Goal: Task Accomplishment & Management: Use online tool/utility

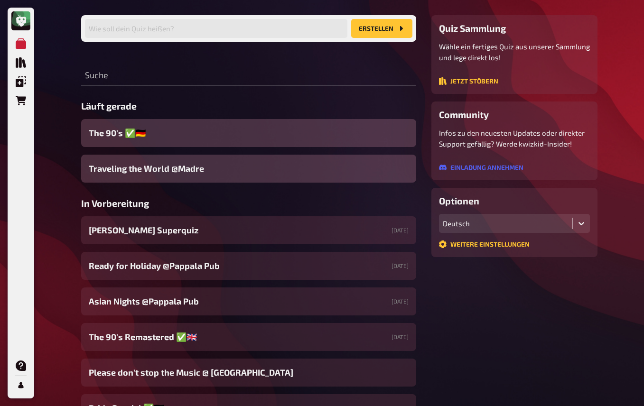
scroll to position [71, 0]
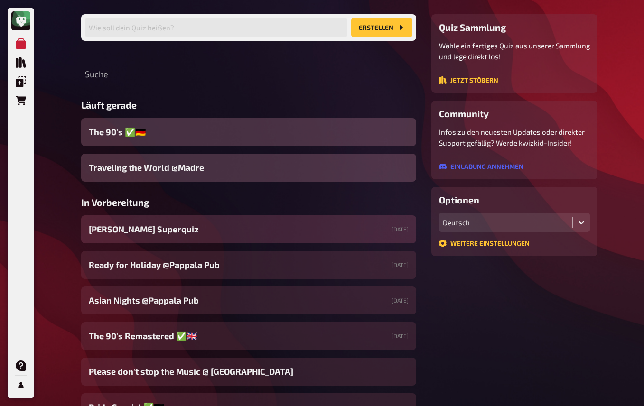
click at [298, 233] on div "Irmi's Superquiz 23.08.2025" at bounding box center [248, 229] width 335 height 28
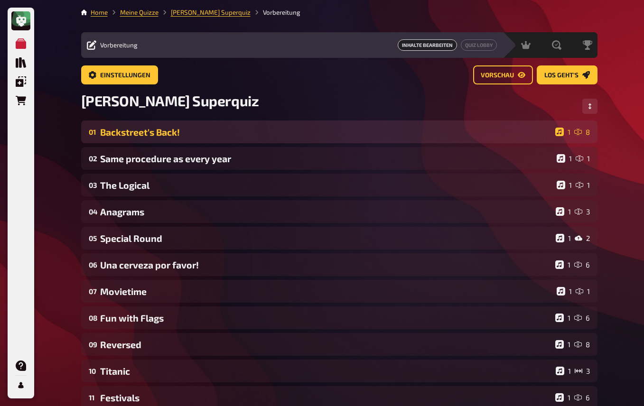
click at [174, 128] on div "Backstreet's Back!" at bounding box center [325, 132] width 451 height 11
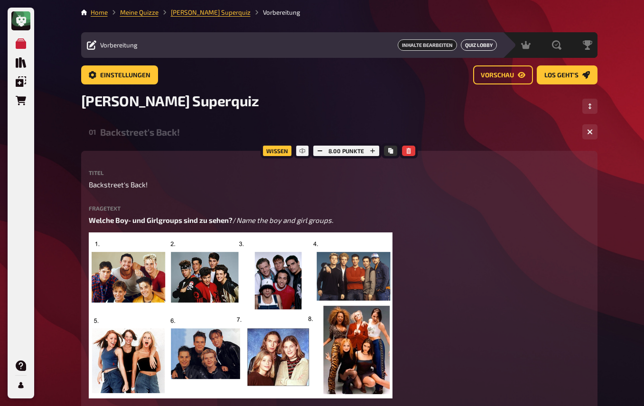
click at [473, 46] on button "Quiz Lobby" at bounding box center [479, 44] width 36 height 11
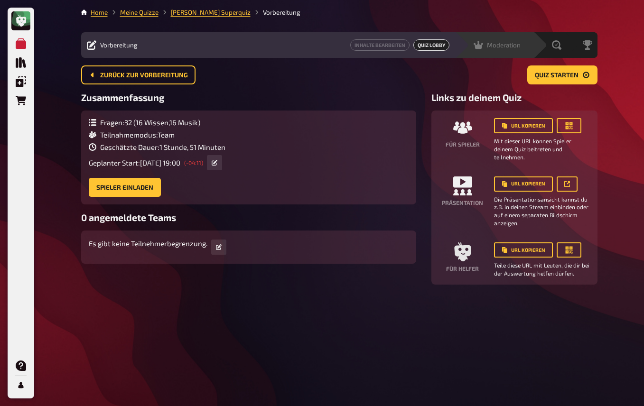
click at [480, 46] on icon at bounding box center [478, 45] width 9 height 8
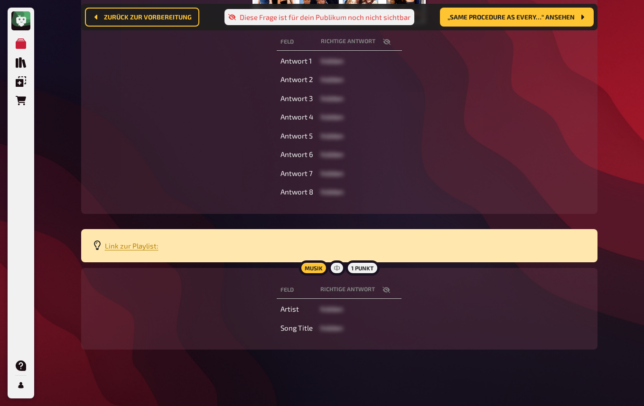
scroll to position [275, 0]
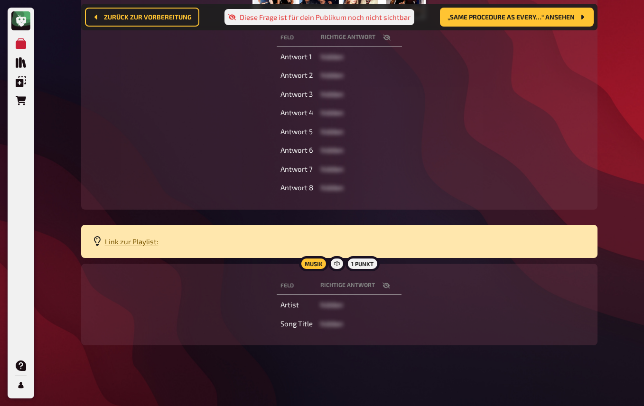
click at [129, 243] on span "Link zur Playlist:" at bounding box center [132, 241] width 54 height 9
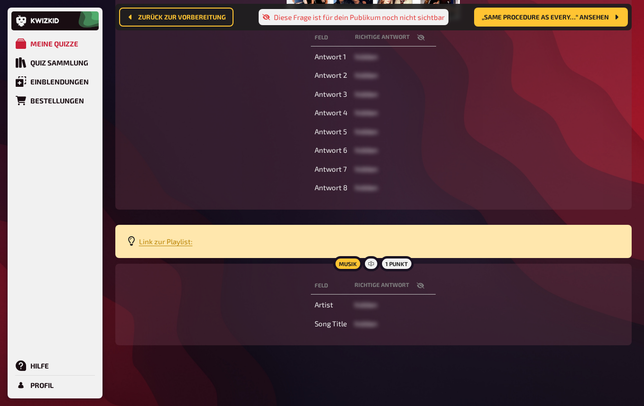
click at [478, 80] on div "Feld Richtige Antwort Antwort 1 hidden Antwort 2 hidden Antwort 3 hidden Antwor…" at bounding box center [374, 112] width 494 height 171
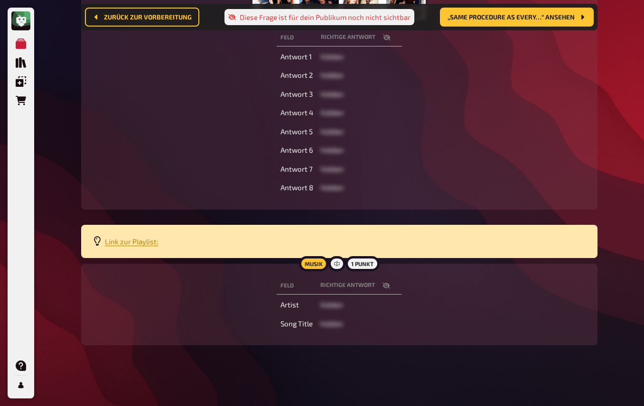
click at [385, 282] on icon "button" at bounding box center [387, 286] width 8 height 8
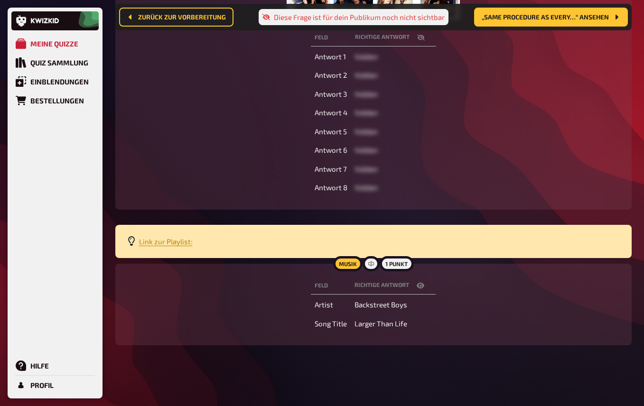
click at [497, 82] on div "Feld Richtige Antwort Antwort 1 hidden Antwort 2 hidden Antwort 3 hidden Antwor…" at bounding box center [374, 112] width 494 height 171
click at [157, 243] on span "Link zur Playlist:" at bounding box center [166, 241] width 54 height 9
click at [181, 69] on div "Feld Richtige Antwort Antwort 1 hidden Antwort 2 hidden Antwort 3 hidden Antwor…" at bounding box center [374, 112] width 494 height 171
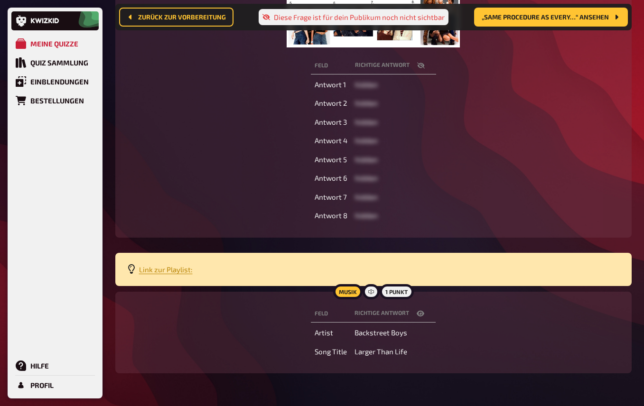
scroll to position [0, 0]
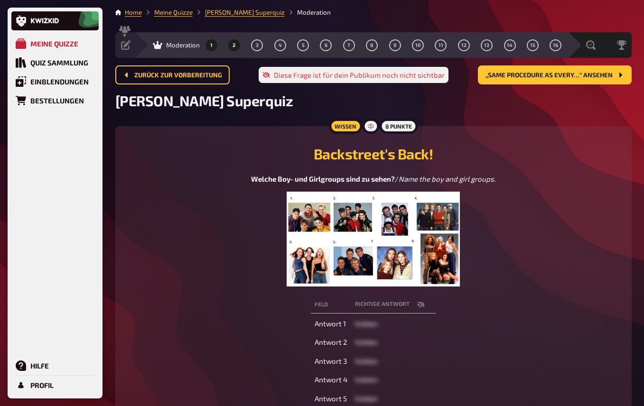
click at [230, 46] on button "2" at bounding box center [233, 44] width 15 height 15
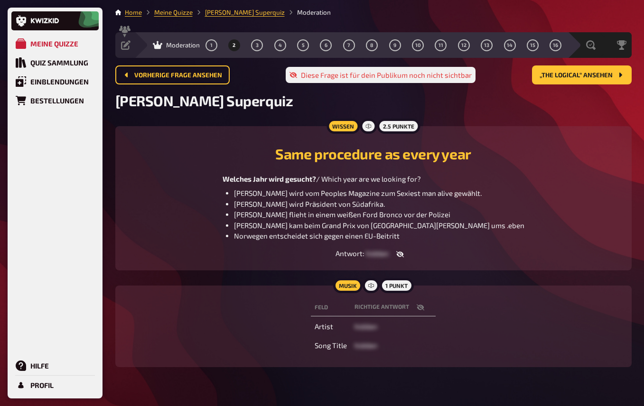
scroll to position [22, 0]
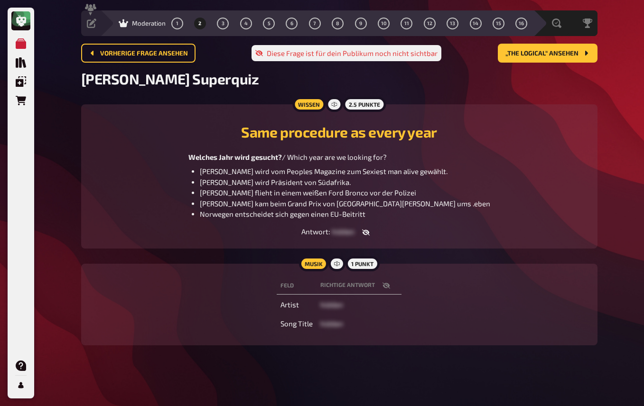
click at [387, 287] on icon "button" at bounding box center [387, 286] width 8 height 6
click at [435, 103] on main "Home Meine Quizze Irmi's Superquiz Moderation Vorbereitung Inhalte Bearbeiten Q…" at bounding box center [339, 173] width 516 height 375
click at [177, 26] on button "1" at bounding box center [176, 23] width 15 height 15
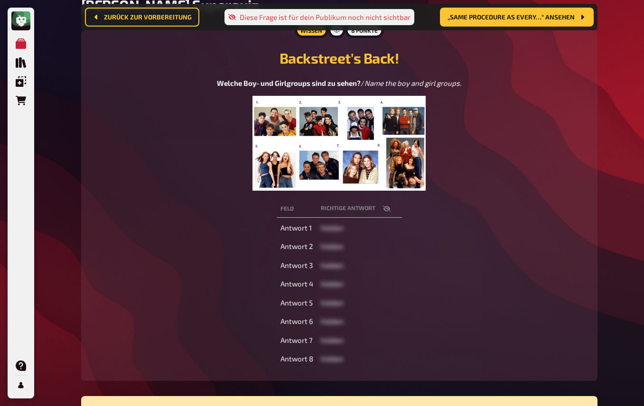
scroll to position [275, 0]
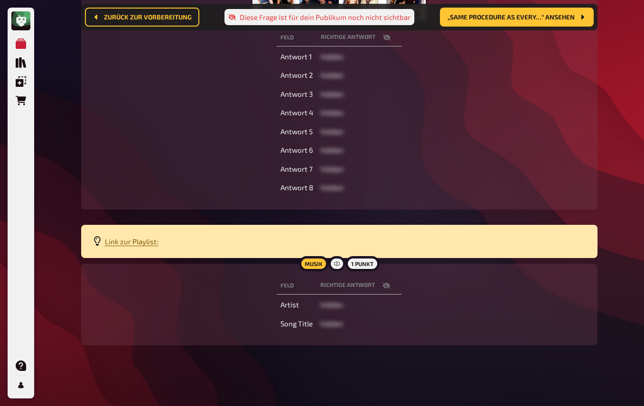
click at [120, 243] on span "Link zur Playlist:" at bounding box center [132, 241] width 54 height 9
click at [529, 86] on div "Feld Richtige Antwort Antwort 1 hidden Antwort 2 hidden Antwort 3 hidden Antwor…" at bounding box center [340, 112] width 494 height 171
click at [389, 282] on icon "button" at bounding box center [387, 286] width 8 height 8
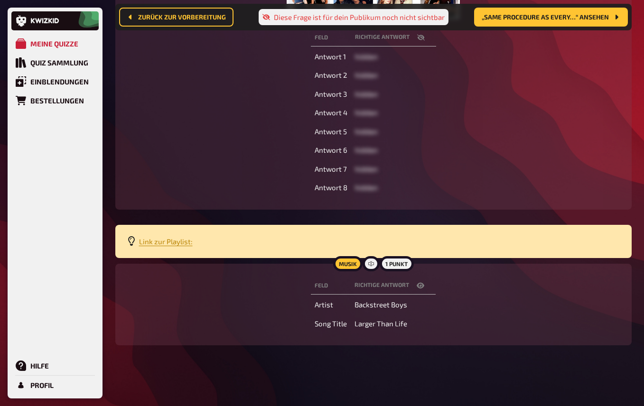
click at [425, 98] on td "hidden" at bounding box center [393, 94] width 85 height 17
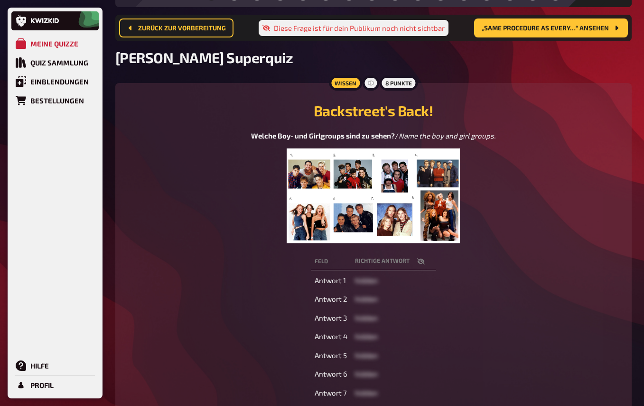
scroll to position [0, 0]
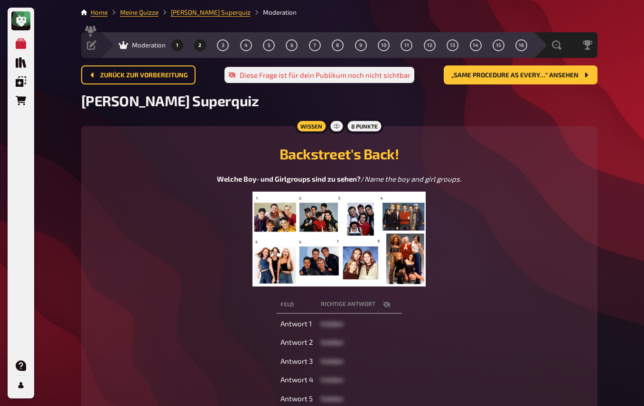
click at [201, 41] on button "2" at bounding box center [199, 44] width 15 height 15
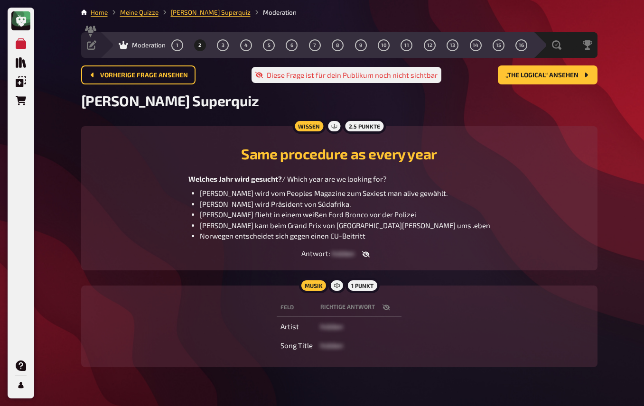
click at [380, 308] on button "button" at bounding box center [386, 307] width 23 height 9
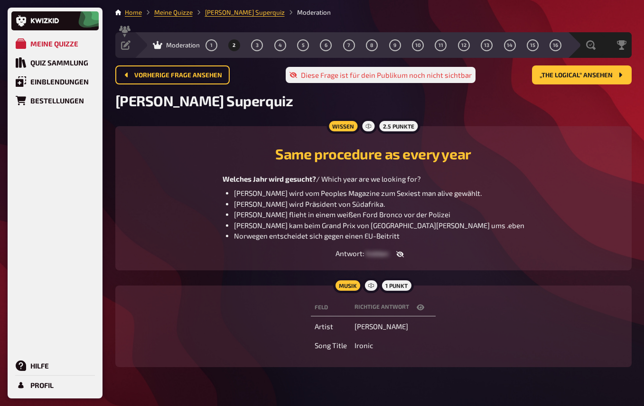
click at [522, 103] on div "[PERSON_NAME] Superquiz" at bounding box center [373, 106] width 516 height 28
click at [255, 46] on button "3" at bounding box center [257, 44] width 15 height 15
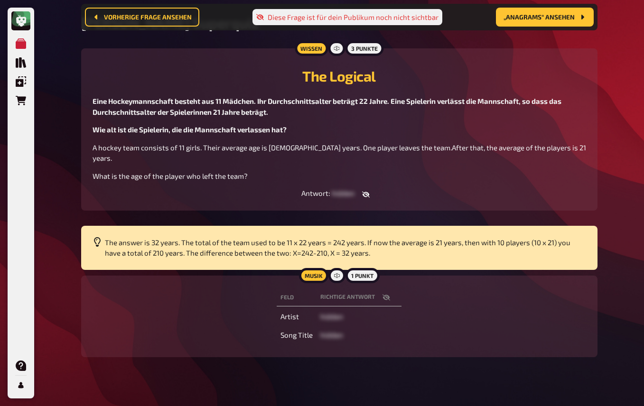
scroll to position [86, 0]
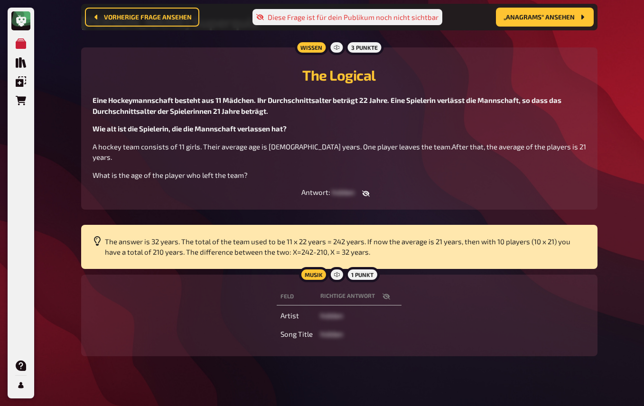
click at [384, 293] on icon "button" at bounding box center [387, 297] width 8 height 8
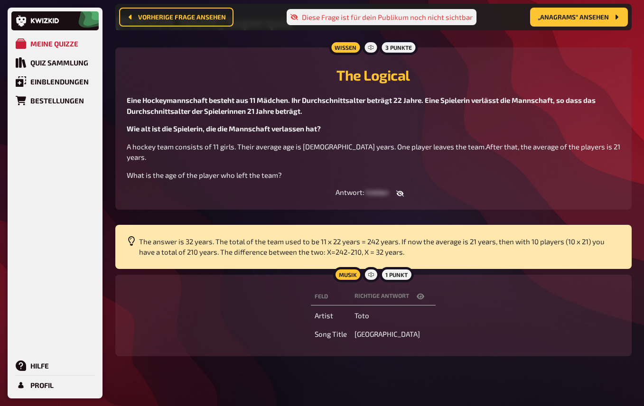
click at [489, 85] on div "The Logical Eine Hockeymannschaft besteht aus 11 Mädchen. Ihr Durchschnittsalte…" at bounding box center [374, 119] width 494 height 121
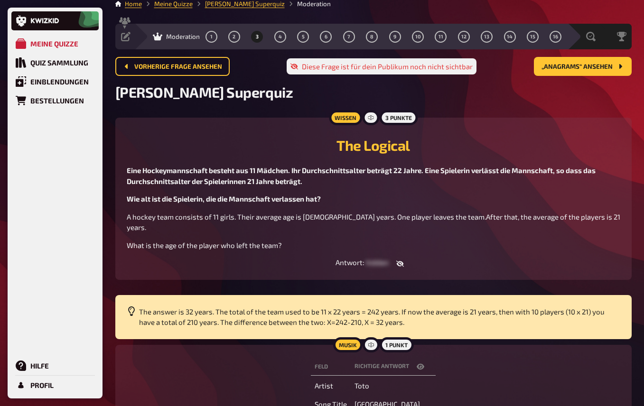
scroll to position [0, 0]
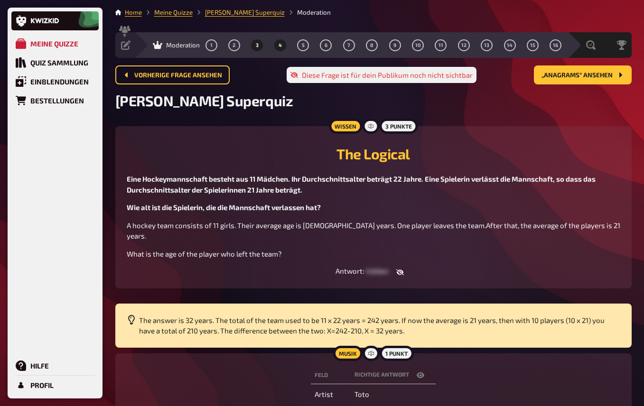
click at [277, 46] on button "4" at bounding box center [279, 44] width 15 height 15
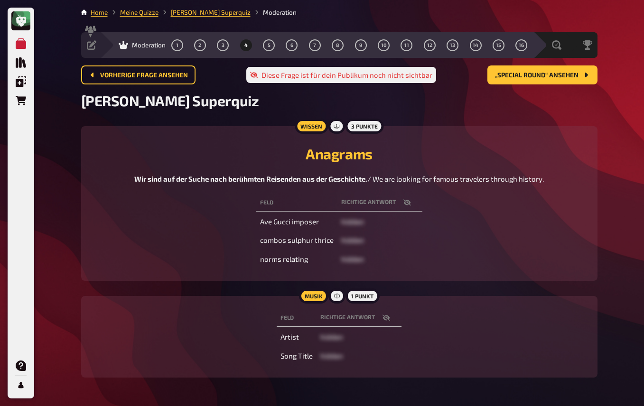
scroll to position [32, 0]
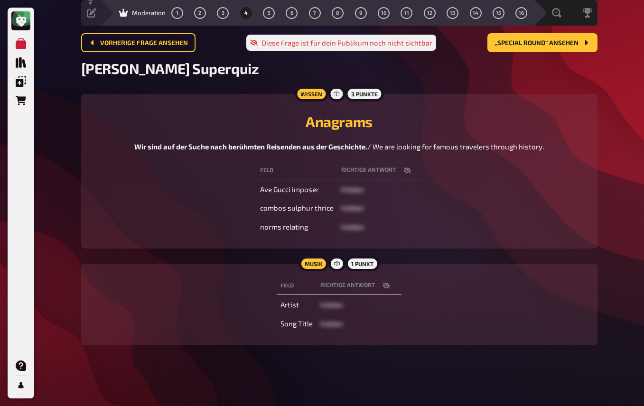
click at [384, 288] on icon "button" at bounding box center [387, 286] width 8 height 6
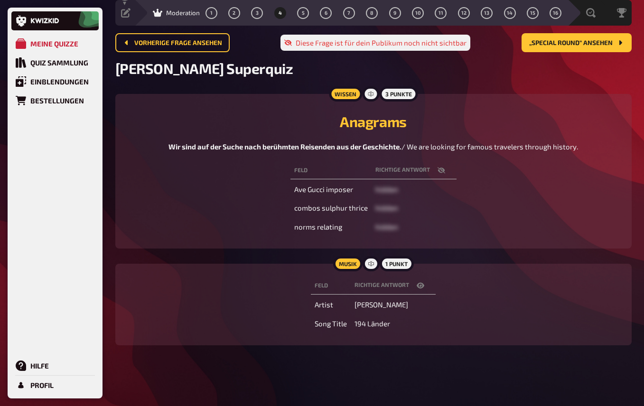
click at [468, 94] on div "Wissen 3 Punkte Anagrams Wir sind auf der Suche nach berühmten Reisenden aus de…" at bounding box center [373, 171] width 516 height 155
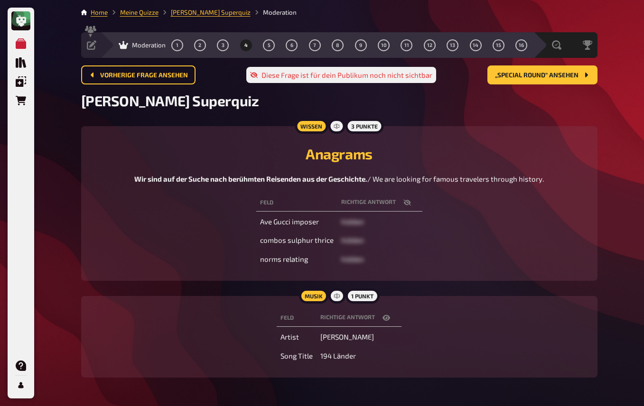
scroll to position [0, 0]
click at [270, 46] on span "5" at bounding box center [269, 45] width 3 height 5
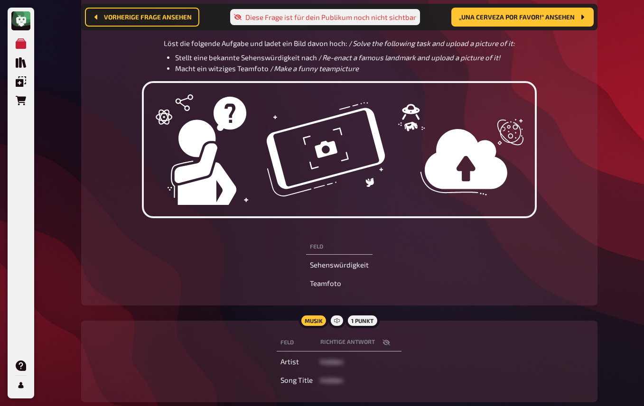
scroll to position [144, 0]
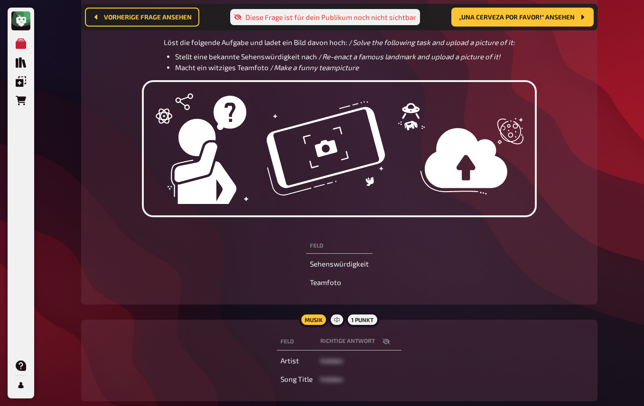
click at [390, 342] on button "button" at bounding box center [386, 341] width 23 height 9
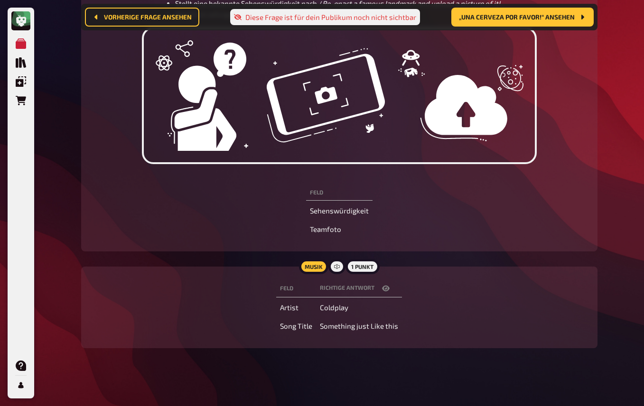
scroll to position [200, 0]
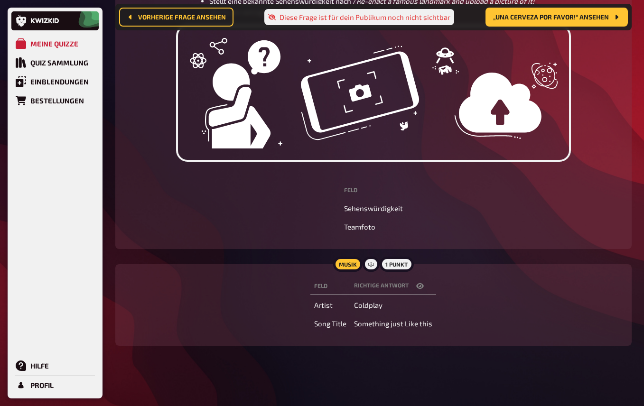
click at [396, 109] on img at bounding box center [373, 93] width 395 height 137
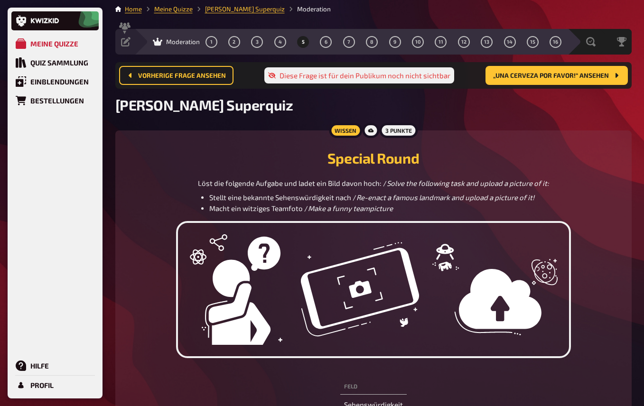
scroll to position [0, 0]
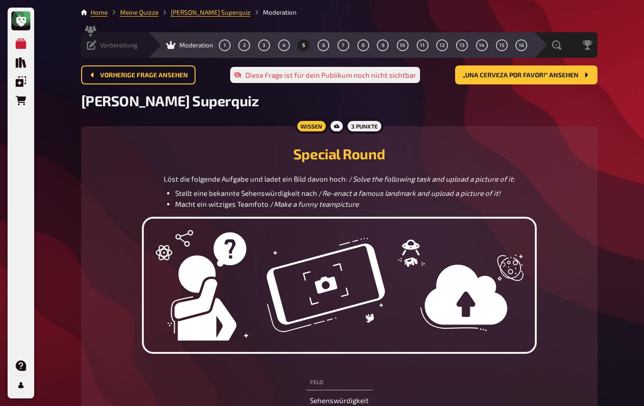
click at [97, 44] on div "Vorbereitung" at bounding box center [112, 44] width 51 height 9
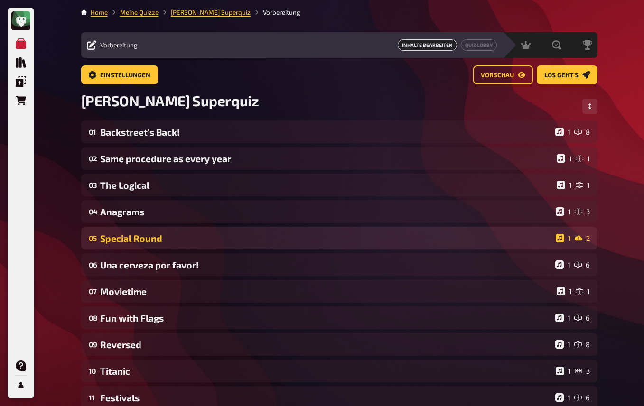
click at [138, 240] on div "Special Round" at bounding box center [326, 238] width 452 height 11
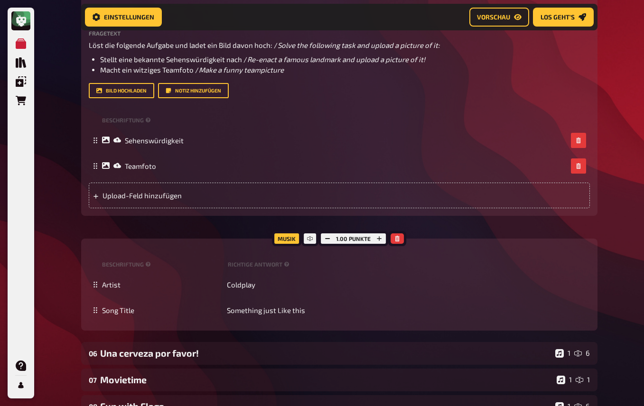
scroll to position [301, 0]
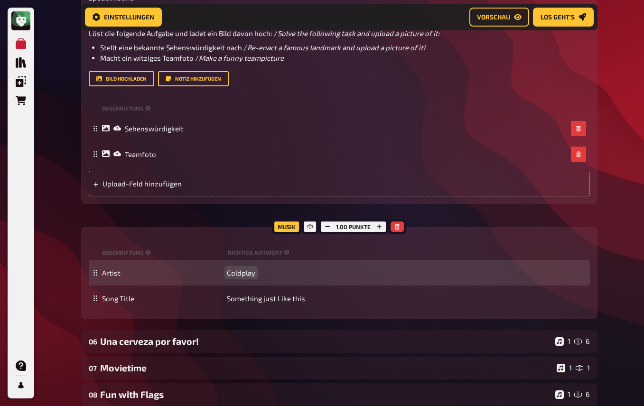
click at [261, 270] on div "Artist Coldplay" at bounding box center [344, 273] width 484 height 9
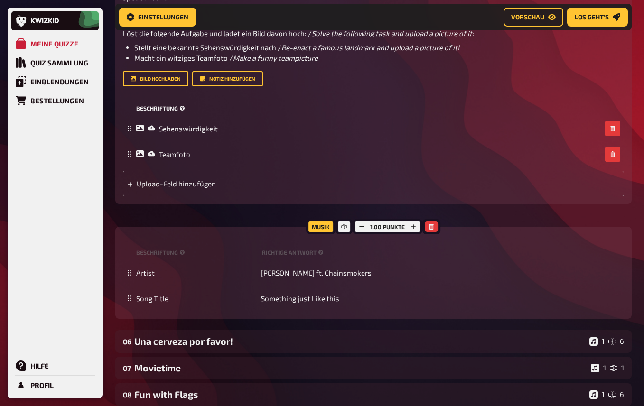
click at [416, 107] on div "Beschriftung" at bounding box center [373, 109] width 501 height 14
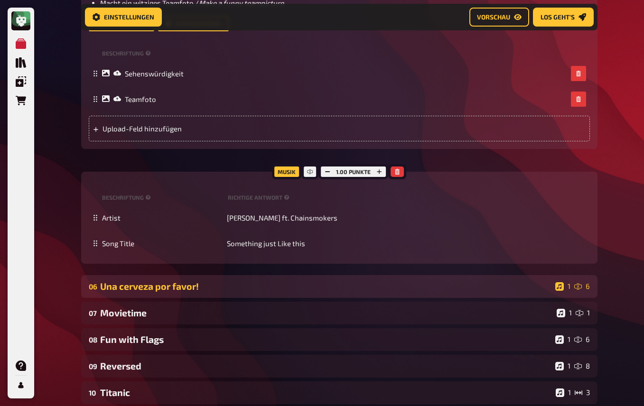
click at [169, 289] on div "Una cerveza por favor!" at bounding box center [325, 286] width 451 height 11
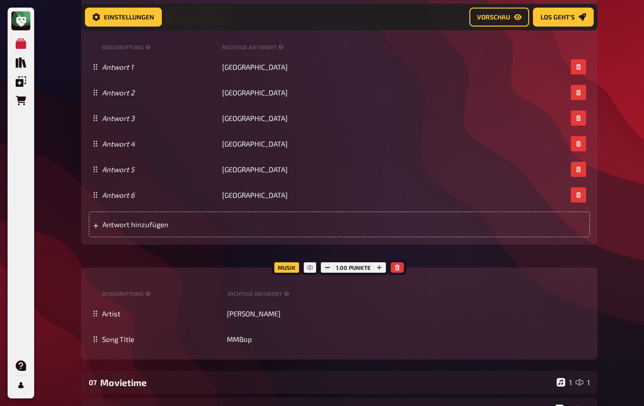
scroll to position [992, 0]
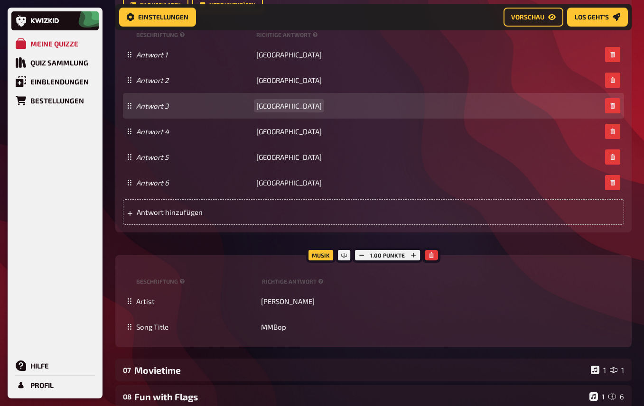
click at [455, 94] on div "Antwort 3 Spanien" at bounding box center [373, 106] width 501 height 26
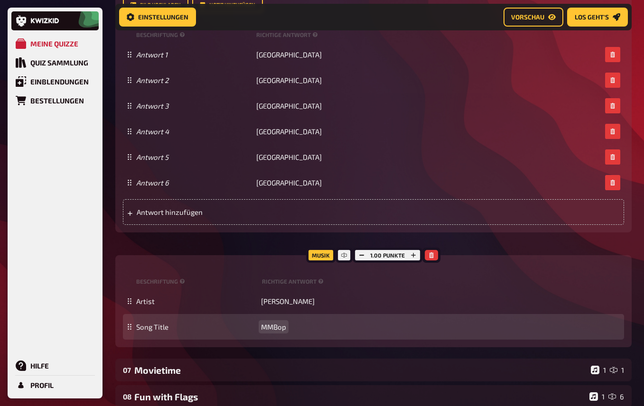
click at [272, 327] on span "MMBop" at bounding box center [273, 327] width 25 height 9
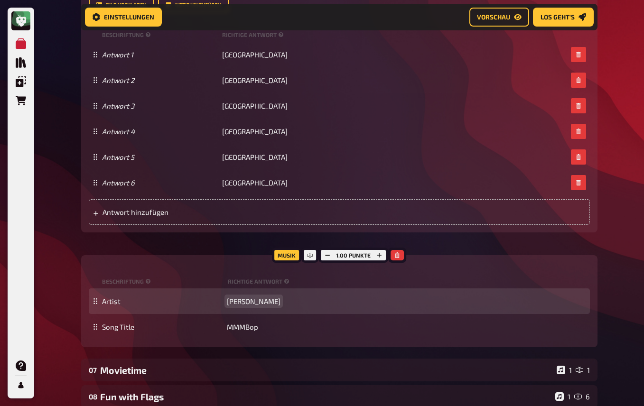
click at [334, 296] on div "Artist Hanson" at bounding box center [339, 302] width 501 height 26
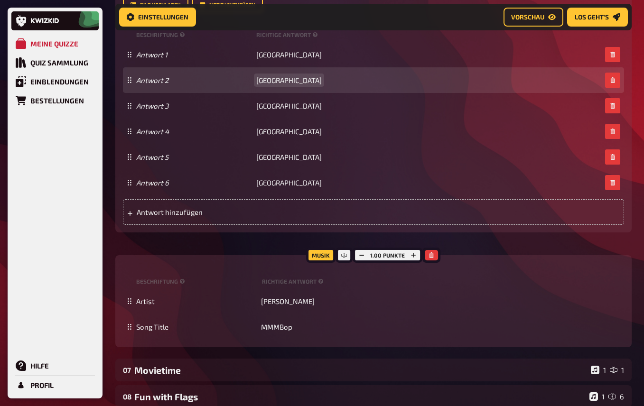
click at [469, 88] on div "Antwort 2 China" at bounding box center [373, 80] width 501 height 26
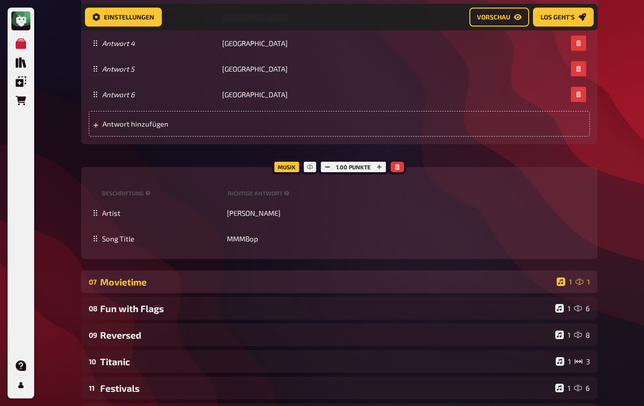
click at [253, 280] on div "Movietime" at bounding box center [326, 282] width 453 height 11
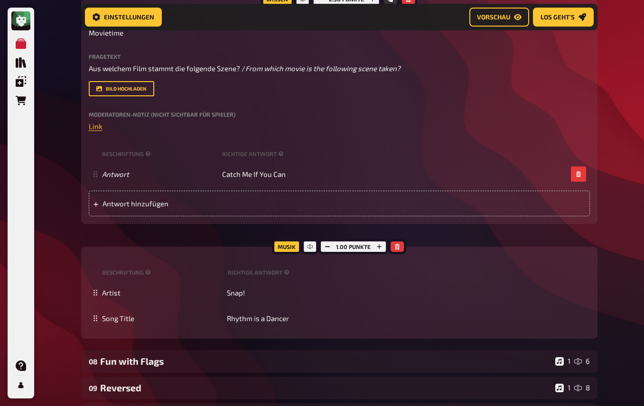
scroll to position [1406, 0]
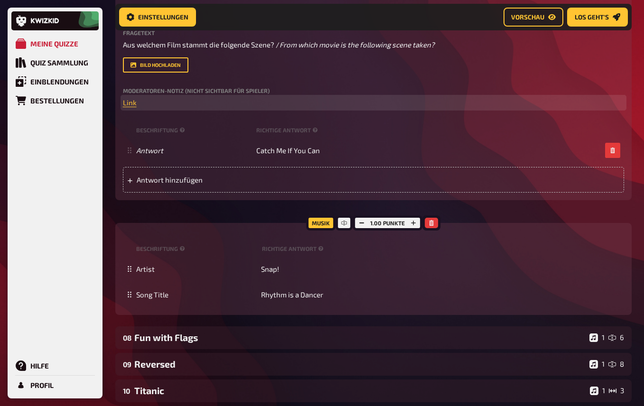
click at [454, 99] on p "﻿ Link ﻿" at bounding box center [373, 102] width 501 height 11
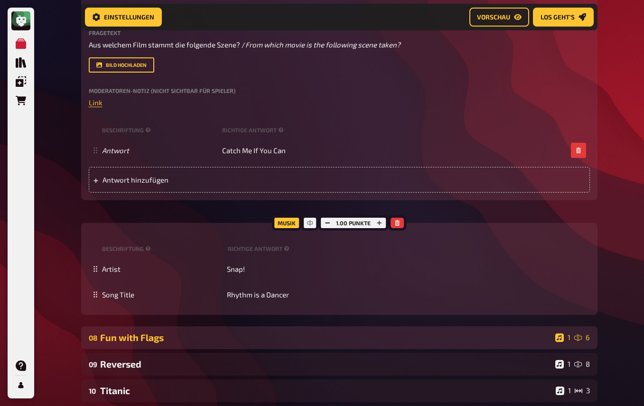
click at [272, 346] on div "08 Fun with Flags 1 6" at bounding box center [339, 338] width 516 height 23
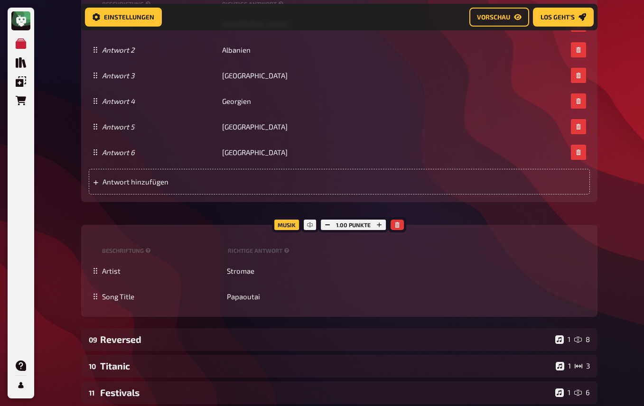
scroll to position [2152, 0]
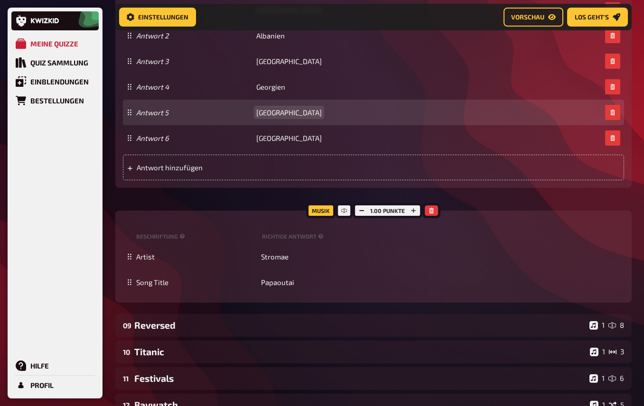
click at [469, 103] on div "Antwort 5 Indien" at bounding box center [373, 113] width 501 height 26
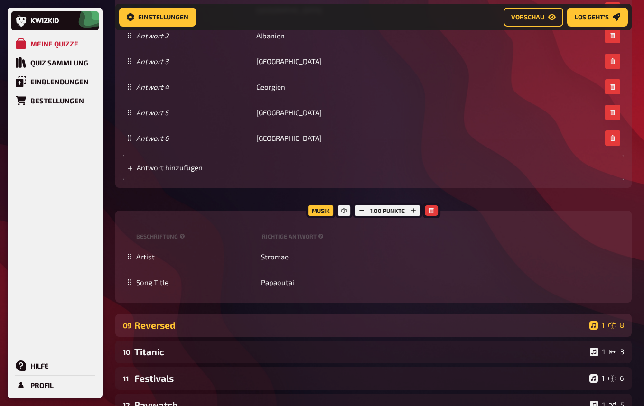
click at [249, 330] on div "09 Reversed 1 8" at bounding box center [373, 325] width 516 height 23
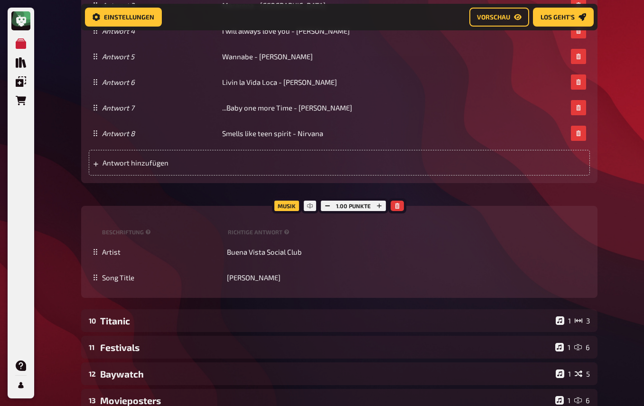
scroll to position [2718, 0]
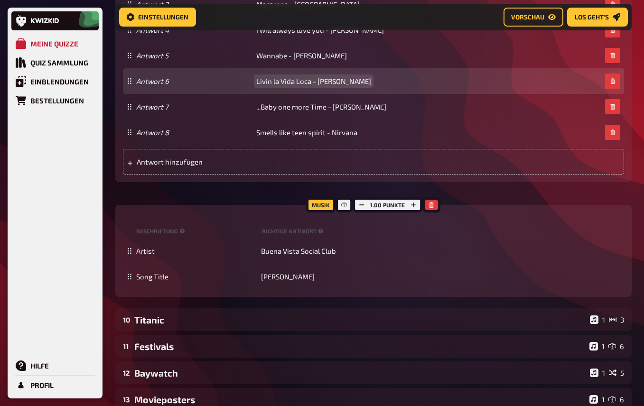
click at [517, 85] on div "Antwort 6 Livin la Vida Loca - Ricky Martin" at bounding box center [368, 81] width 465 height 9
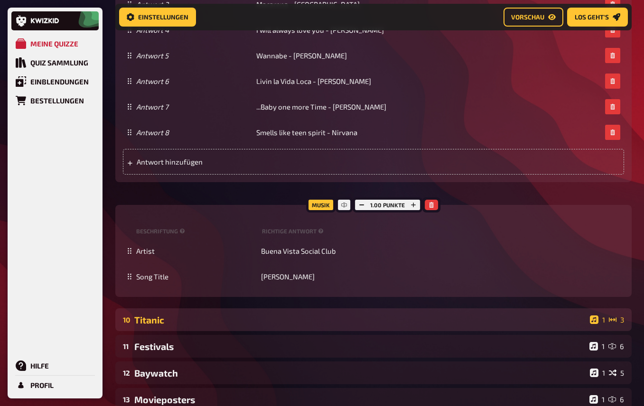
click at [279, 331] on div "10 Titanic 1 3" at bounding box center [373, 319] width 516 height 23
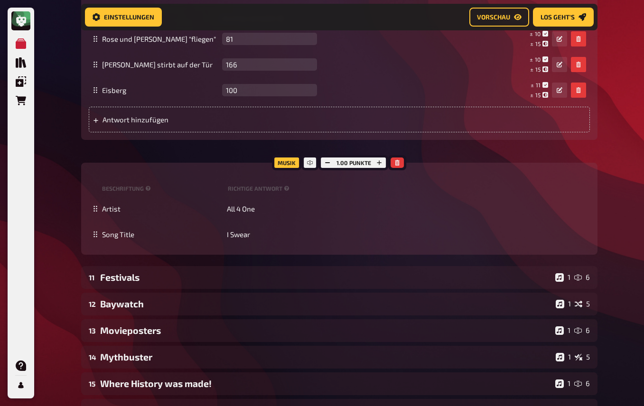
scroll to position [3482, 0]
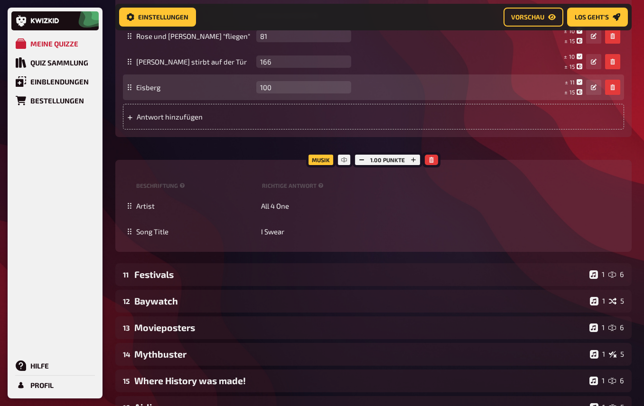
click at [522, 96] on div "± 11 ± 15 ± 100" at bounding box center [478, 87] width 246 height 18
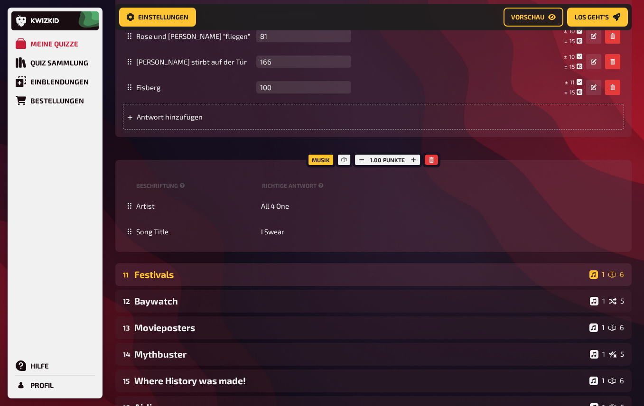
click at [287, 280] on div "Festivals" at bounding box center [359, 274] width 451 height 11
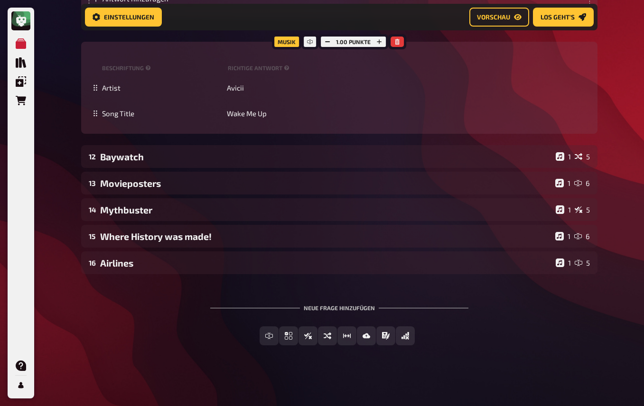
scroll to position [4336, 0]
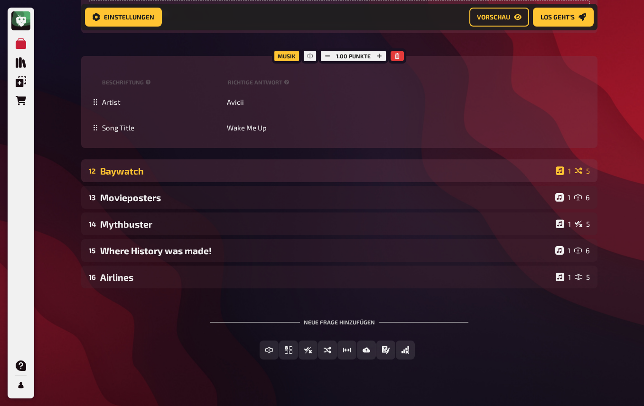
click at [180, 177] on div "Baywatch" at bounding box center [326, 171] width 452 height 11
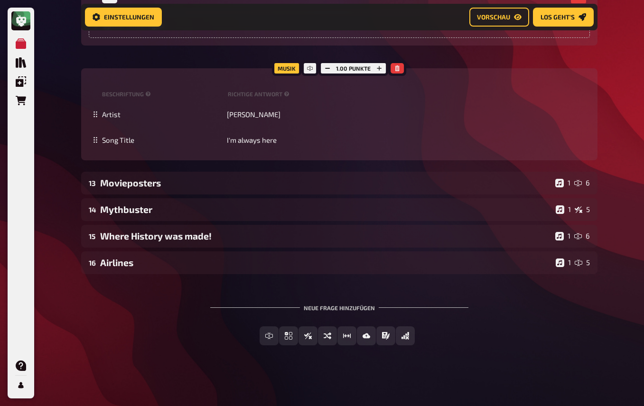
scroll to position [4805, 0]
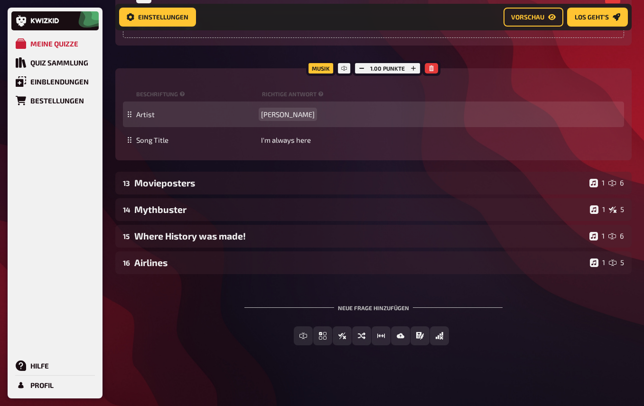
click at [484, 102] on div "Artist Jimi Jamison" at bounding box center [373, 115] width 501 height 26
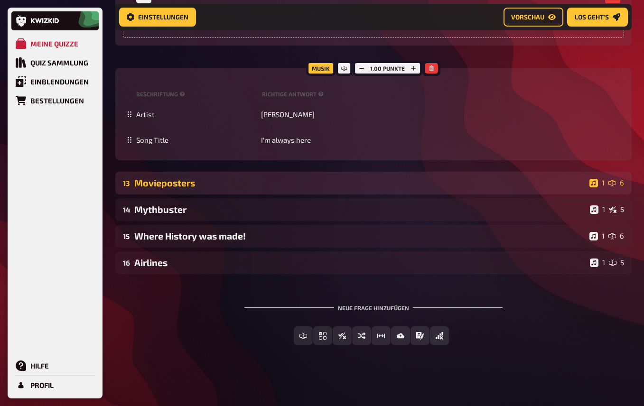
click at [253, 180] on div "Movieposters" at bounding box center [359, 182] width 451 height 11
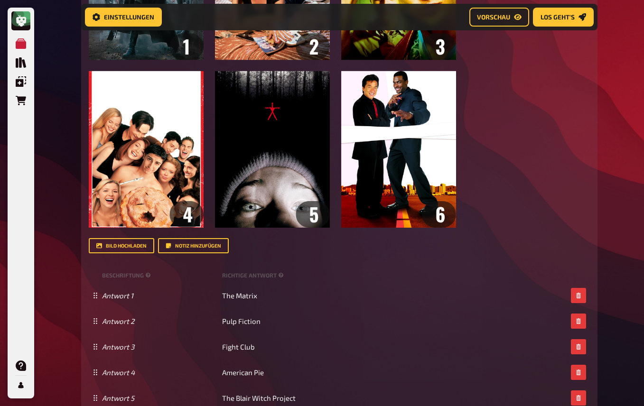
scroll to position [5481, 0]
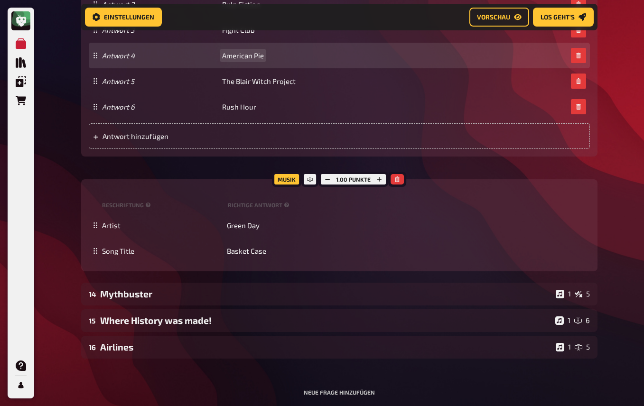
click at [435, 68] on div "Antwort 4 American Pie" at bounding box center [339, 56] width 501 height 26
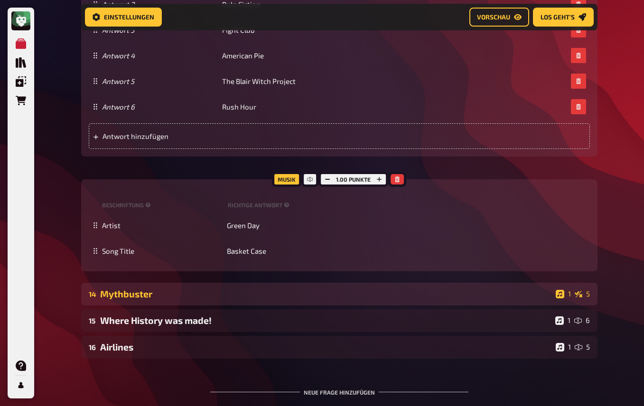
click at [242, 299] on div "Mythbuster" at bounding box center [326, 294] width 452 height 11
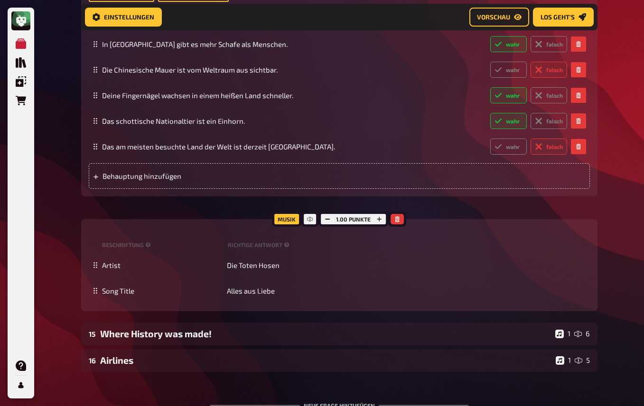
scroll to position [5895, 0]
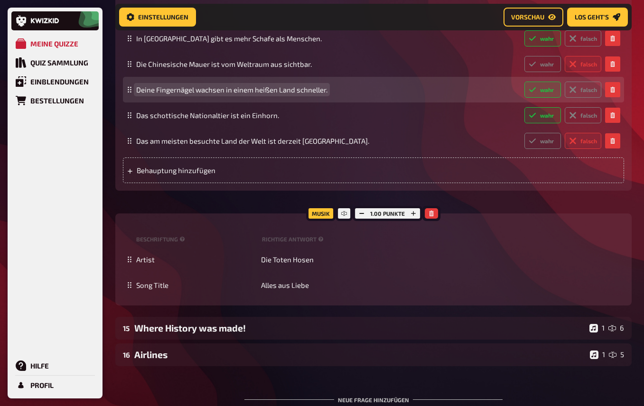
click at [465, 94] on span "Deine Fingernägel wachsen in einem heißen Land schneller." at bounding box center [326, 89] width 381 height 9
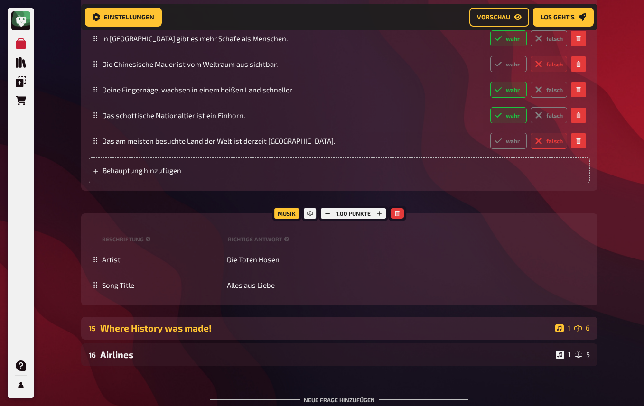
click at [297, 334] on div "Where History was made!" at bounding box center [325, 328] width 451 height 11
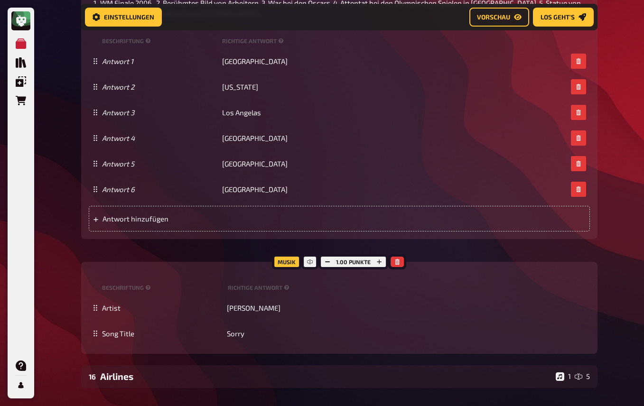
scroll to position [6653, 0]
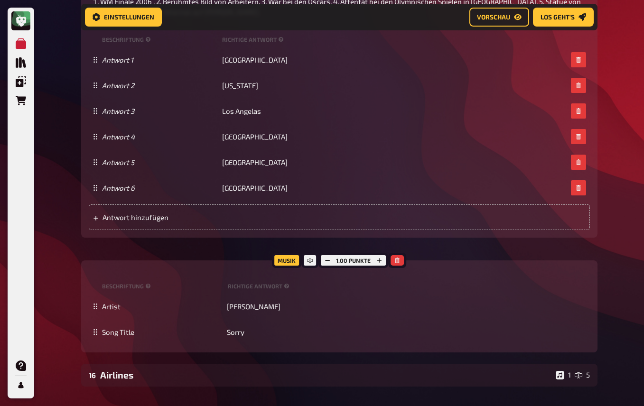
click at [390, 19] on div "Einstellungen Vorschau Los geht's" at bounding box center [339, 17] width 509 height 19
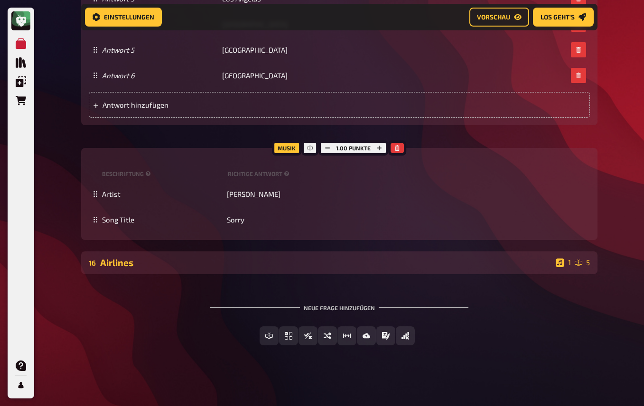
click at [216, 268] on div "Airlines" at bounding box center [326, 262] width 452 height 11
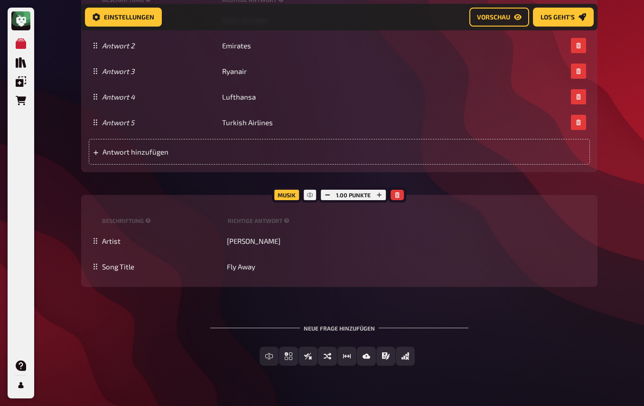
scroll to position [7390, 0]
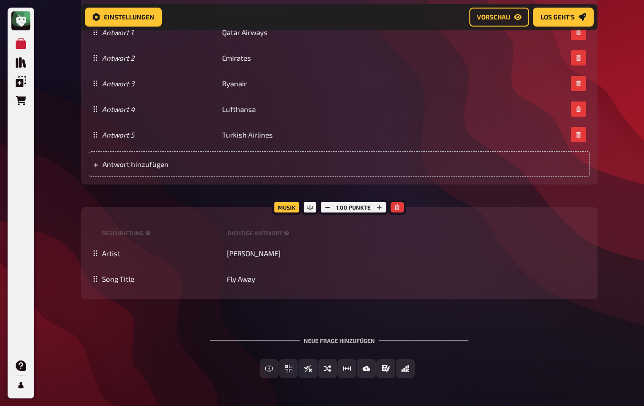
click at [459, 241] on div "Musik 1.00 Punkte Beschriftung Richtige Antwort Artist Lenny Kravitz Song Title…" at bounding box center [339, 253] width 516 height 92
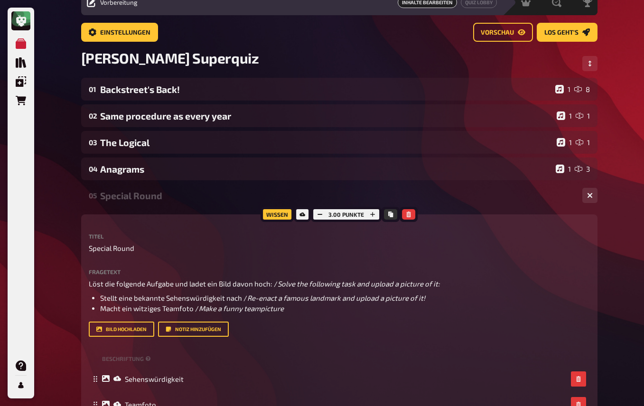
scroll to position [55, 0]
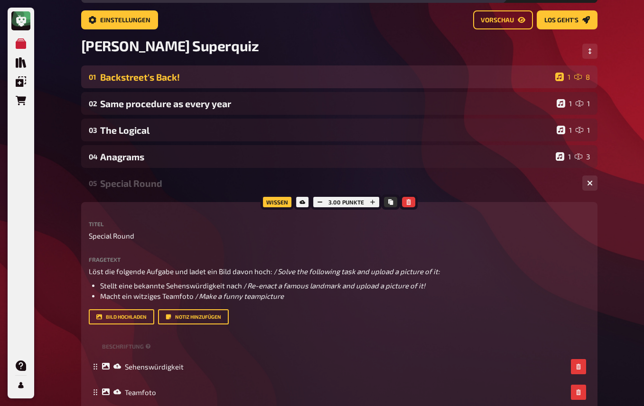
click at [229, 77] on div "Backstreet's Back!" at bounding box center [325, 77] width 451 height 11
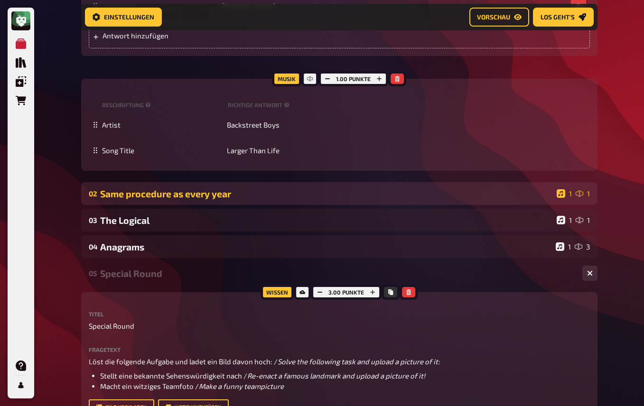
click at [261, 185] on div "02 Same procedure as every year 1 1" at bounding box center [339, 193] width 516 height 23
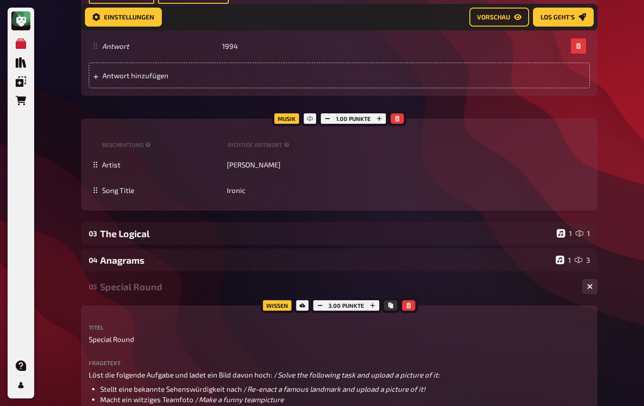
scroll to position [1081, 0]
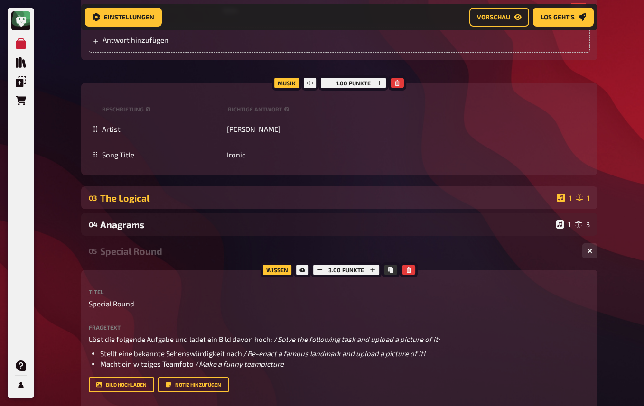
click at [256, 199] on div "The Logical" at bounding box center [326, 198] width 453 height 11
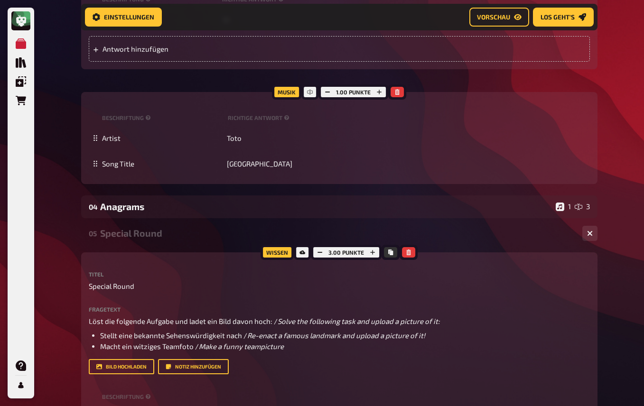
scroll to position [1541, 0]
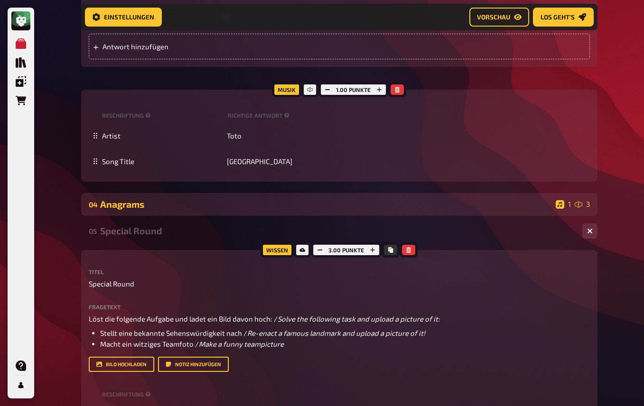
click at [292, 199] on div "Anagrams" at bounding box center [326, 204] width 452 height 11
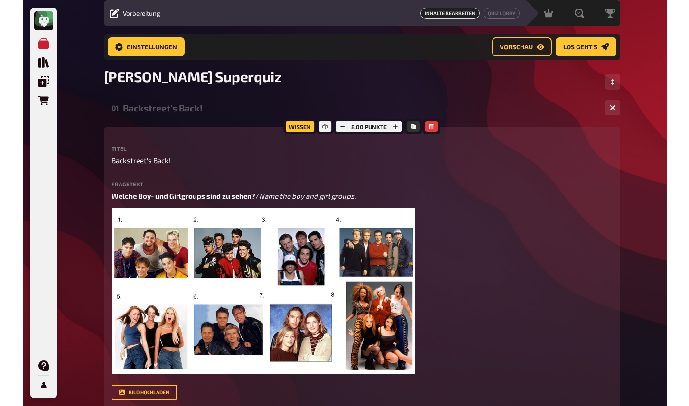
scroll to position [0, 0]
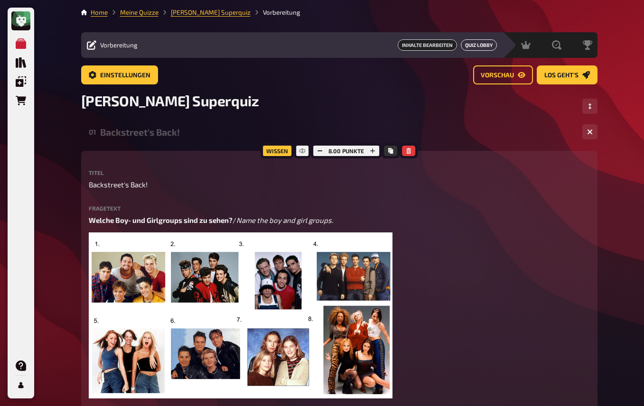
click at [471, 44] on button "Quiz Lobby" at bounding box center [479, 44] width 36 height 11
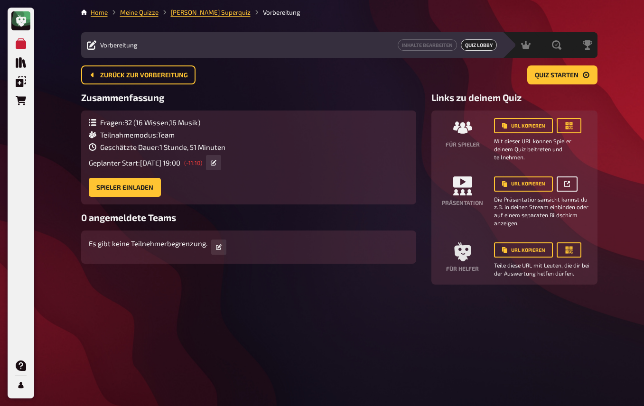
click at [571, 184] on button "button" at bounding box center [567, 184] width 21 height 15
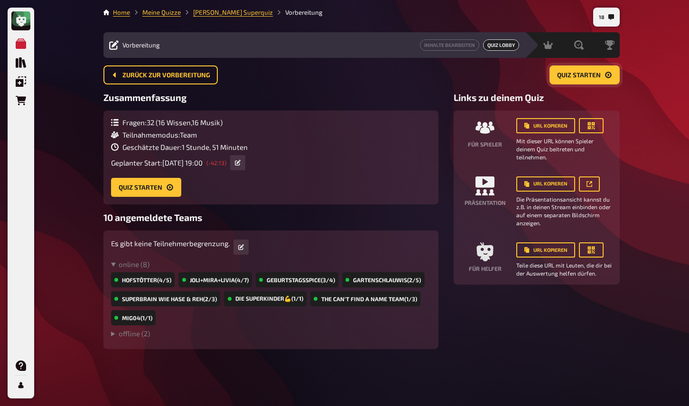
click at [585, 79] on button "Quiz starten" at bounding box center [585, 74] width 70 height 19
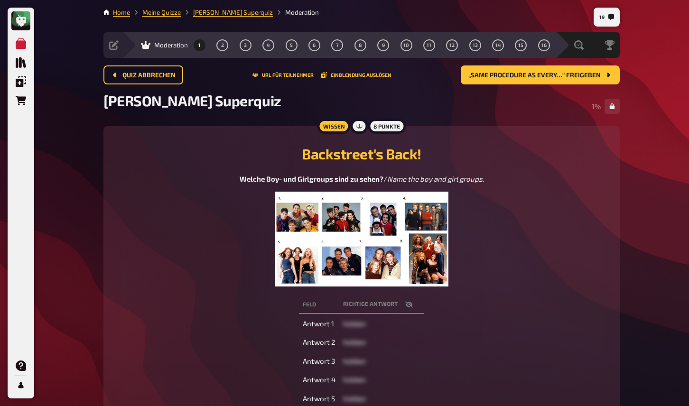
click at [644, 49] on div "Meine Quizze Quiz Sammlung Einblendungen Bestellungen Hilfe Profil 19 Home Mein…" at bounding box center [344, 336] width 689 height 673
click at [536, 43] on icon at bounding box center [531, 44] width 9 height 9
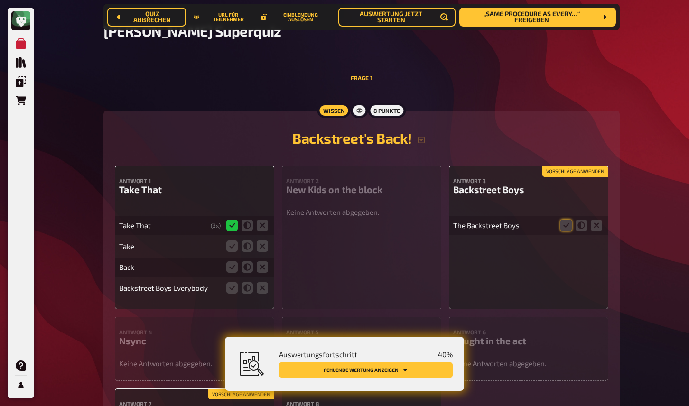
scroll to position [78, 0]
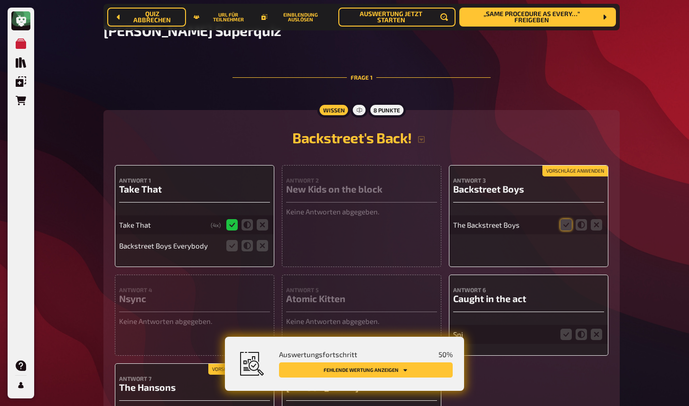
click at [571, 170] on button "Vorschläge anwenden" at bounding box center [574, 171] width 65 height 10
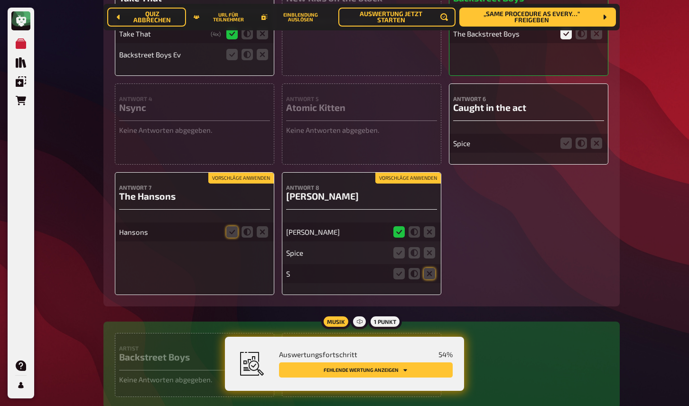
scroll to position [275, 0]
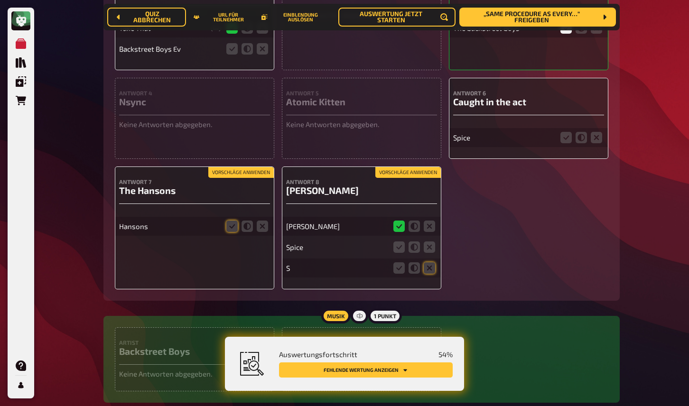
click at [226, 177] on button "Vorschläge anwenden" at bounding box center [240, 173] width 65 height 10
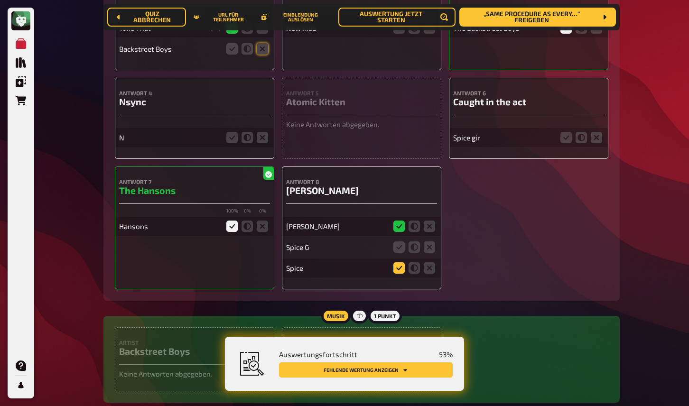
click at [395, 269] on icon at bounding box center [398, 267] width 11 height 11
click at [0, 0] on input "radio" at bounding box center [0, 0] width 0 height 0
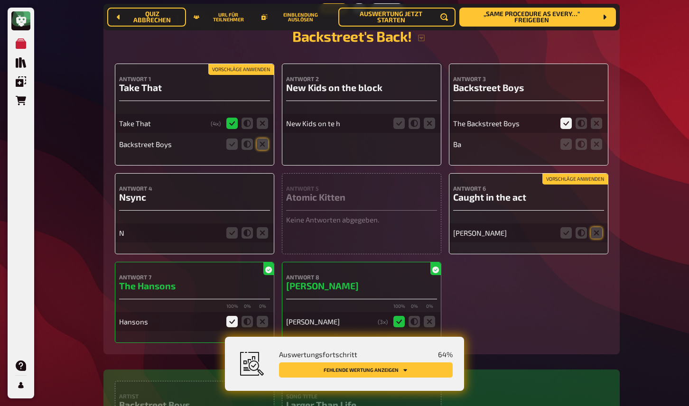
scroll to position [163, 0]
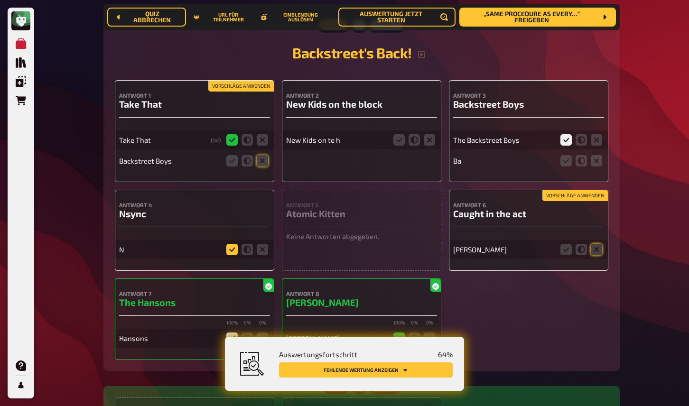
click at [233, 249] on icon at bounding box center [231, 249] width 11 height 11
click at [0, 0] on input "radio" at bounding box center [0, 0] width 0 height 0
click at [261, 164] on icon at bounding box center [262, 160] width 11 height 11
click at [0, 0] on input "radio" at bounding box center [0, 0] width 0 height 0
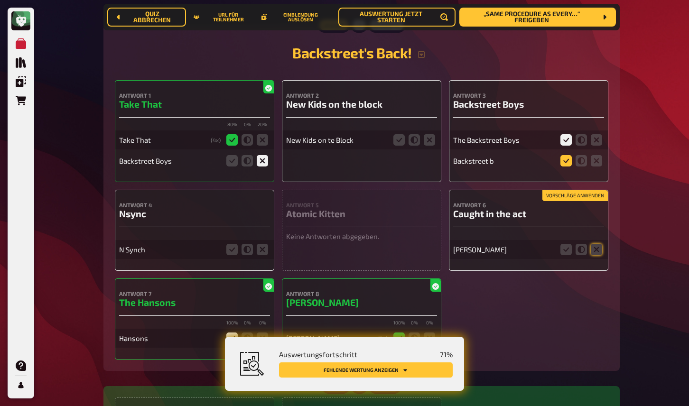
click at [571, 166] on icon at bounding box center [565, 160] width 11 height 11
click at [0, 0] on input "radio" at bounding box center [0, 0] width 0 height 0
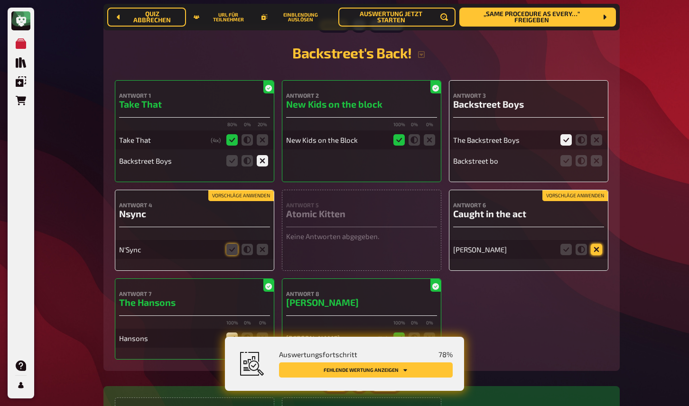
click at [592, 249] on icon at bounding box center [596, 249] width 11 height 11
click at [0, 0] on input "radio" at bounding box center [0, 0] width 0 height 0
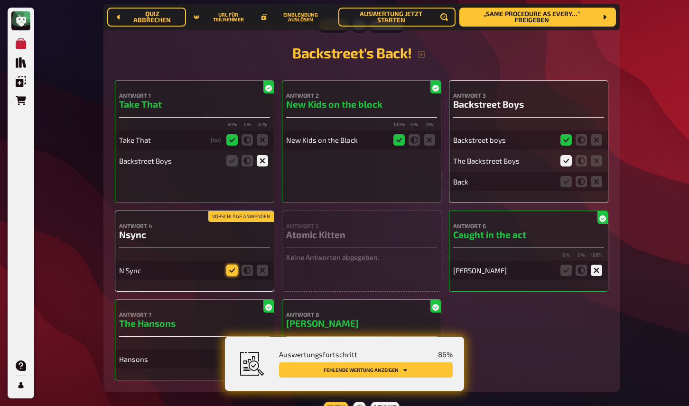
click at [229, 270] on icon at bounding box center [231, 270] width 11 height 11
click at [0, 0] on input "radio" at bounding box center [0, 0] width 0 height 0
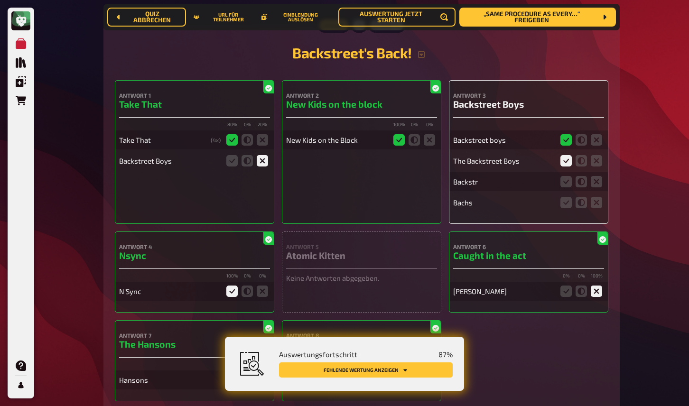
scroll to position [0, 0]
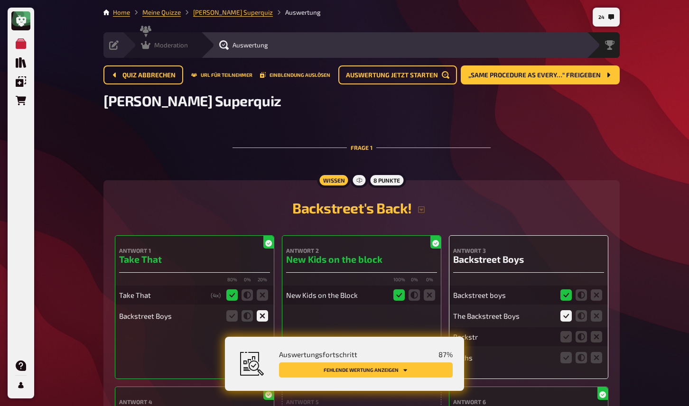
click at [158, 46] on span "Moderation" at bounding box center [171, 45] width 34 height 8
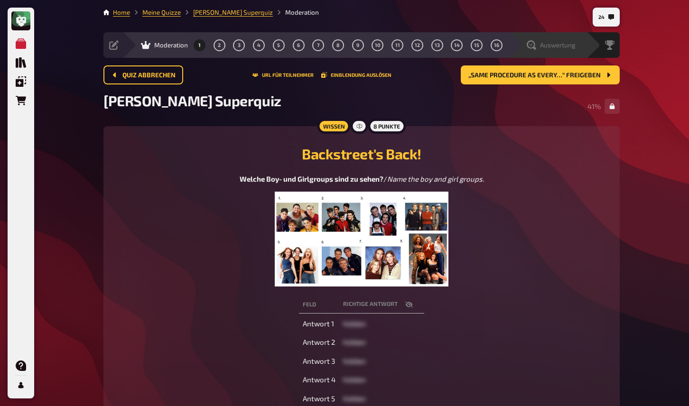
click at [563, 49] on div "Auswertung" at bounding box center [551, 44] width 49 height 9
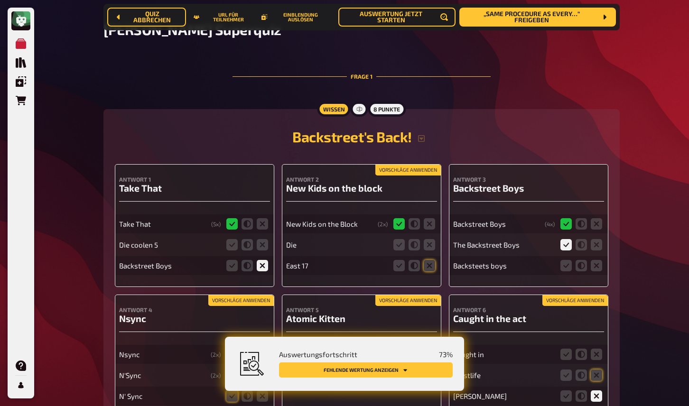
scroll to position [80, 0]
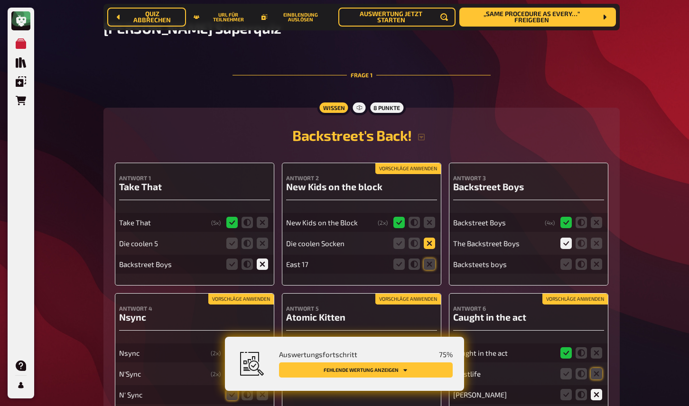
click at [430, 244] on icon at bounding box center [429, 243] width 11 height 11
click at [0, 0] on input "radio" at bounding box center [0, 0] width 0 height 0
click at [430, 268] on icon at bounding box center [429, 264] width 11 height 11
click at [0, 0] on input "radio" at bounding box center [0, 0] width 0 height 0
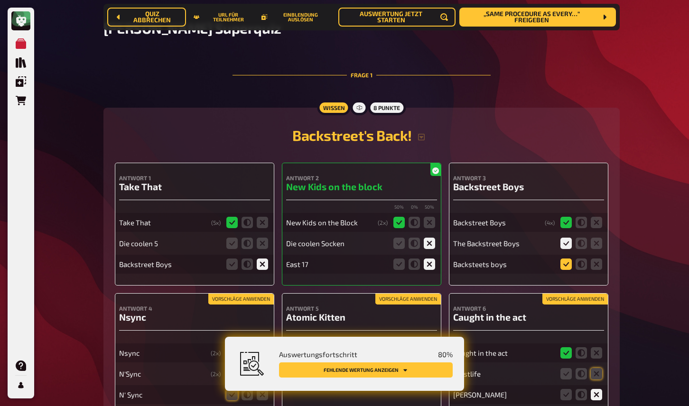
click at [566, 265] on icon at bounding box center [565, 264] width 11 height 11
click at [0, 0] on input "radio" at bounding box center [0, 0] width 0 height 0
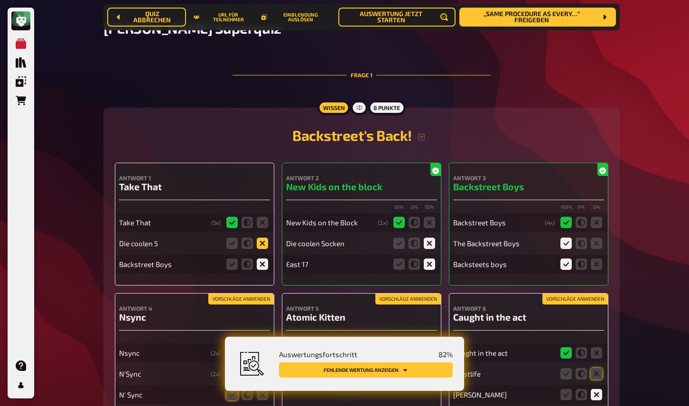
click at [263, 244] on icon at bounding box center [262, 243] width 11 height 11
click at [0, 0] on input "radio" at bounding box center [0, 0] width 0 height 0
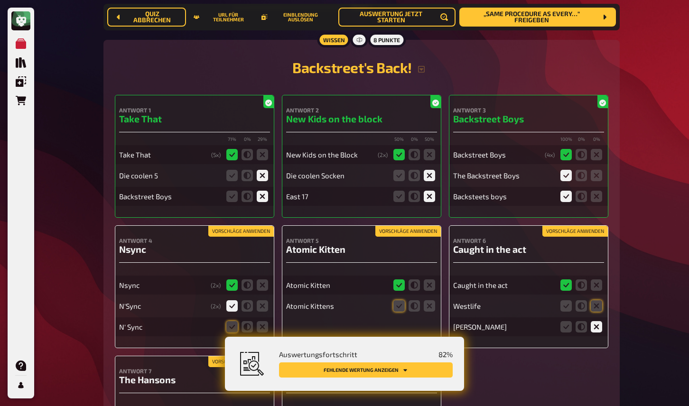
scroll to position [154, 0]
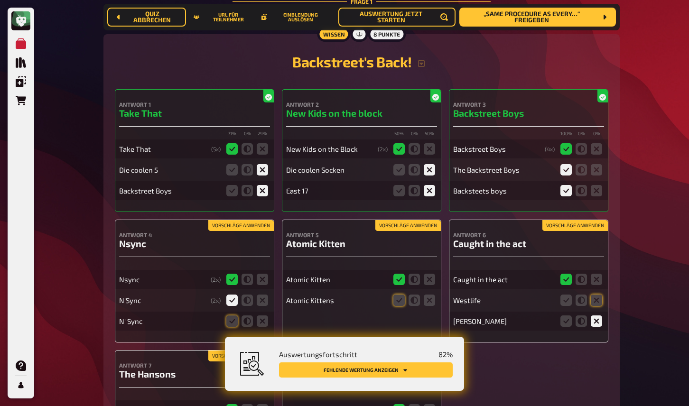
click at [252, 225] on button "Vorschläge anwenden" at bounding box center [240, 226] width 65 height 10
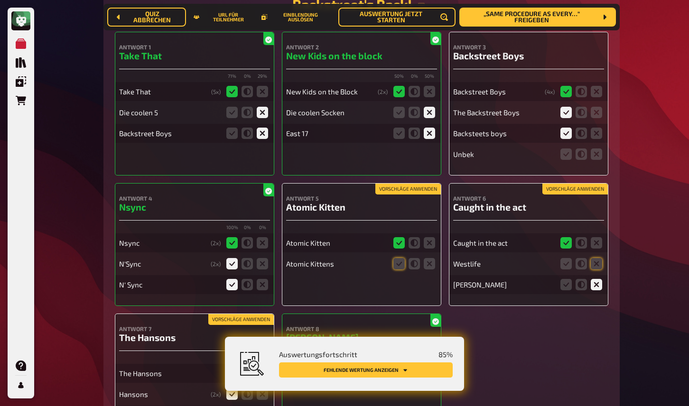
scroll to position [239, 0]
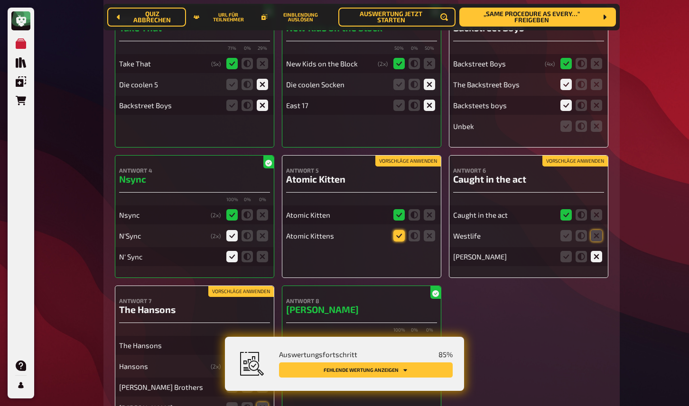
click at [399, 234] on icon at bounding box center [398, 235] width 11 height 11
click at [0, 0] on input "radio" at bounding box center [0, 0] width 0 height 0
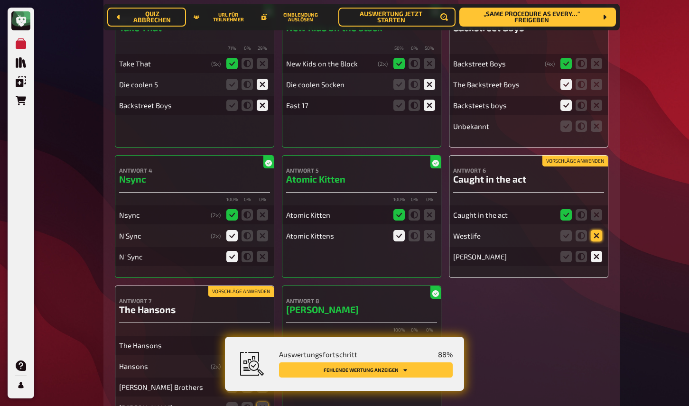
click at [596, 234] on icon at bounding box center [596, 235] width 11 height 11
click at [0, 0] on input "radio" at bounding box center [0, 0] width 0 height 0
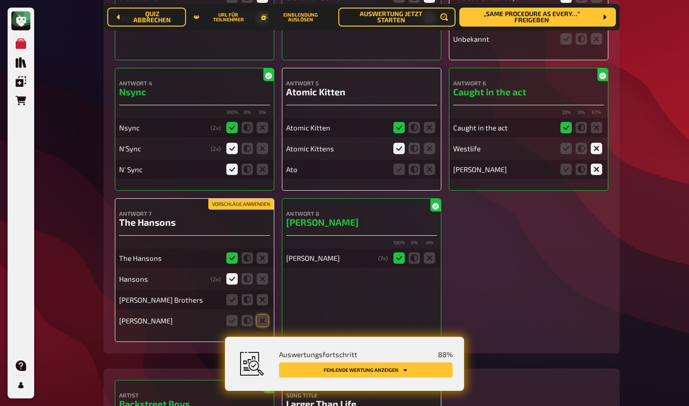
scroll to position [352, 0]
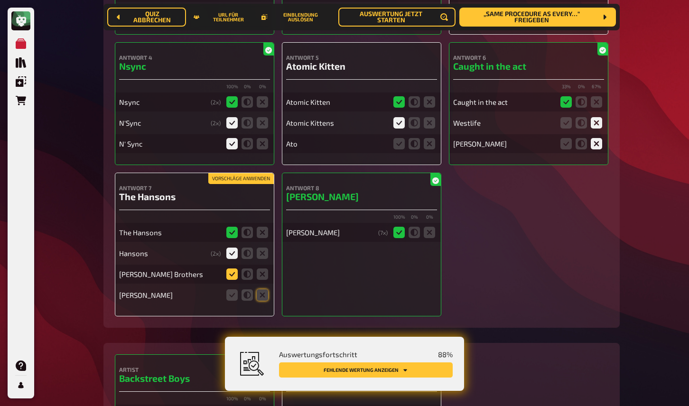
click at [232, 280] on icon at bounding box center [231, 274] width 11 height 11
click at [0, 0] on input "radio" at bounding box center [0, 0] width 0 height 0
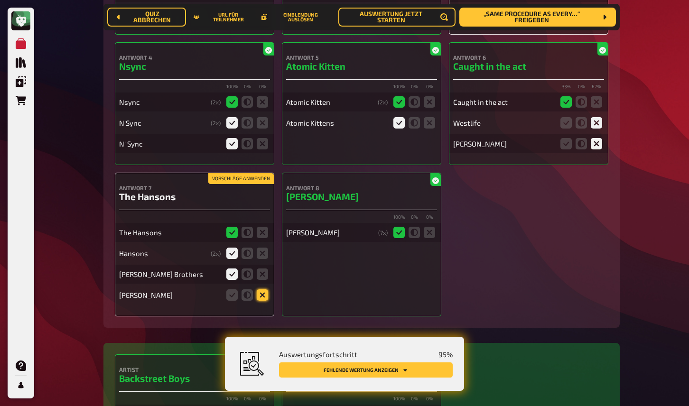
click at [260, 299] on icon at bounding box center [262, 294] width 11 height 11
click at [0, 0] on input "radio" at bounding box center [0, 0] width 0 height 0
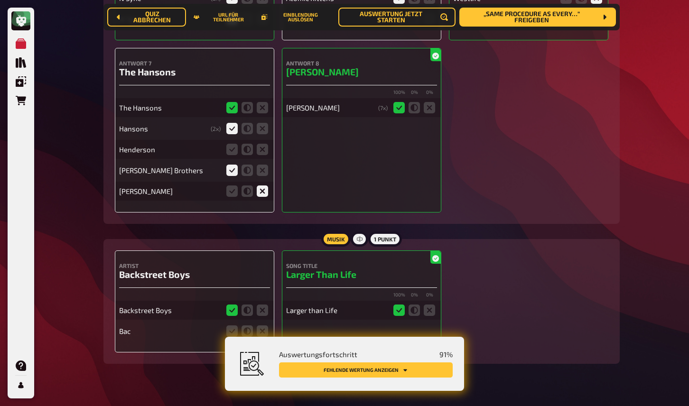
scroll to position [457, 0]
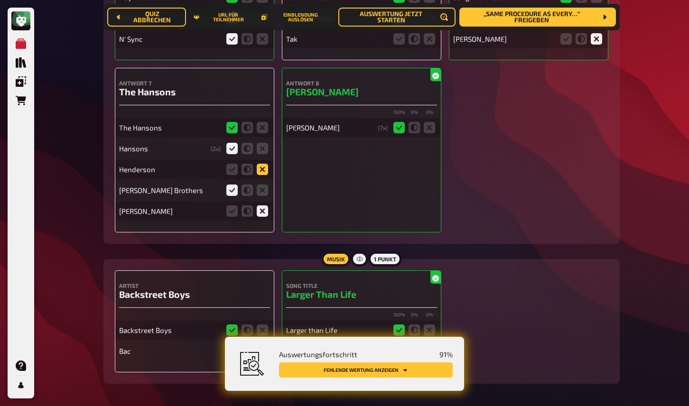
click at [262, 169] on icon at bounding box center [262, 169] width 11 height 11
click at [0, 0] on input "radio" at bounding box center [0, 0] width 0 height 0
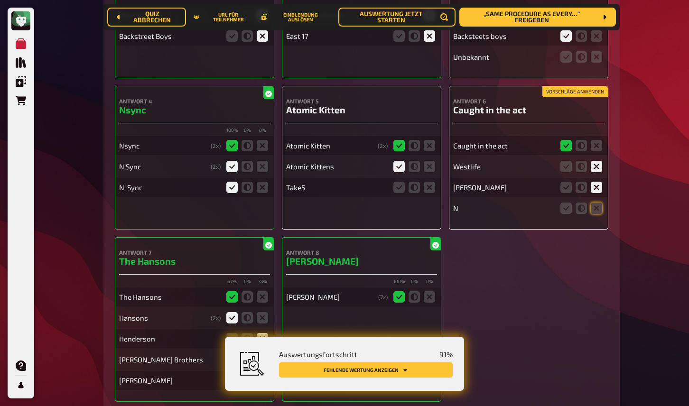
scroll to position [294, 0]
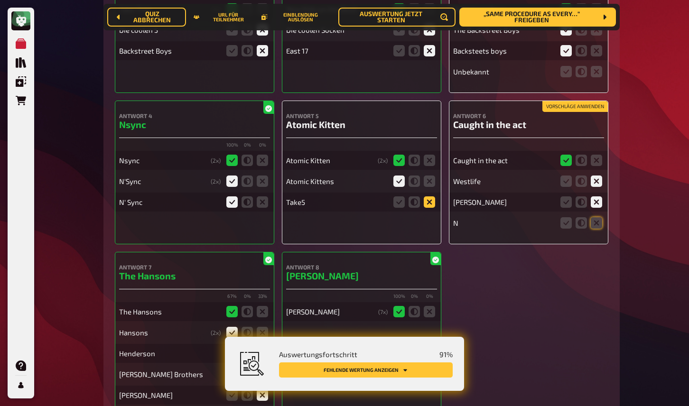
click at [428, 201] on icon at bounding box center [429, 201] width 11 height 11
click at [0, 0] on input "radio" at bounding box center [0, 0] width 0 height 0
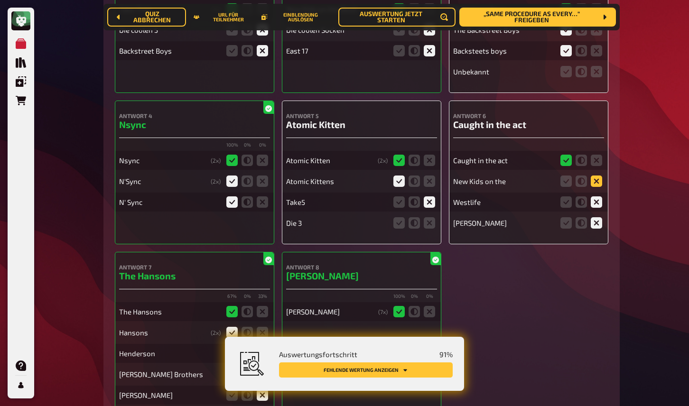
click at [597, 183] on icon at bounding box center [596, 181] width 11 height 11
click at [0, 0] on input "radio" at bounding box center [0, 0] width 0 height 0
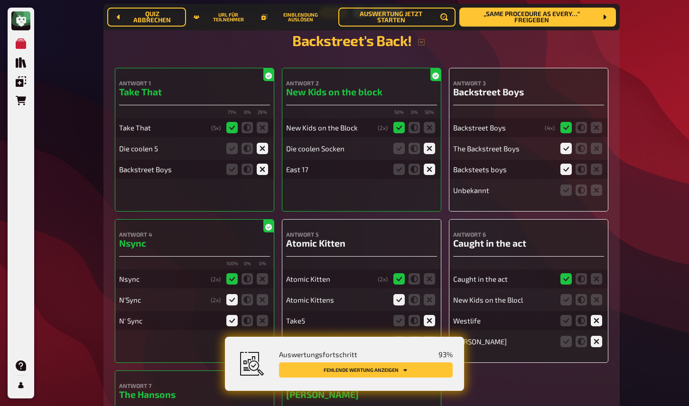
scroll to position [155, 0]
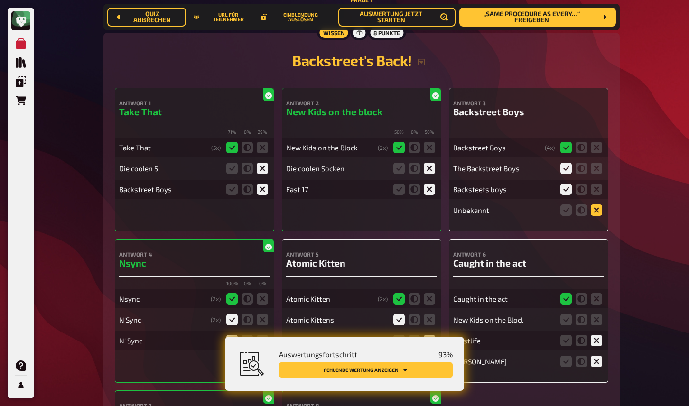
click at [595, 210] on icon at bounding box center [596, 210] width 11 height 11
click at [0, 0] on input "radio" at bounding box center [0, 0] width 0 height 0
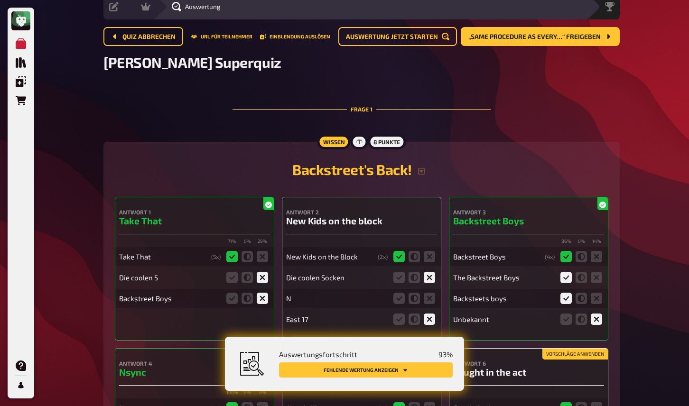
scroll to position [0, 0]
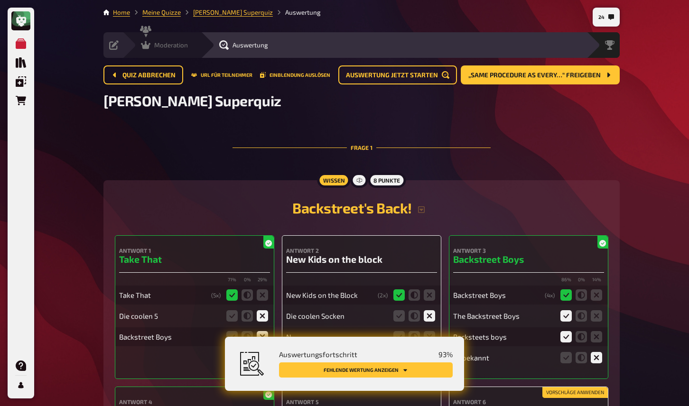
click at [149, 41] on icon at bounding box center [145, 44] width 9 height 9
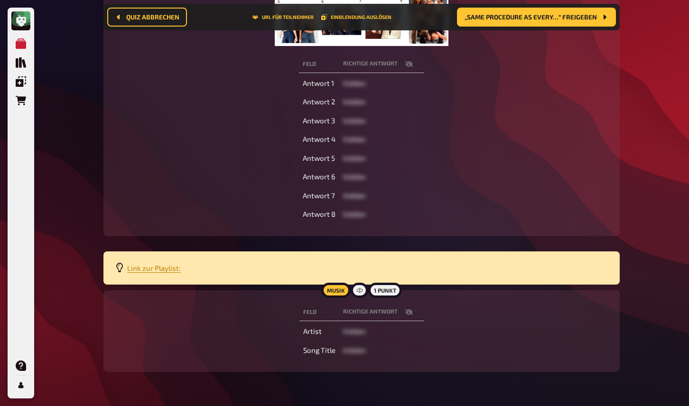
scroll to position [275, 0]
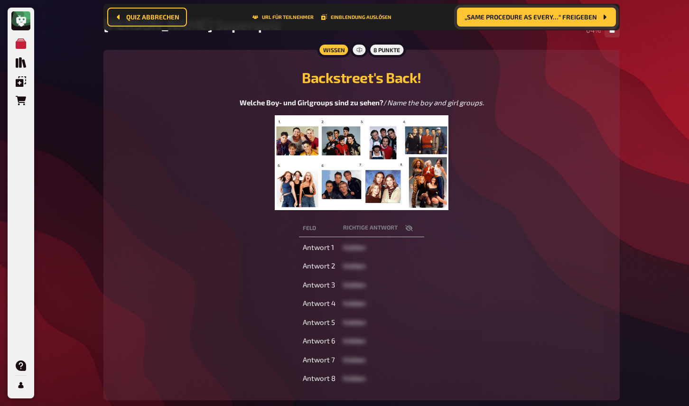
click at [510, 18] on span "„Same procedure as every…“ freigeben" at bounding box center [531, 17] width 132 height 7
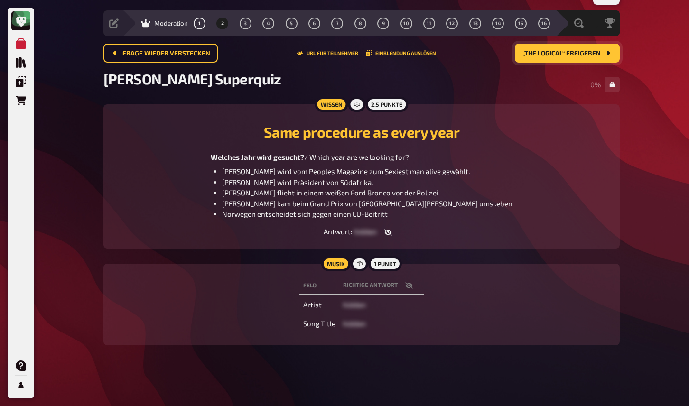
scroll to position [22, 0]
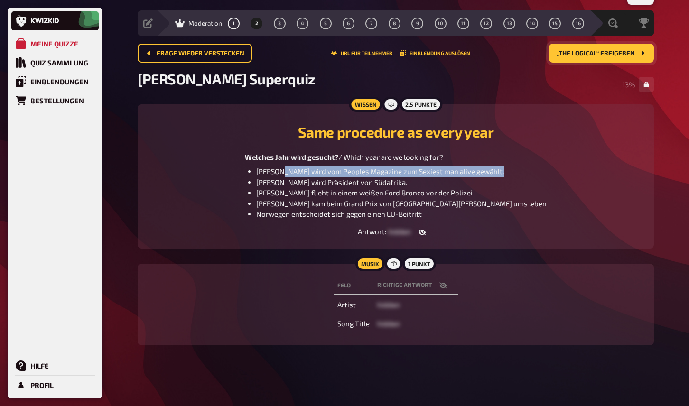
click at [309, 177] on ul "Keanu Reeves wird vom Peoples Magazine zum Sexiest man alive gewählt. Nelson Ma…" at bounding box center [396, 193] width 302 height 54
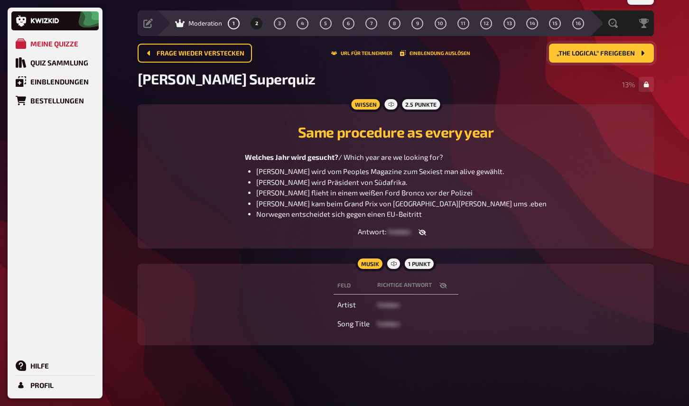
click at [273, 170] on ul "Keanu Reeves wird vom Peoples Magazine zum Sexiest man alive gewählt. Nelson Ma…" at bounding box center [396, 193] width 302 height 54
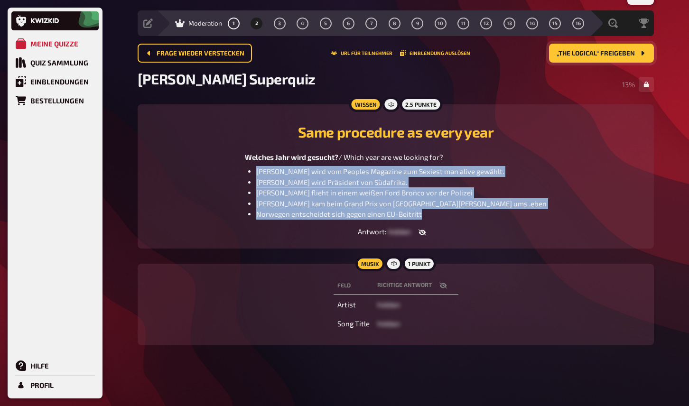
drag, startPoint x: 275, startPoint y: 172, endPoint x: 448, endPoint y: 216, distance: 178.8
click at [448, 216] on ul "Keanu Reeves wird vom Peoples Magazine zum Sexiest man alive gewählt. Nelson Ma…" at bounding box center [396, 193] width 302 height 54
copy ul "Keanu Reeves wird vom Peoples Magazine zum Sexiest man alive gewählt. Nelson Ma…"
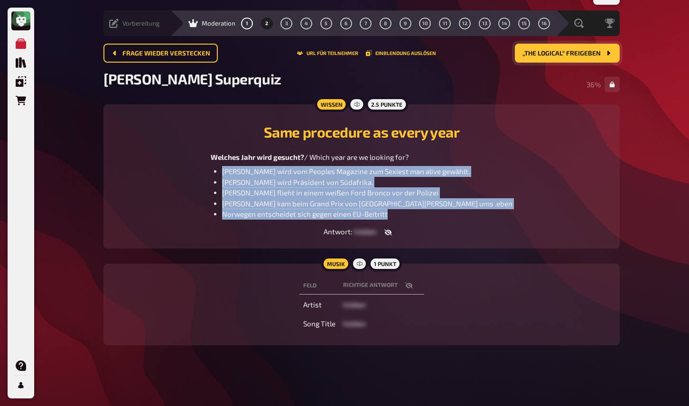
click at [117, 22] on icon at bounding box center [113, 23] width 9 height 9
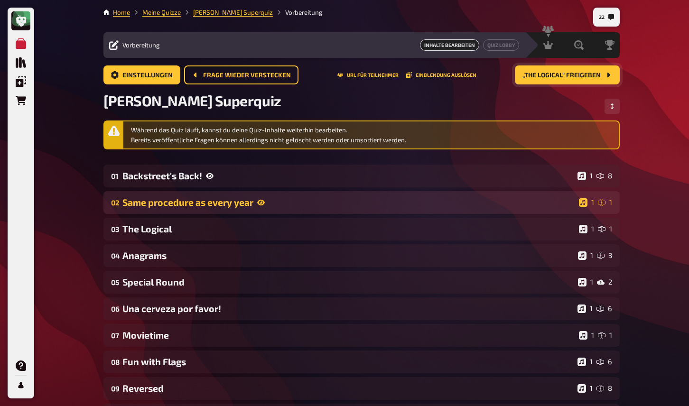
click at [190, 196] on div "02 Same procedure as every year 1 1" at bounding box center [361, 202] width 516 height 23
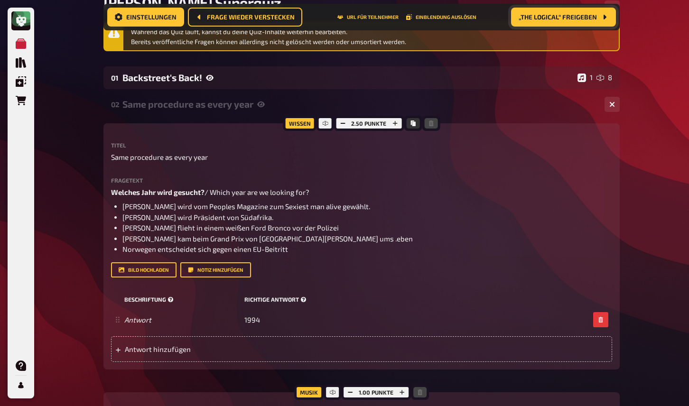
scroll to position [106, 0]
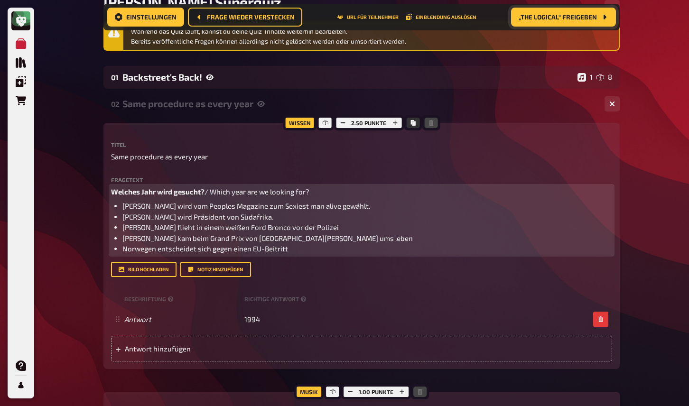
click at [273, 234] on span "Ayrton Senna kam beim Grand Prix von San Marino ums .eben" at bounding box center [267, 238] width 290 height 9
click at [303, 247] on li "Norwegen entscheidet sich gegen einen EU-Beitritt" at bounding box center [367, 248] width 490 height 11
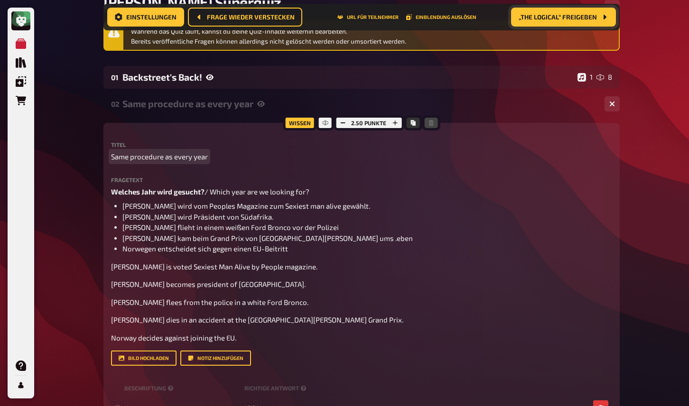
click at [258, 162] on div "Titel Same procedure as every year Fragetext Welches Jahr wird gesucht? / Which…" at bounding box center [361, 254] width 501 height 224
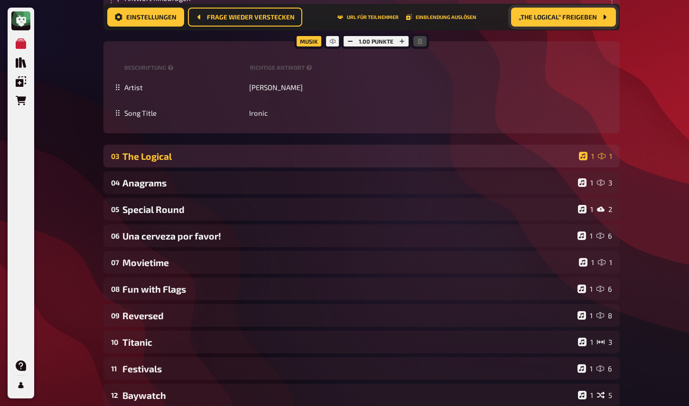
click at [226, 154] on div "The Logical" at bounding box center [348, 156] width 453 height 11
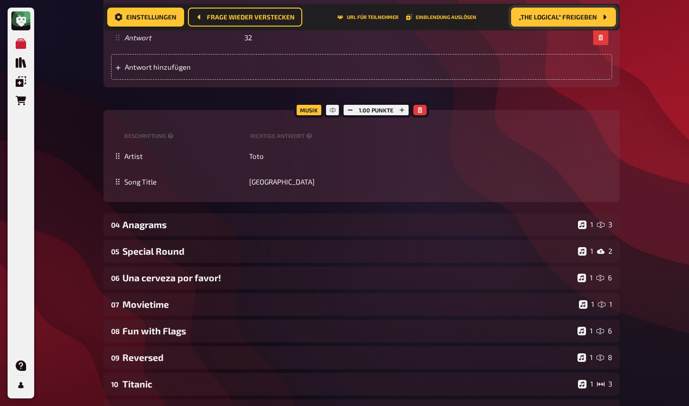
scroll to position [966, 0]
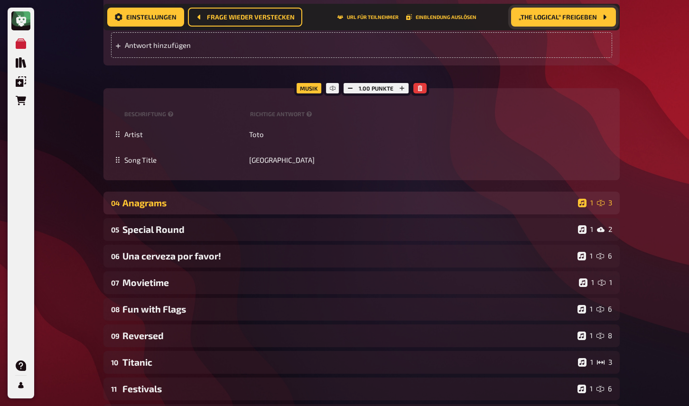
click at [209, 197] on div "Anagrams" at bounding box center [348, 202] width 452 height 11
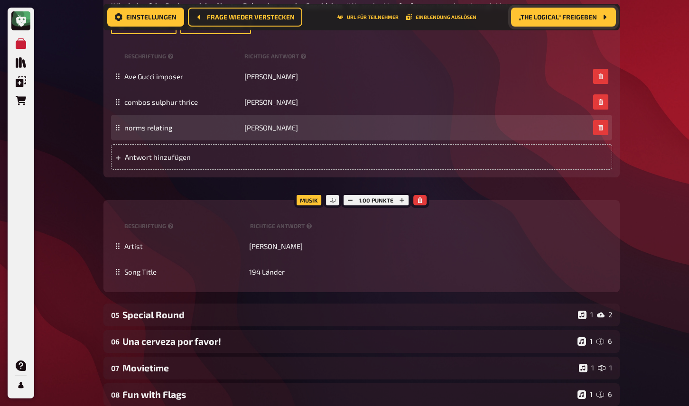
scroll to position [1262, 0]
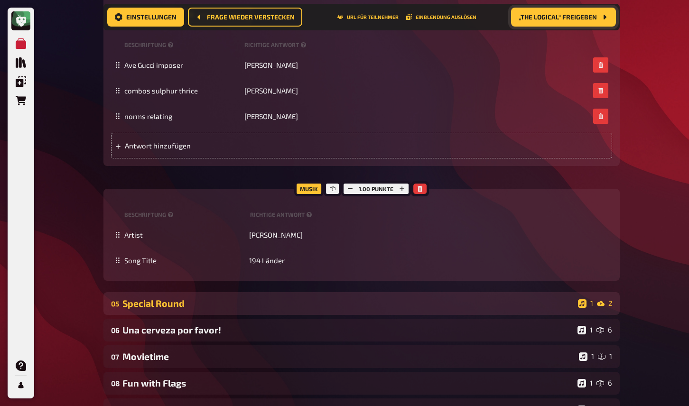
click at [254, 298] on div "Special Round" at bounding box center [348, 303] width 452 height 11
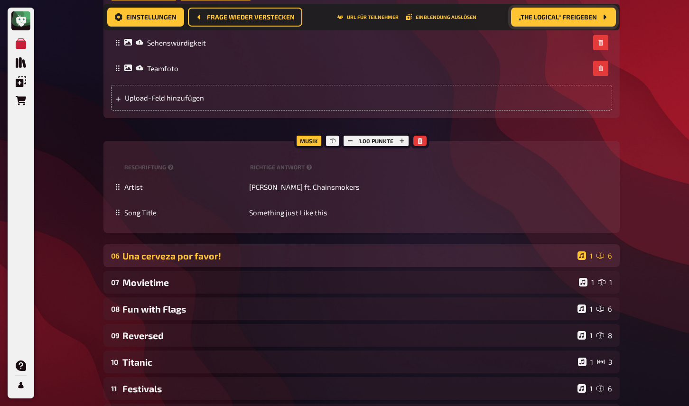
click at [237, 251] on div "Una cerveza por favor!" at bounding box center [347, 256] width 451 height 11
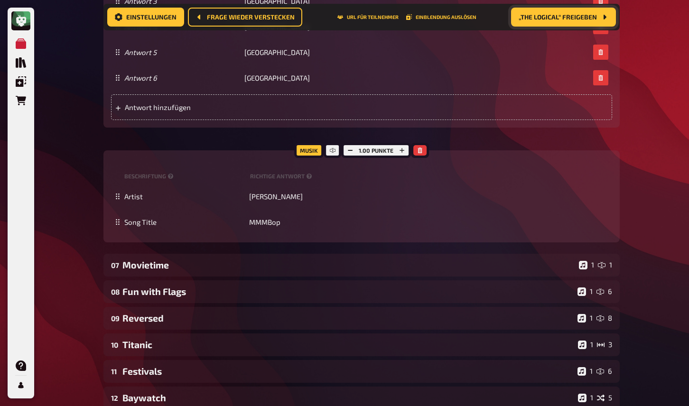
scroll to position [2426, 0]
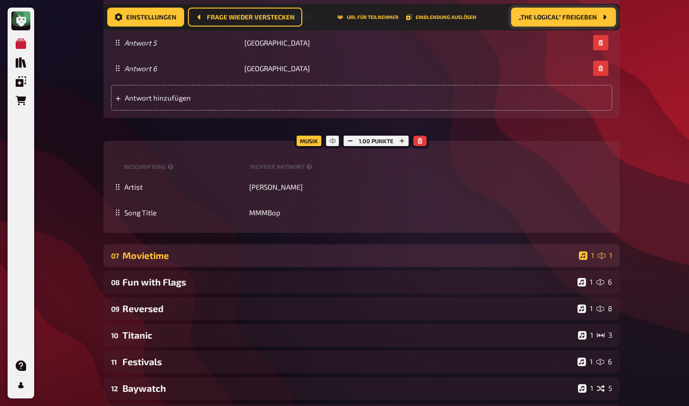
click at [173, 250] on div "Movietime" at bounding box center [348, 255] width 453 height 11
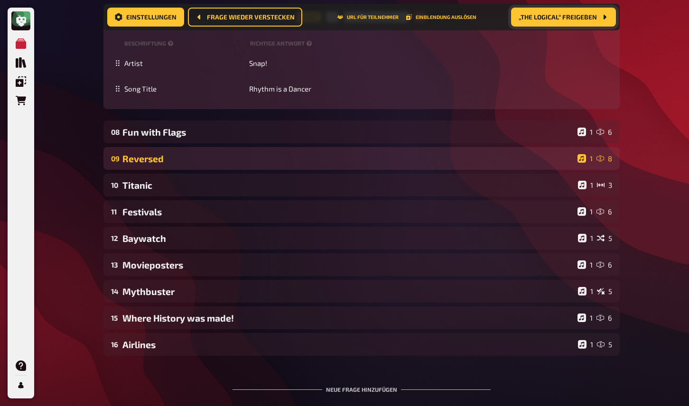
scroll to position [2934, 0]
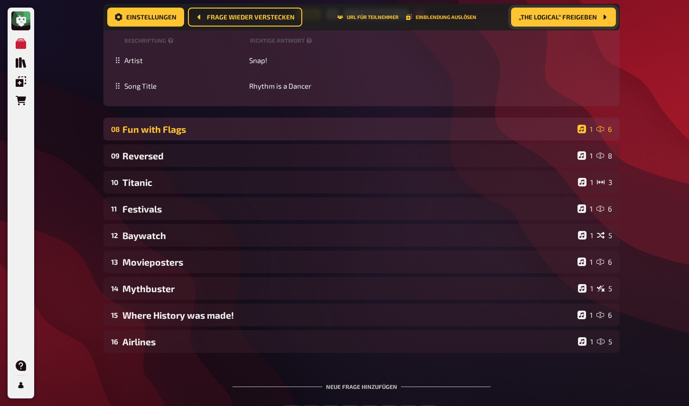
click at [193, 124] on div "Fun with Flags" at bounding box center [347, 129] width 451 height 11
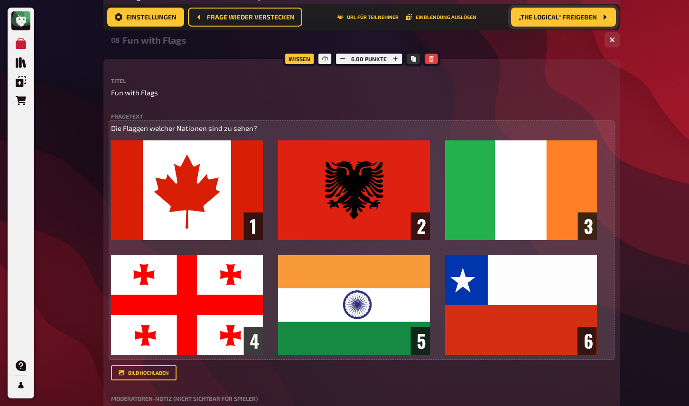
scroll to position [3039, 0]
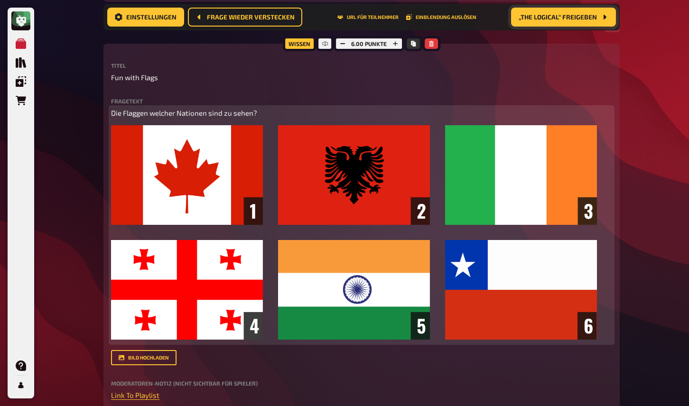
click at [276, 108] on p "Die Flaggen welcher Nationen sind zu sehen?" at bounding box center [361, 113] width 501 height 11
drag, startPoint x: 258, startPoint y: 102, endPoint x: 105, endPoint y: 97, distance: 152.9
click at [105, 97] on div "Wissen 6.00 Punkte Titel Fun with Flags Fragetext Die Flaggen welcher Nationen …" at bounding box center [361, 332] width 516 height 577
copy span "Die Flaggen welcher Nationen sind zu sehen?"
click at [276, 108] on p "Die Flaggen welcher Nationen sind zu sehen?" at bounding box center [361, 113] width 501 height 11
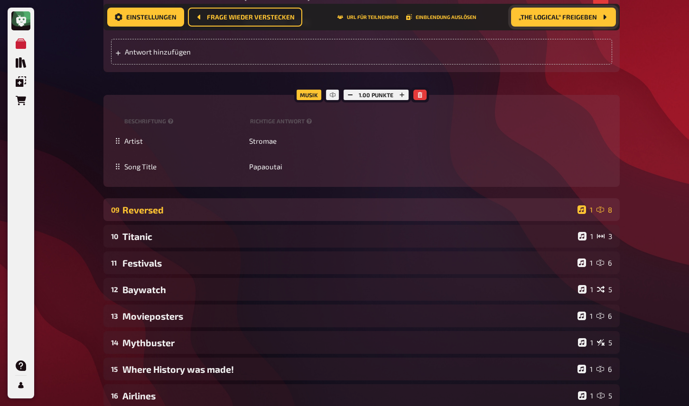
click at [222, 205] on div "Reversed" at bounding box center [347, 210] width 451 height 11
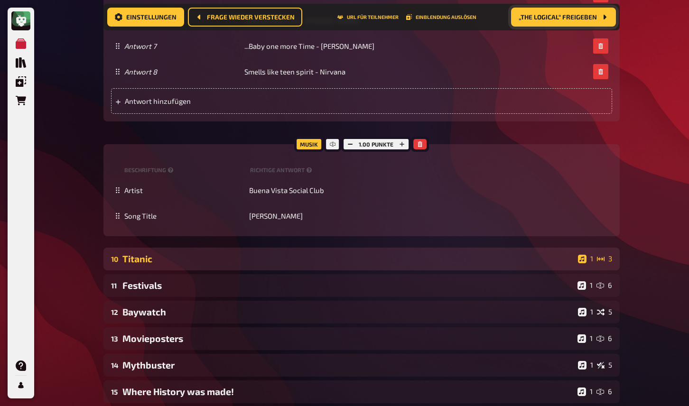
click at [195, 261] on div "Titanic" at bounding box center [348, 258] width 452 height 11
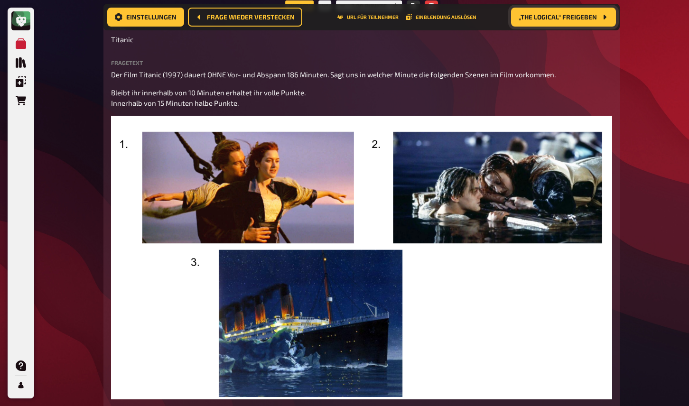
scroll to position [4360, 0]
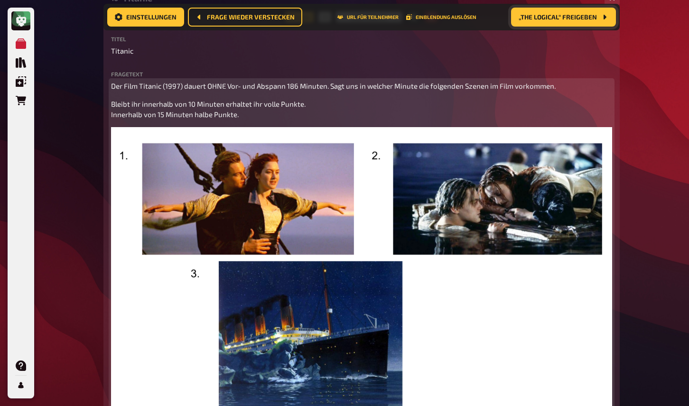
click at [476, 91] on p "Der Film Titanic (1997) dauert OHNE Vor- und Abspann 186 Minuten. Sagt uns in w…" at bounding box center [361, 86] width 501 height 11
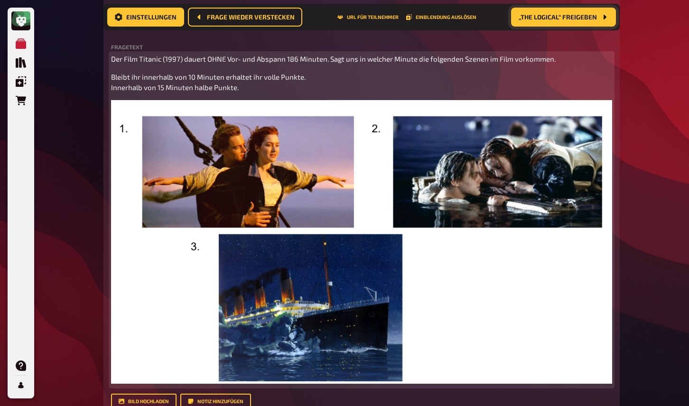
scroll to position [4371, 0]
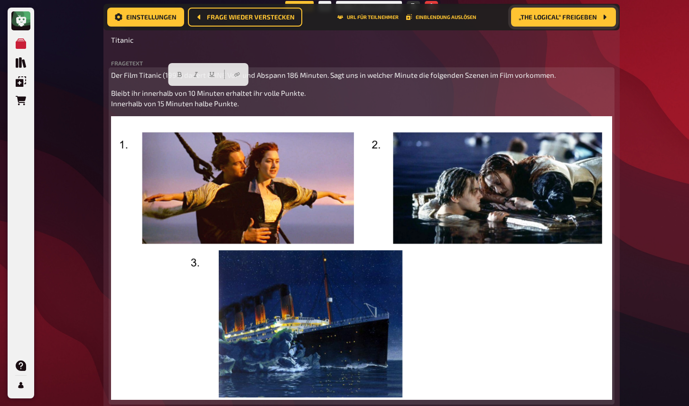
drag, startPoint x: 243, startPoint y: 103, endPoint x: 79, endPoint y: 65, distance: 167.6
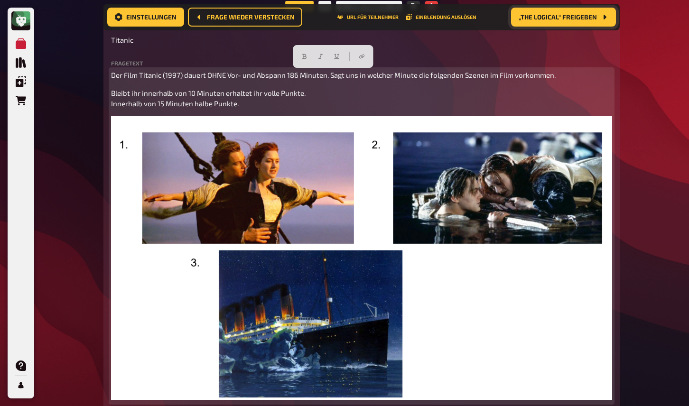
copy div "Der Film Titanic (1997) dauert OHNE Vor- und Abspann 186 Minuten. Sagt uns in w…"
click at [279, 104] on p "Bleibt ihr innerhalb von 10 Minuten erhaltet ihr volle Punkte. Innerhalb von 15…" at bounding box center [361, 98] width 501 height 21
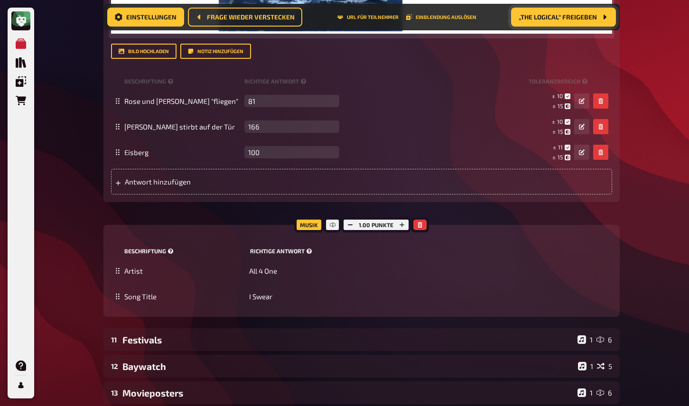
scroll to position [4799, 0]
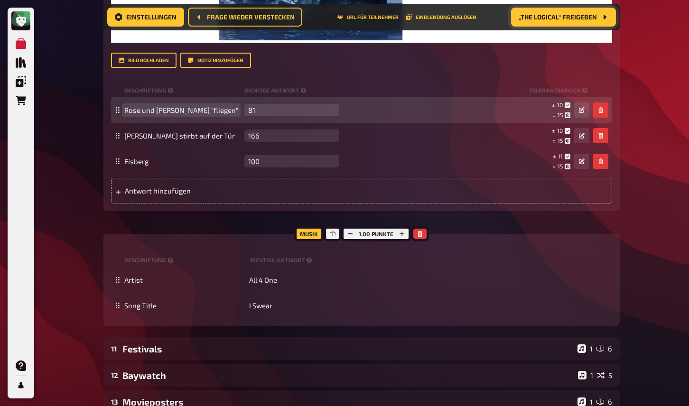
click at [196, 111] on span "Rose und Jack "fliegen"" at bounding box center [181, 110] width 114 height 9
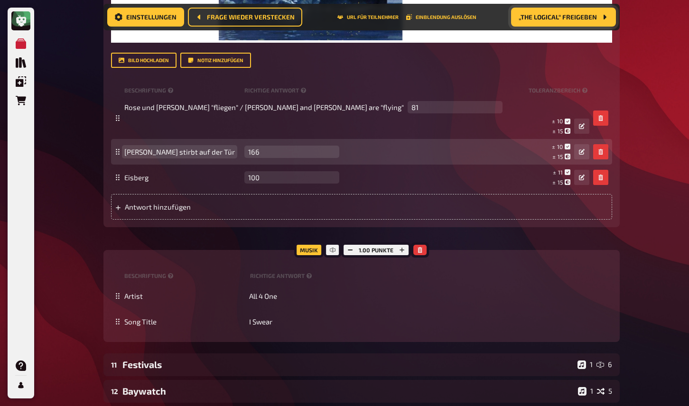
click at [196, 148] on span "Jack stirbt auf der Tür" at bounding box center [182, 152] width 116 height 9
click at [236, 148] on span "Jack stirbt auf der Tür/Jack dies ont he door" at bounding box center [235, 152] width 222 height 9
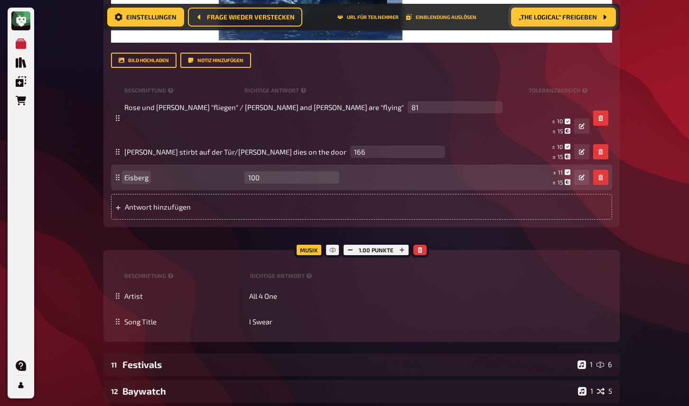
click at [158, 173] on span "Eisberg" at bounding box center [182, 177] width 116 height 9
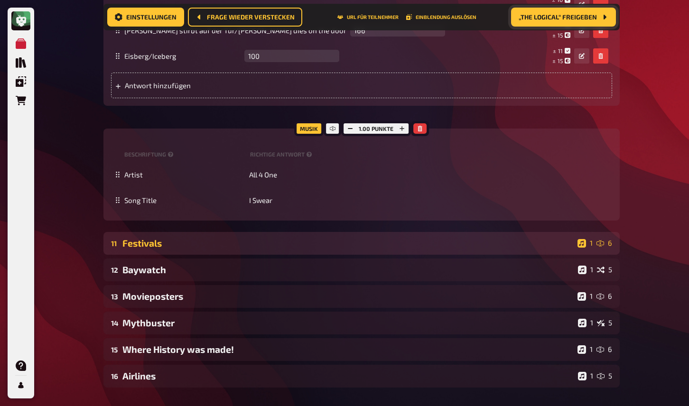
click at [156, 238] on div "Festivals" at bounding box center [347, 243] width 451 height 11
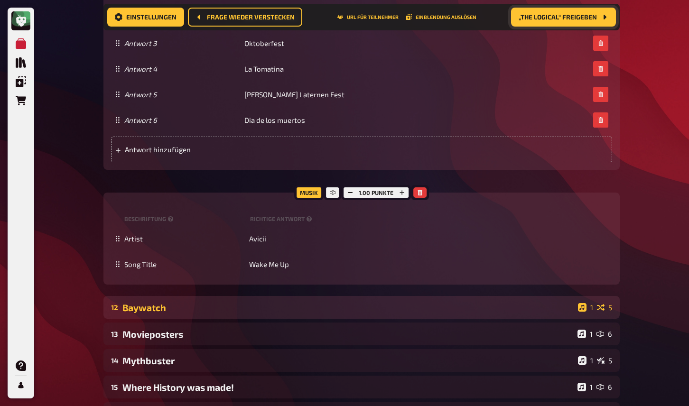
click at [216, 302] on div "Baywatch" at bounding box center [348, 307] width 452 height 11
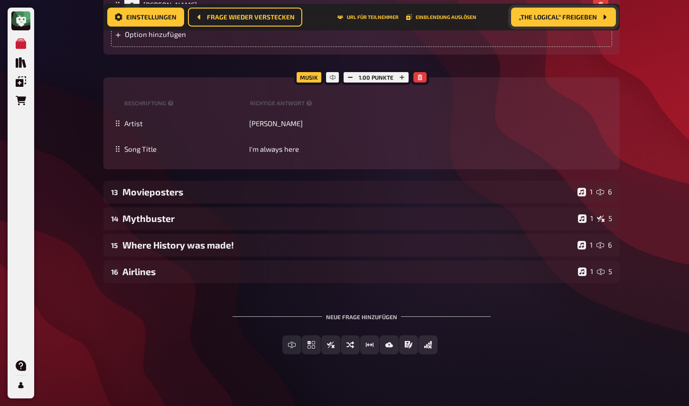
scroll to position [6185, 0]
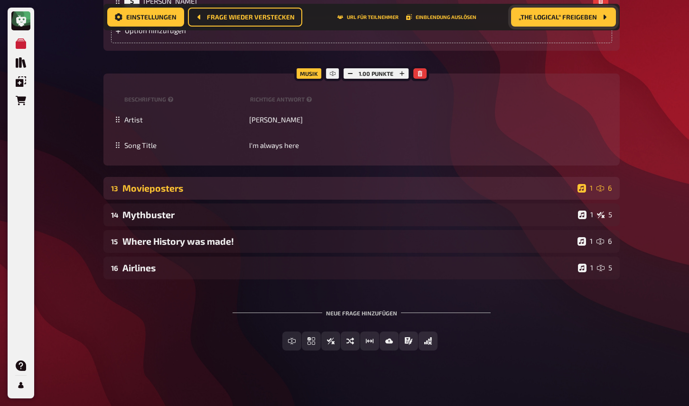
click at [169, 184] on div "Movieposters" at bounding box center [347, 188] width 451 height 11
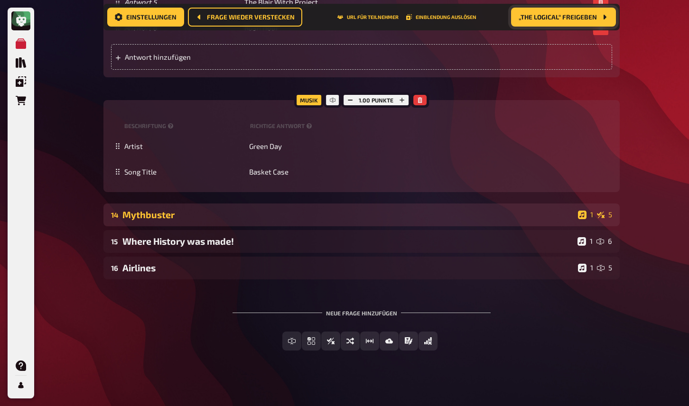
click at [160, 211] on div "Mythbuster" at bounding box center [348, 214] width 452 height 11
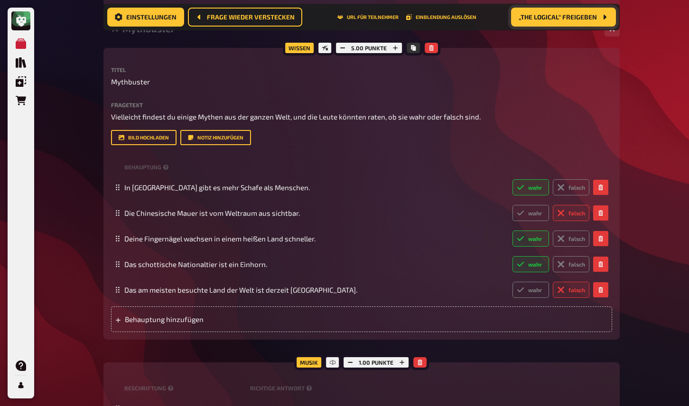
scroll to position [7155, 0]
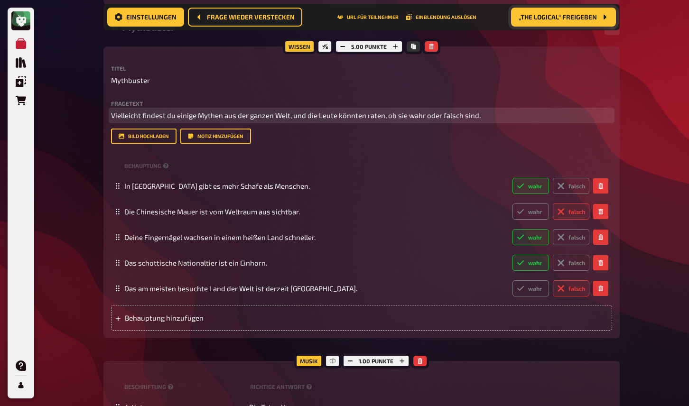
click at [209, 111] on span "Vielleicht findest du einige Mythen aus der ganzen Welt, und die Leute könnten …" at bounding box center [296, 115] width 370 height 9
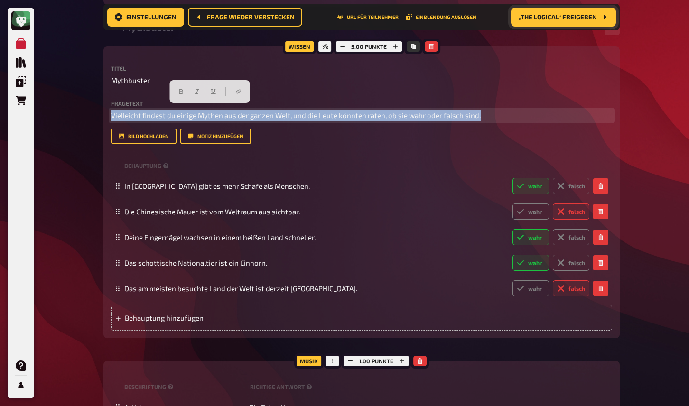
click at [209, 111] on span "Vielleicht findest du einige Mythen aus der ganzen Welt, und die Leute könnten …" at bounding box center [296, 115] width 370 height 9
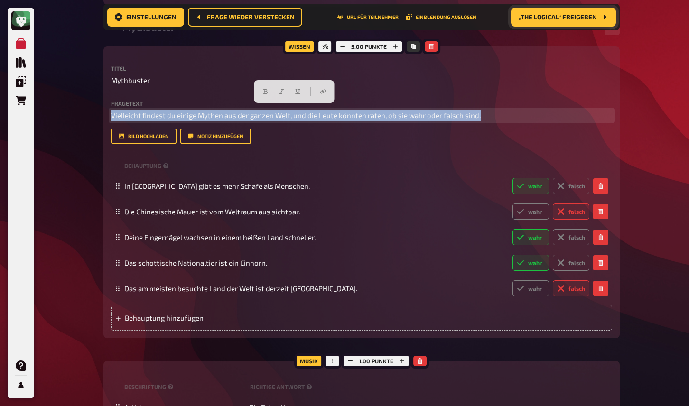
copy span "Vielleicht findest du einige Mythen aus der ganzen Welt, und die Leute könnten …"
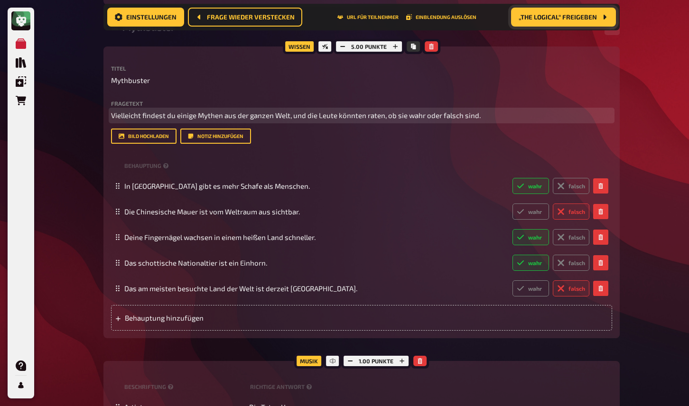
click at [485, 112] on p "Vielleicht findest du einige Mythen aus der ganzen Welt, und die Leute könnten …" at bounding box center [361, 115] width 501 height 11
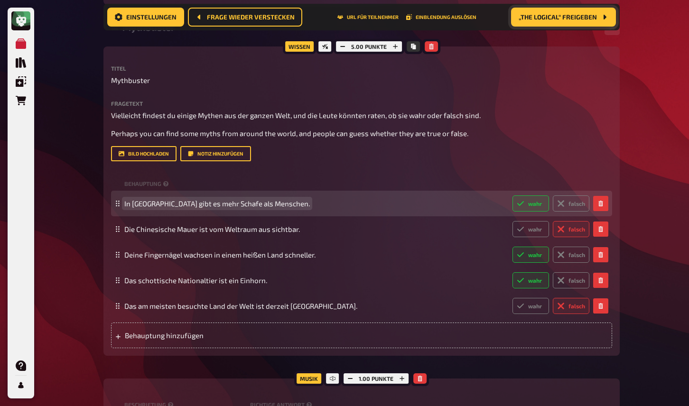
click at [215, 199] on span "In Neuseeland gibt es mehr Schafe als Menschen." at bounding box center [217, 203] width 186 height 9
copy span "In Neuseeland gibt es mehr Schafe als Menschen."
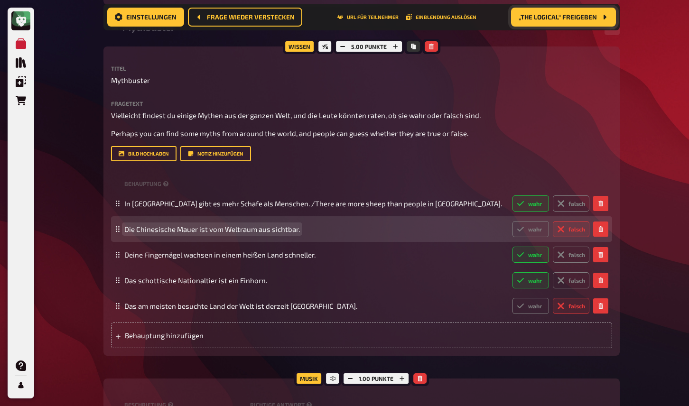
click at [219, 225] on span "Die Chinesische Mauer ist vom Weltraum aus sichtbar." at bounding box center [212, 229] width 176 height 9
copy span "Die Chinesische Mauer ist vom Weltraum aus sichtbar."
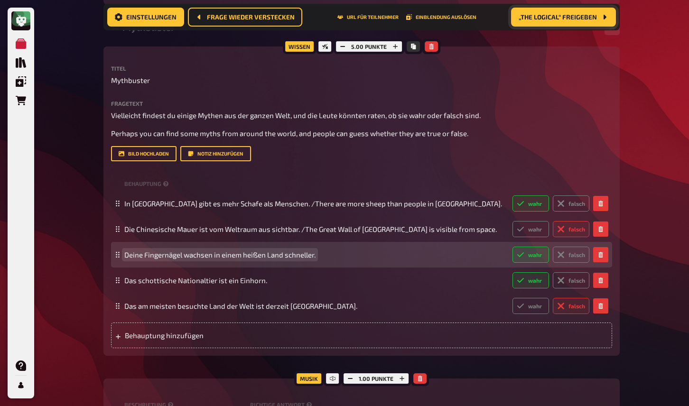
click at [308, 251] on span "Deine Fingernägel wachsen in einem heißen Land schneller." at bounding box center [219, 255] width 191 height 9
copy span "Deine Fingernägel wachsen in einem heißen Land schneller."
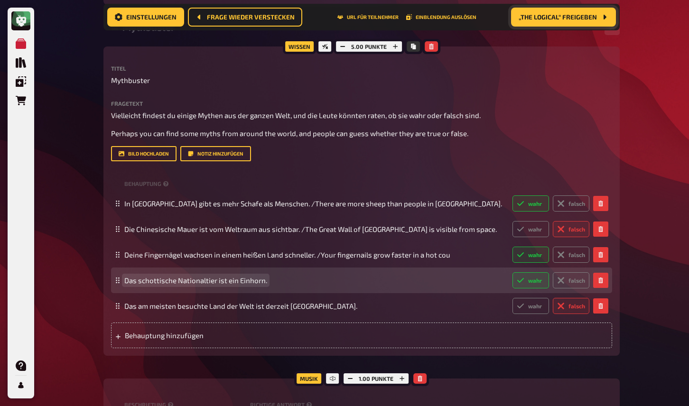
click at [189, 276] on span "Das schottische Nationaltier ist ein Einhorn." at bounding box center [195, 280] width 143 height 9
copy span "Das schottische Nationaltier ist ein Einhorn."
click at [267, 276] on span "Das schottische Nationaltier ist ein Einhorn. The Scottish national animal is a…" at bounding box center [262, 280] width 277 height 9
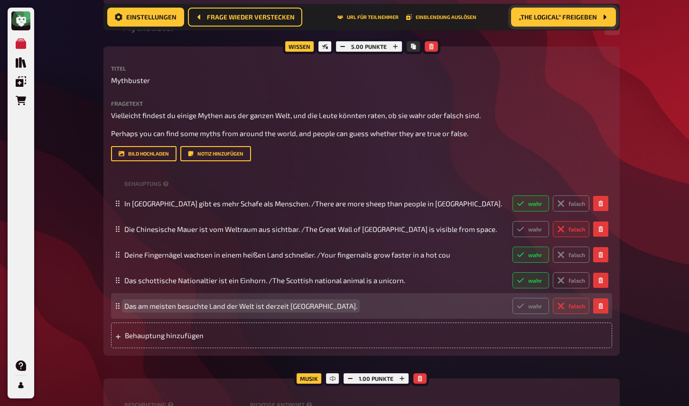
click at [257, 302] on span "Das am meisten besuchte Land der Welt ist derzeit Spanien." at bounding box center [240, 306] width 233 height 9
copy span "Das am meisten besuchte Land der Welt ist derzeit Spanien."
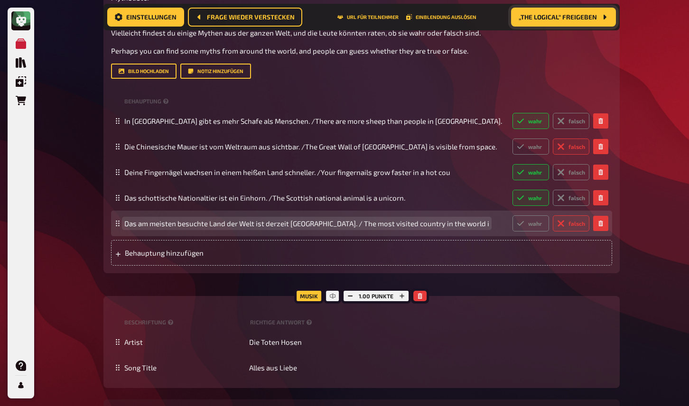
scroll to position [7407, 0]
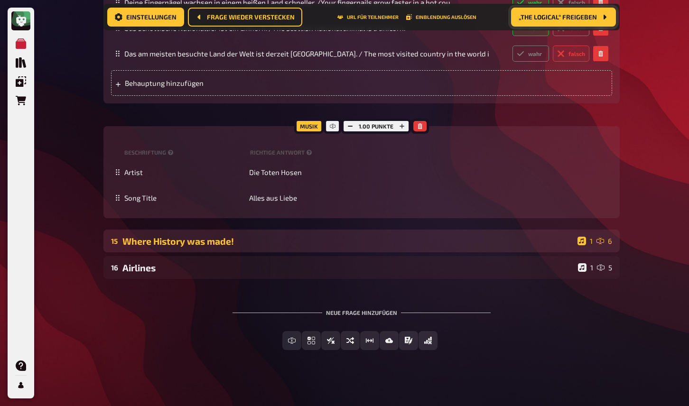
click at [161, 242] on div "15 Where History was made! 1 6" at bounding box center [361, 241] width 516 height 23
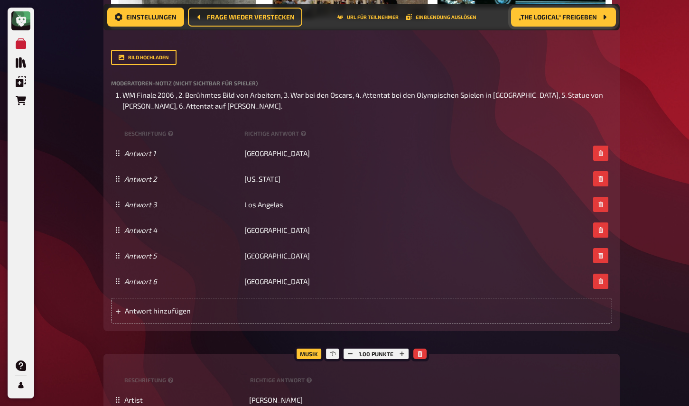
scroll to position [8185, 0]
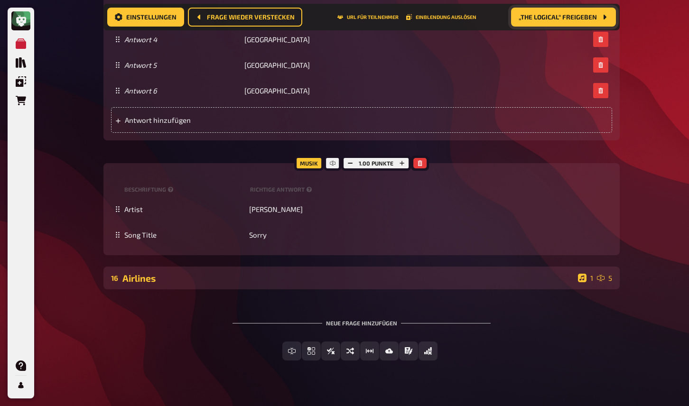
click at [154, 273] on div "Airlines" at bounding box center [348, 278] width 452 height 11
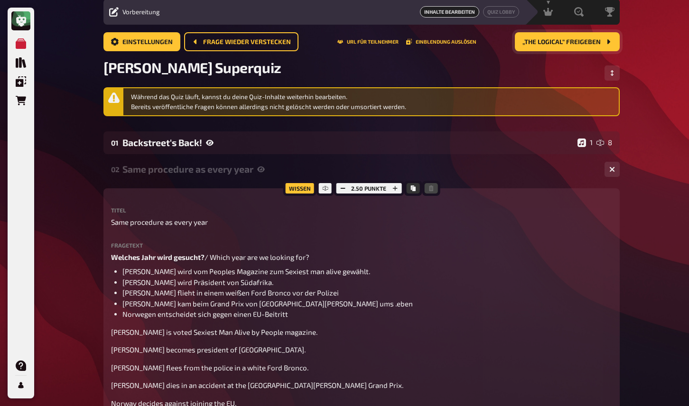
scroll to position [0, 0]
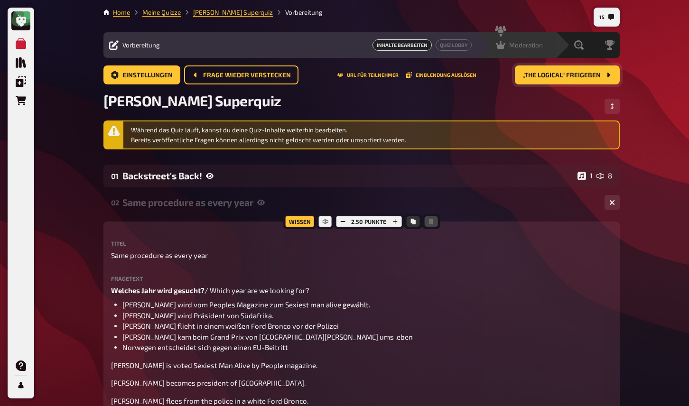
click at [531, 42] on span "Moderation" at bounding box center [526, 45] width 34 height 8
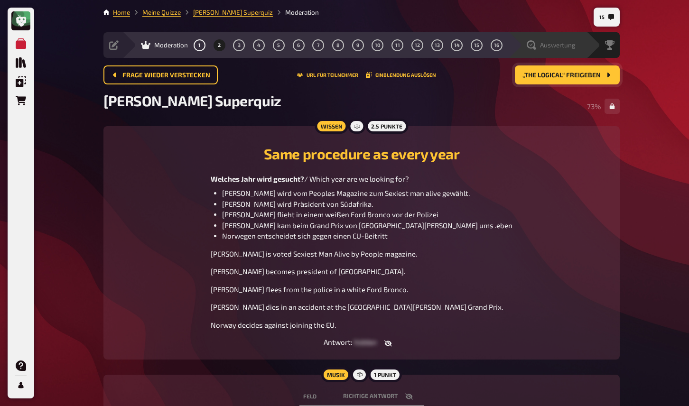
click at [554, 42] on span "Auswertung" at bounding box center [558, 45] width 36 height 8
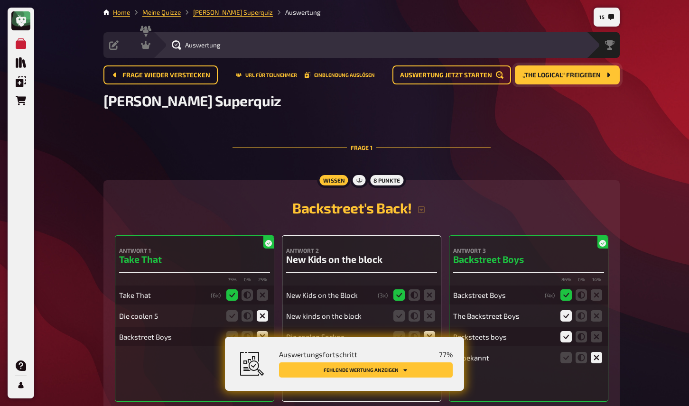
click at [154, 43] on div "Auswertung" at bounding box center [369, 45] width 433 height 26
click at [147, 43] on icon at bounding box center [145, 44] width 9 height 9
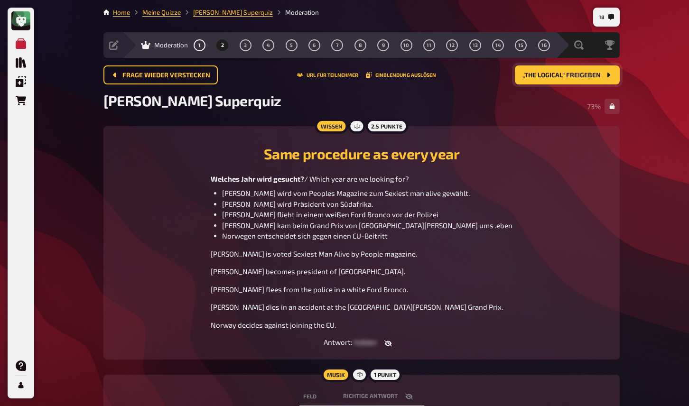
click at [559, 70] on button "„The Logical“ freigeben" at bounding box center [567, 74] width 105 height 19
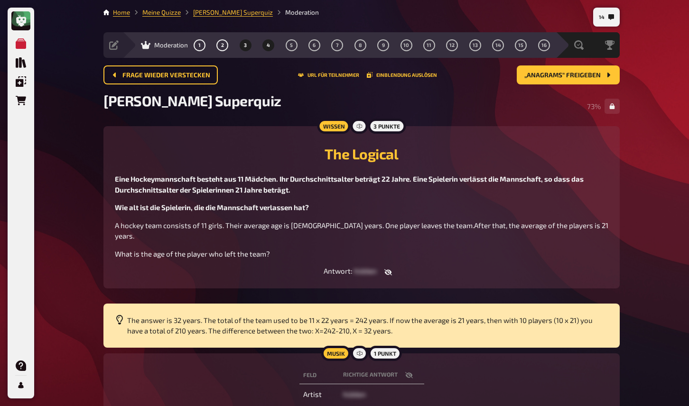
click at [268, 47] on span "4" at bounding box center [268, 45] width 3 height 5
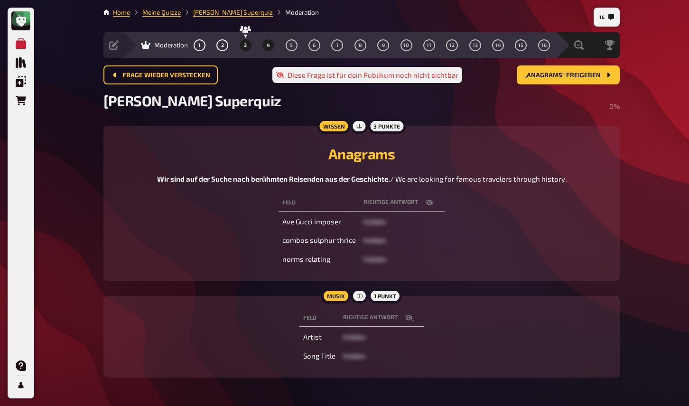
click at [247, 47] on button "3" at bounding box center [245, 44] width 15 height 15
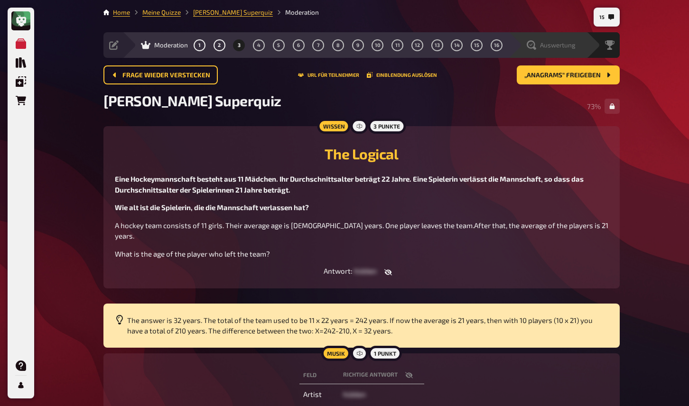
click at [570, 49] on div "Auswertung" at bounding box center [551, 44] width 49 height 9
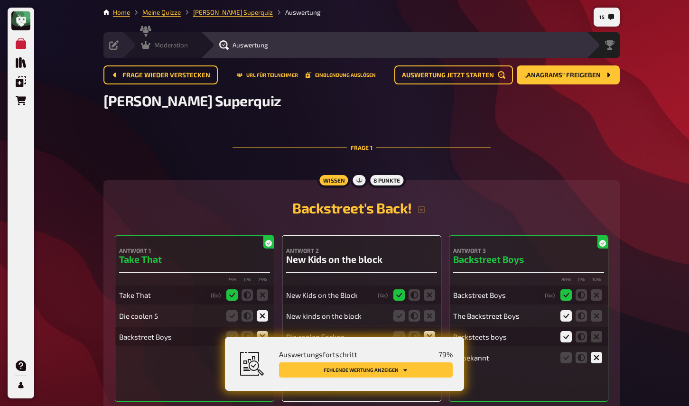
click at [143, 48] on icon at bounding box center [145, 45] width 9 height 8
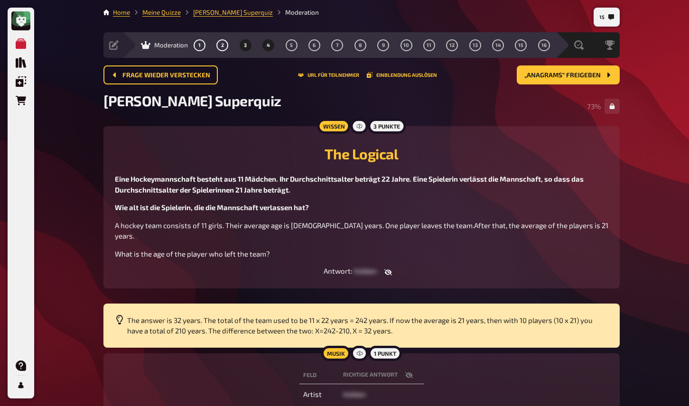
click at [265, 43] on button "4" at bounding box center [268, 44] width 15 height 15
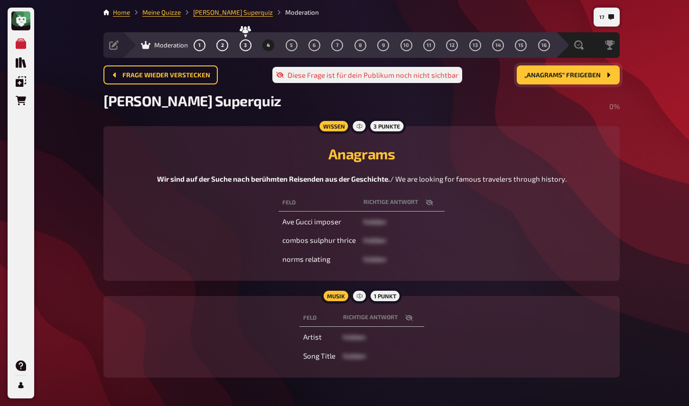
click at [590, 84] on button "„Anagrams“ freigeben" at bounding box center [568, 74] width 103 height 19
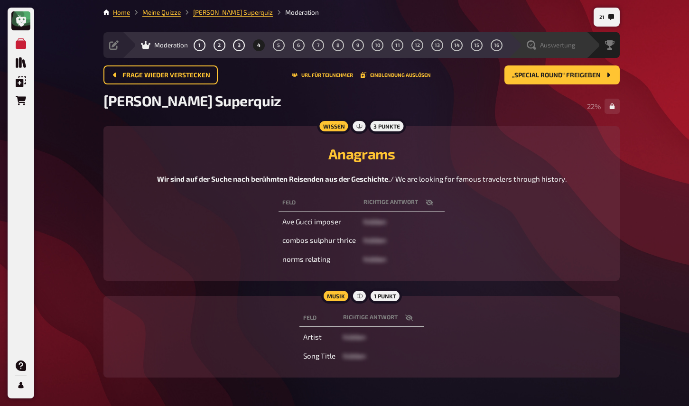
click at [550, 49] on div "Auswertung" at bounding box center [551, 44] width 49 height 9
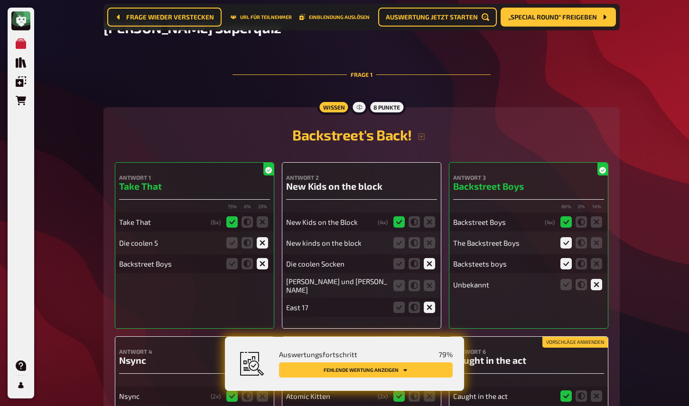
scroll to position [83, 0]
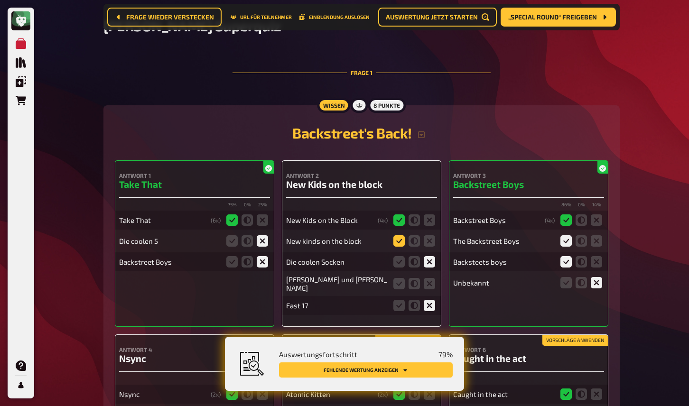
click at [398, 243] on icon at bounding box center [398, 240] width 11 height 11
click at [0, 0] on input "radio" at bounding box center [0, 0] width 0 height 0
click at [433, 282] on icon at bounding box center [429, 283] width 11 height 11
click at [0, 0] on input "radio" at bounding box center [0, 0] width 0 height 0
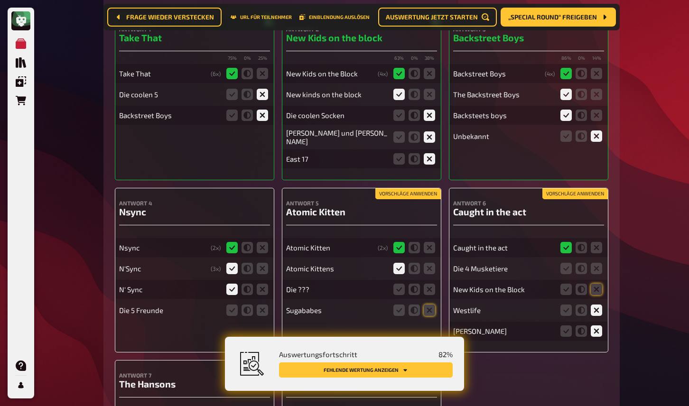
scroll to position [271, 0]
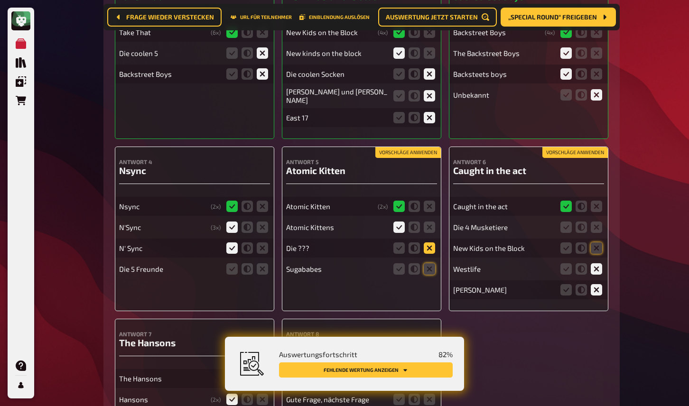
click at [430, 248] on icon at bounding box center [429, 248] width 11 height 11
click at [0, 0] on input "radio" at bounding box center [0, 0] width 0 height 0
click at [430, 272] on icon at bounding box center [429, 268] width 11 height 11
click at [0, 0] on input "radio" at bounding box center [0, 0] width 0 height 0
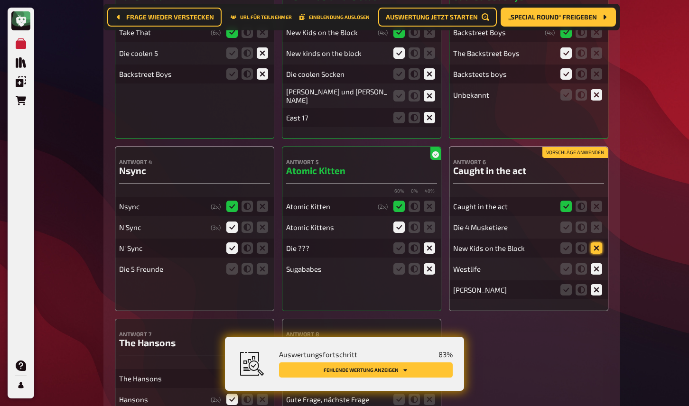
click at [599, 247] on icon at bounding box center [596, 248] width 11 height 11
click at [0, 0] on input "radio" at bounding box center [0, 0] width 0 height 0
click at [597, 225] on icon at bounding box center [596, 227] width 11 height 11
click at [0, 0] on input "radio" at bounding box center [0, 0] width 0 height 0
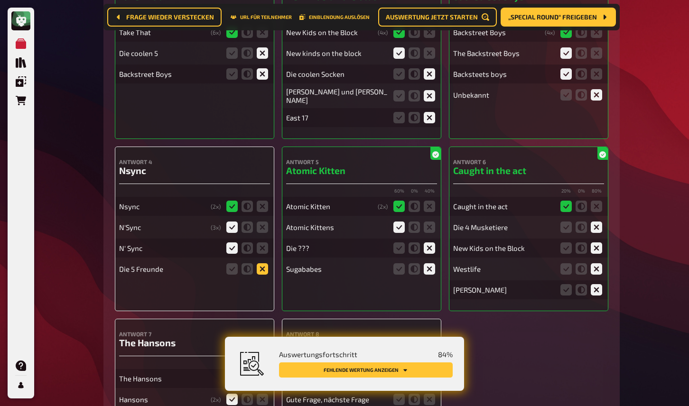
click at [264, 270] on icon at bounding box center [262, 268] width 11 height 11
click at [0, 0] on input "radio" at bounding box center [0, 0] width 0 height 0
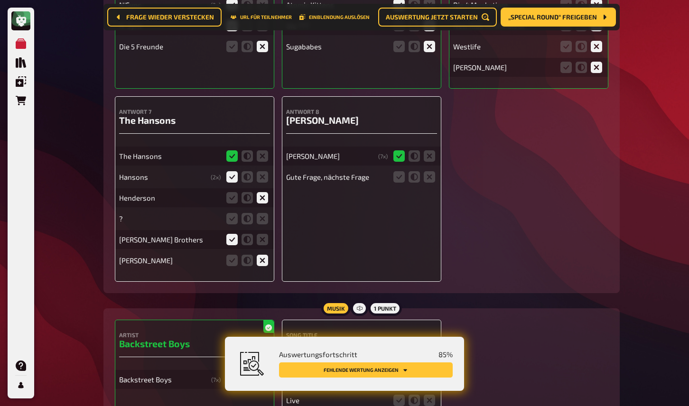
scroll to position [501, 0]
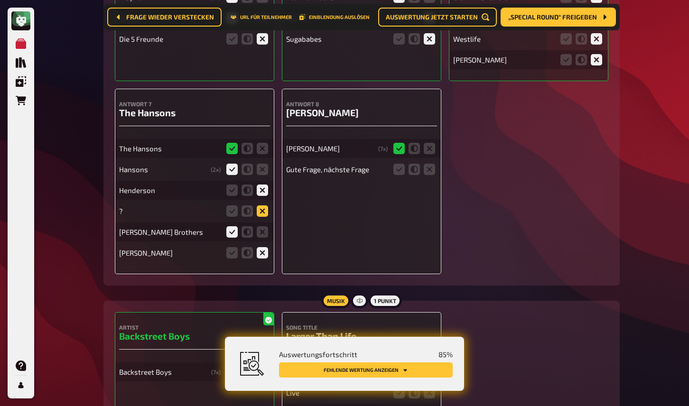
click at [263, 212] on icon at bounding box center [262, 210] width 11 height 11
click at [0, 0] on input "radio" at bounding box center [0, 0] width 0 height 0
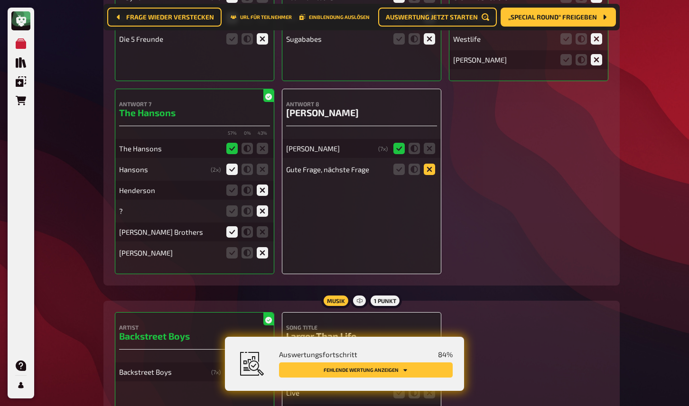
click at [433, 171] on icon at bounding box center [429, 169] width 11 height 11
click at [0, 0] on input "radio" at bounding box center [0, 0] width 0 height 0
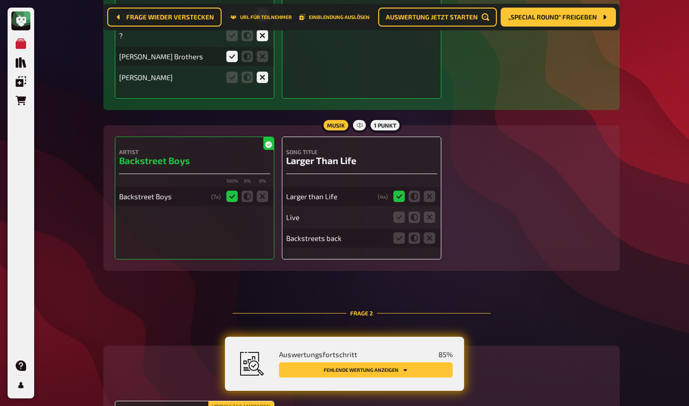
scroll to position [692, 0]
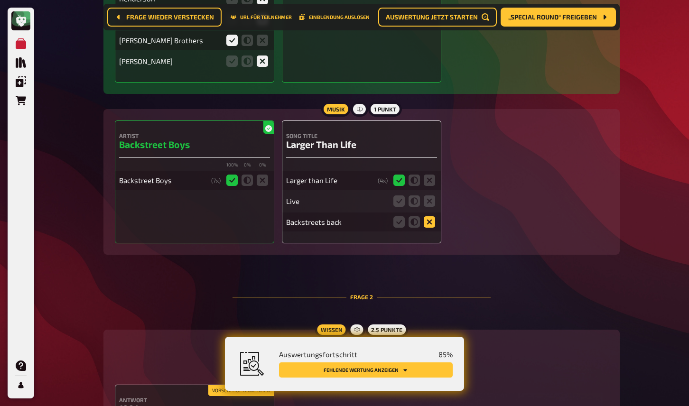
click at [434, 226] on icon at bounding box center [429, 221] width 11 height 11
click at [0, 0] on input "radio" at bounding box center [0, 0] width 0 height 0
click at [432, 206] on icon at bounding box center [429, 201] width 11 height 11
click at [0, 0] on input "radio" at bounding box center [0, 0] width 0 height 0
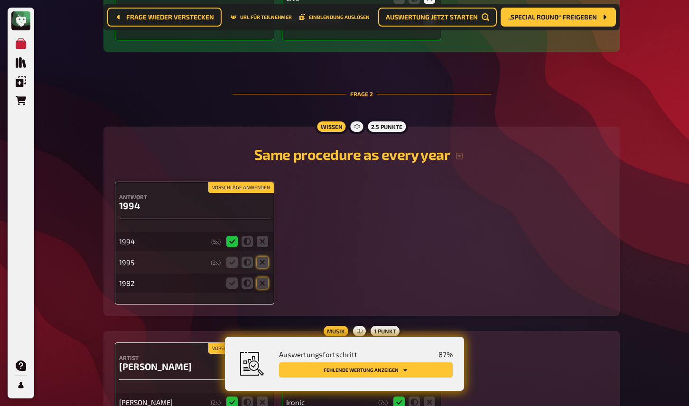
scroll to position [911, 0]
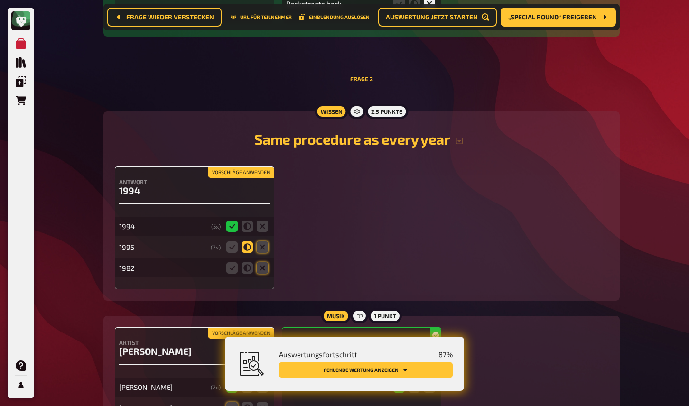
click at [243, 248] on icon at bounding box center [247, 247] width 11 height 11
click at [0, 0] on input "radio" at bounding box center [0, 0] width 0 height 0
click at [261, 270] on icon at bounding box center [262, 267] width 11 height 11
click at [0, 0] on input "radio" at bounding box center [0, 0] width 0 height 0
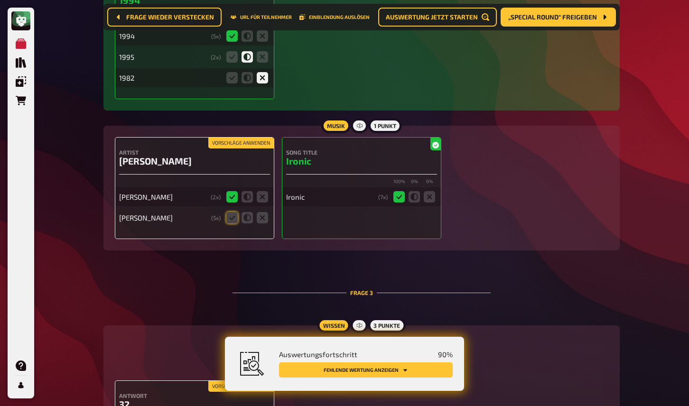
scroll to position [1112, 0]
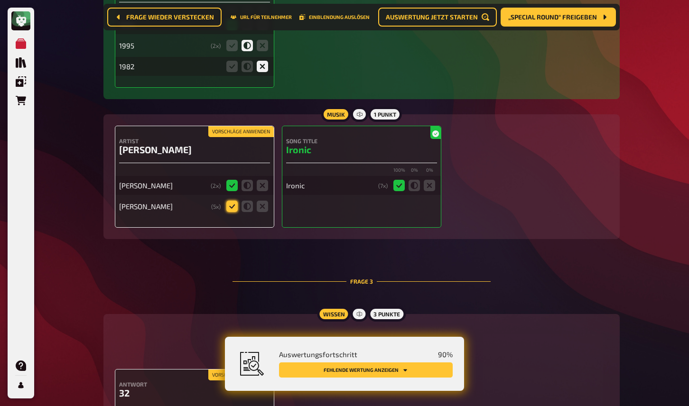
click at [231, 206] on icon at bounding box center [231, 206] width 11 height 11
click at [0, 0] on input "radio" at bounding box center [0, 0] width 0 height 0
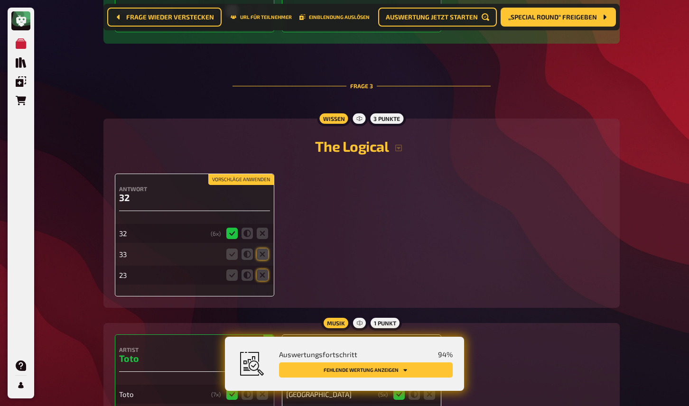
scroll to position [1309, 0]
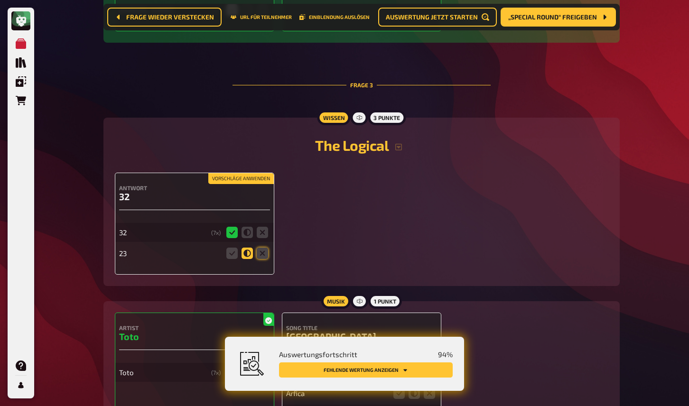
click at [248, 258] on icon at bounding box center [247, 253] width 11 height 11
click at [0, 0] on input "radio" at bounding box center [0, 0] width 0 height 0
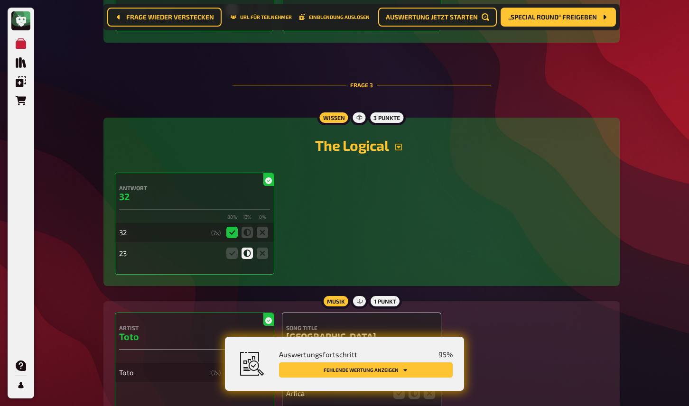
click at [398, 149] on icon "button" at bounding box center [398, 147] width 7 height 7
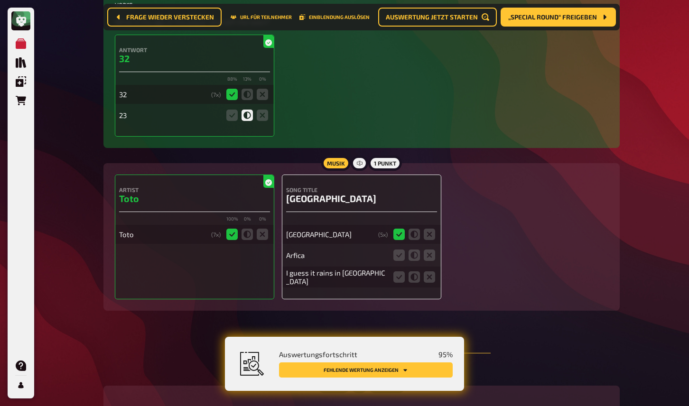
scroll to position [1541, 0]
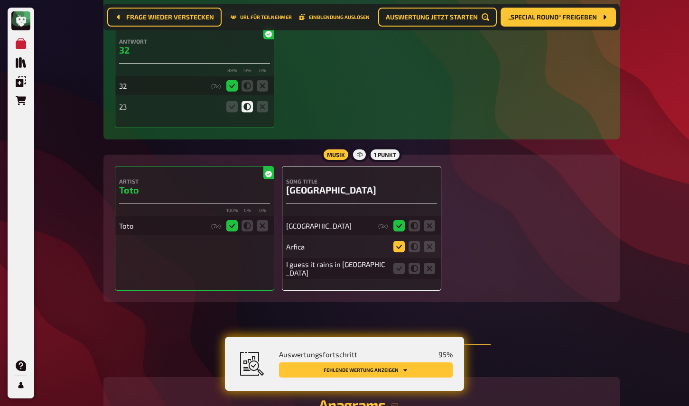
click at [402, 241] on icon at bounding box center [398, 246] width 11 height 11
click at [0, 0] on input "radio" at bounding box center [0, 0] width 0 height 0
click at [401, 263] on icon at bounding box center [398, 268] width 11 height 11
click at [0, 0] on input "radio" at bounding box center [0, 0] width 0 height 0
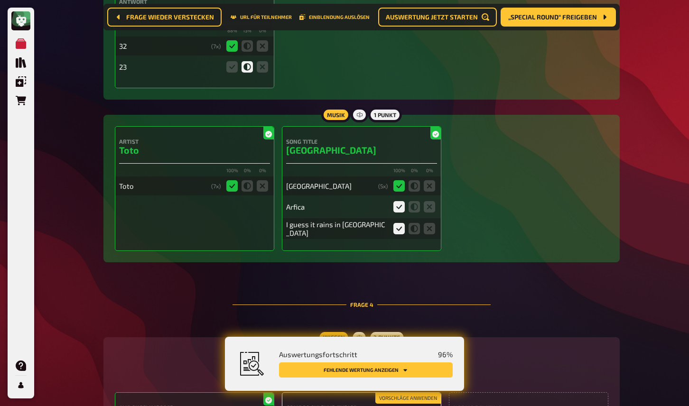
scroll to position [1595, 0]
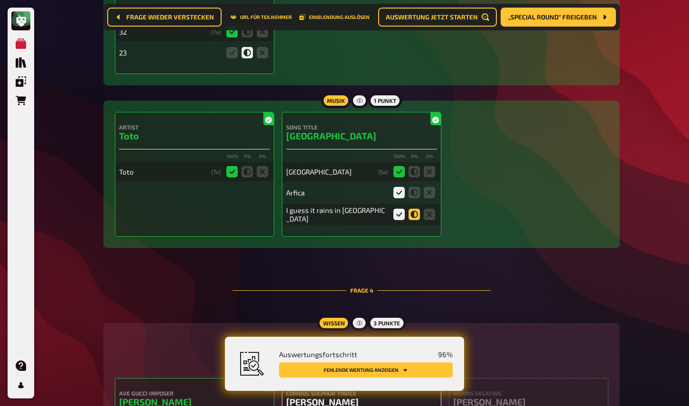
click at [413, 209] on icon at bounding box center [414, 214] width 11 height 11
click at [0, 0] on input "radio" at bounding box center [0, 0] width 0 height 0
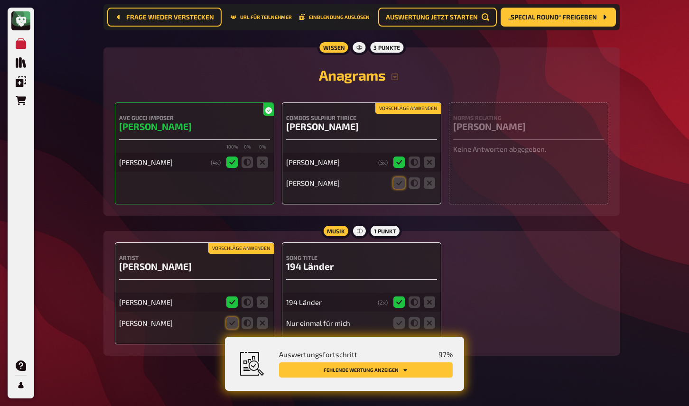
scroll to position [1872, 0]
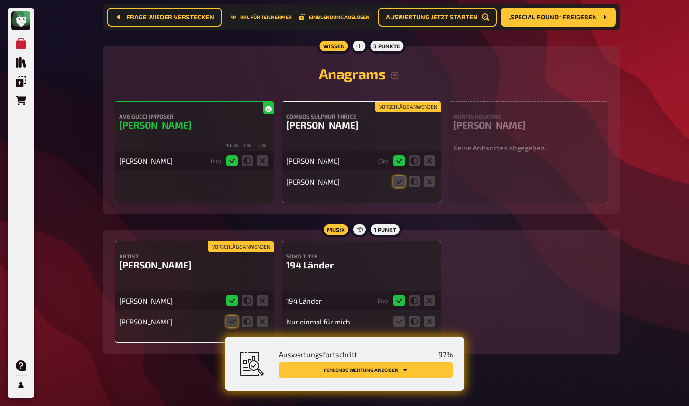
click at [395, 102] on button "Vorschläge anwenden" at bounding box center [407, 107] width 65 height 10
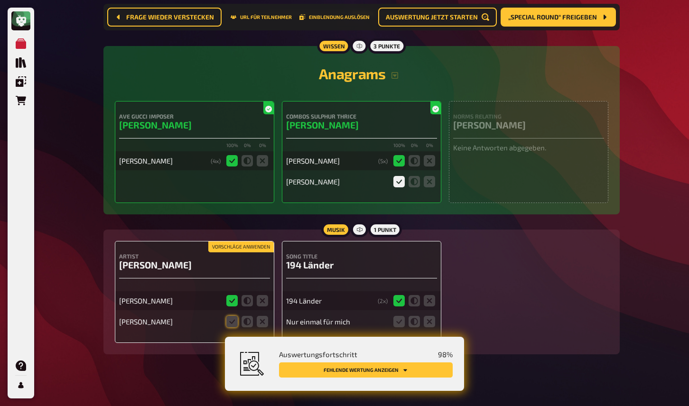
scroll to position [1873, 0]
click at [233, 316] on icon at bounding box center [231, 321] width 11 height 11
click at [0, 0] on input "radio" at bounding box center [0, 0] width 0 height 0
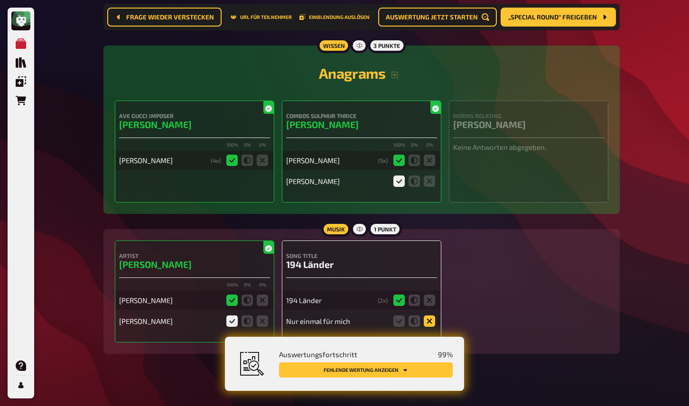
click at [429, 316] on icon at bounding box center [429, 321] width 11 height 11
click at [0, 0] on input "radio" at bounding box center [0, 0] width 0 height 0
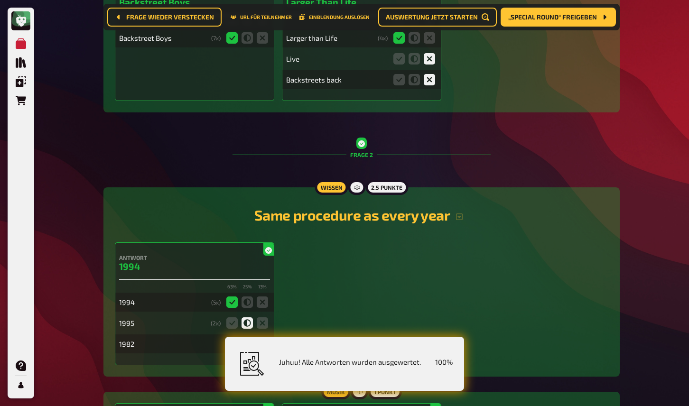
scroll to position [0, 0]
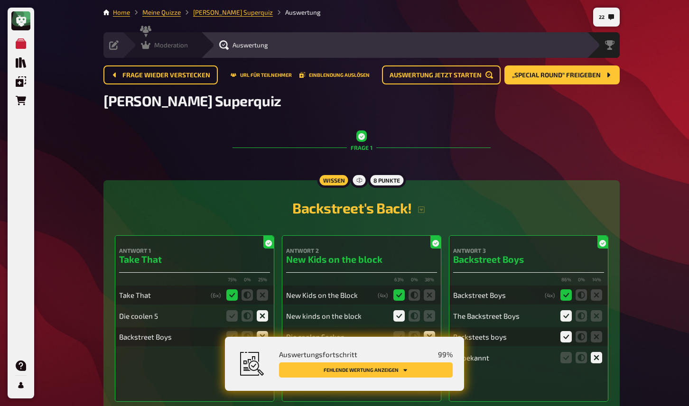
click at [154, 40] on div "Moderation undefined" at bounding box center [161, 45] width 78 height 26
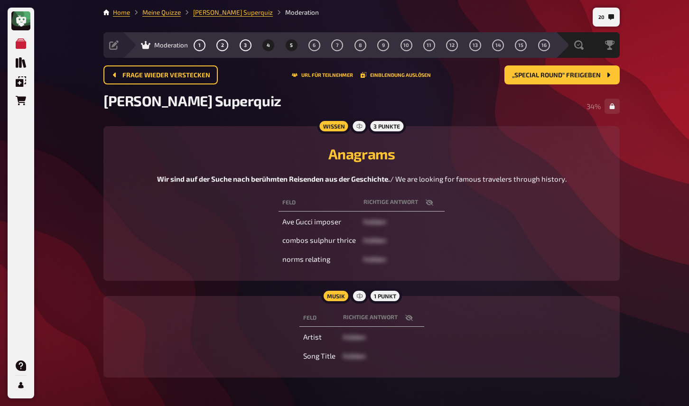
click at [294, 45] on button "5" at bounding box center [291, 44] width 15 height 15
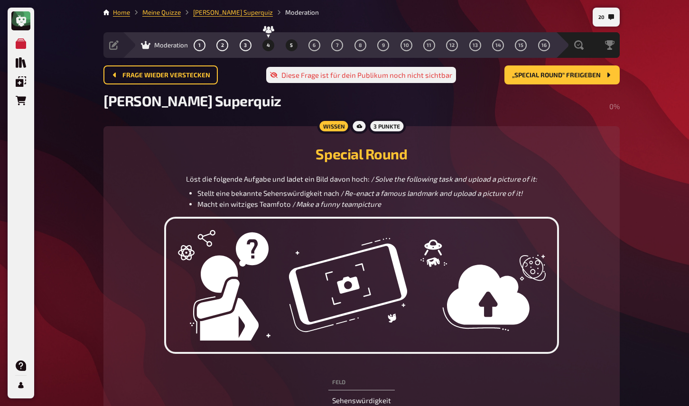
click at [270, 47] on button "4" at bounding box center [268, 44] width 15 height 15
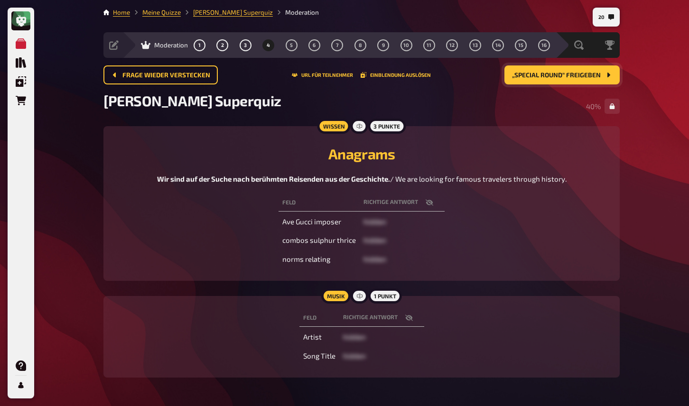
click at [517, 83] on button "„Special Round“ freigeben" at bounding box center [561, 74] width 115 height 19
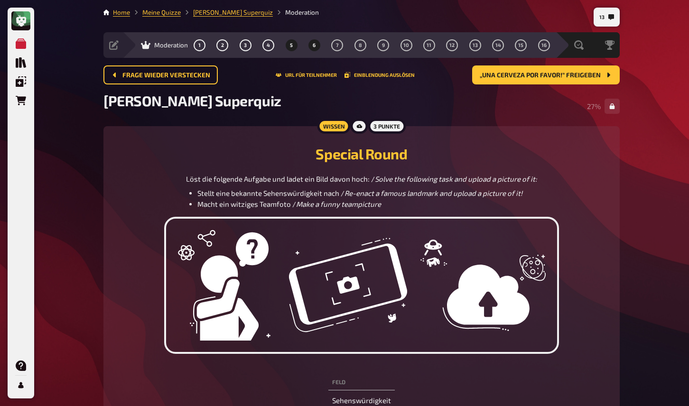
click at [317, 44] on button "6" at bounding box center [314, 44] width 15 height 15
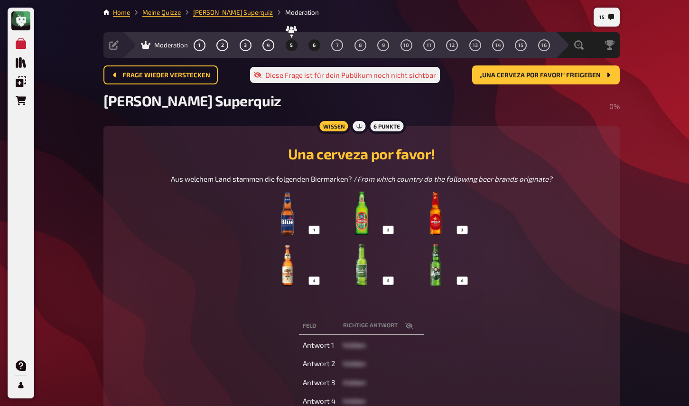
click at [292, 46] on span "5" at bounding box center [291, 45] width 3 height 5
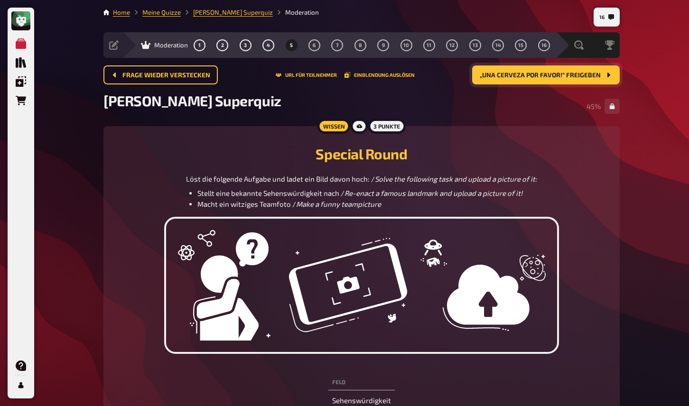
click at [495, 77] on span "„Una cerveza por favor!“ freigeben" at bounding box center [540, 75] width 121 height 7
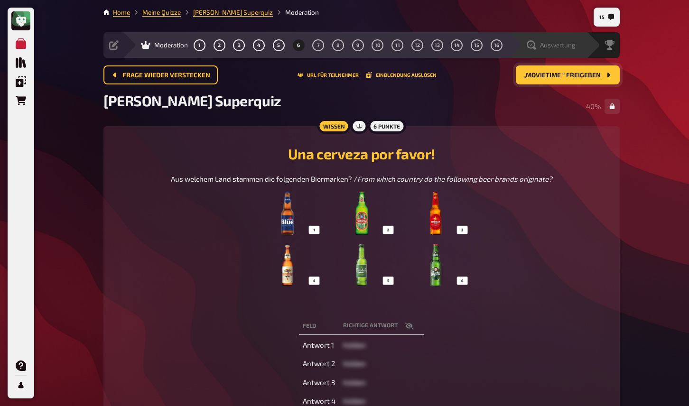
click at [571, 48] on span "Auswertung" at bounding box center [558, 45] width 36 height 8
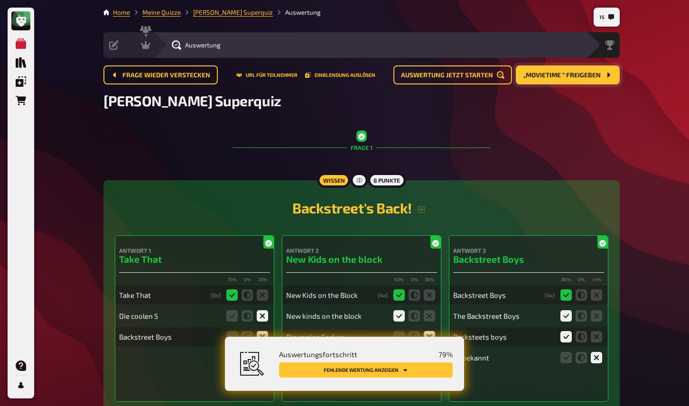
click at [395, 365] on button "Fehlende Wertung anzeigen" at bounding box center [366, 370] width 174 height 15
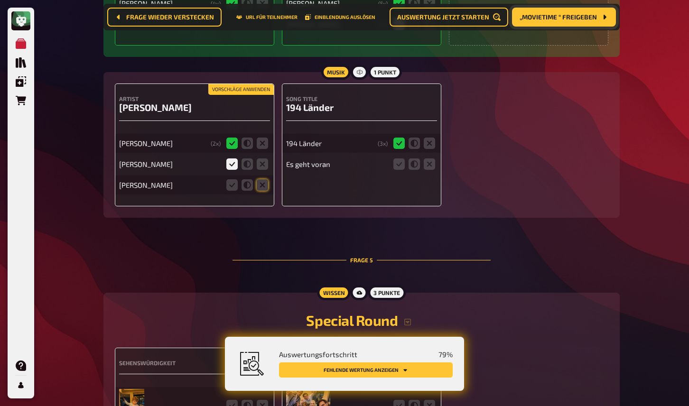
scroll to position [1968, 0]
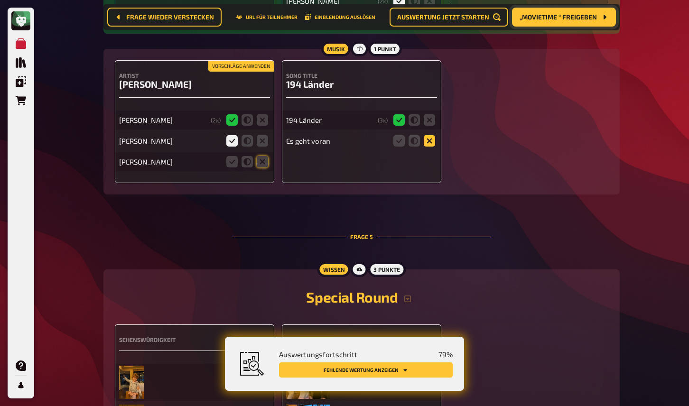
click at [263, 164] on icon at bounding box center [262, 161] width 11 height 11
click at [0, 0] on input "radio" at bounding box center [0, 0] width 0 height 0
click at [429, 145] on icon at bounding box center [429, 140] width 11 height 11
click at [0, 0] on input "radio" at bounding box center [0, 0] width 0 height 0
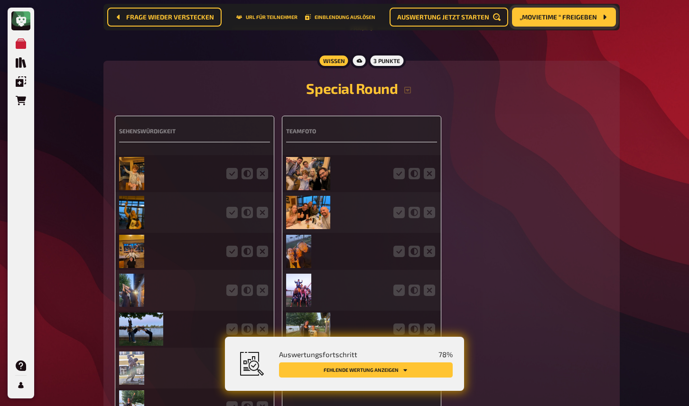
scroll to position [2181, 0]
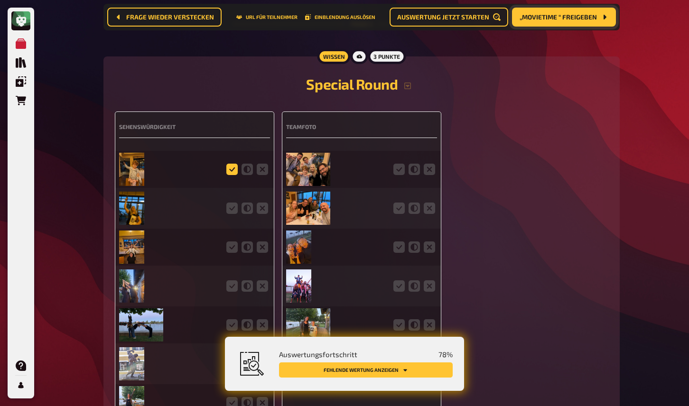
click at [231, 172] on icon at bounding box center [231, 169] width 11 height 11
click at [0, 0] on input "radio" at bounding box center [0, 0] width 0 height 0
click at [233, 212] on icon at bounding box center [231, 208] width 11 height 11
click at [0, 0] on input "radio" at bounding box center [0, 0] width 0 height 0
click at [232, 249] on icon at bounding box center [231, 247] width 11 height 11
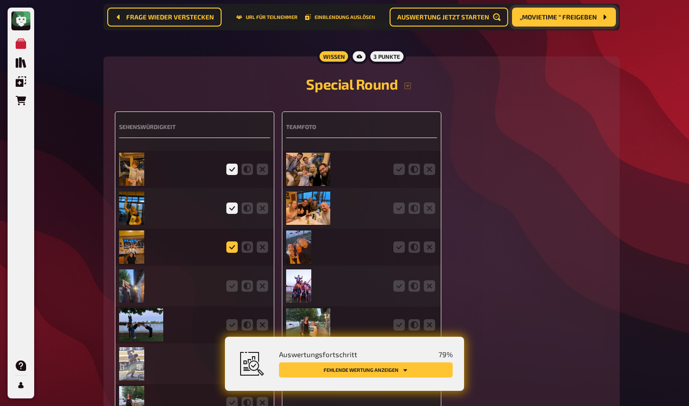
click at [0, 0] on input "radio" at bounding box center [0, 0] width 0 height 0
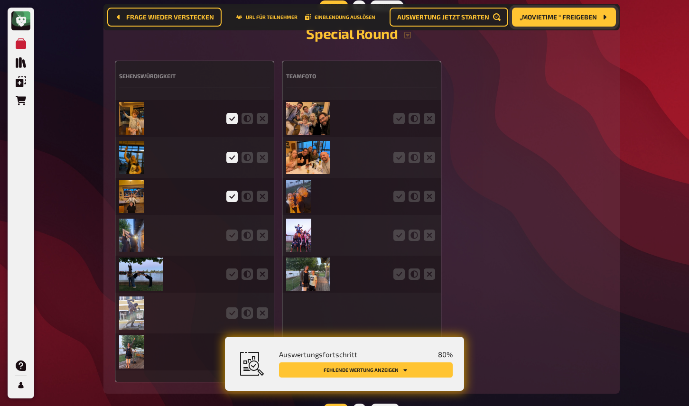
scroll to position [2246, 0]
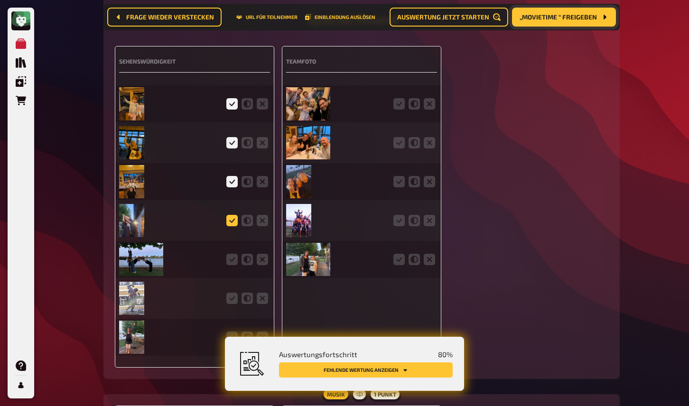
click at [232, 226] on icon at bounding box center [231, 220] width 11 height 11
click at [0, 0] on input "radio" at bounding box center [0, 0] width 0 height 0
click at [232, 263] on icon at bounding box center [231, 259] width 11 height 11
click at [0, 0] on input "radio" at bounding box center [0, 0] width 0 height 0
click at [233, 304] on icon at bounding box center [231, 298] width 11 height 11
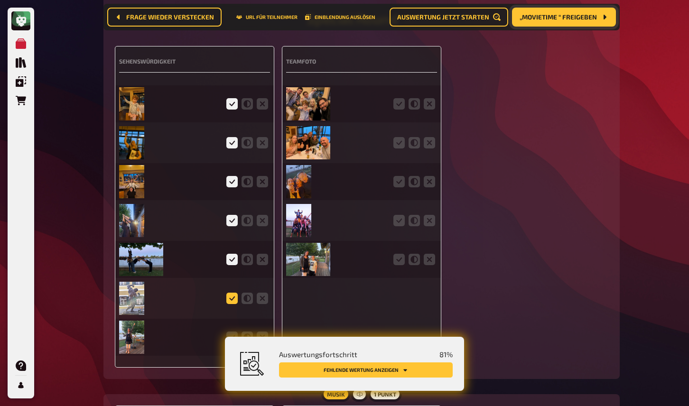
click at [0, 0] on input "radio" at bounding box center [0, 0] width 0 height 0
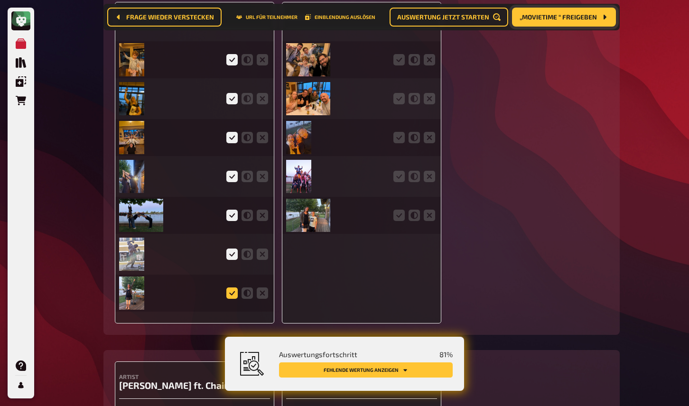
click at [232, 294] on icon at bounding box center [231, 293] width 11 height 11
click at [0, 0] on input "radio" at bounding box center [0, 0] width 0 height 0
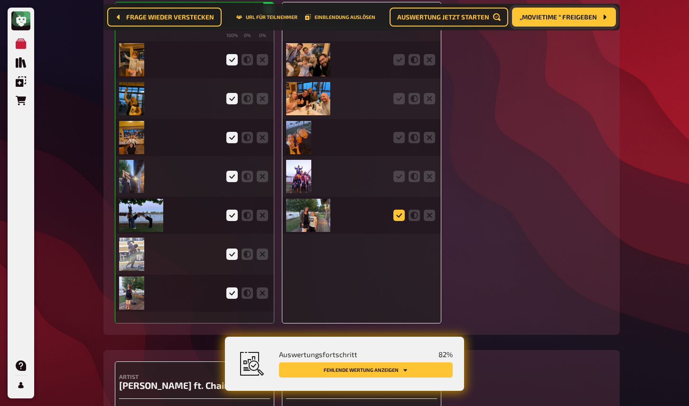
click at [400, 218] on icon at bounding box center [398, 215] width 11 height 11
click at [0, 0] on input "radio" at bounding box center [0, 0] width 0 height 0
click at [397, 177] on icon at bounding box center [398, 176] width 11 height 11
click at [0, 0] on input "radio" at bounding box center [0, 0] width 0 height 0
click at [400, 140] on icon at bounding box center [398, 137] width 11 height 11
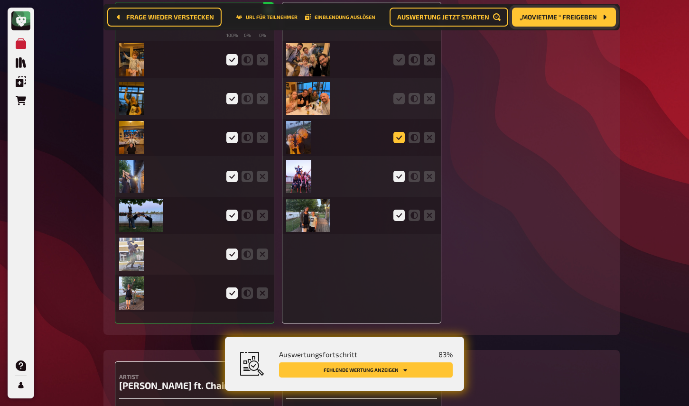
click at [0, 0] on input "radio" at bounding box center [0, 0] width 0 height 0
click at [400, 98] on icon at bounding box center [398, 98] width 11 height 11
click at [0, 0] on input "radio" at bounding box center [0, 0] width 0 height 0
click at [399, 53] on div at bounding box center [361, 59] width 151 height 37
click at [399, 60] on icon at bounding box center [398, 59] width 11 height 11
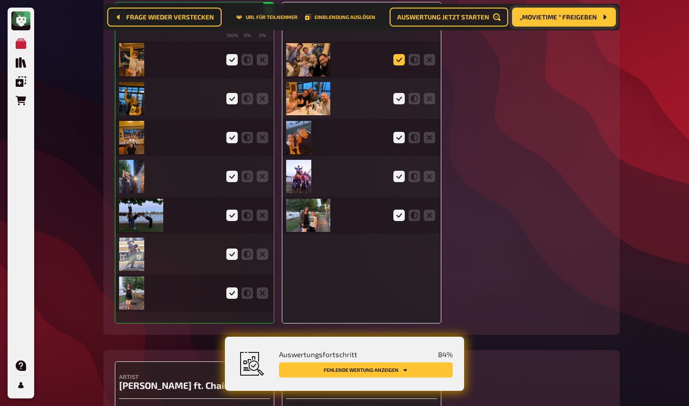
click at [0, 0] on input "radio" at bounding box center [0, 0] width 0 height 0
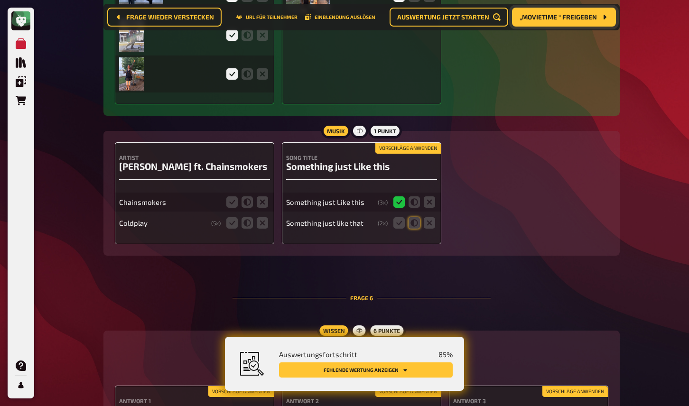
scroll to position [2518, 0]
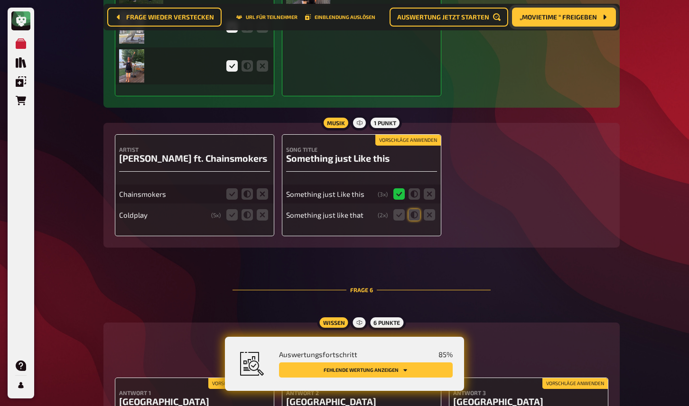
click at [408, 144] on button "Vorschläge anwenden" at bounding box center [407, 140] width 65 height 10
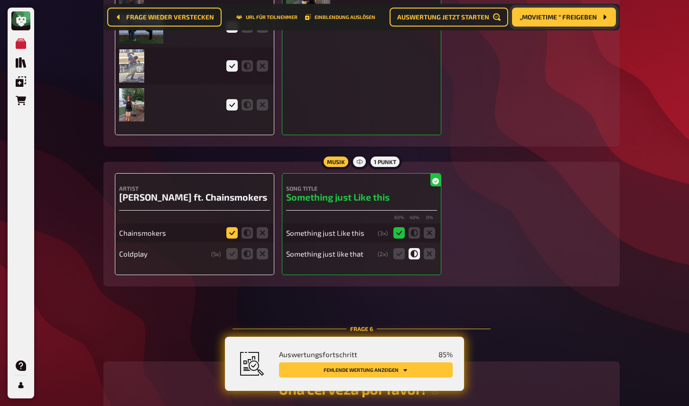
click at [234, 237] on icon at bounding box center [231, 232] width 11 height 11
click at [0, 0] on input "radio" at bounding box center [0, 0] width 0 height 0
click at [246, 236] on icon at bounding box center [247, 232] width 11 height 11
click at [0, 0] on input "radio" at bounding box center [0, 0] width 0 height 0
click at [232, 235] on icon at bounding box center [231, 232] width 11 height 11
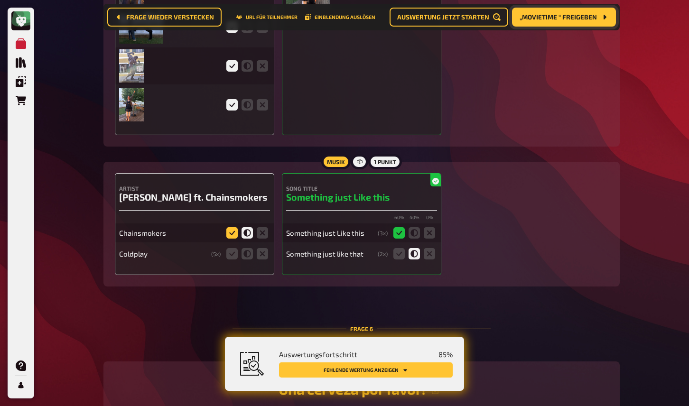
click at [0, 0] on input "radio" at bounding box center [0, 0] width 0 height 0
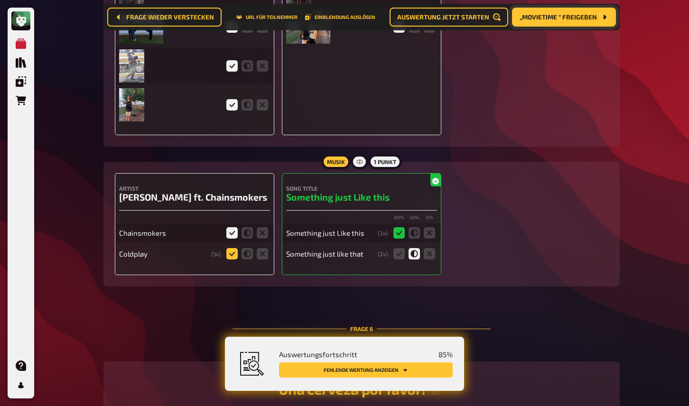
click at [232, 255] on icon at bounding box center [231, 253] width 11 height 11
click at [0, 0] on input "radio" at bounding box center [0, 0] width 0 height 0
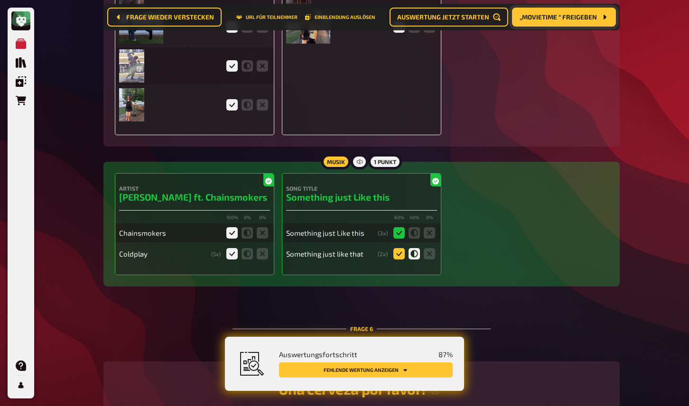
click at [399, 257] on icon at bounding box center [398, 253] width 11 height 11
click at [0, 0] on input "radio" at bounding box center [0, 0] width 0 height 0
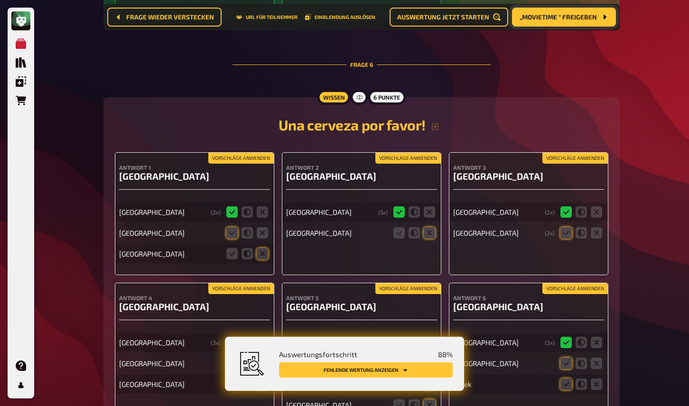
scroll to position [2804, 0]
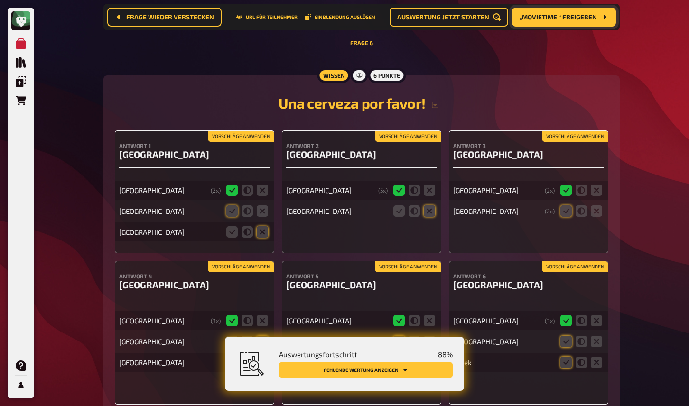
click at [240, 141] on button "Vorschläge anwenden" at bounding box center [240, 136] width 65 height 10
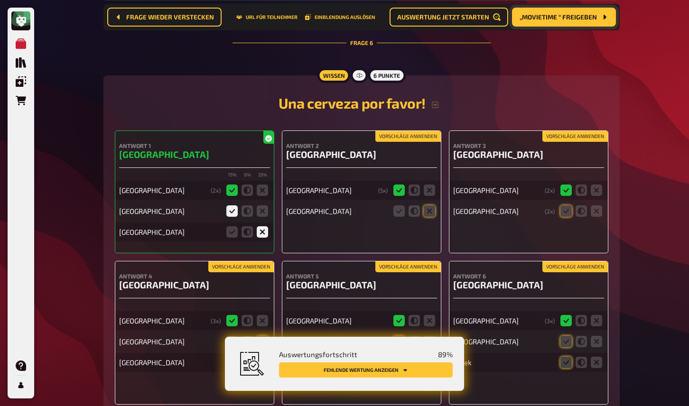
click at [405, 140] on button "Vorschläge anwenden" at bounding box center [407, 136] width 65 height 10
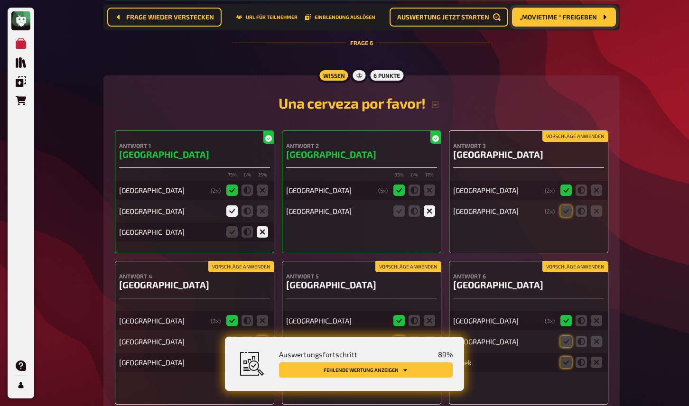
click at [560, 137] on button "Vorschläge anwenden" at bounding box center [574, 136] width 65 height 10
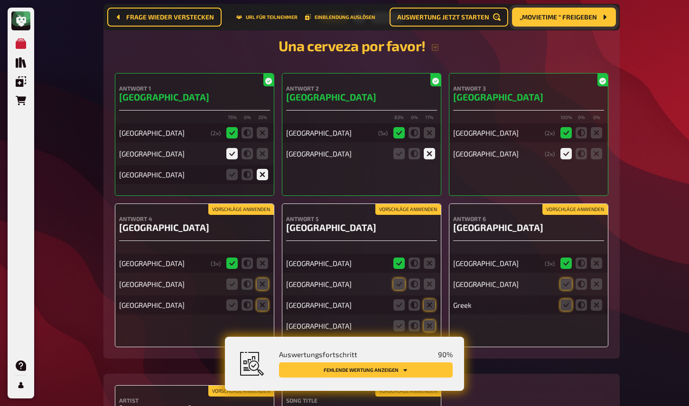
scroll to position [2886, 0]
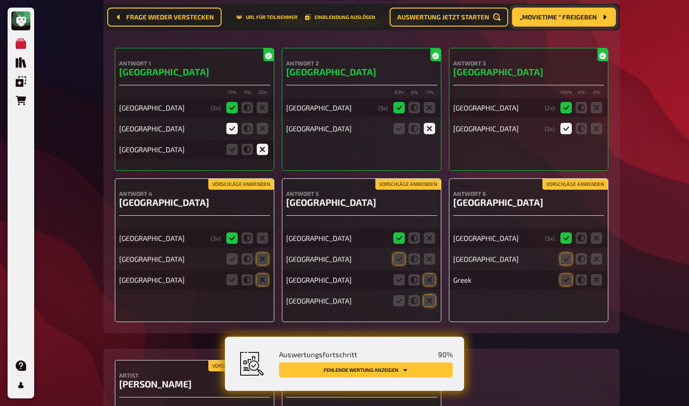
click at [555, 189] on button "Vorschläge anwenden" at bounding box center [574, 184] width 65 height 10
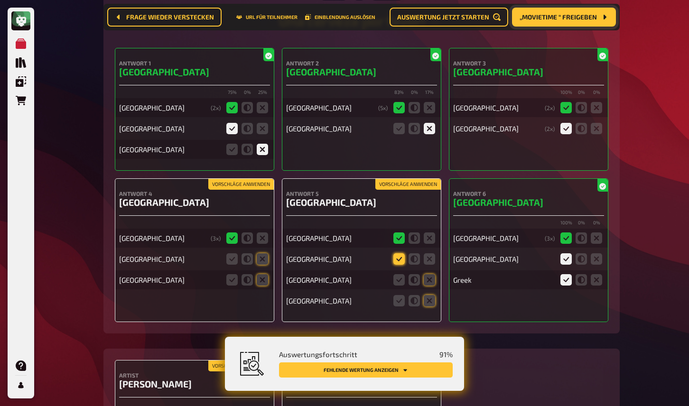
click at [398, 264] on icon at bounding box center [398, 258] width 11 height 11
click at [0, 0] on input "radio" at bounding box center [0, 0] width 0 height 0
click at [430, 284] on icon at bounding box center [429, 279] width 11 height 11
click at [0, 0] on input "radio" at bounding box center [0, 0] width 0 height 0
click at [431, 306] on icon at bounding box center [429, 300] width 11 height 11
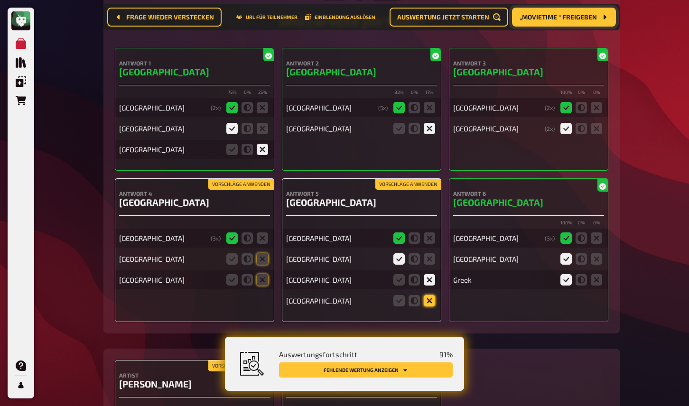
click at [0, 0] on input "radio" at bounding box center [0, 0] width 0 height 0
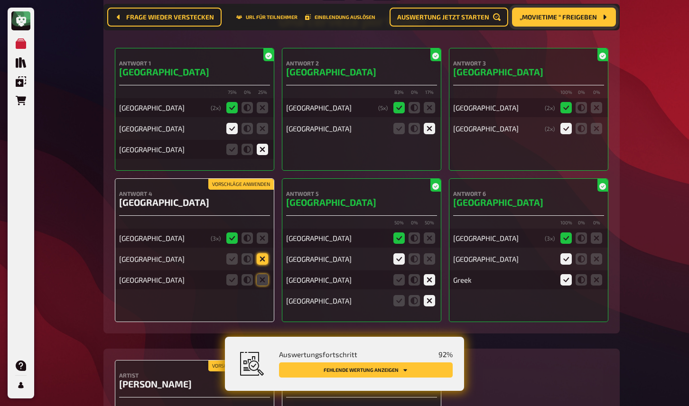
click at [262, 264] on icon at bounding box center [262, 258] width 11 height 11
click at [0, 0] on input "radio" at bounding box center [0, 0] width 0 height 0
click at [265, 294] on div "Vorschläge anwenden Antwort 4 Japan Japan ( 3 x) Thailand Denmark" at bounding box center [194, 250] width 159 height 144
click at [270, 281] on div "Vorschläge anwenden Antwort 4 Japan Japan ( 3 x) Thailand Denmark" at bounding box center [194, 250] width 159 height 144
click at [263, 284] on icon at bounding box center [262, 279] width 11 height 11
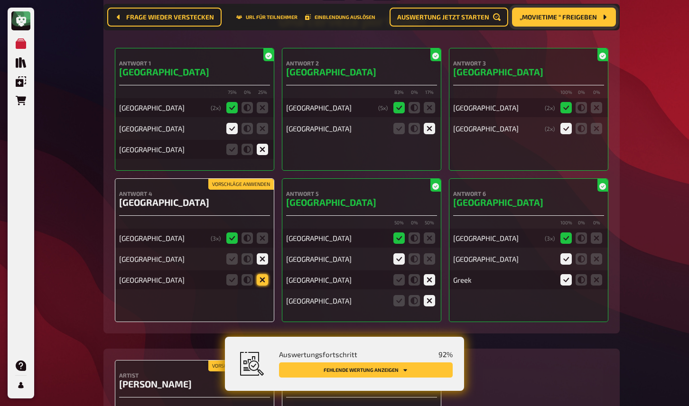
click at [0, 0] on input "radio" at bounding box center [0, 0] width 0 height 0
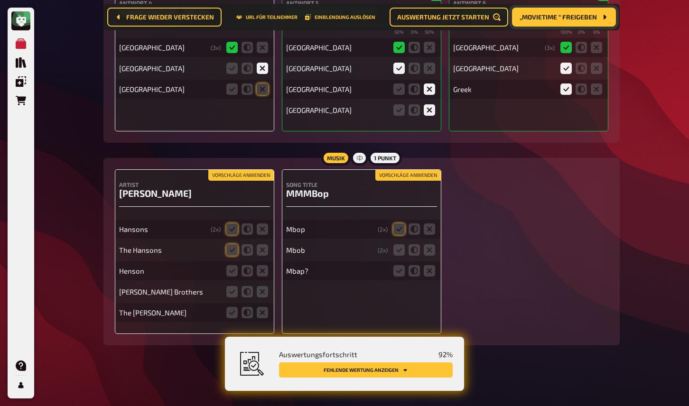
click at [224, 177] on button "Vorschläge anwenden" at bounding box center [240, 175] width 65 height 10
click at [233, 271] on icon at bounding box center [231, 270] width 11 height 11
click at [0, 0] on input "radio" at bounding box center [0, 0] width 0 height 0
click at [233, 296] on icon at bounding box center [231, 291] width 11 height 11
click at [0, 0] on input "radio" at bounding box center [0, 0] width 0 height 0
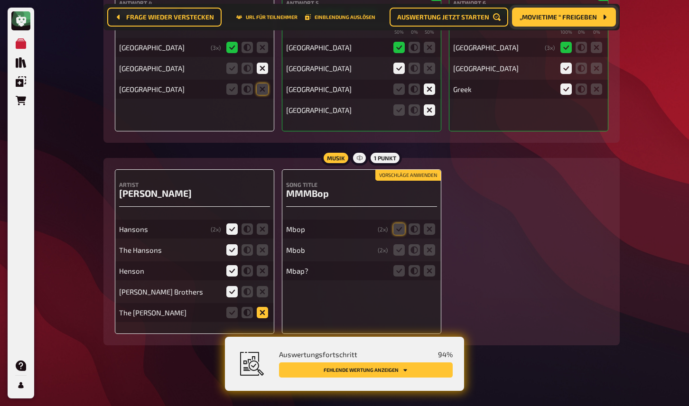
click at [261, 314] on icon at bounding box center [262, 312] width 11 height 11
click at [0, 0] on input "radio" at bounding box center [0, 0] width 0 height 0
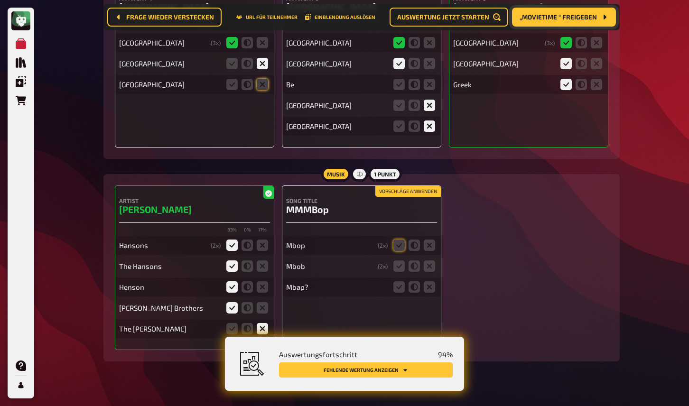
click at [425, 197] on button "Vorschläge anwenden" at bounding box center [407, 192] width 65 height 10
click at [401, 292] on icon at bounding box center [398, 286] width 11 height 11
click at [0, 0] on input "radio" at bounding box center [0, 0] width 0 height 0
click at [398, 271] on icon at bounding box center [398, 266] width 11 height 11
click at [0, 0] on input "radio" at bounding box center [0, 0] width 0 height 0
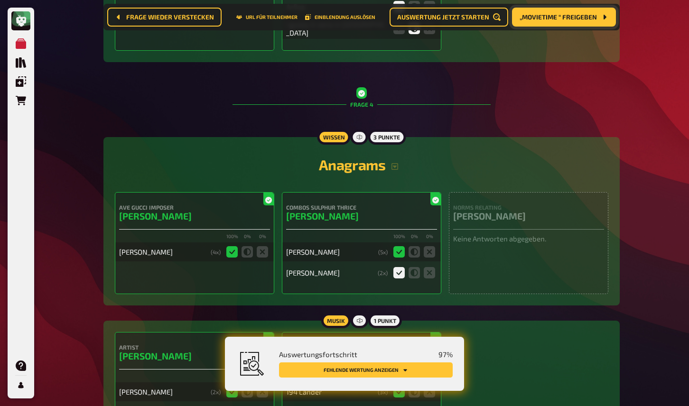
scroll to position [1684, 0]
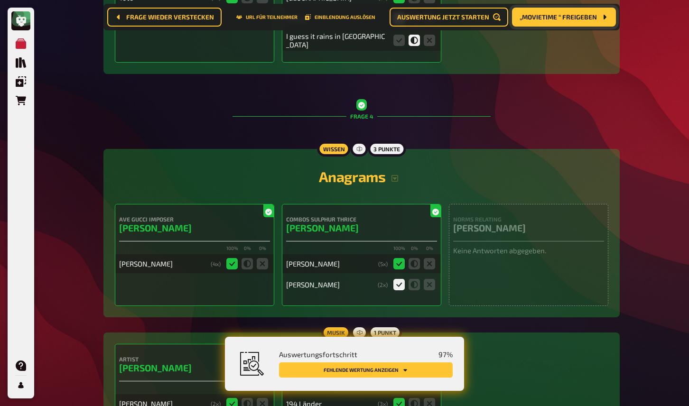
click at [380, 370] on button "Fehlende Wertung anzeigen" at bounding box center [366, 370] width 174 height 15
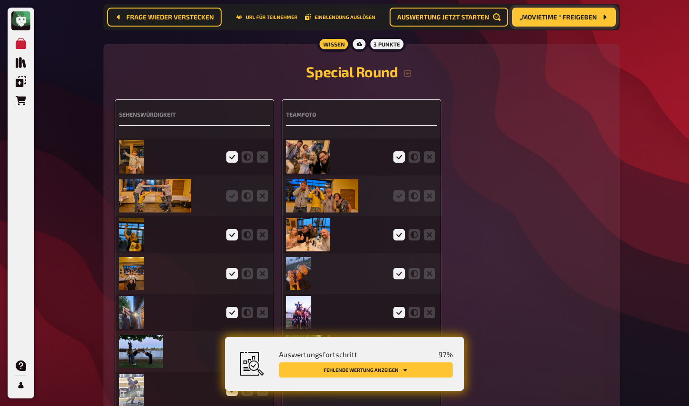
scroll to position [2196, 0]
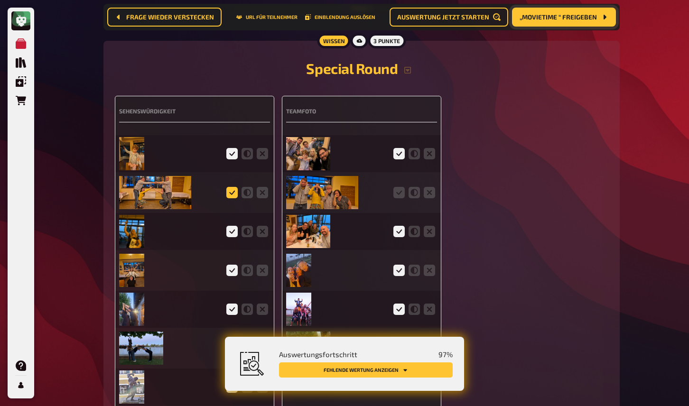
click at [235, 197] on icon at bounding box center [231, 192] width 11 height 11
click at [0, 0] on input "radio" at bounding box center [0, 0] width 0 height 0
click at [399, 197] on icon at bounding box center [398, 192] width 11 height 11
click at [0, 0] on input "radio" at bounding box center [0, 0] width 0 height 0
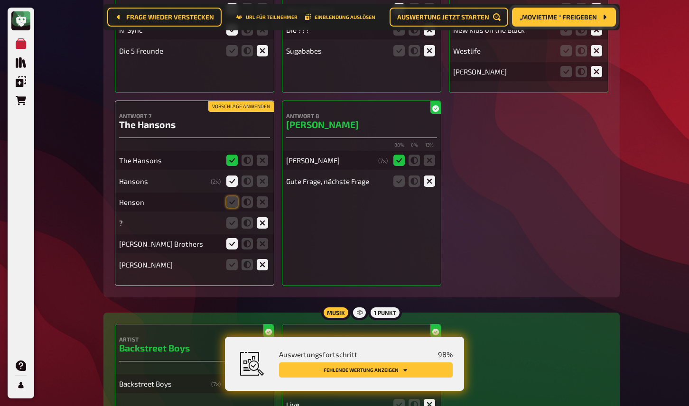
scroll to position [487, 0]
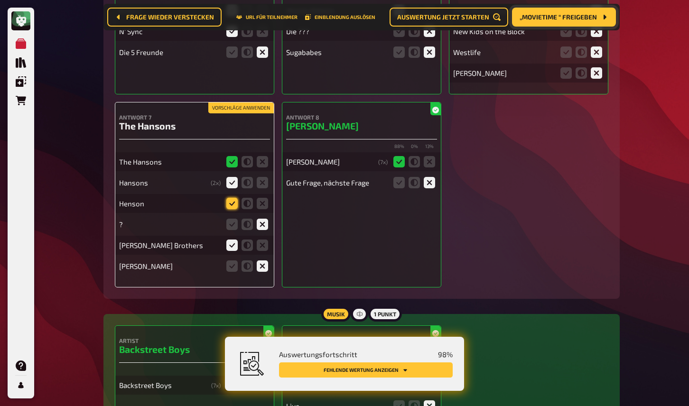
click at [233, 206] on icon at bounding box center [231, 203] width 11 height 11
click at [0, 0] on input "radio" at bounding box center [0, 0] width 0 height 0
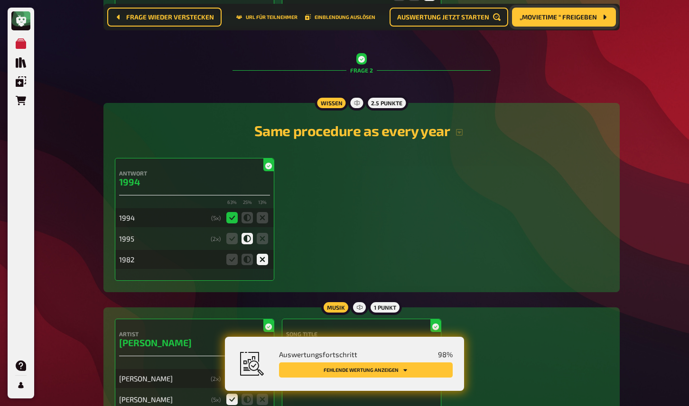
click at [377, 363] on button "Fehlende Wertung anzeigen" at bounding box center [366, 370] width 174 height 15
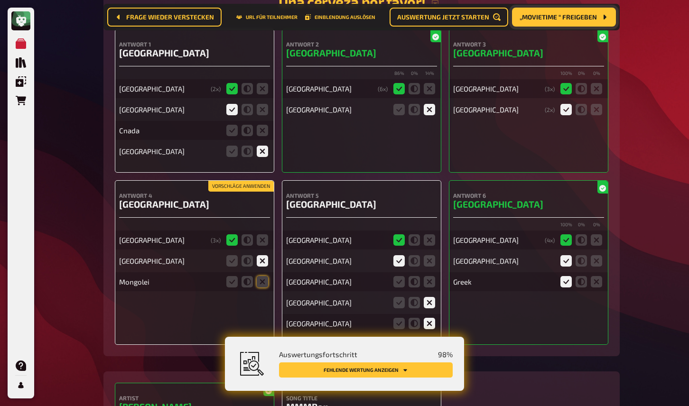
scroll to position [2922, 0]
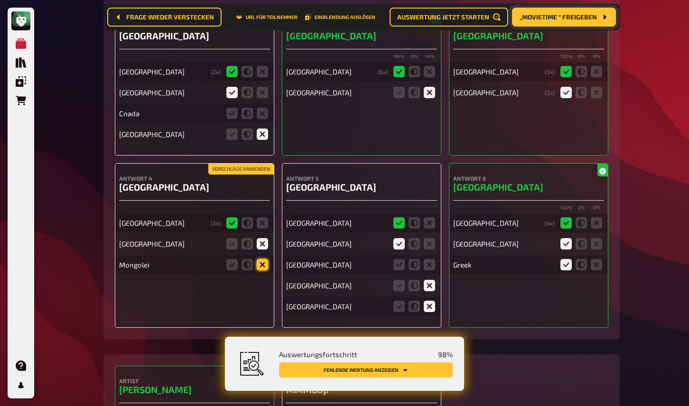
click at [263, 270] on icon at bounding box center [262, 264] width 11 height 11
click at [0, 0] on input "radio" at bounding box center [0, 0] width 0 height 0
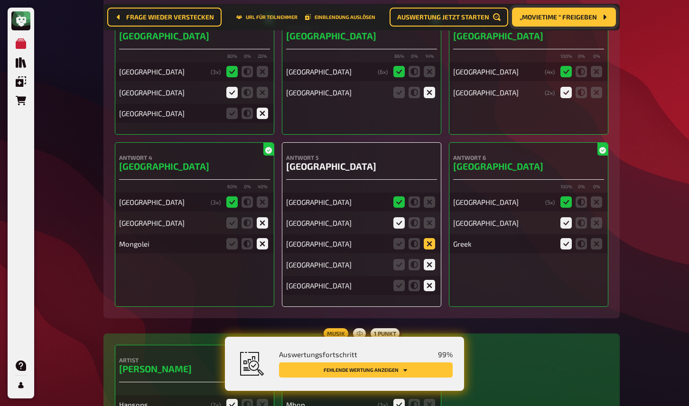
click at [430, 250] on icon at bounding box center [429, 243] width 11 height 11
click at [0, 0] on input "radio" at bounding box center [0, 0] width 0 height 0
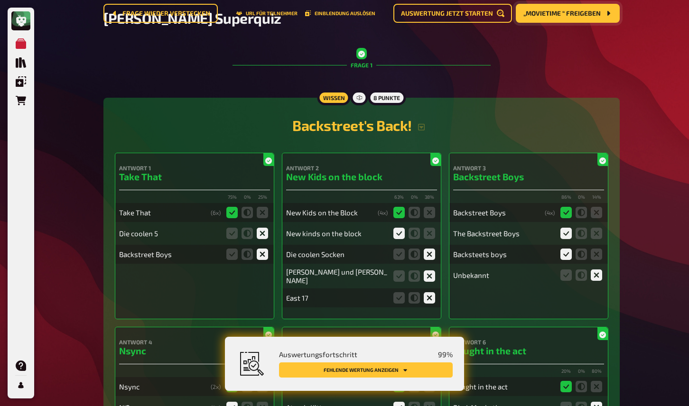
scroll to position [0, 0]
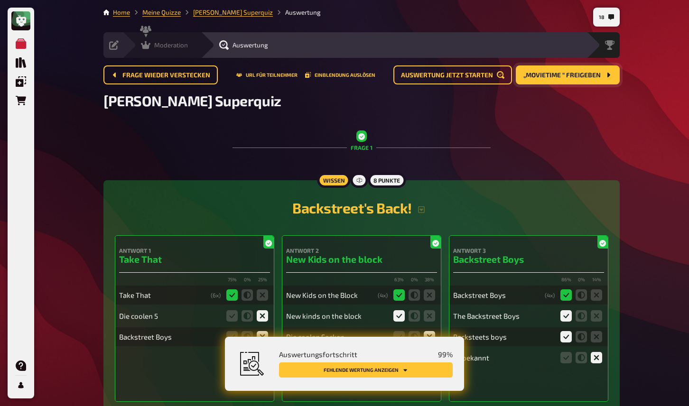
click at [148, 40] on icon at bounding box center [145, 44] width 9 height 9
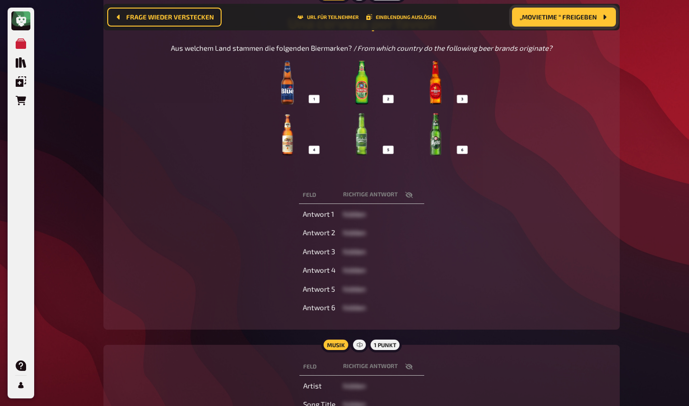
scroll to position [149, 0]
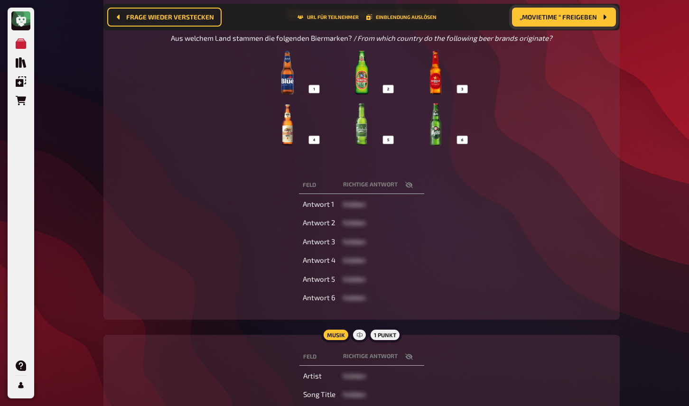
click at [409, 182] on icon "button" at bounding box center [409, 185] width 8 height 8
click at [409, 184] on icon "button" at bounding box center [409, 185] width 8 height 6
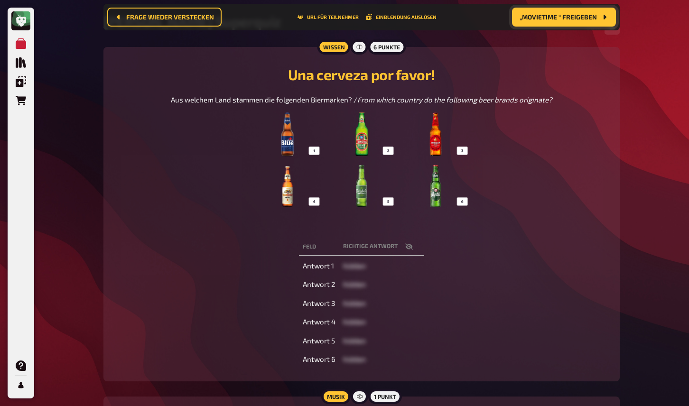
scroll to position [23, 0]
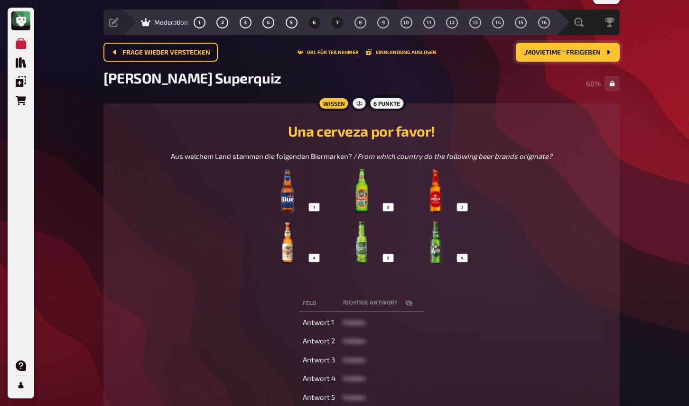
click at [340, 23] on button "7" at bounding box center [337, 22] width 15 height 15
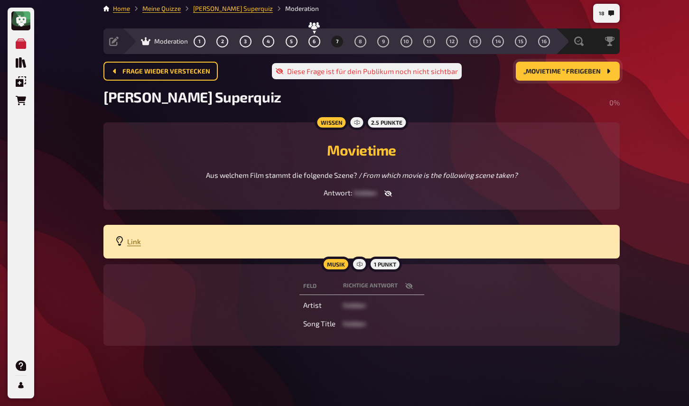
click at [131, 243] on span "Link" at bounding box center [134, 241] width 14 height 9
click at [362, 40] on button "8" at bounding box center [360, 41] width 15 height 15
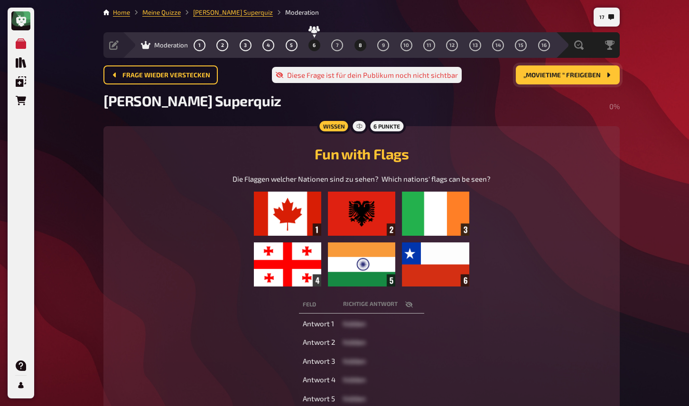
click at [317, 47] on button "6" at bounding box center [314, 44] width 15 height 15
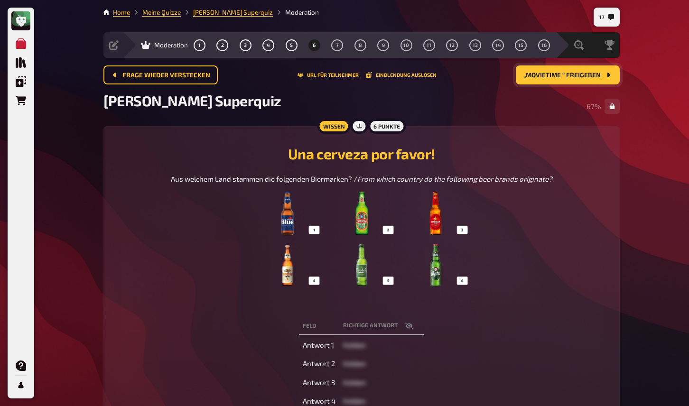
click at [317, 47] on button "6" at bounding box center [314, 44] width 15 height 15
click at [294, 227] on img at bounding box center [361, 239] width 215 height 95
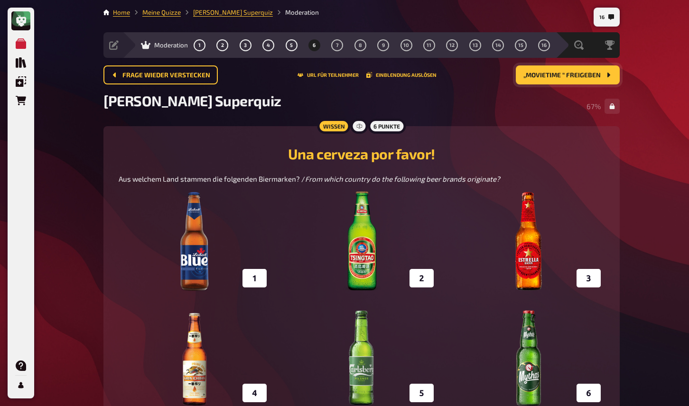
click at [424, 208] on img at bounding box center [362, 299] width 486 height 215
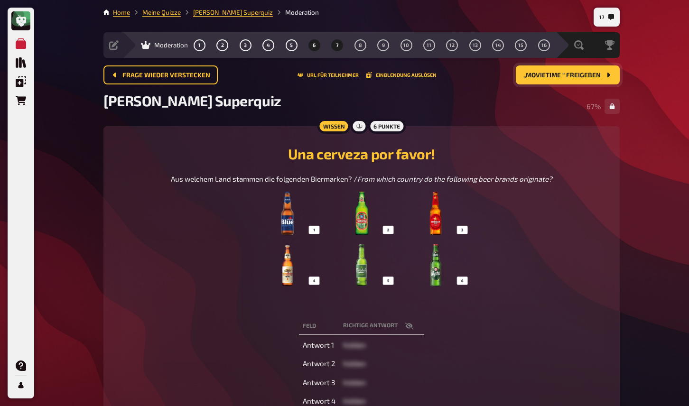
click at [335, 47] on button "7" at bounding box center [337, 44] width 15 height 15
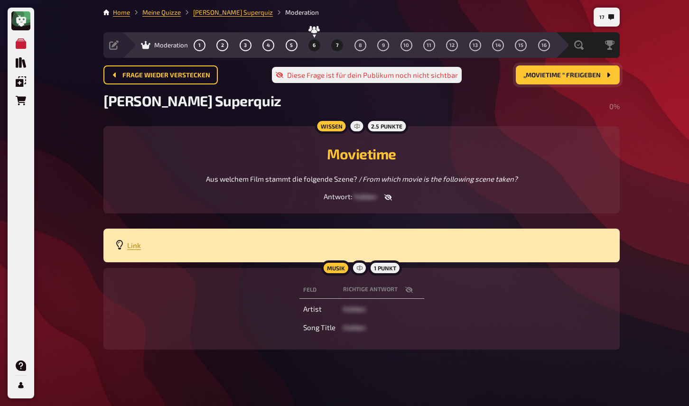
click at [310, 47] on button "6" at bounding box center [314, 44] width 15 height 15
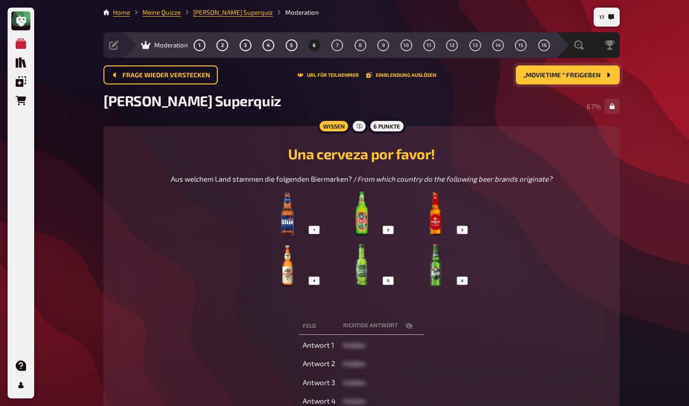
click at [410, 328] on icon "button" at bounding box center [409, 326] width 8 height 8
click at [410, 328] on icon "button" at bounding box center [409, 326] width 8 height 6
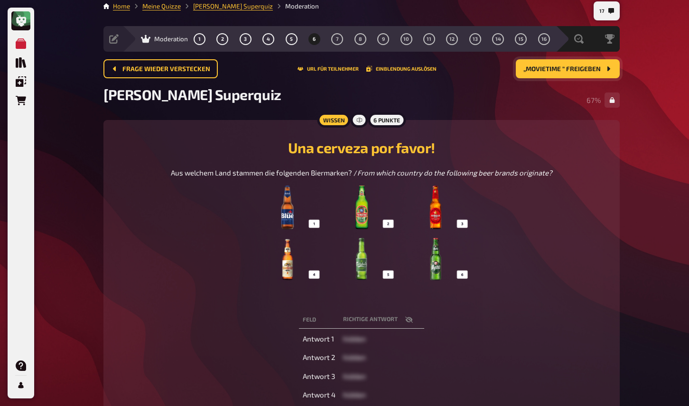
scroll to position [6, 0]
click at [544, 76] on button "„Movietime “ freigeben" at bounding box center [568, 69] width 104 height 19
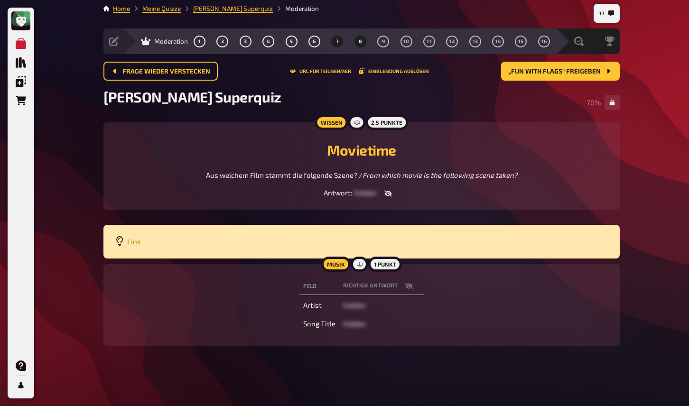
click at [362, 43] on button "8" at bounding box center [360, 41] width 15 height 15
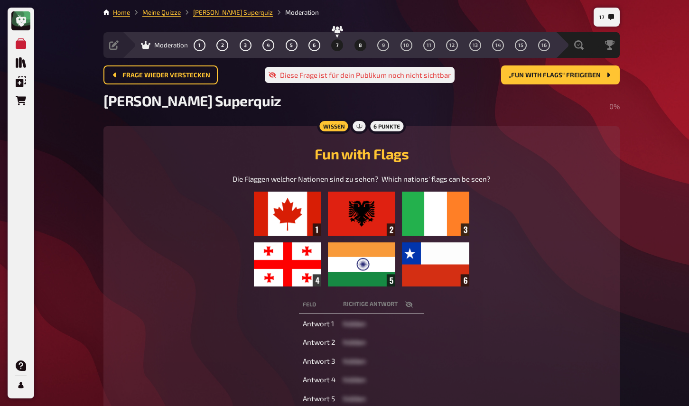
click at [334, 46] on button "7" at bounding box center [337, 44] width 15 height 15
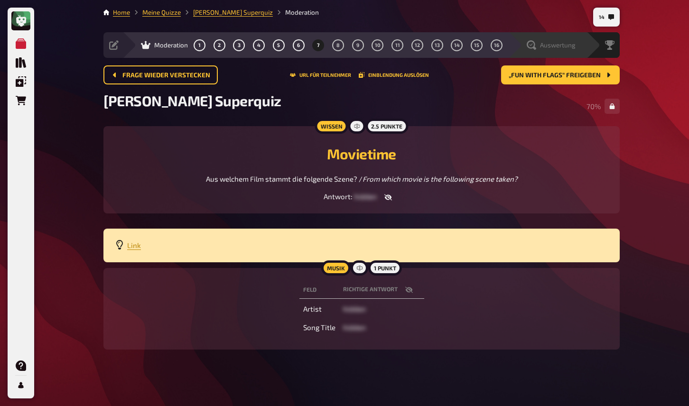
click at [559, 47] on span "Auswertung" at bounding box center [558, 45] width 36 height 8
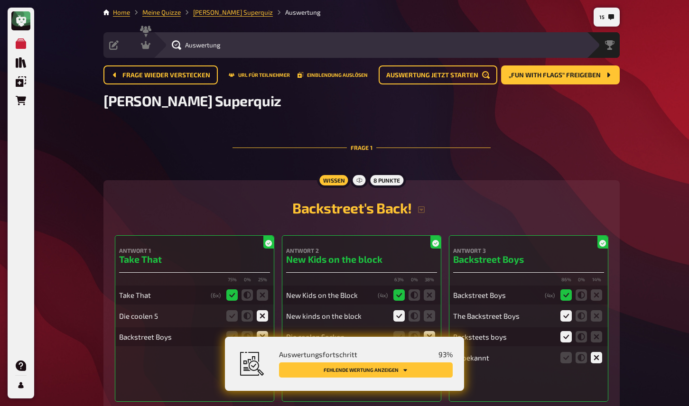
click at [411, 372] on button "Fehlende Wertung anzeigen" at bounding box center [366, 370] width 174 height 15
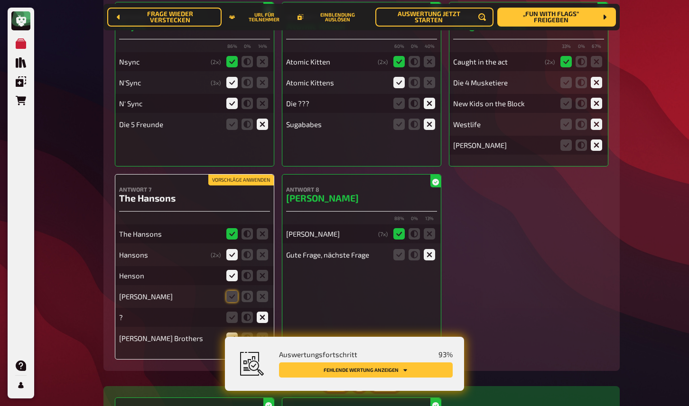
scroll to position [423, 0]
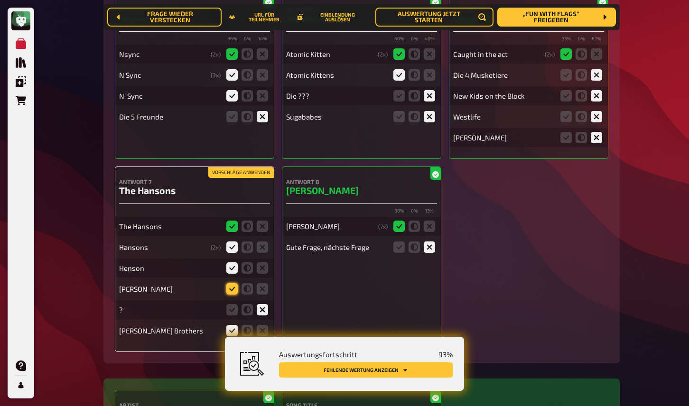
click at [231, 292] on icon at bounding box center [231, 288] width 11 height 11
click at [0, 0] on input "radio" at bounding box center [0, 0] width 0 height 0
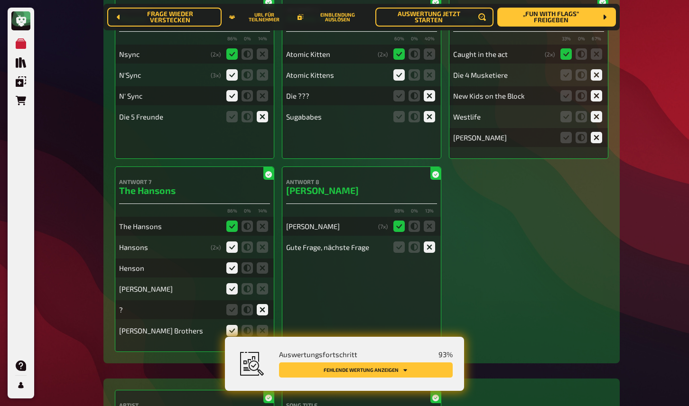
click at [346, 369] on button "Fehlende Wertung anzeigen" at bounding box center [366, 370] width 174 height 15
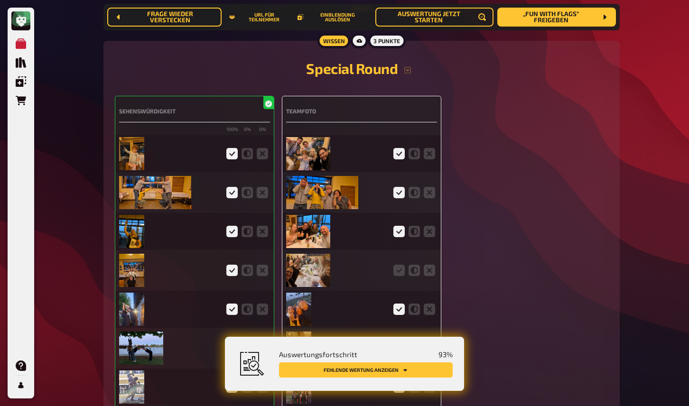
scroll to position [2239, 0]
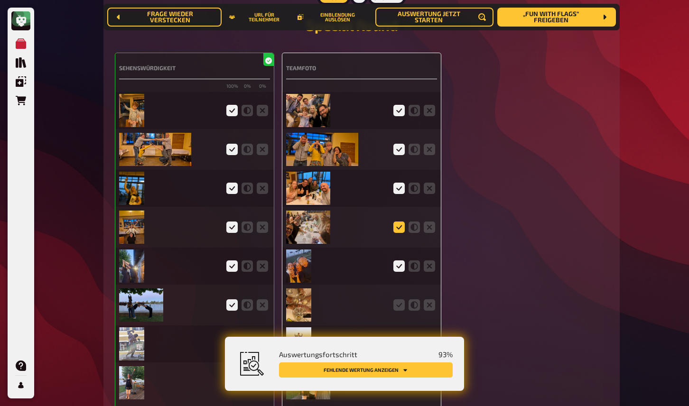
click at [400, 227] on icon at bounding box center [398, 227] width 11 height 11
click at [0, 0] on input "radio" at bounding box center [0, 0] width 0 height 0
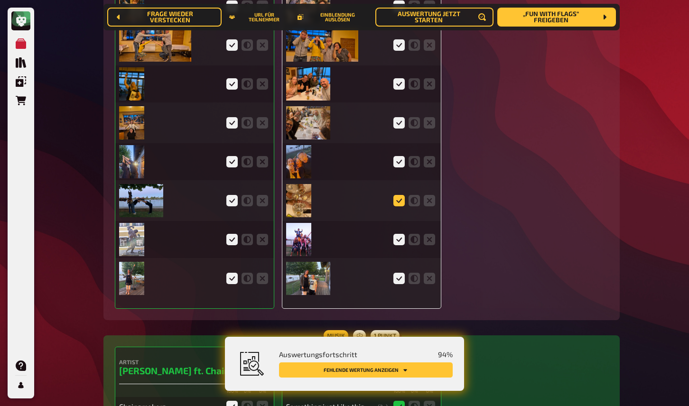
click at [400, 203] on icon at bounding box center [398, 200] width 11 height 11
click at [0, 0] on input "radio" at bounding box center [0, 0] width 0 height 0
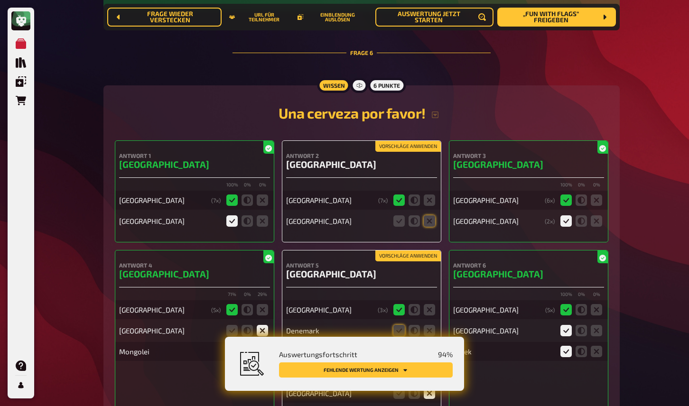
scroll to position [2793, 0]
click at [396, 152] on button "Vorschläge anwenden" at bounding box center [407, 147] width 65 height 10
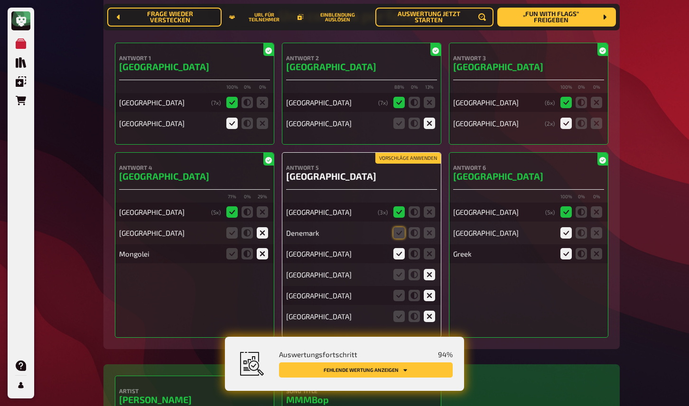
scroll to position [2902, 0]
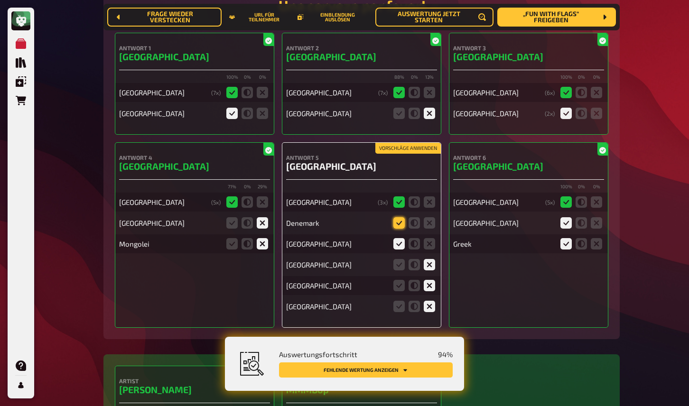
click at [397, 224] on icon at bounding box center [398, 222] width 11 height 11
click at [0, 0] on input "radio" at bounding box center [0, 0] width 0 height 0
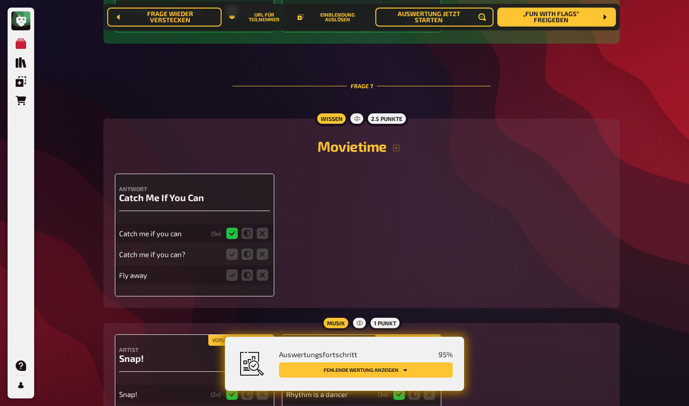
scroll to position [3422, 0]
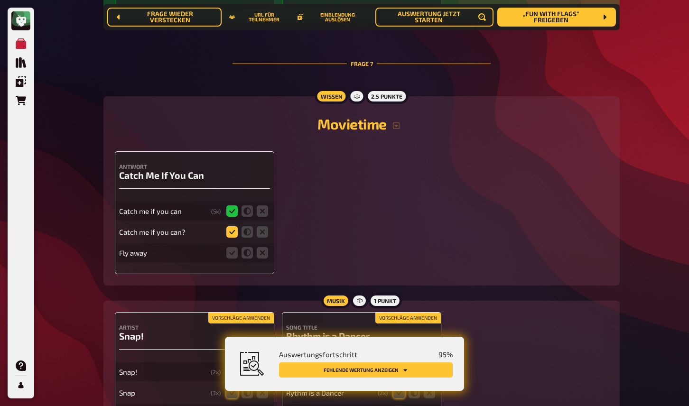
click at [233, 238] on icon at bounding box center [231, 231] width 11 height 11
click at [0, 0] on input "radio" at bounding box center [0, 0] width 0 height 0
click at [262, 259] on icon at bounding box center [262, 252] width 11 height 11
click at [0, 0] on input "radio" at bounding box center [0, 0] width 0 height 0
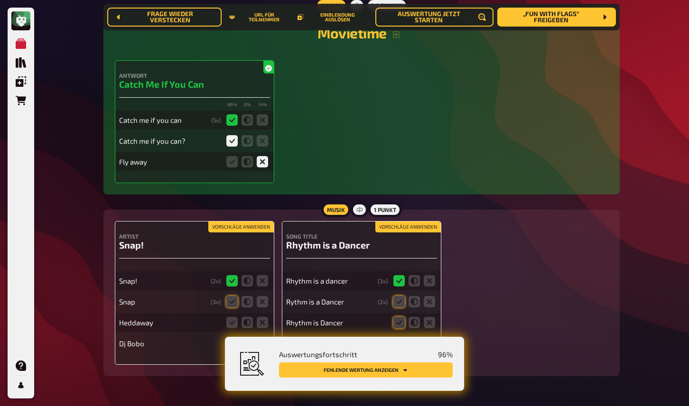
scroll to position [3550, 0]
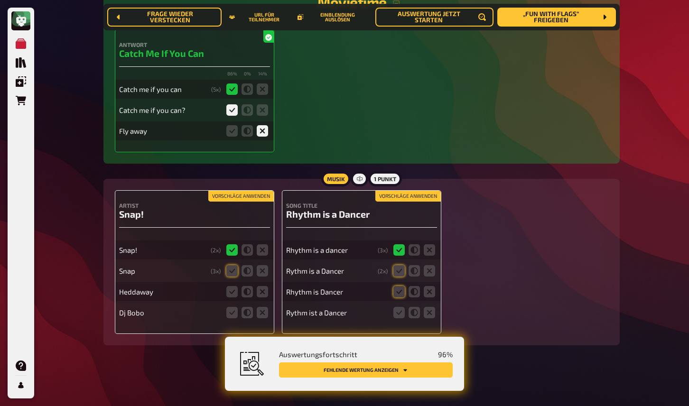
click at [239, 198] on button "Vorschläge anwenden" at bounding box center [240, 196] width 65 height 10
click at [261, 292] on icon at bounding box center [262, 291] width 11 height 11
click at [0, 0] on input "radio" at bounding box center [0, 0] width 0 height 0
click at [260, 320] on div "Dj Bobo" at bounding box center [194, 312] width 151 height 19
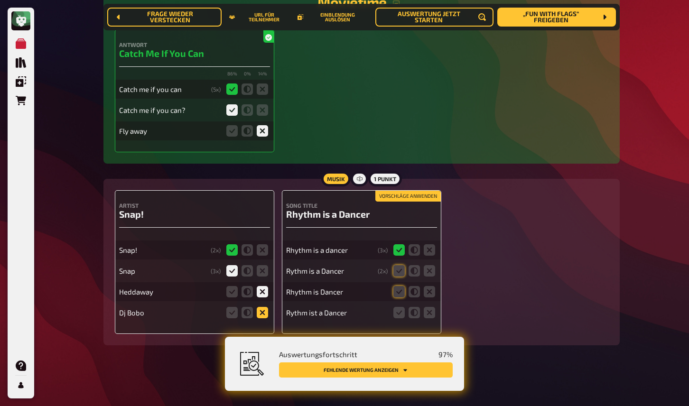
click at [263, 315] on icon at bounding box center [262, 312] width 11 height 11
click at [0, 0] on input "radio" at bounding box center [0, 0] width 0 height 0
click at [408, 196] on button "Vorschläge anwenden" at bounding box center [407, 196] width 65 height 10
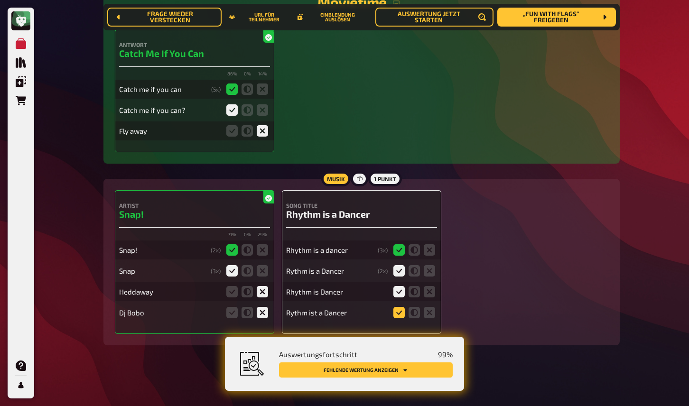
click at [400, 313] on icon at bounding box center [398, 312] width 11 height 11
click at [0, 0] on input "radio" at bounding box center [0, 0] width 0 height 0
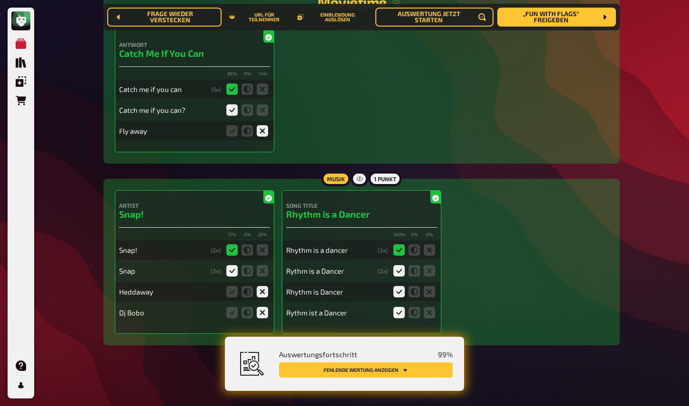
click at [396, 364] on button "Fehlende Wertung anzeigen" at bounding box center [366, 370] width 174 height 15
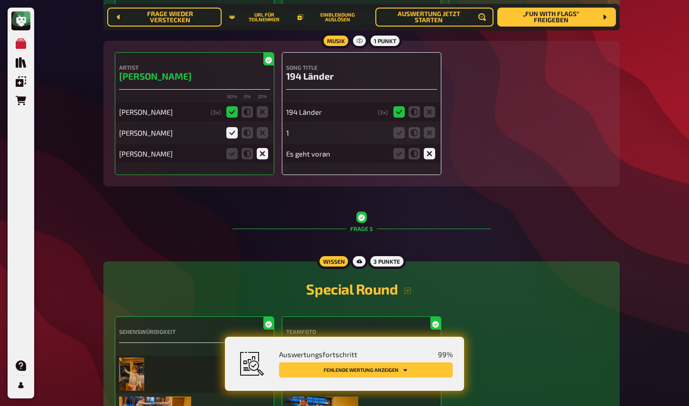
scroll to position [1975, 0]
click at [432, 134] on icon at bounding box center [429, 133] width 11 height 11
click at [0, 0] on input "radio" at bounding box center [0, 0] width 0 height 0
click at [411, 135] on icon at bounding box center [414, 133] width 11 height 11
click at [0, 0] on input "radio" at bounding box center [0, 0] width 0 height 0
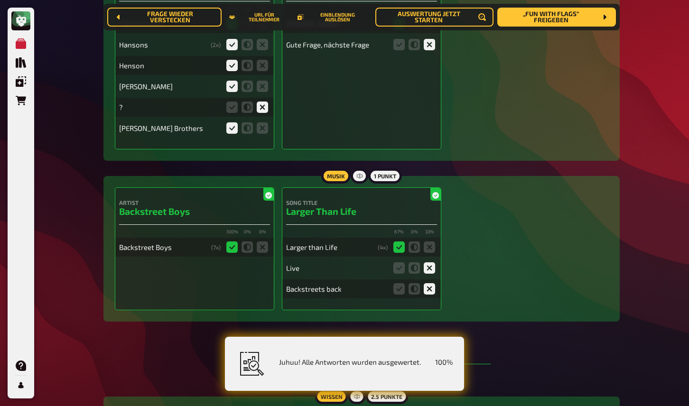
scroll to position [0, 0]
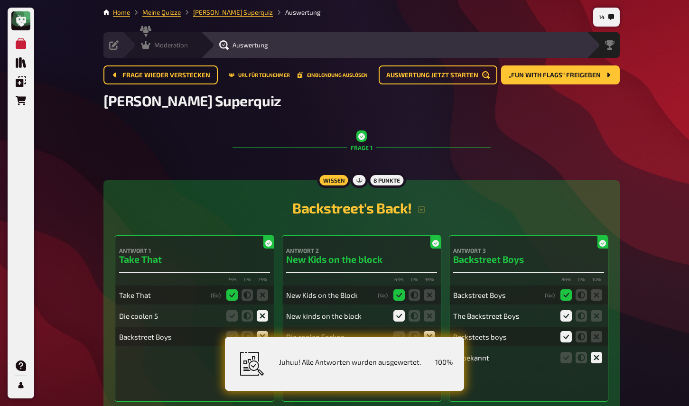
click at [147, 45] on icon at bounding box center [145, 44] width 9 height 9
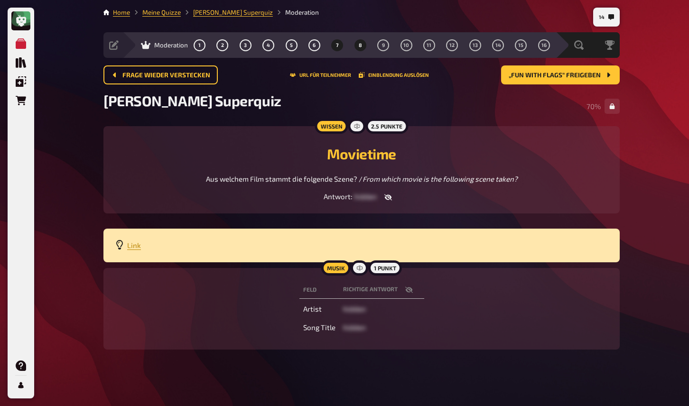
click at [362, 44] on button "8" at bounding box center [360, 44] width 15 height 15
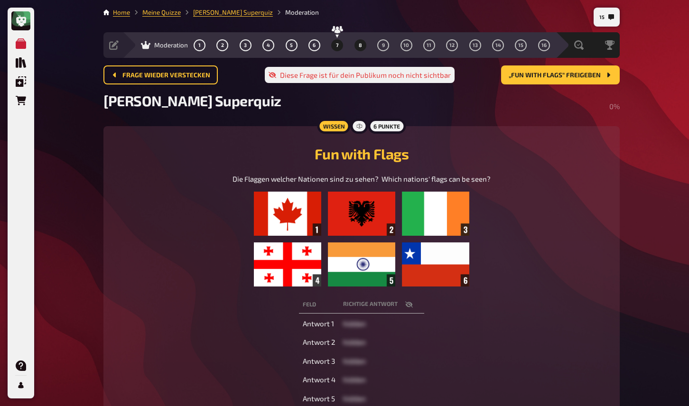
click at [338, 45] on span "7" at bounding box center [337, 45] width 3 height 5
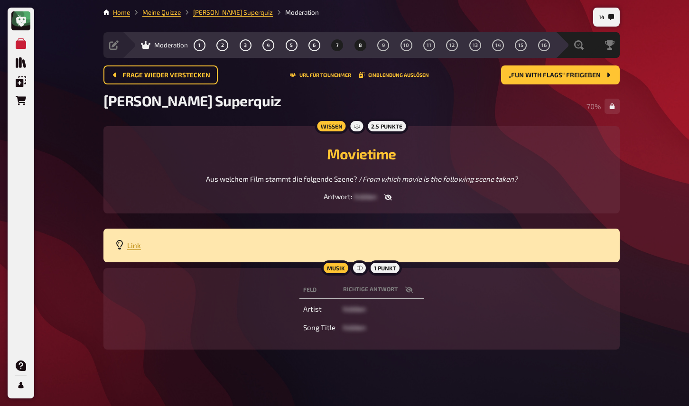
click at [358, 46] on button "8" at bounding box center [360, 44] width 15 height 15
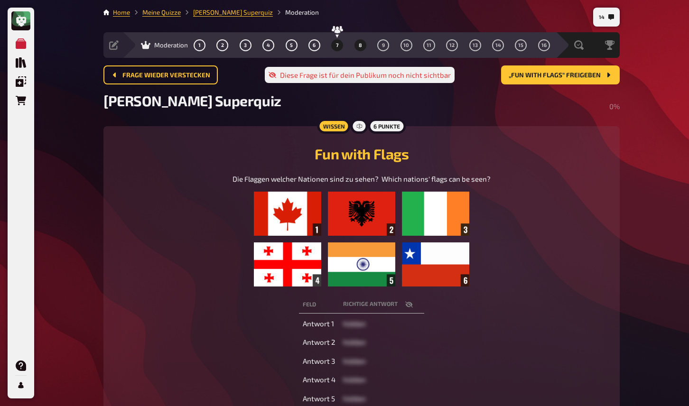
click at [335, 48] on button "7" at bounding box center [337, 44] width 15 height 15
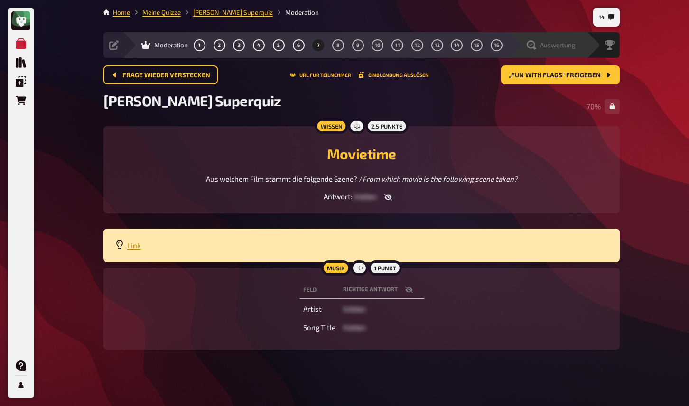
click at [563, 46] on span "Auswertung" at bounding box center [558, 45] width 36 height 8
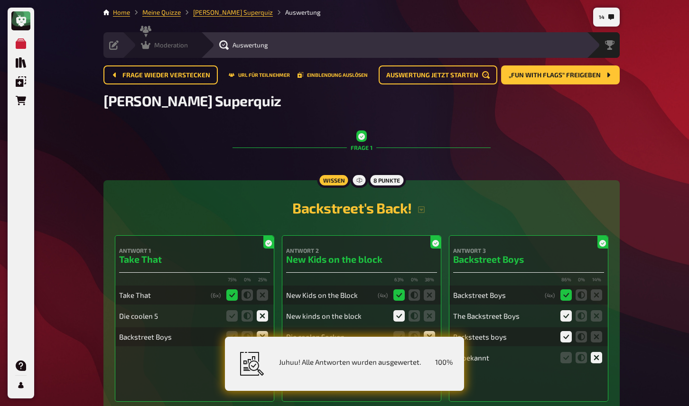
click at [149, 48] on icon at bounding box center [145, 44] width 9 height 9
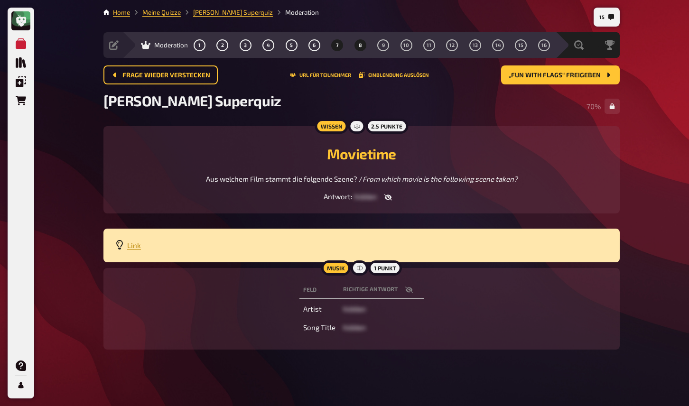
click at [359, 45] on span "8" at bounding box center [360, 45] width 3 height 5
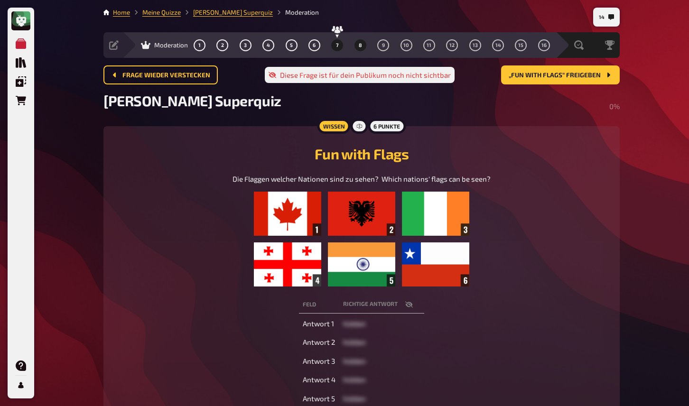
click at [339, 43] on button "7" at bounding box center [337, 44] width 15 height 15
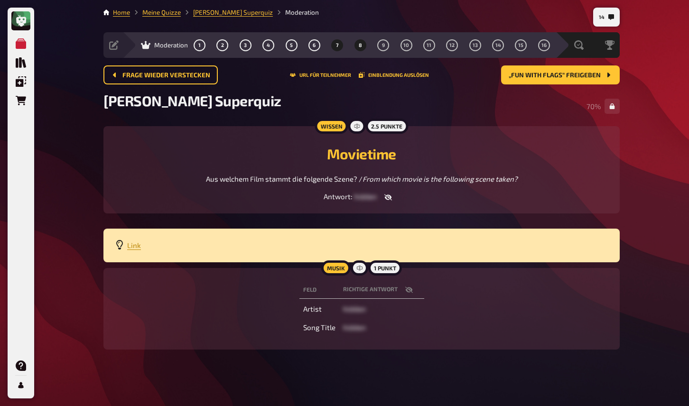
click at [358, 47] on button "8" at bounding box center [360, 44] width 15 height 15
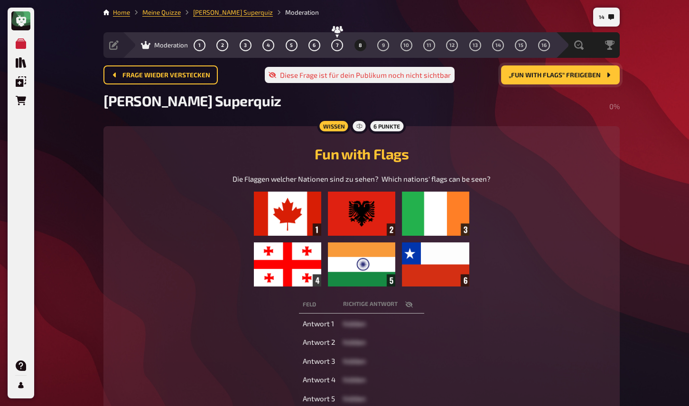
click at [542, 80] on button "„Fun with Flags“ freigeben" at bounding box center [560, 74] width 119 height 19
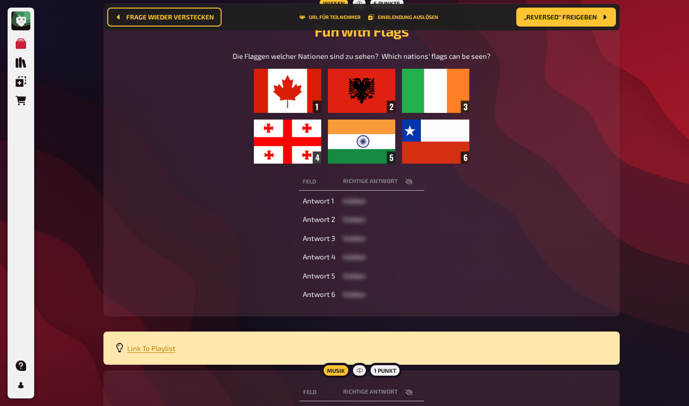
scroll to position [131, 0]
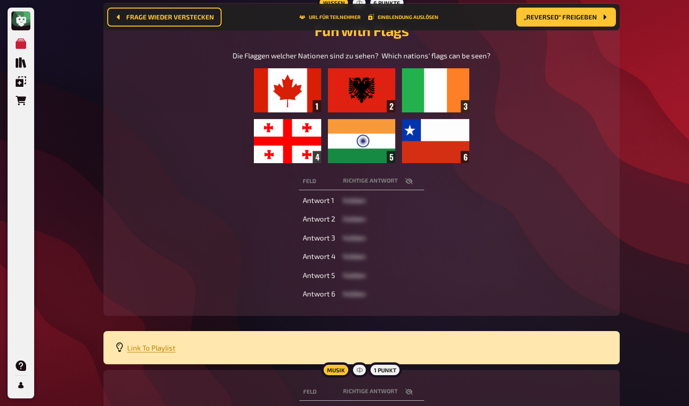
click at [410, 177] on button "button" at bounding box center [409, 181] width 23 height 9
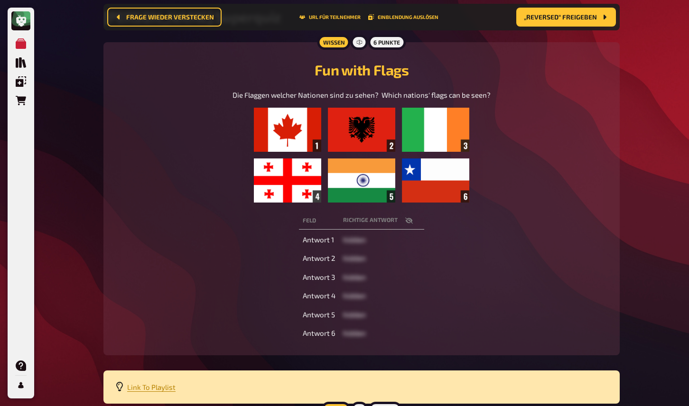
scroll to position [0, 0]
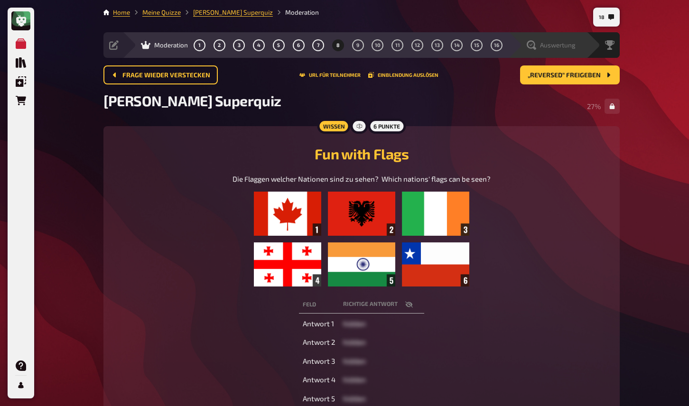
click at [552, 46] on span "Auswertung" at bounding box center [558, 45] width 36 height 8
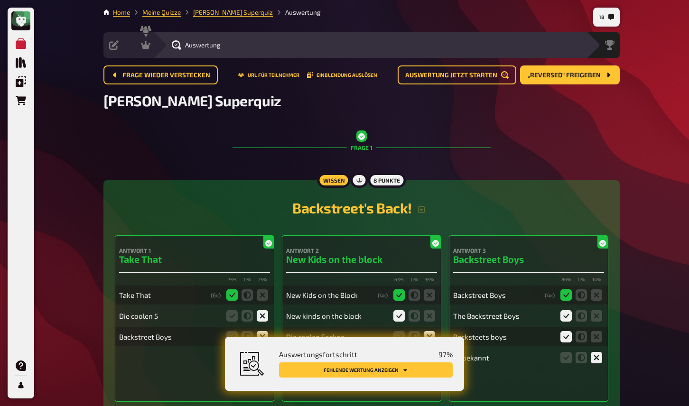
scroll to position [59, 0]
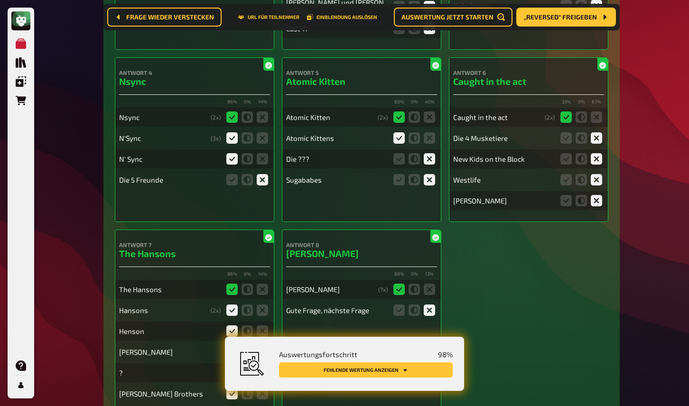
click at [368, 375] on button "Fehlende Wertung anzeigen" at bounding box center [366, 370] width 174 height 15
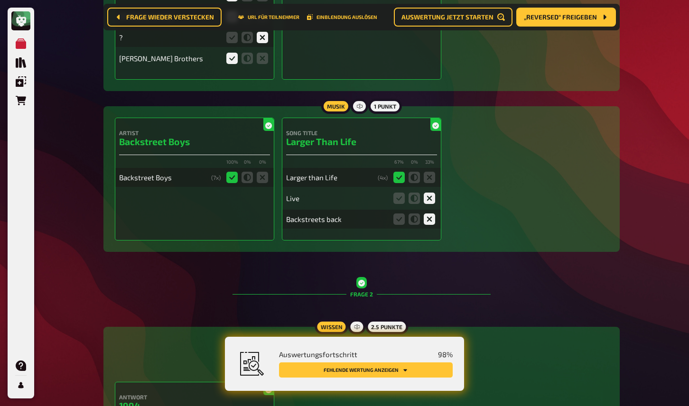
click at [378, 369] on button "Fehlende Wertung anzeigen" at bounding box center [366, 370] width 174 height 15
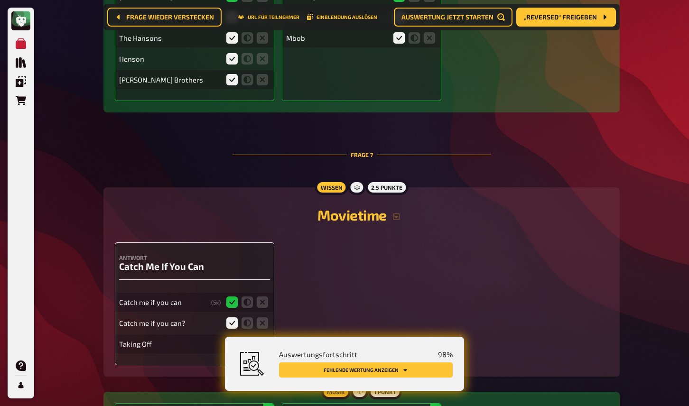
scroll to position [3480, 0]
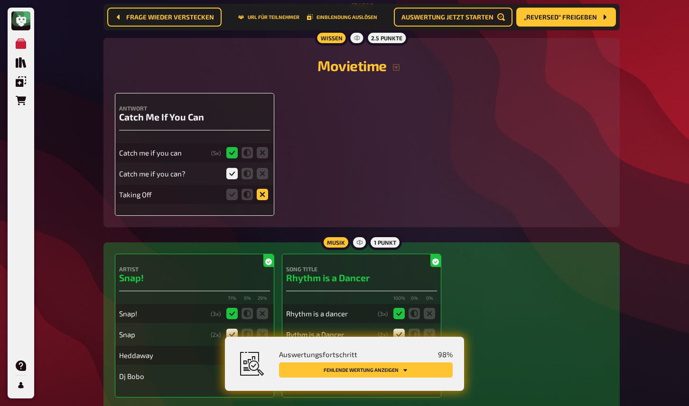
click at [261, 200] on icon at bounding box center [262, 194] width 11 height 11
click at [0, 0] on input "radio" at bounding box center [0, 0] width 0 height 0
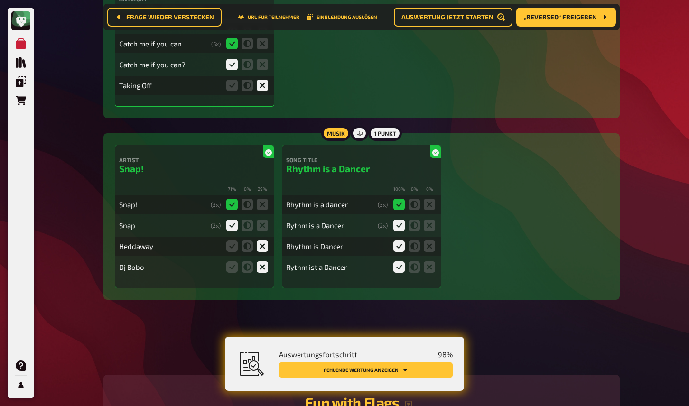
scroll to position [3623, 0]
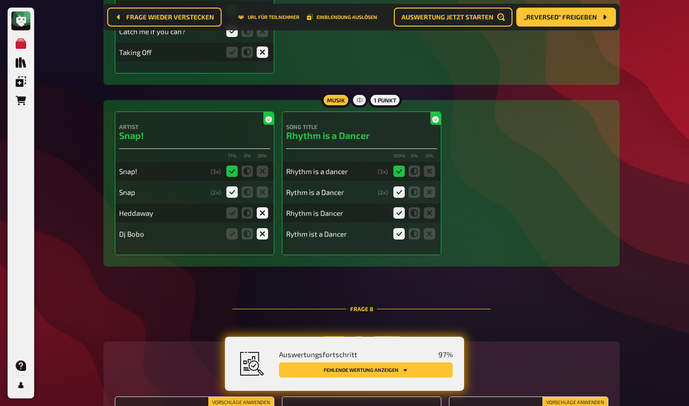
click at [403, 370] on icon "Fehlende Wertung anzeigen" at bounding box center [405, 370] width 6 height 6
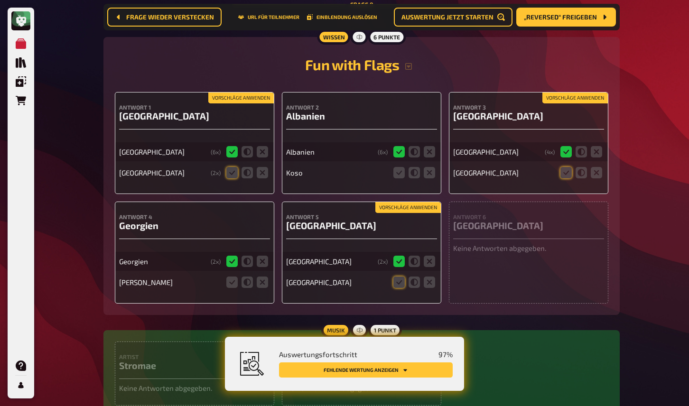
scroll to position [3948, 0]
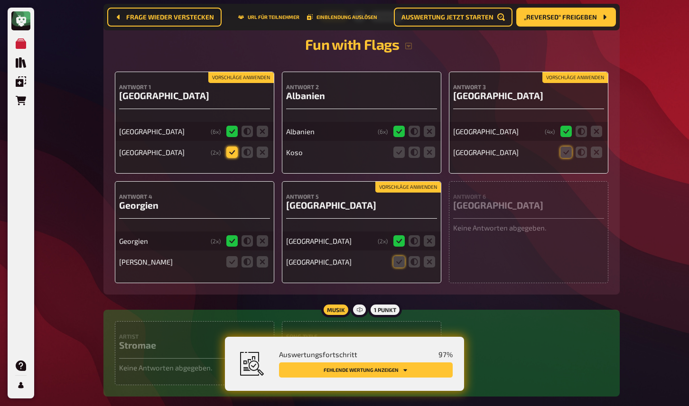
click at [232, 158] on icon at bounding box center [231, 152] width 11 height 11
click at [0, 0] on input "radio" at bounding box center [0, 0] width 0 height 0
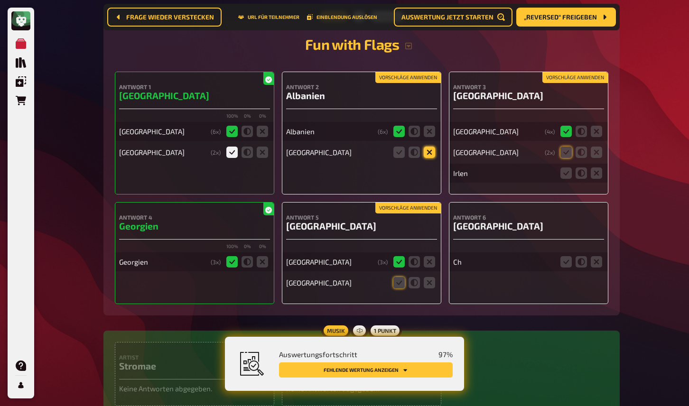
click at [427, 158] on icon at bounding box center [429, 152] width 11 height 11
click at [0, 0] on input "radio" at bounding box center [0, 0] width 0 height 0
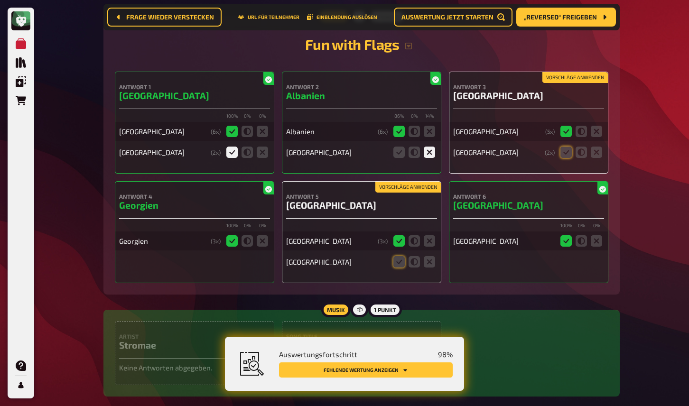
click at [567, 83] on button "Vorschläge anwenden" at bounding box center [574, 78] width 65 height 10
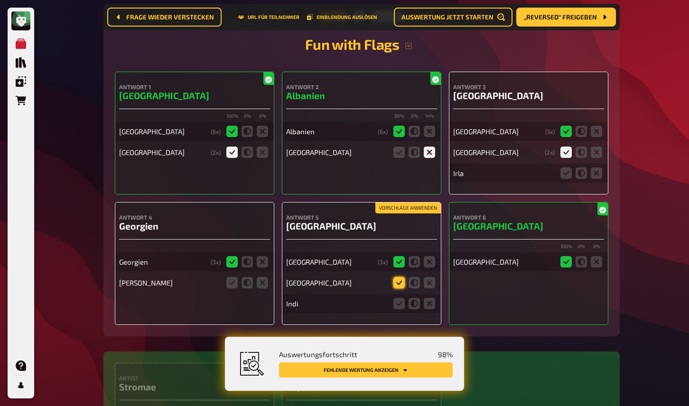
click at [394, 289] on icon at bounding box center [398, 282] width 11 height 11
click at [0, 0] on input "radio" at bounding box center [0, 0] width 0 height 0
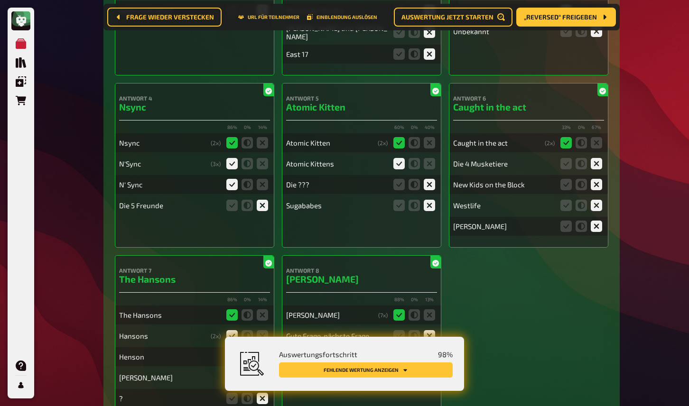
scroll to position [0, 0]
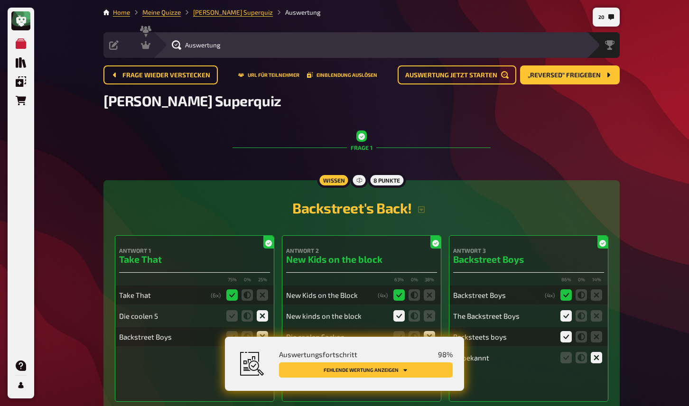
click at [346, 374] on button "Fehlende Wertung anzeigen" at bounding box center [366, 370] width 174 height 15
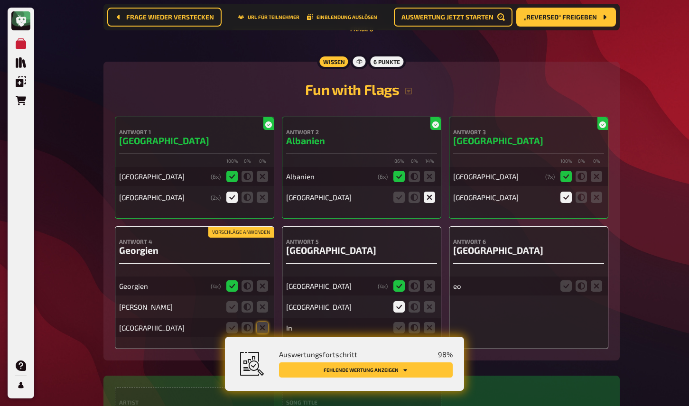
scroll to position [3920, 0]
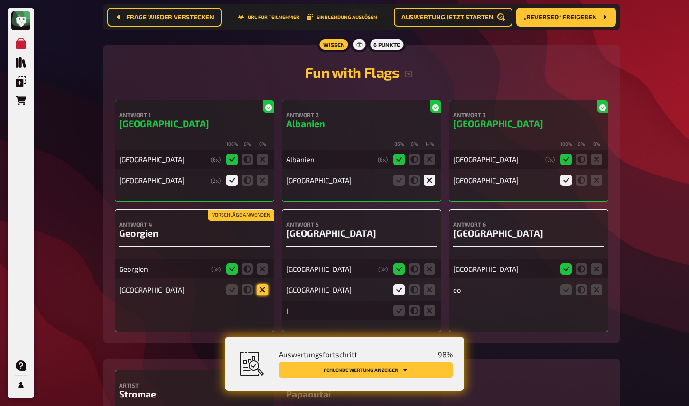
click at [265, 296] on icon at bounding box center [262, 289] width 11 height 11
click at [0, 0] on input "radio" at bounding box center [0, 0] width 0 height 0
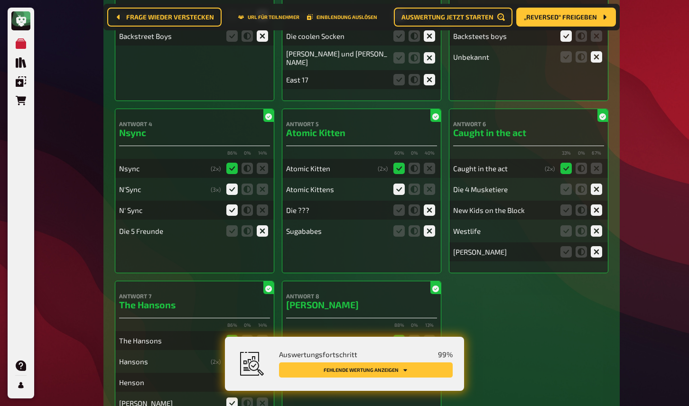
scroll to position [0, 0]
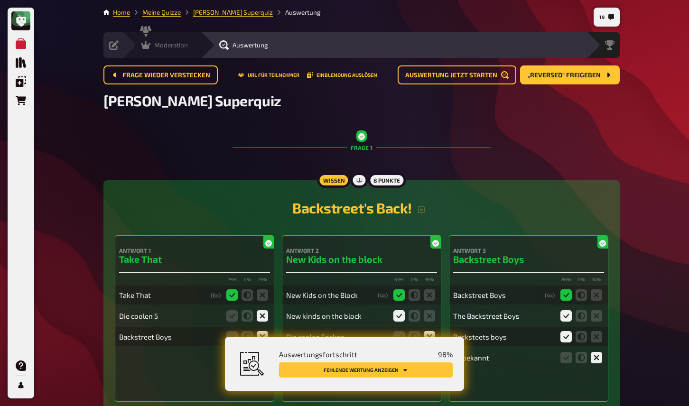
click at [143, 46] on icon at bounding box center [145, 45] width 9 height 8
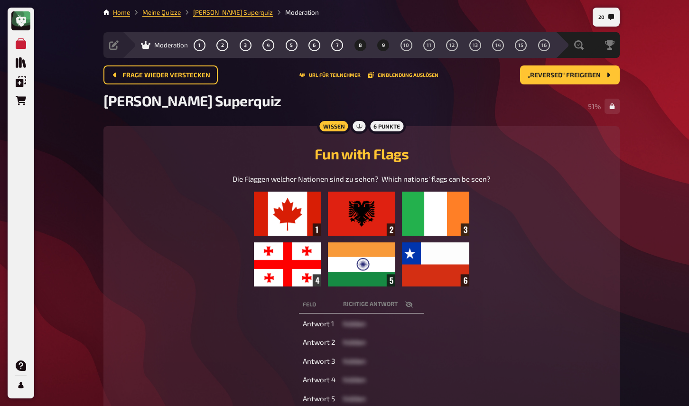
click at [383, 43] on span "9" at bounding box center [383, 45] width 3 height 5
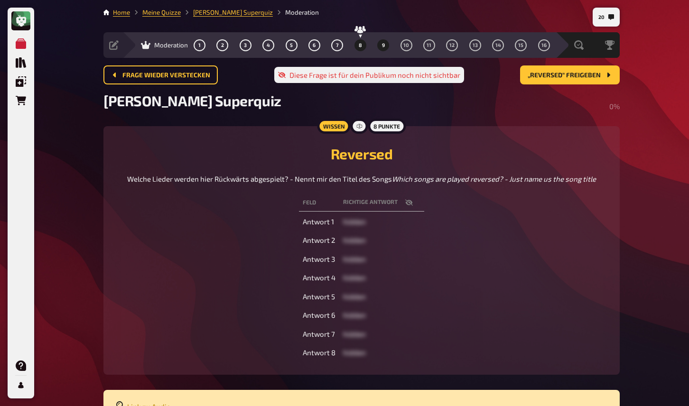
click at [361, 45] on span "8" at bounding box center [360, 45] width 3 height 5
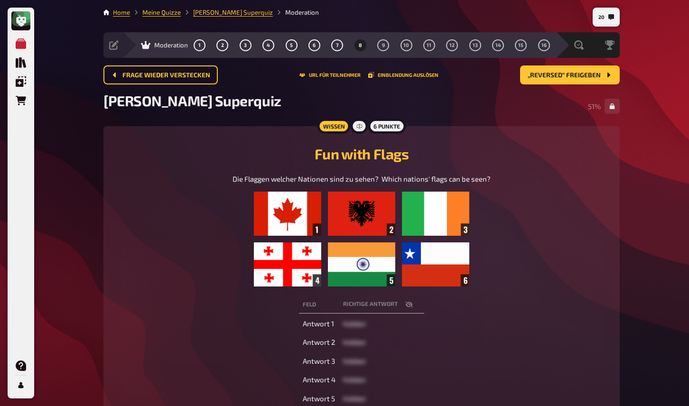
click at [374, 43] on div "1 2 3 4 5 6 7 8 9 10 11 12 13 14 15 16" at bounding box center [372, 45] width 356 height 12
click at [382, 43] on button "9" at bounding box center [383, 44] width 15 height 15
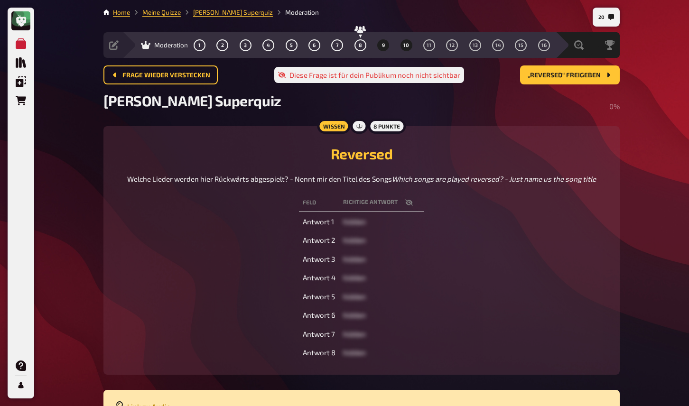
click at [409, 44] on button "10" at bounding box center [406, 44] width 15 height 15
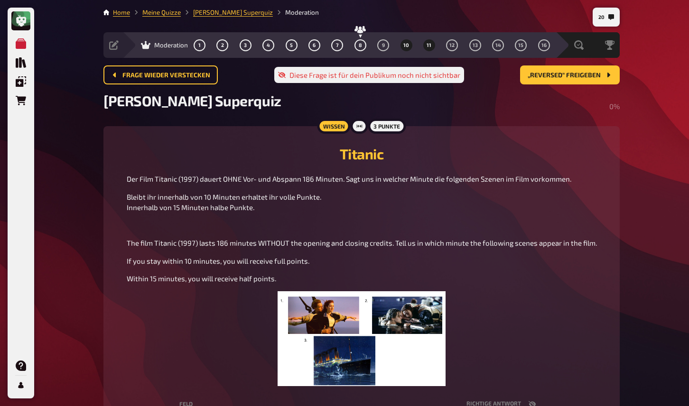
click at [430, 45] on span "11" at bounding box center [429, 45] width 5 height 5
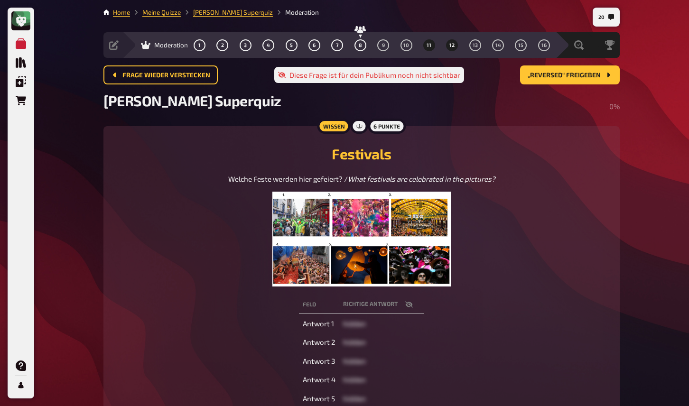
click at [453, 41] on button "12" at bounding box center [452, 44] width 15 height 15
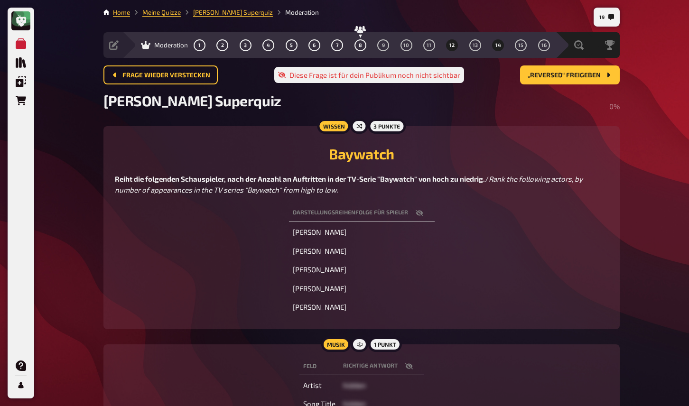
drag, startPoint x: 477, startPoint y: 47, endPoint x: 498, endPoint y: 45, distance: 21.1
click at [477, 47] on button "13" at bounding box center [474, 44] width 15 height 15
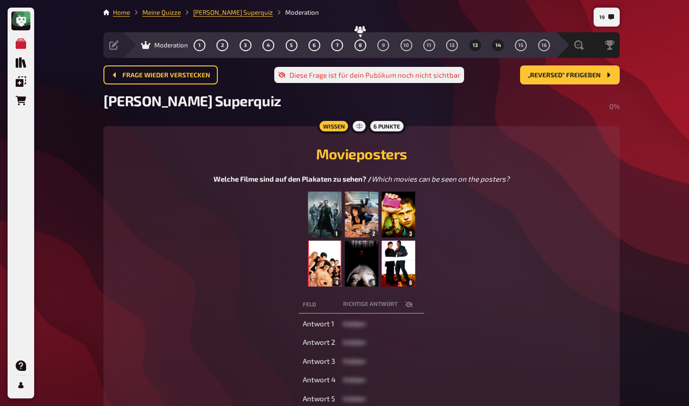
click at [500, 45] on span "14" at bounding box center [498, 45] width 6 height 5
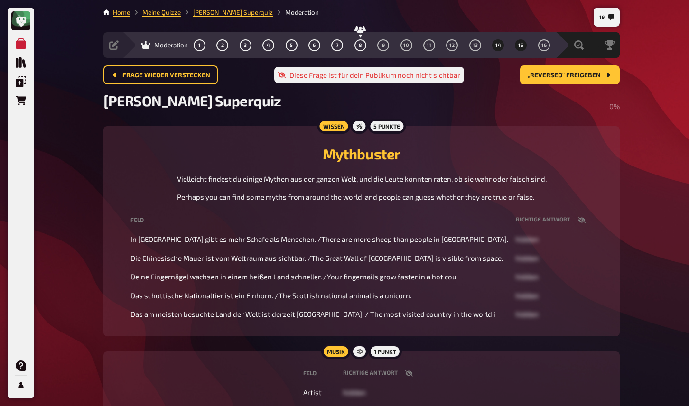
click at [523, 47] on span "15" at bounding box center [520, 45] width 5 height 5
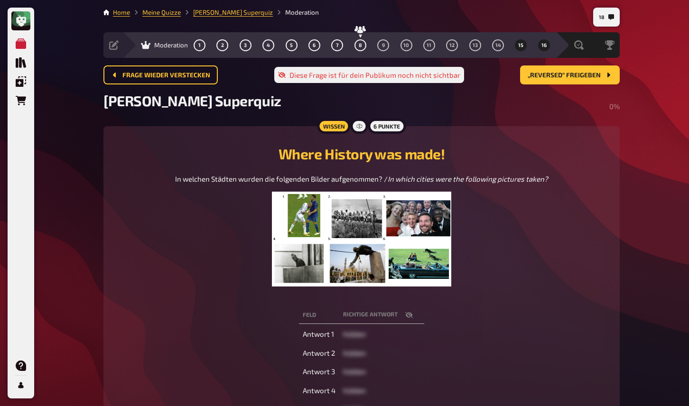
click at [544, 47] on span "16" at bounding box center [543, 45] width 5 height 5
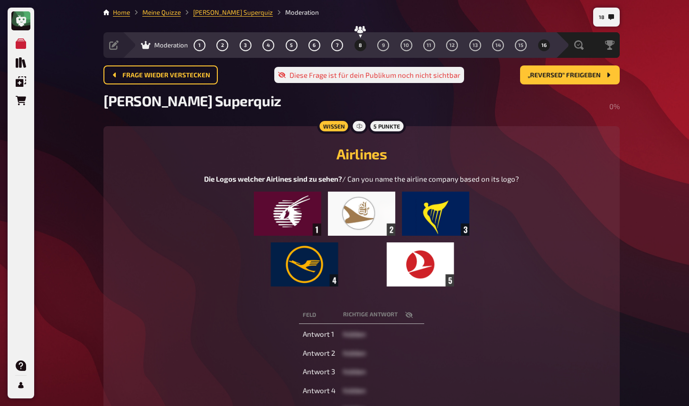
click at [363, 48] on button "8" at bounding box center [360, 44] width 15 height 15
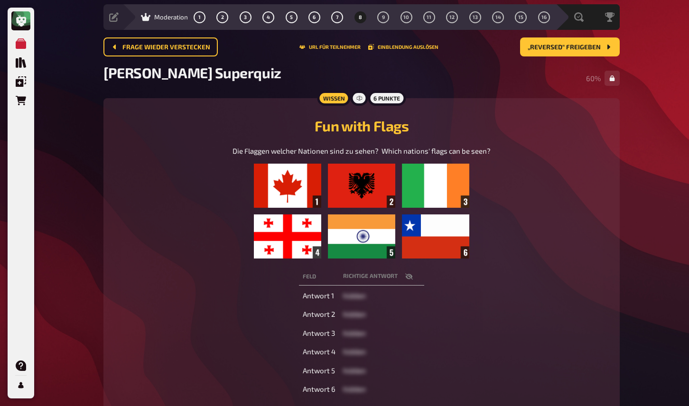
scroll to position [29, 0]
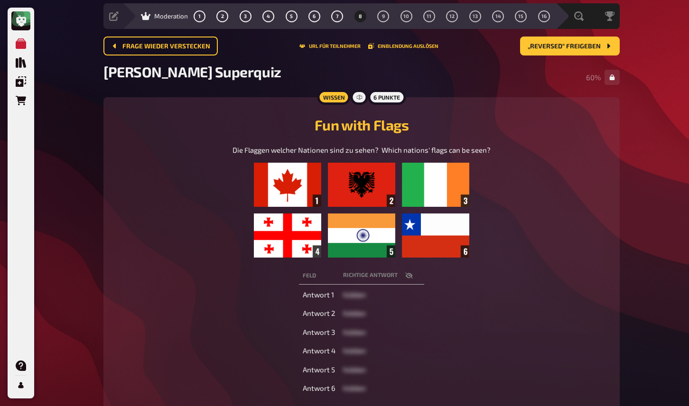
click at [407, 276] on icon "button" at bounding box center [409, 276] width 8 height 8
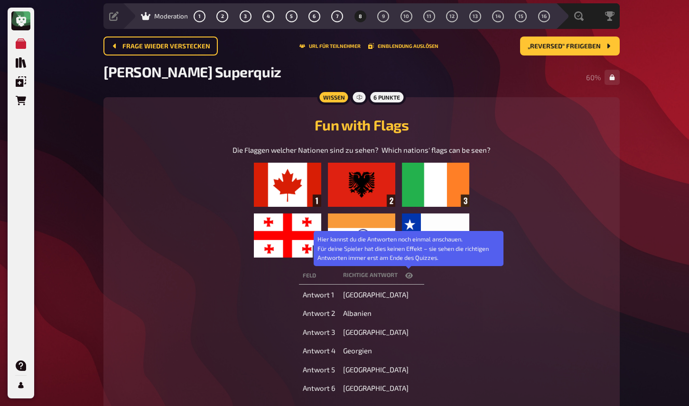
click at [407, 276] on icon "button" at bounding box center [409, 276] width 8 height 8
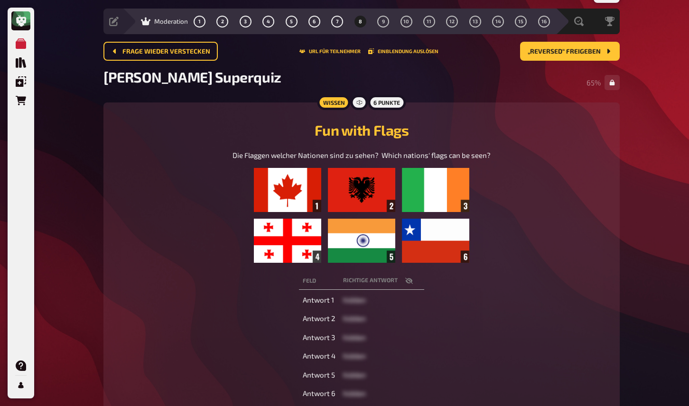
scroll to position [13, 0]
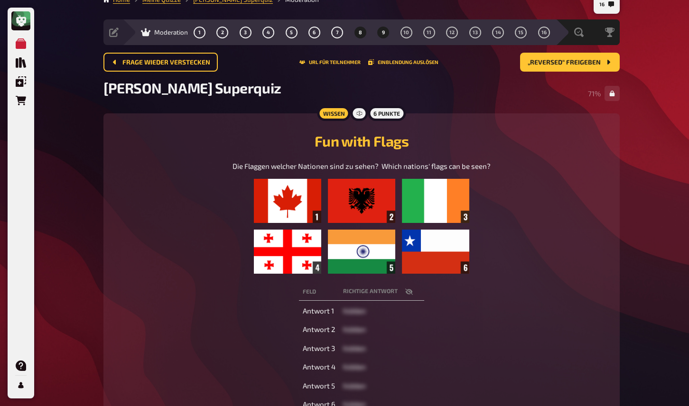
click at [384, 34] on span "9" at bounding box center [383, 32] width 3 height 5
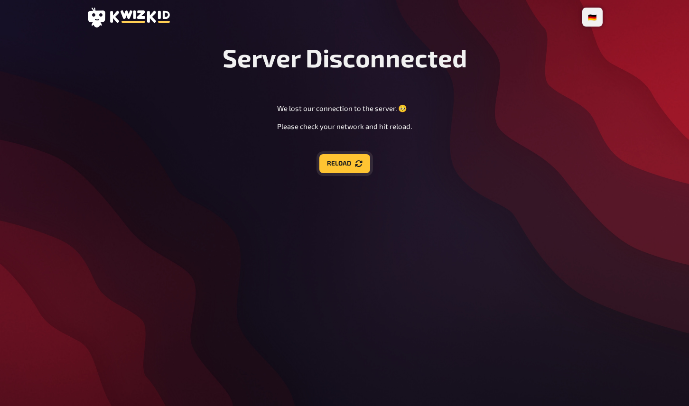
click at [352, 167] on button "Reload" at bounding box center [344, 163] width 51 height 19
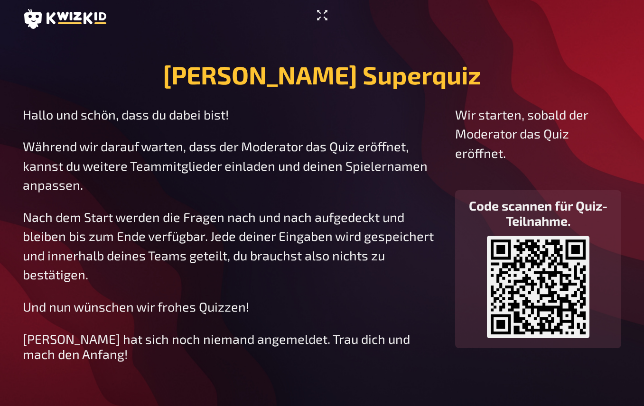
click at [325, 11] on icon "Vollbildmodus aktivieren" at bounding box center [322, 15] width 10 height 10
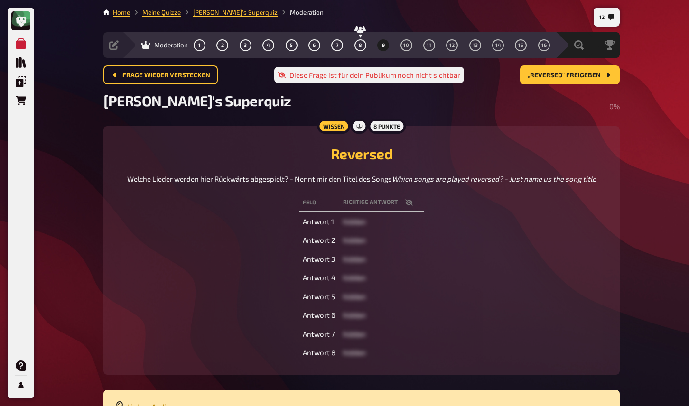
drag, startPoint x: 529, startPoint y: 33, endPoint x: 528, endPoint y: -8, distance: 41.3
click at [528, 0] on html "Meine Quizze Quiz Sammlung Einblendungen Bestellungen Hilfe Profil 12 Home Mein…" at bounding box center [344, 285] width 689 height 571
click at [541, 80] on button "„Reversed“ freigeben" at bounding box center [570, 74] width 100 height 19
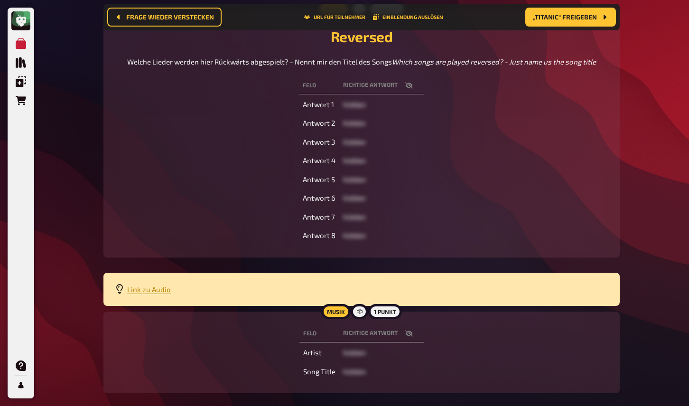
scroll to position [125, 0]
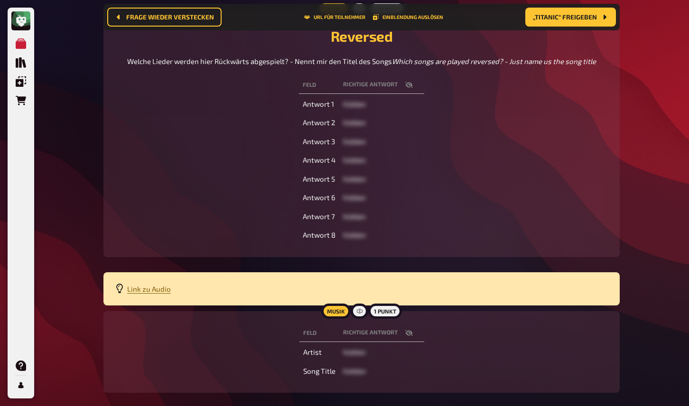
click at [140, 293] on span "Link zu Audio" at bounding box center [149, 289] width 44 height 9
click at [408, 89] on icon "button" at bounding box center [409, 85] width 8 height 8
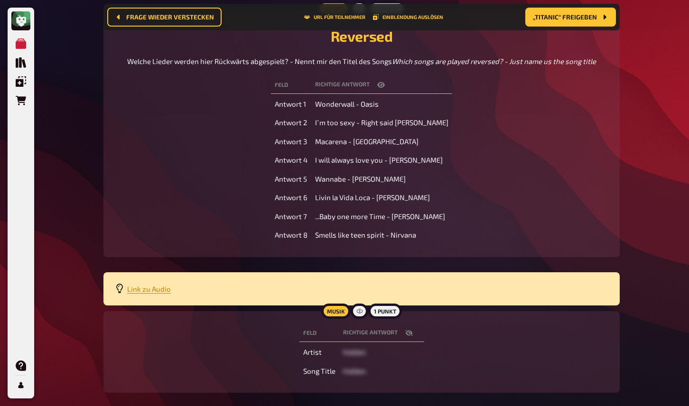
click at [384, 88] on icon "button" at bounding box center [381, 85] width 8 height 6
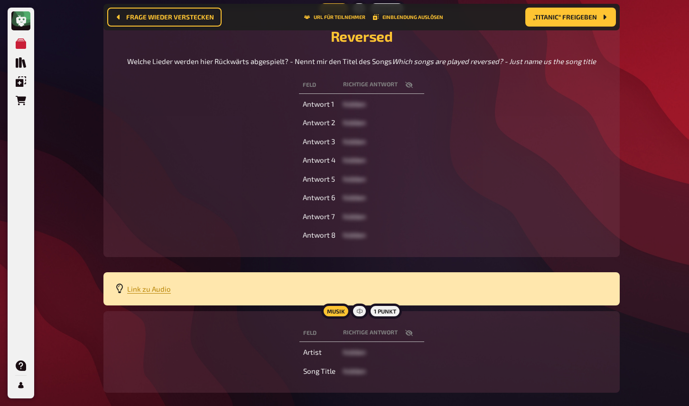
click at [408, 94] on th "Richtige Antwort" at bounding box center [381, 85] width 85 height 18
click at [408, 88] on icon "button" at bounding box center [409, 85] width 8 height 6
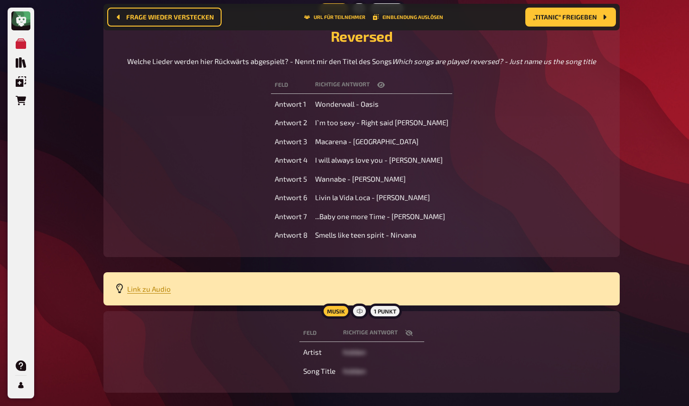
click at [377, 90] on button "button" at bounding box center [381, 84] width 23 height 9
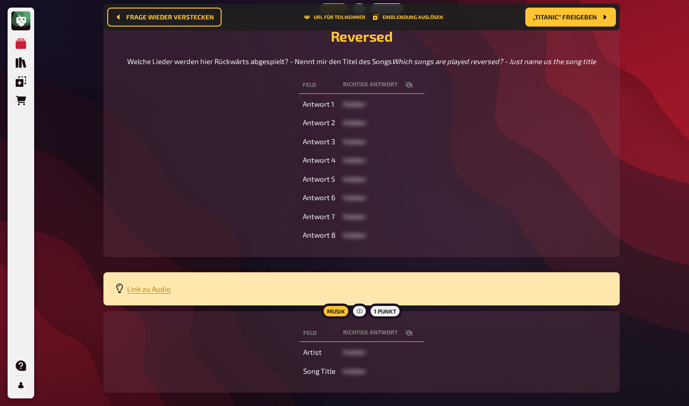
click at [412, 90] on button "button" at bounding box center [409, 84] width 23 height 9
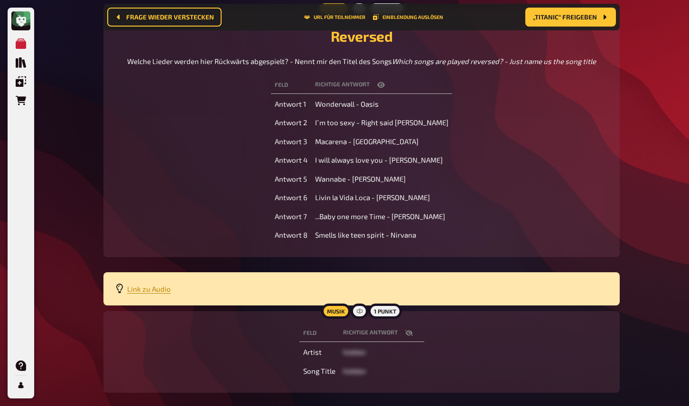
click at [381, 89] on icon "button" at bounding box center [381, 85] width 8 height 8
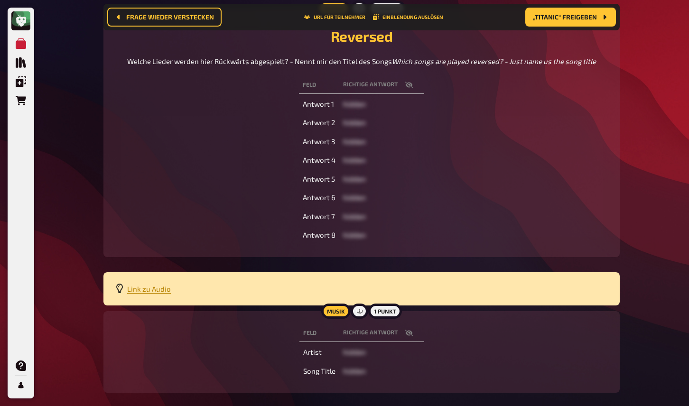
click at [412, 90] on button "button" at bounding box center [409, 84] width 23 height 9
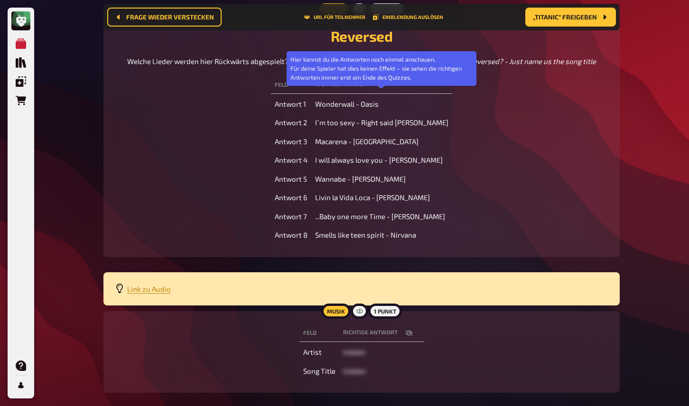
click at [383, 88] on icon "button" at bounding box center [381, 85] width 8 height 6
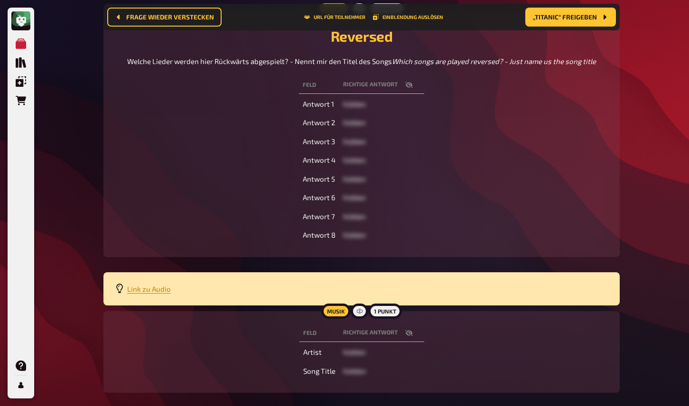
click at [410, 89] on icon "button" at bounding box center [409, 85] width 8 height 8
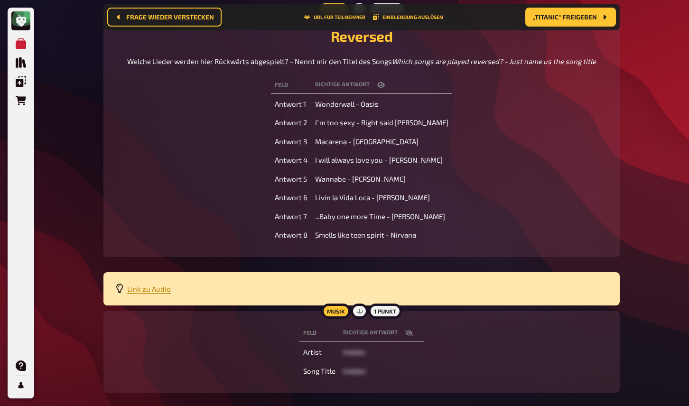
click at [380, 89] on icon "button" at bounding box center [381, 85] width 8 height 8
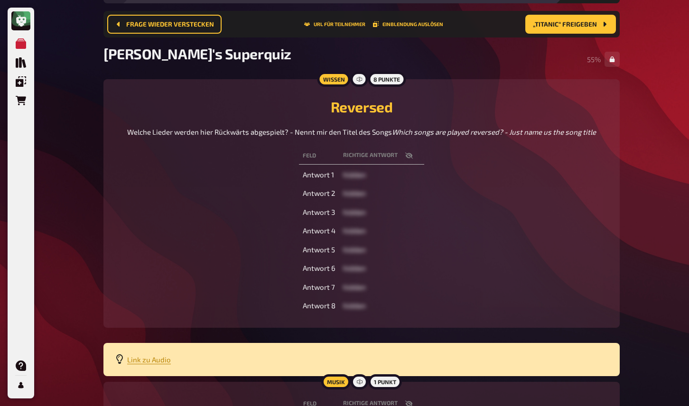
scroll to position [19, 0]
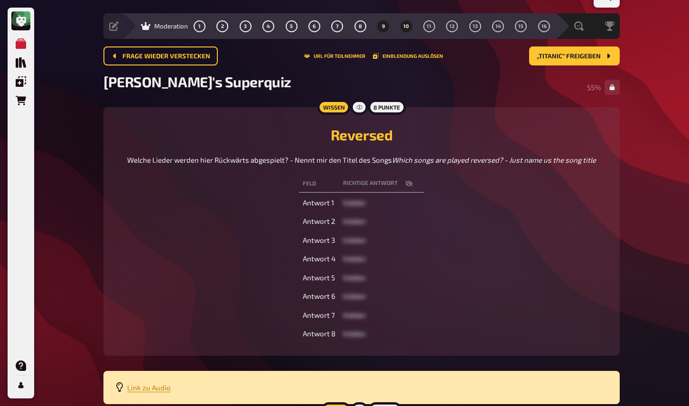
click at [403, 28] on button "10" at bounding box center [406, 26] width 15 height 15
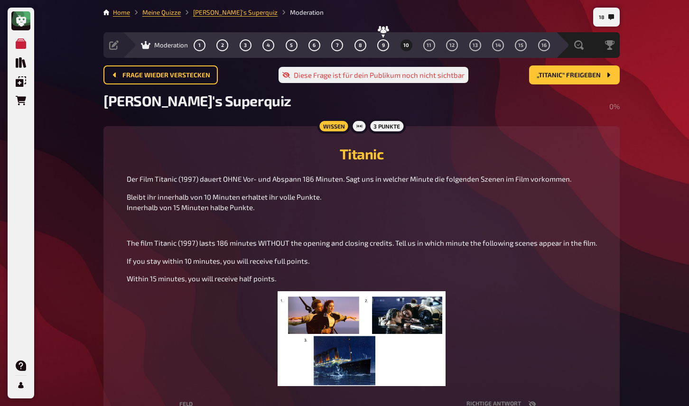
click at [220, 137] on div "Wissen 3 Punkte Titanic Der Film Titanic (1997) dauert OHNE Vor- und Abspann 18…" at bounding box center [361, 304] width 516 height 356
click at [386, 47] on button "9" at bounding box center [383, 44] width 15 height 15
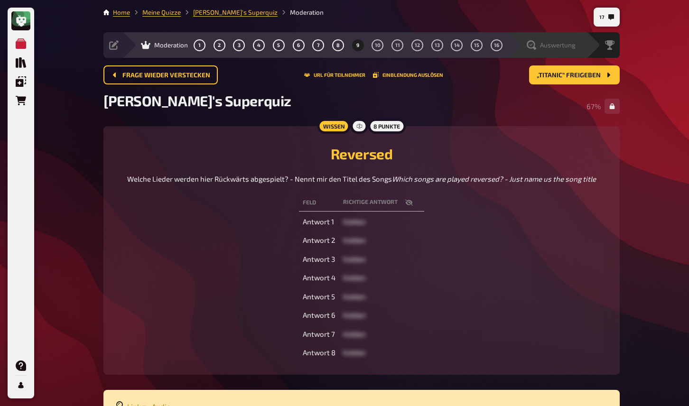
click at [554, 41] on div "Auswertung" at bounding box center [551, 44] width 49 height 9
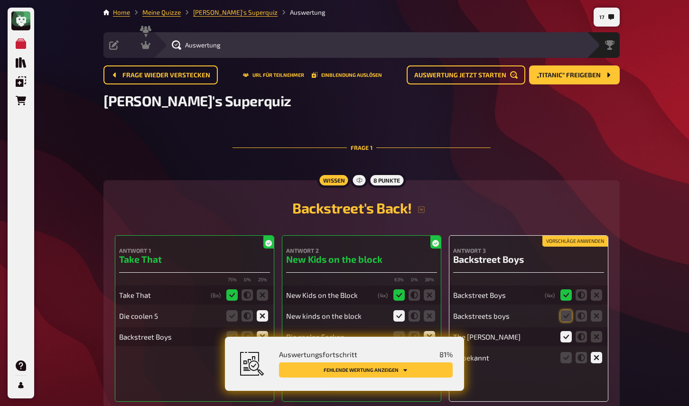
scroll to position [41, 0]
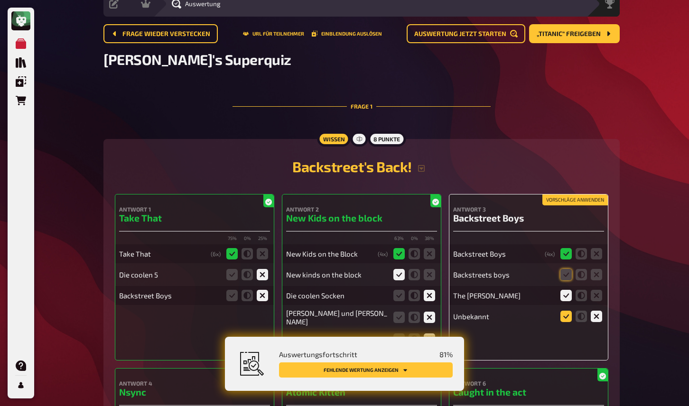
click at [420, 368] on button "Fehlende Wertung anzeigen" at bounding box center [366, 370] width 174 height 15
click at [562, 311] on icon at bounding box center [565, 316] width 11 height 11
click at [0, 0] on input "radio" at bounding box center [0, 0] width 0 height 0
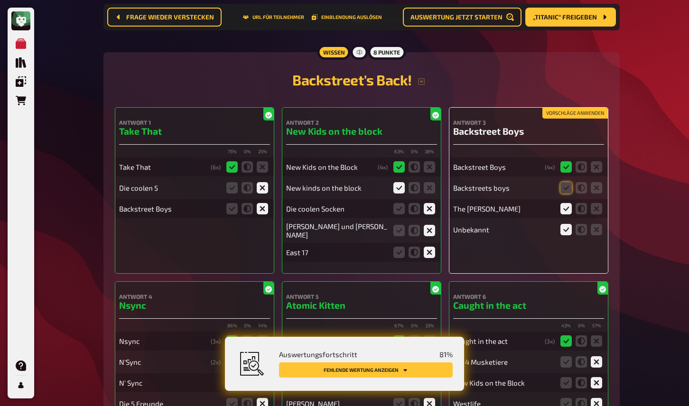
scroll to position [138, 0]
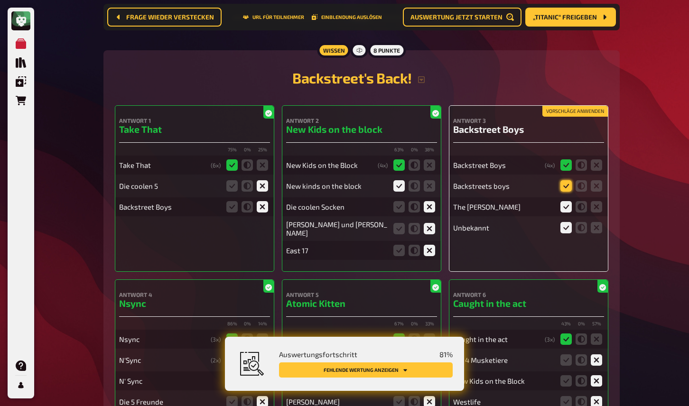
click at [564, 188] on icon at bounding box center [565, 185] width 11 height 11
click at [0, 0] on input "radio" at bounding box center [0, 0] width 0 height 0
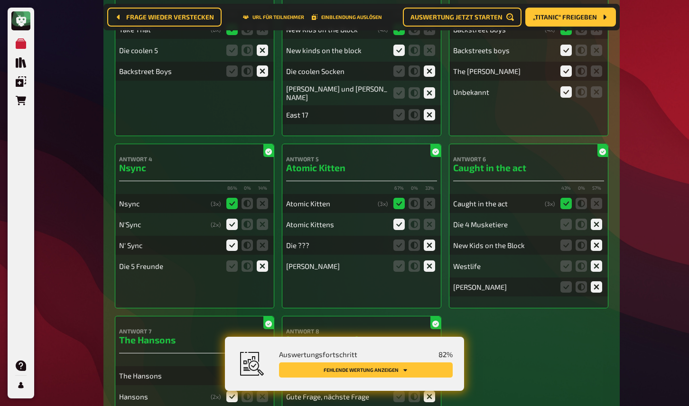
click at [385, 370] on button "Fehlende Wertung anzeigen" at bounding box center [366, 370] width 174 height 15
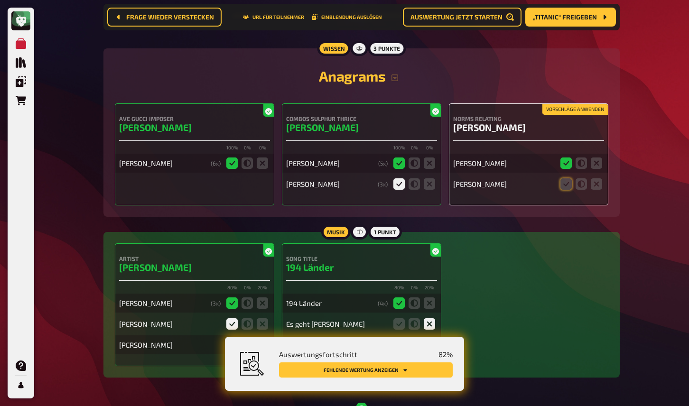
scroll to position [1791, 0]
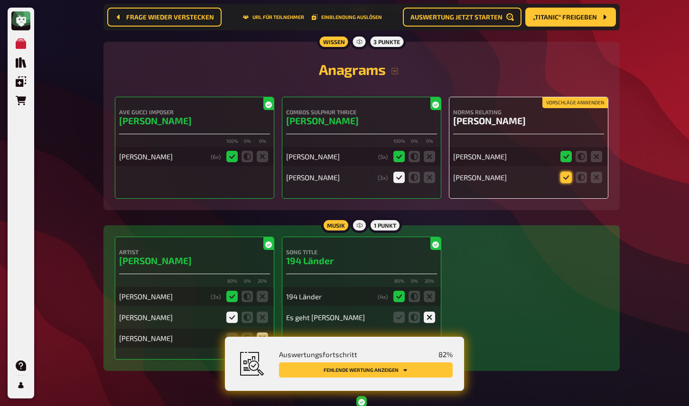
click at [570, 182] on icon at bounding box center [565, 177] width 11 height 11
click at [0, 0] on input "radio" at bounding box center [0, 0] width 0 height 0
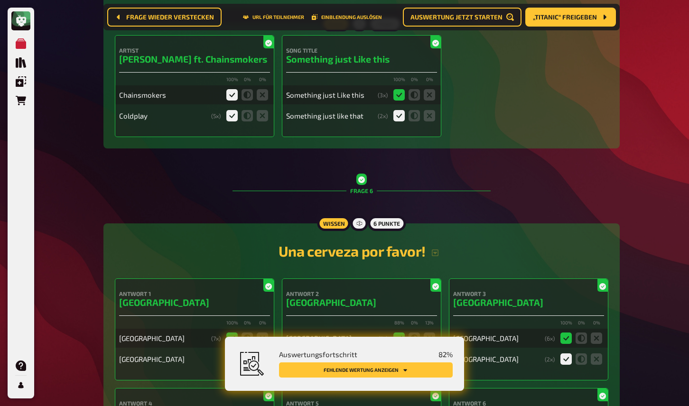
click at [392, 370] on button "Fehlende Wertung anzeigen" at bounding box center [366, 370] width 174 height 15
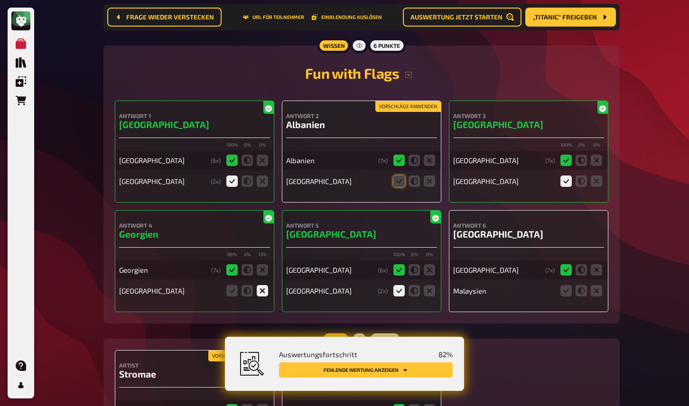
scroll to position [3928, 0]
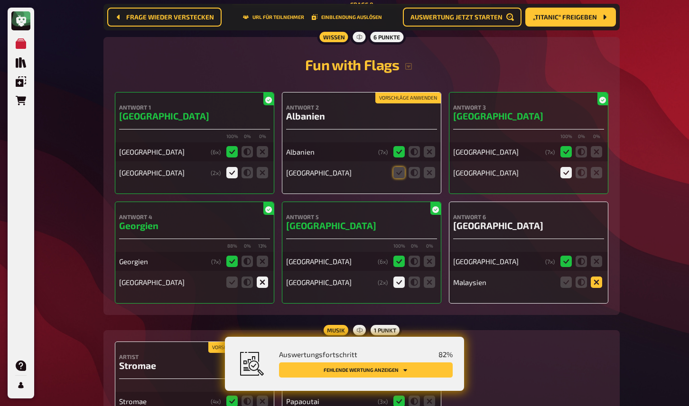
click at [596, 287] on icon at bounding box center [596, 282] width 11 height 11
click at [0, 0] on input "radio" at bounding box center [0, 0] width 0 height 0
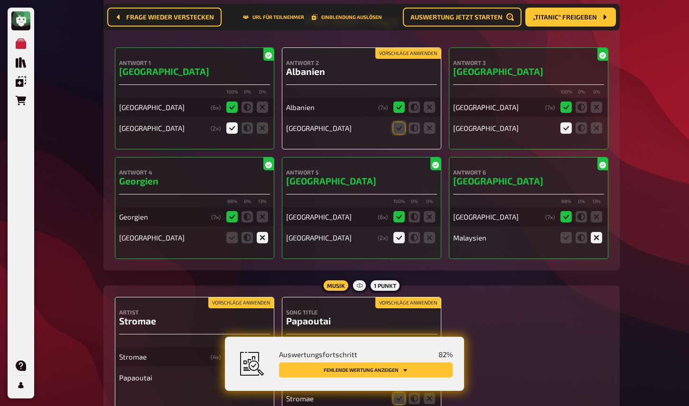
scroll to position [3979, 0]
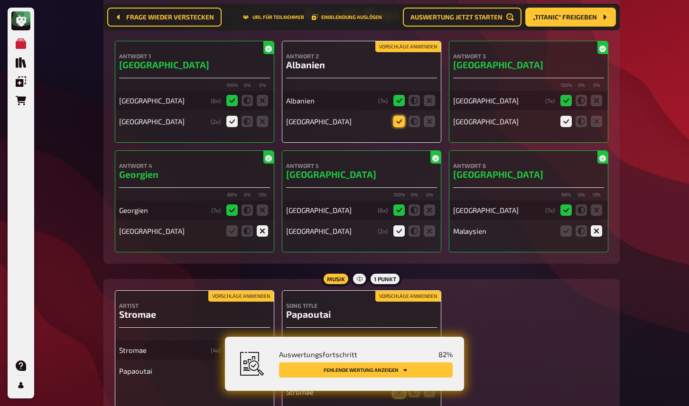
click at [402, 127] on icon at bounding box center [398, 121] width 11 height 11
click at [0, 0] on input "radio" at bounding box center [0, 0] width 0 height 0
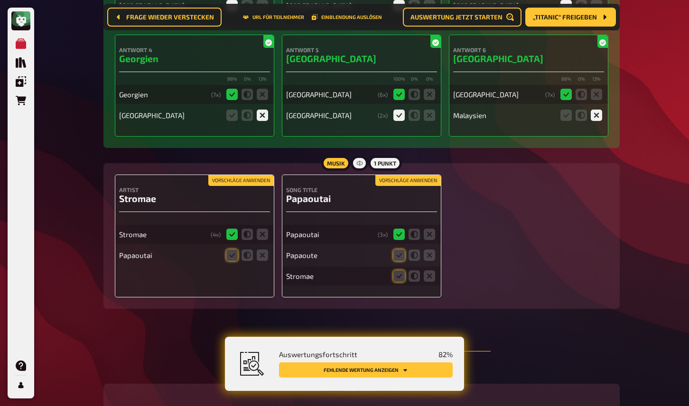
scroll to position [4118, 0]
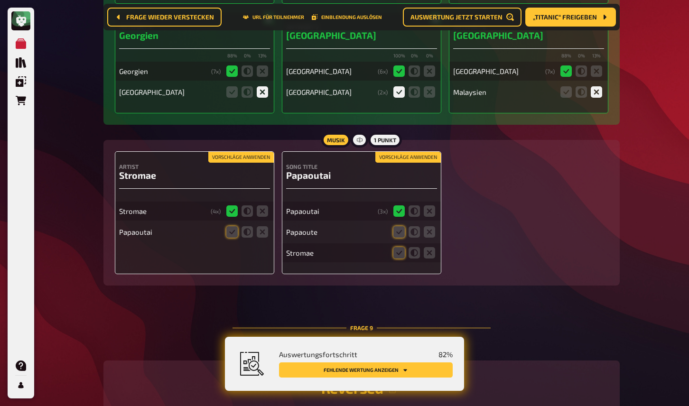
click at [241, 163] on button "Vorschläge anwenden" at bounding box center [240, 157] width 65 height 10
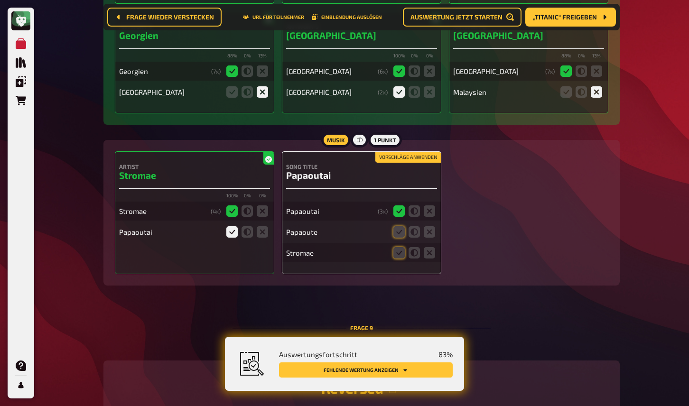
click at [402, 163] on button "Vorschläge anwenden" at bounding box center [407, 157] width 65 height 10
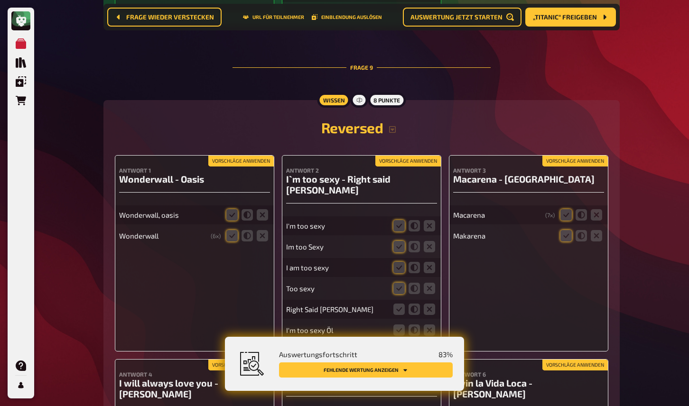
scroll to position [4424, 0]
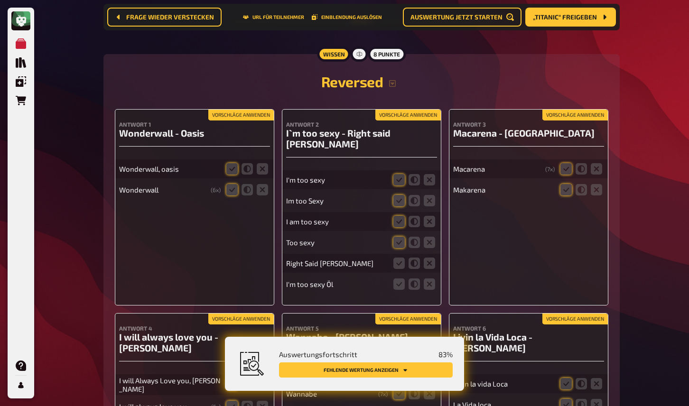
click at [234, 121] on button "Vorschläge anwenden" at bounding box center [240, 115] width 65 height 10
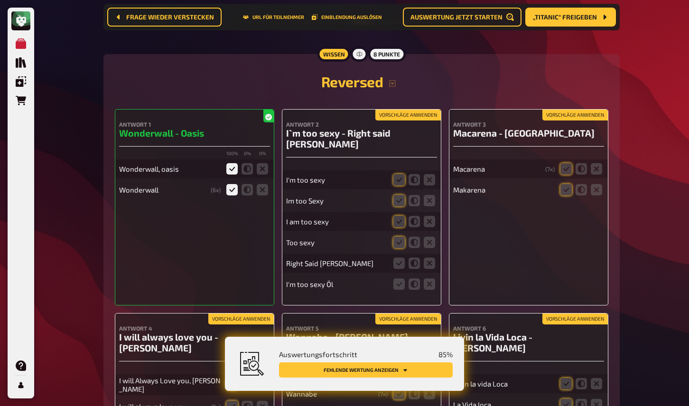
click at [394, 121] on button "Vorschläge anwenden" at bounding box center [407, 115] width 65 height 10
click at [554, 121] on button "Vorschläge anwenden" at bounding box center [574, 115] width 65 height 10
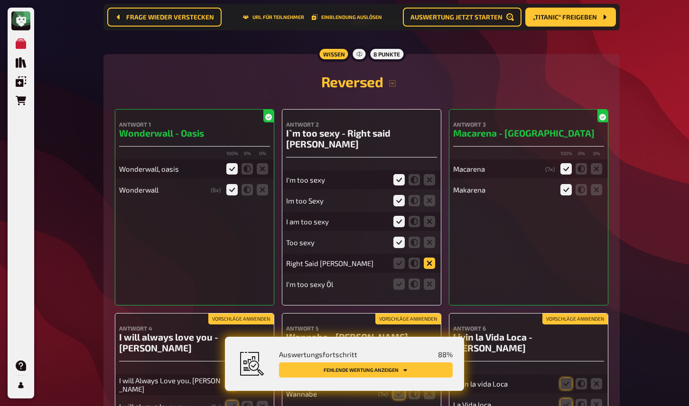
click at [428, 260] on icon at bounding box center [429, 263] width 11 height 11
click at [0, 0] on input "radio" at bounding box center [0, 0] width 0 height 0
click at [397, 281] on icon at bounding box center [398, 284] width 11 height 11
click at [0, 0] on input "radio" at bounding box center [0, 0] width 0 height 0
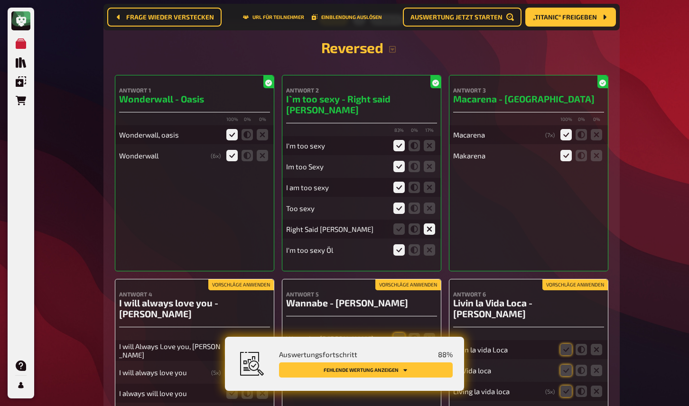
scroll to position [4465, 0]
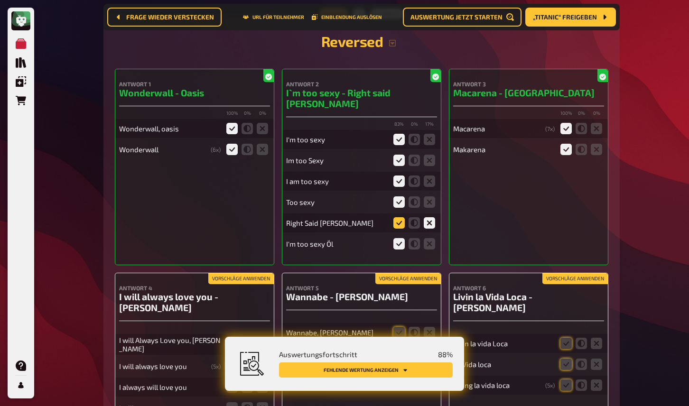
click at [401, 219] on icon at bounding box center [398, 222] width 11 height 11
click at [0, 0] on input "radio" at bounding box center [0, 0] width 0 height 0
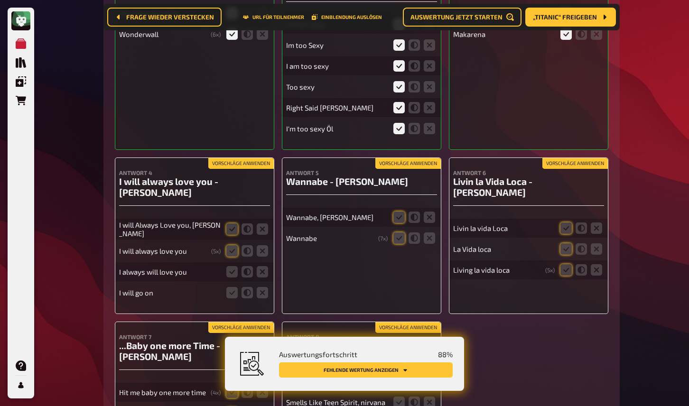
scroll to position [4584, 0]
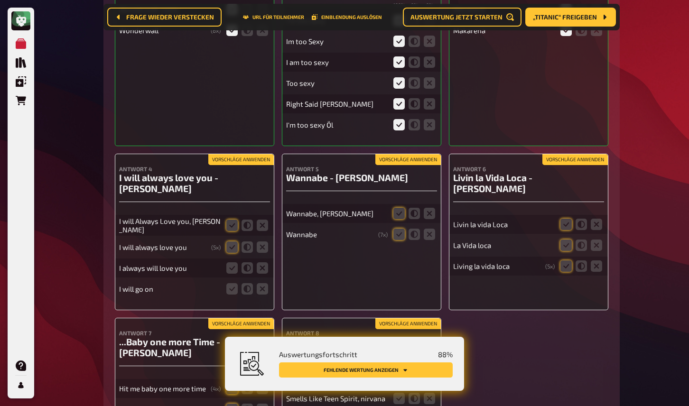
click at [568, 158] on button "Vorschläge anwenden" at bounding box center [574, 160] width 65 height 10
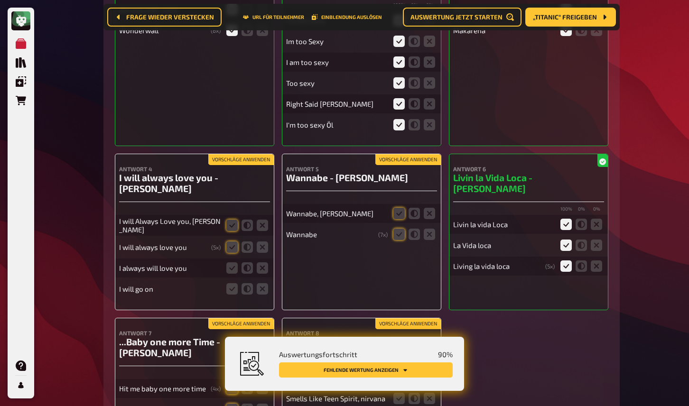
click at [567, 157] on div "Antwort 6 Livin la Vida Loca - Ricky Martin 100 % 0 % 0 % Livin la vida Loca La…" at bounding box center [528, 232] width 159 height 157
click at [395, 158] on button "Vorschläge anwenden" at bounding box center [407, 160] width 65 height 10
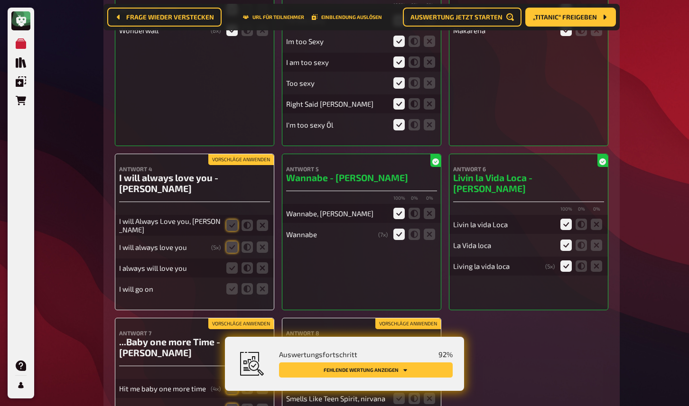
click at [247, 158] on button "Vorschläge anwenden" at bounding box center [240, 160] width 65 height 10
click at [230, 267] on icon at bounding box center [231, 267] width 11 height 11
click at [0, 0] on input "radio" at bounding box center [0, 0] width 0 height 0
click at [250, 286] on icon at bounding box center [247, 288] width 11 height 11
click at [0, 0] on input "radio" at bounding box center [0, 0] width 0 height 0
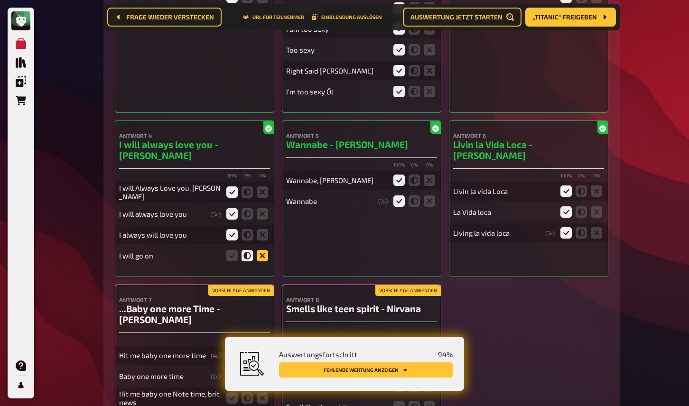
click at [264, 255] on icon at bounding box center [262, 255] width 11 height 11
click at [0, 0] on input "radio" at bounding box center [0, 0] width 0 height 0
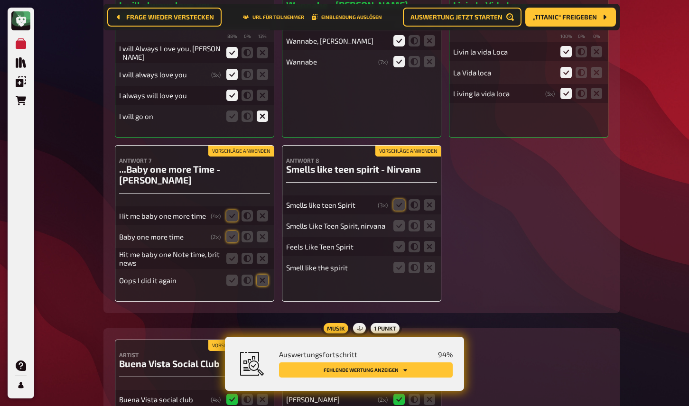
scroll to position [4766, 0]
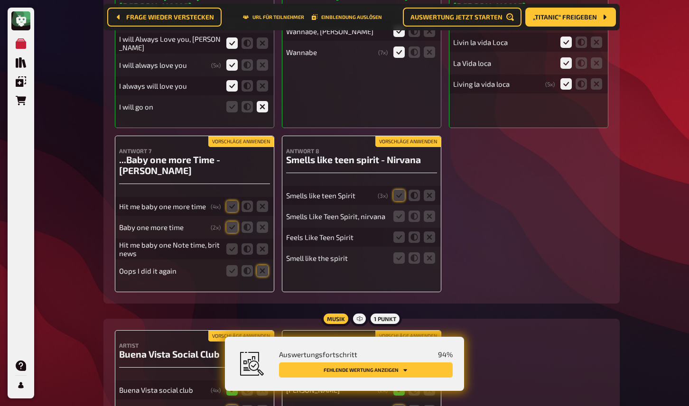
click at [237, 139] on button "Vorschläge anwenden" at bounding box center [240, 142] width 65 height 10
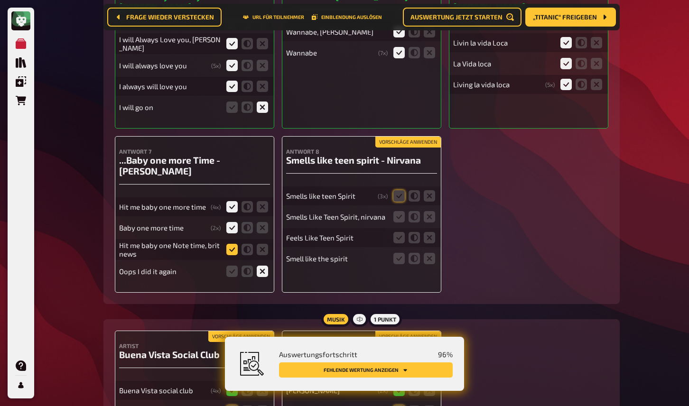
click at [233, 246] on icon at bounding box center [231, 249] width 11 height 11
click at [0, 0] on input "radio" at bounding box center [0, 0] width 0 height 0
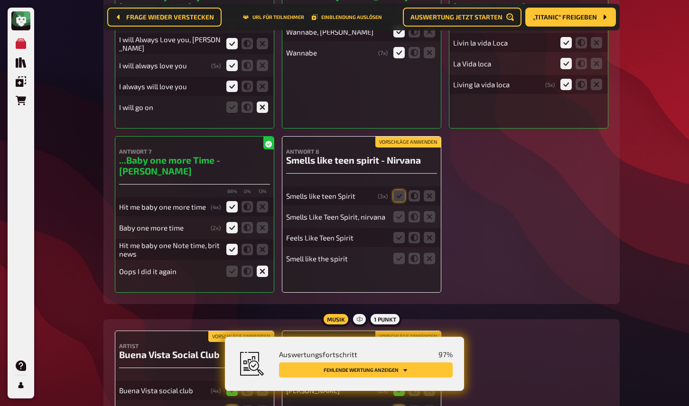
click at [386, 139] on button "Vorschläge anwenden" at bounding box center [407, 142] width 65 height 10
click at [402, 215] on icon at bounding box center [398, 216] width 11 height 11
click at [0, 0] on input "radio" at bounding box center [0, 0] width 0 height 0
click at [400, 239] on icon at bounding box center [398, 237] width 11 height 11
click at [0, 0] on input "radio" at bounding box center [0, 0] width 0 height 0
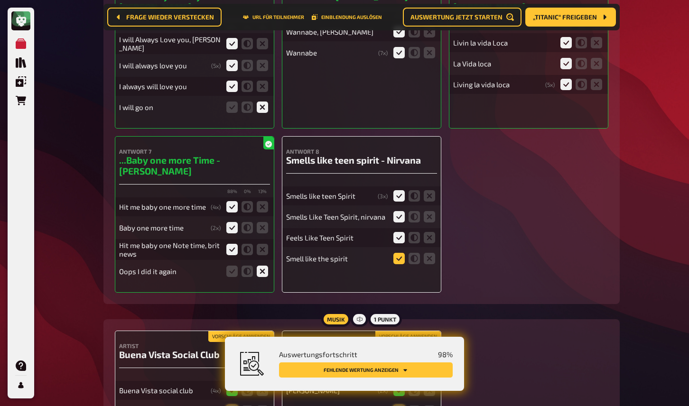
click at [401, 259] on icon at bounding box center [398, 258] width 11 height 11
click at [0, 0] on input "radio" at bounding box center [0, 0] width 0 height 0
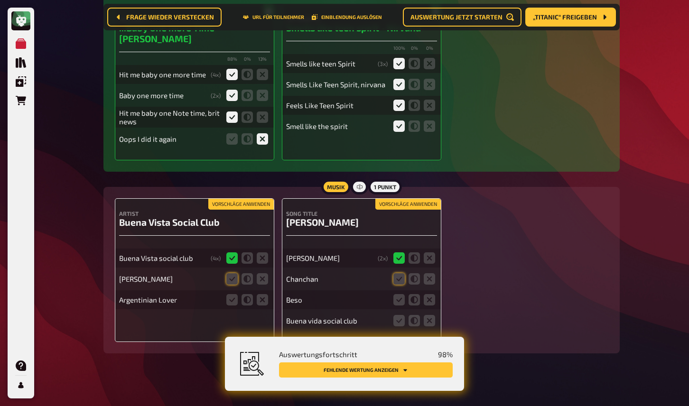
scroll to position [4905, 0]
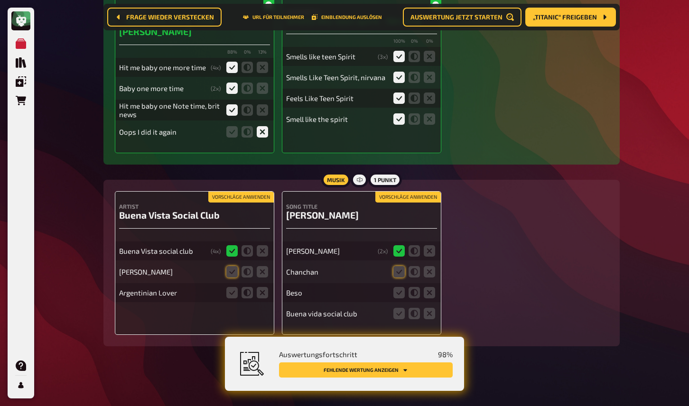
click at [246, 193] on button "Vorschläge anwenden" at bounding box center [240, 197] width 65 height 10
click at [263, 288] on icon at bounding box center [262, 292] width 11 height 11
click at [0, 0] on input "radio" at bounding box center [0, 0] width 0 height 0
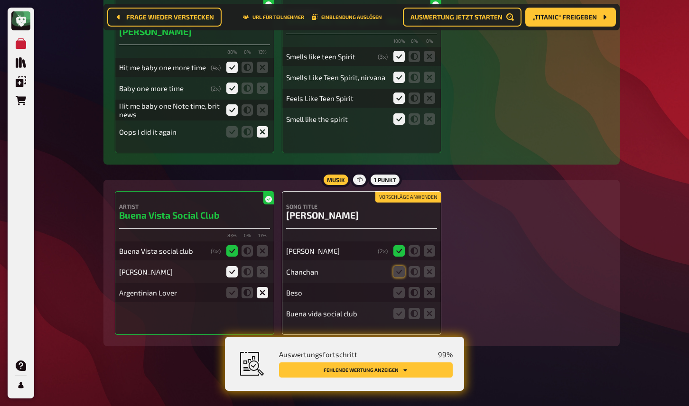
click at [390, 193] on button "Vorschläge anwenden" at bounding box center [407, 197] width 65 height 10
click at [433, 293] on icon at bounding box center [429, 292] width 11 height 11
click at [0, 0] on input "radio" at bounding box center [0, 0] width 0 height 0
click at [399, 315] on icon at bounding box center [398, 313] width 11 height 11
click at [0, 0] on input "radio" at bounding box center [0, 0] width 0 height 0
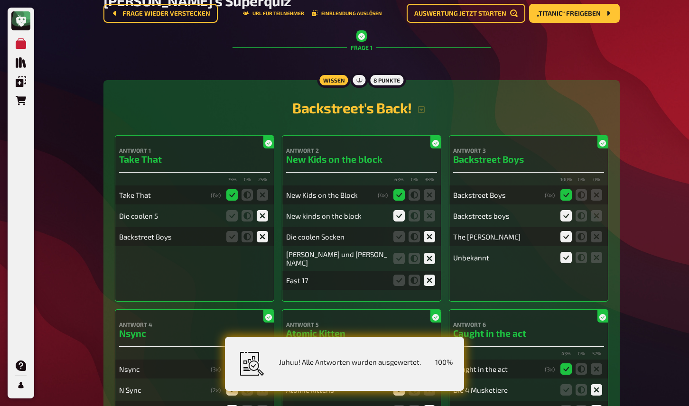
scroll to position [0, 0]
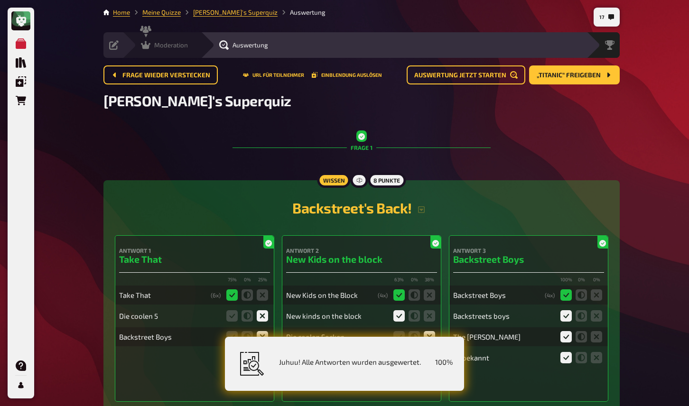
click at [148, 46] on icon at bounding box center [145, 45] width 9 height 8
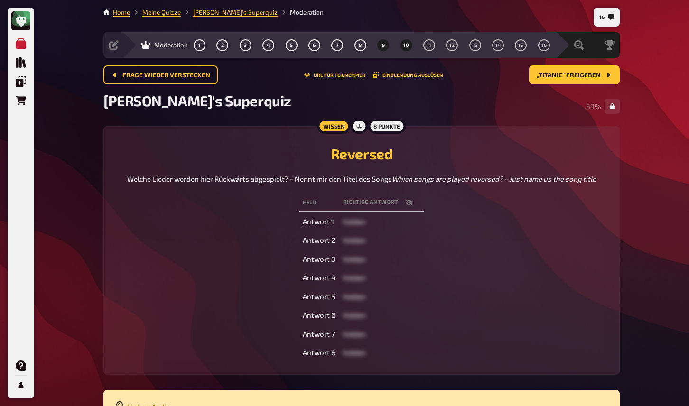
click at [405, 45] on span "10" at bounding box center [406, 45] width 6 height 5
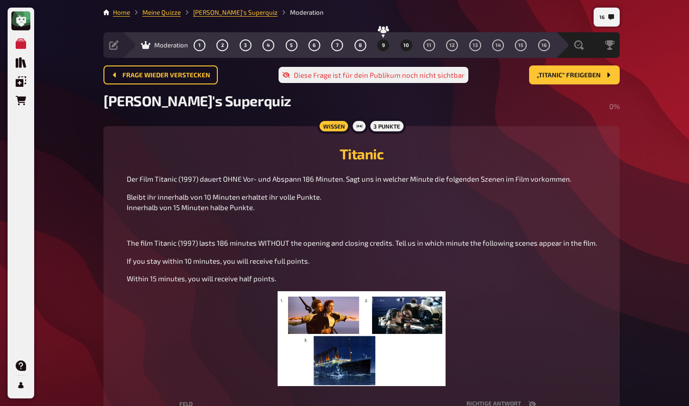
click at [386, 43] on button "9" at bounding box center [383, 44] width 15 height 15
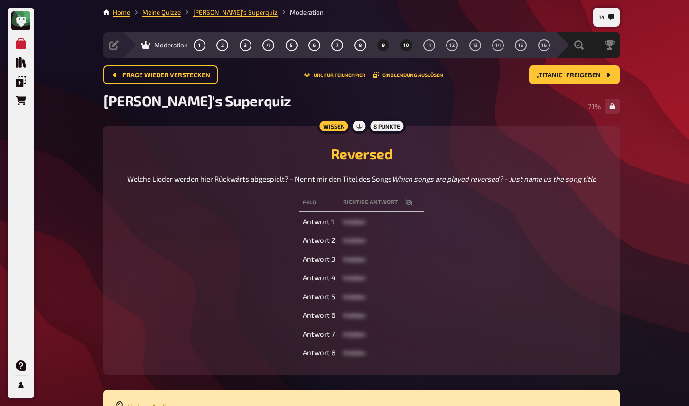
click at [408, 45] on span "10" at bounding box center [406, 45] width 6 height 5
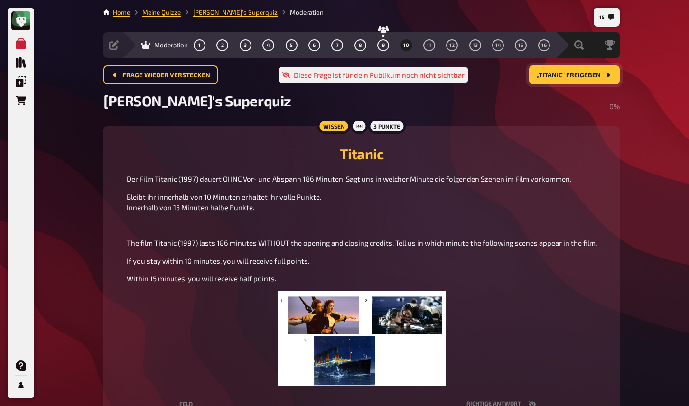
click at [552, 77] on span "„Titanic“ freigeben" at bounding box center [569, 75] width 64 height 7
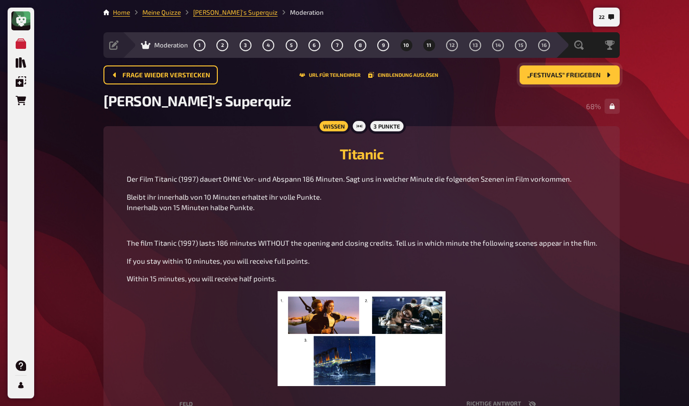
click at [425, 50] on button "11" at bounding box center [428, 44] width 15 height 15
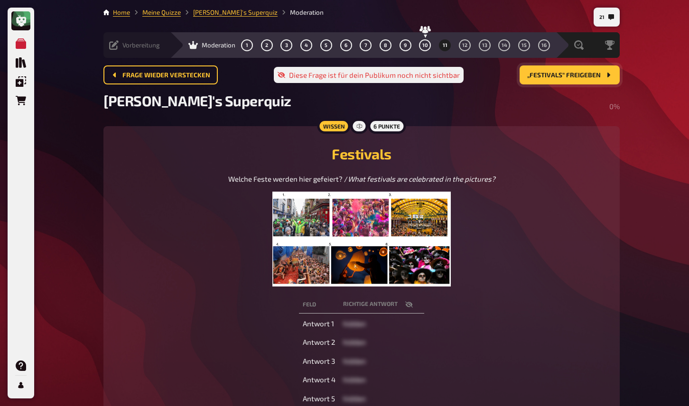
click at [114, 44] on icon at bounding box center [113, 44] width 9 height 9
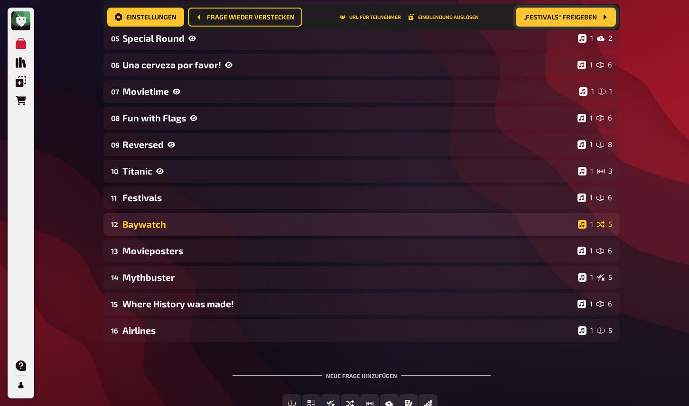
scroll to position [260, 0]
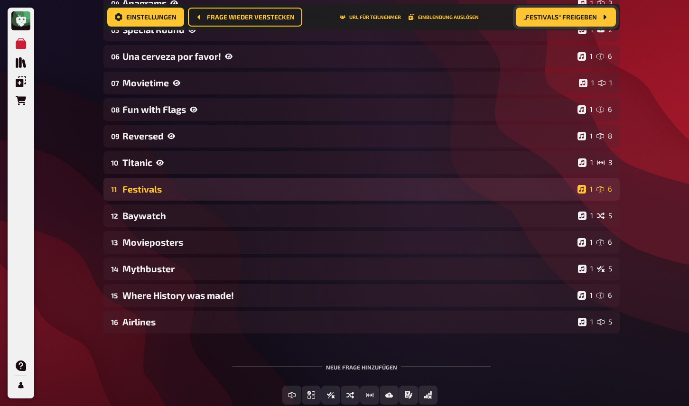
click at [154, 191] on div "Festivals" at bounding box center [347, 189] width 451 height 11
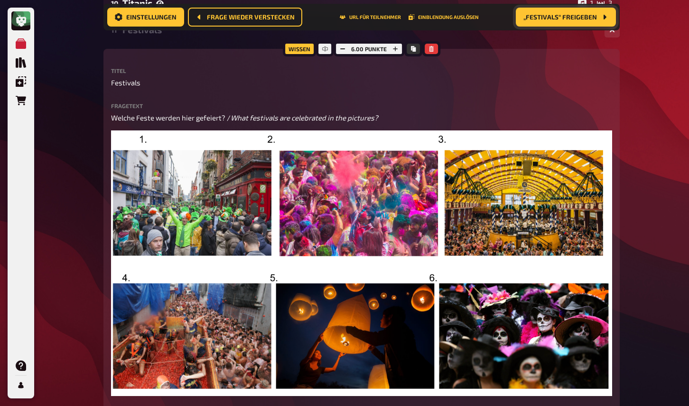
scroll to position [420, 0]
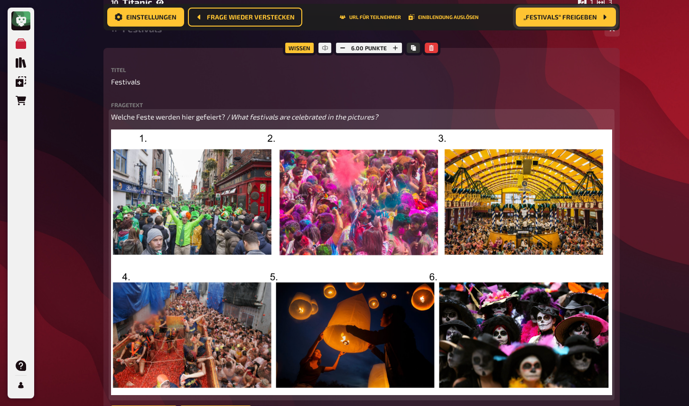
click at [382, 233] on img at bounding box center [361, 263] width 501 height 266
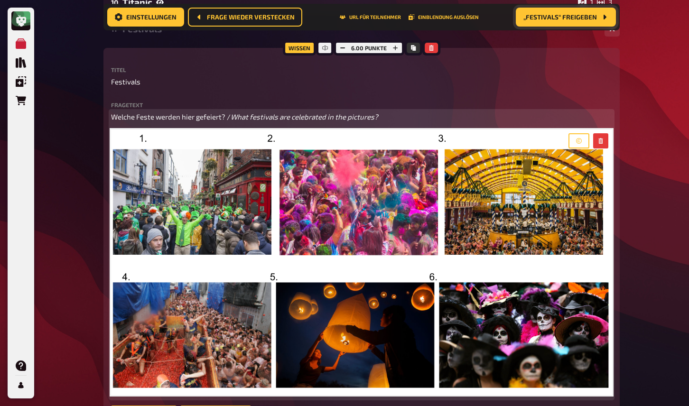
click at [382, 233] on img at bounding box center [361, 263] width 501 height 266
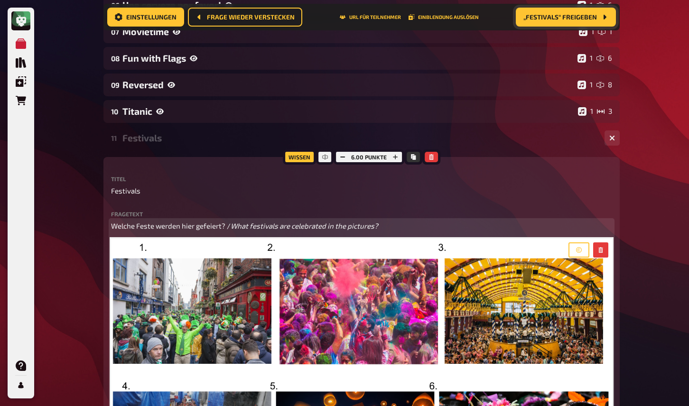
scroll to position [0, 0]
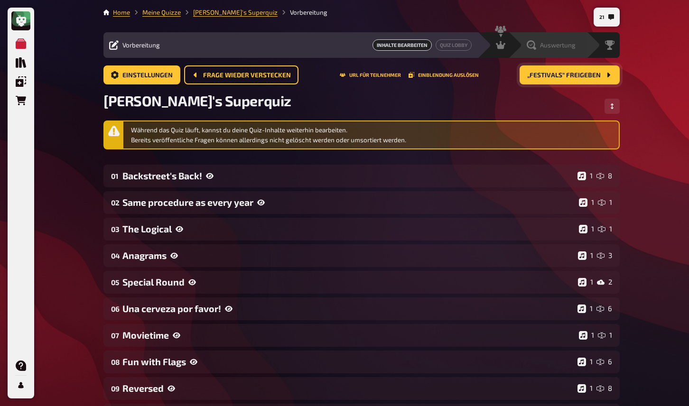
click at [560, 43] on span "Auswertung" at bounding box center [558, 45] width 36 height 8
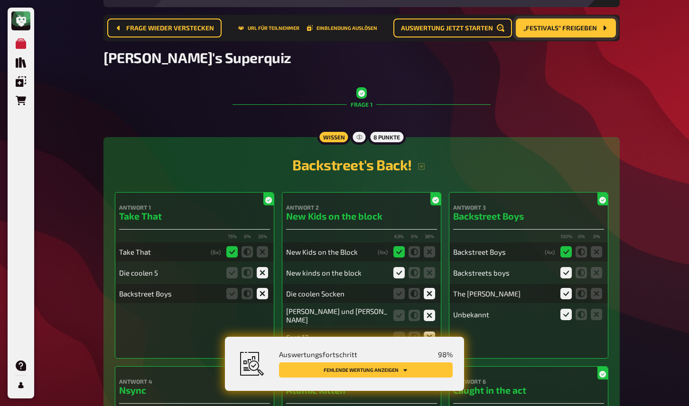
scroll to position [353, 0]
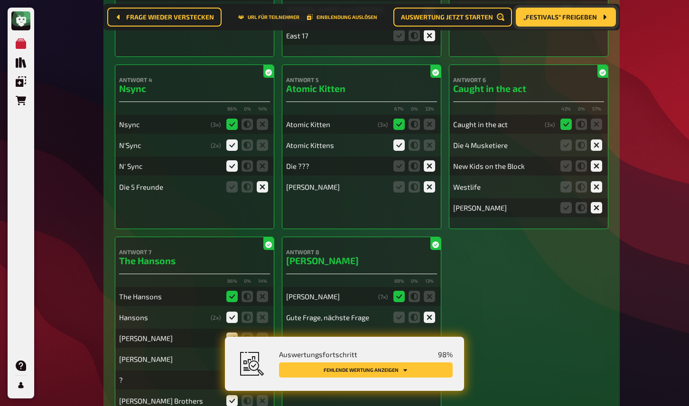
click at [408, 374] on button "Fehlende Wertung anzeigen" at bounding box center [366, 370] width 174 height 15
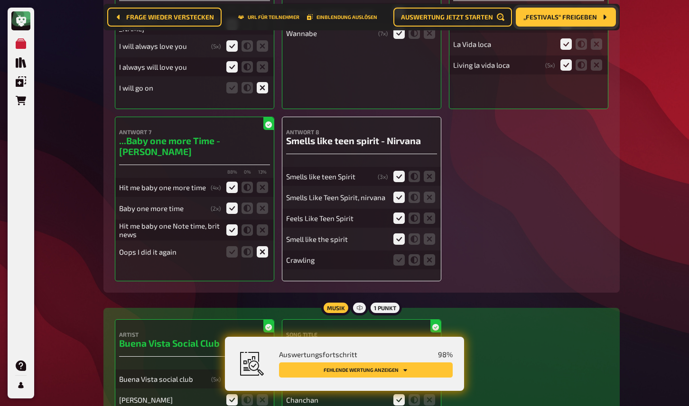
scroll to position [4794, 0]
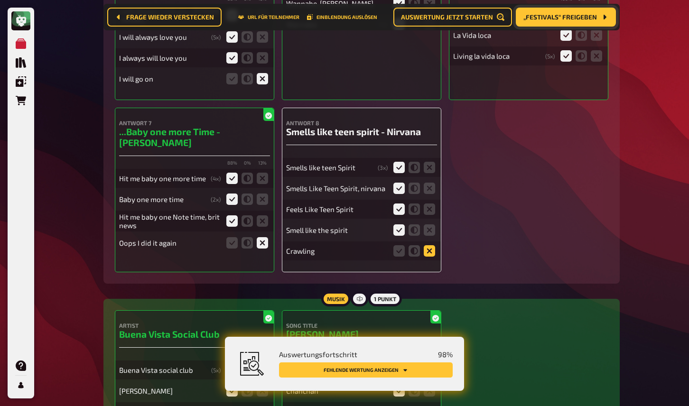
click at [428, 252] on icon at bounding box center [429, 250] width 11 height 11
click at [0, 0] on input "radio" at bounding box center [0, 0] width 0 height 0
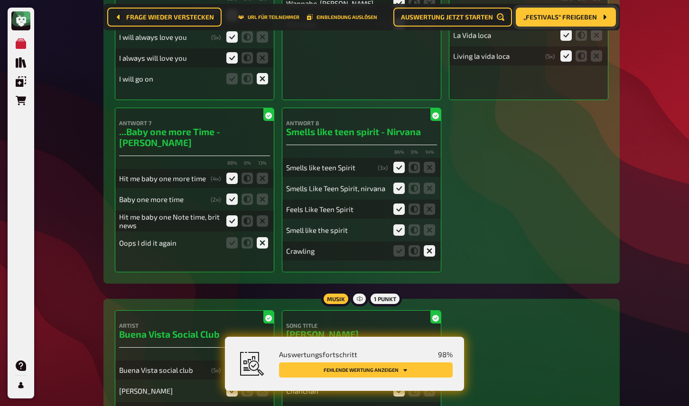
click at [415, 371] on button "Fehlende Wertung anzeigen" at bounding box center [366, 370] width 174 height 15
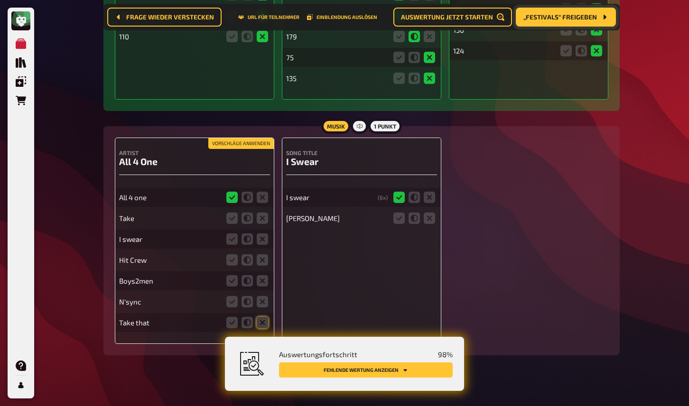
scroll to position [5527, 0]
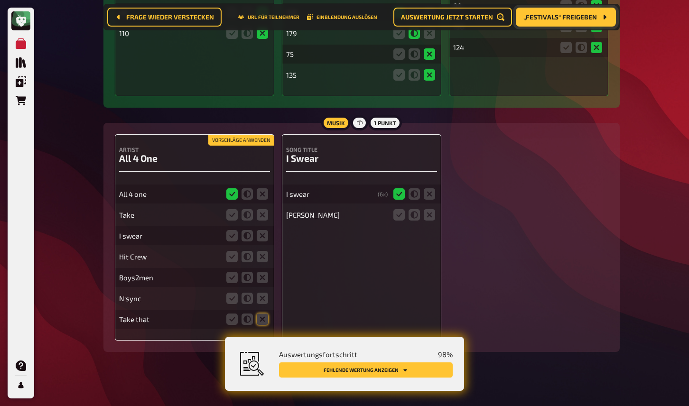
click at [245, 135] on button "Vorschläge anwenden" at bounding box center [240, 140] width 65 height 10
click at [260, 209] on icon at bounding box center [262, 214] width 11 height 11
click at [0, 0] on input "radio" at bounding box center [0, 0] width 0 height 0
click at [231, 210] on icon at bounding box center [231, 214] width 11 height 11
click at [0, 0] on input "radio" at bounding box center [0, 0] width 0 height 0
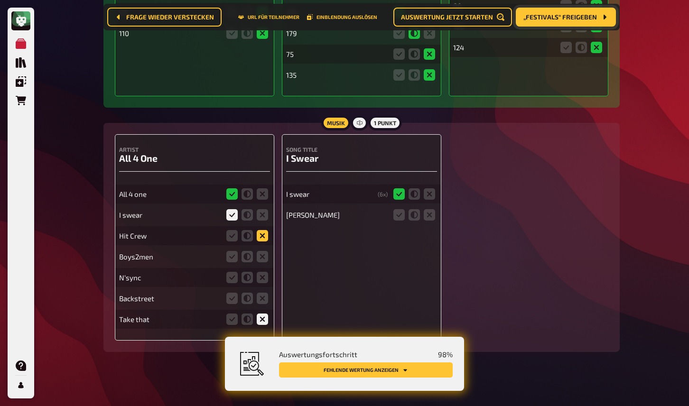
click at [265, 231] on icon at bounding box center [262, 235] width 11 height 11
click at [0, 0] on input "radio" at bounding box center [0, 0] width 0 height 0
click at [264, 251] on icon at bounding box center [262, 256] width 11 height 11
click at [0, 0] on input "radio" at bounding box center [0, 0] width 0 height 0
click at [262, 315] on icon at bounding box center [262, 319] width 11 height 11
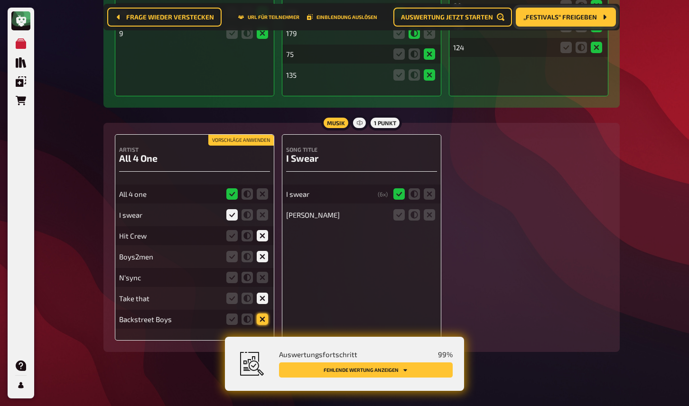
click at [0, 0] on input "radio" at bounding box center [0, 0] width 0 height 0
click at [430, 210] on icon at bounding box center [429, 214] width 11 height 11
click at [0, 0] on input "radio" at bounding box center [0, 0] width 0 height 0
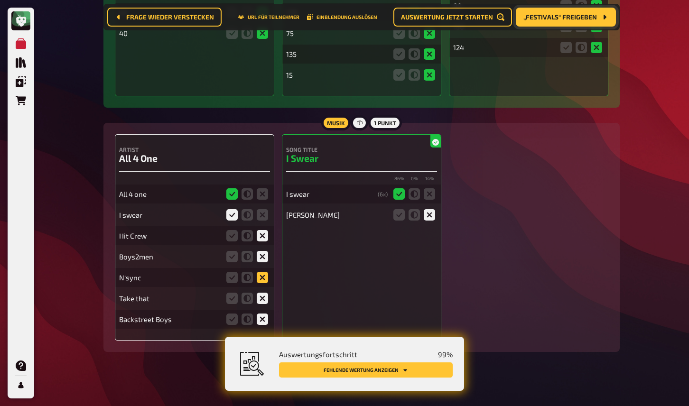
click at [265, 272] on icon at bounding box center [262, 277] width 11 height 11
click at [0, 0] on input "radio" at bounding box center [0, 0] width 0 height 0
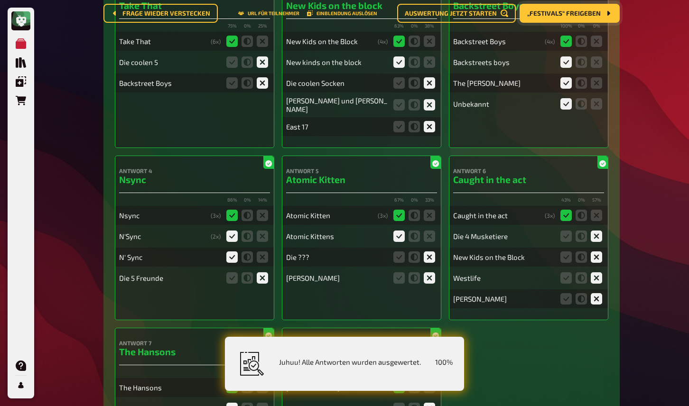
scroll to position [0, 0]
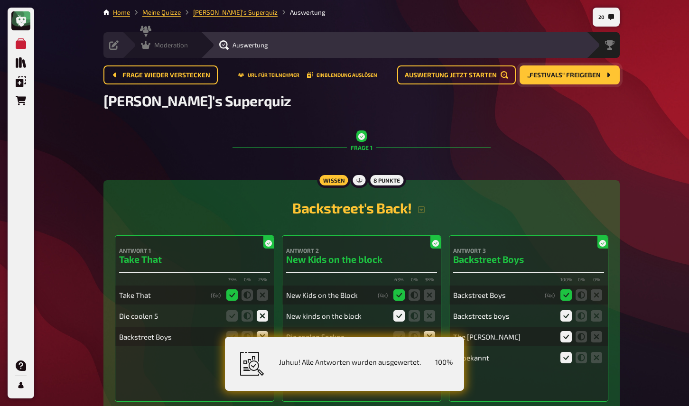
click at [149, 44] on icon at bounding box center [145, 45] width 9 height 8
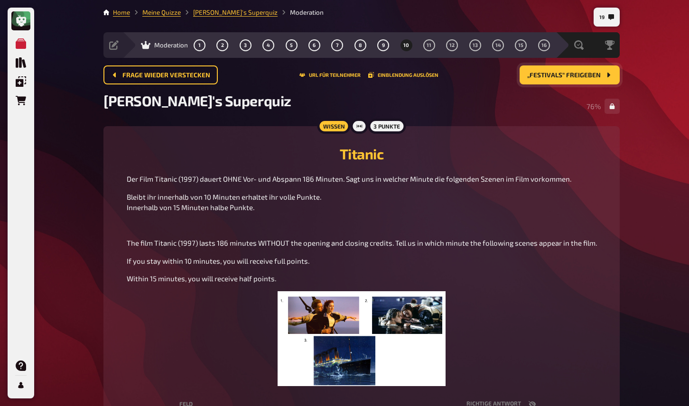
click at [531, 82] on button "„Festivals“ freigeben" at bounding box center [570, 74] width 100 height 19
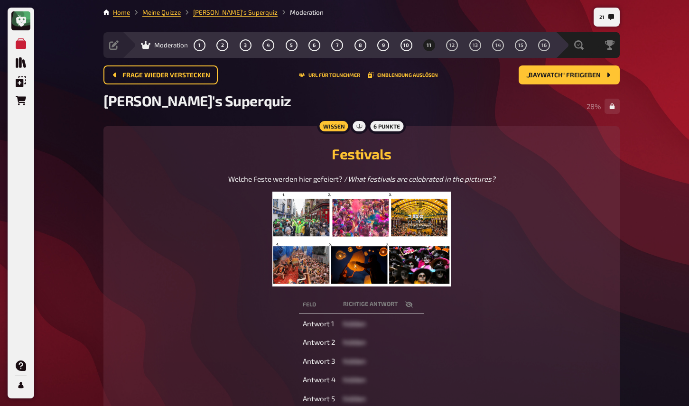
click at [550, 138] on div "Festivals Welche Feste werden hier gefeiert? / What festivals are celebrated in…" at bounding box center [362, 212] width 494 height 149
click at [451, 48] on button "12" at bounding box center [452, 44] width 15 height 15
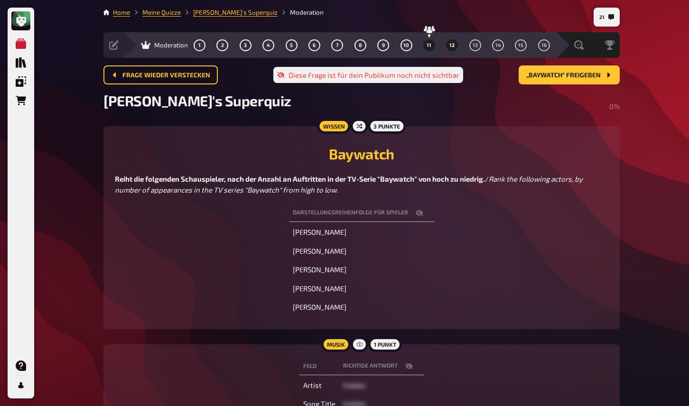
click at [427, 41] on button "11" at bounding box center [428, 44] width 15 height 15
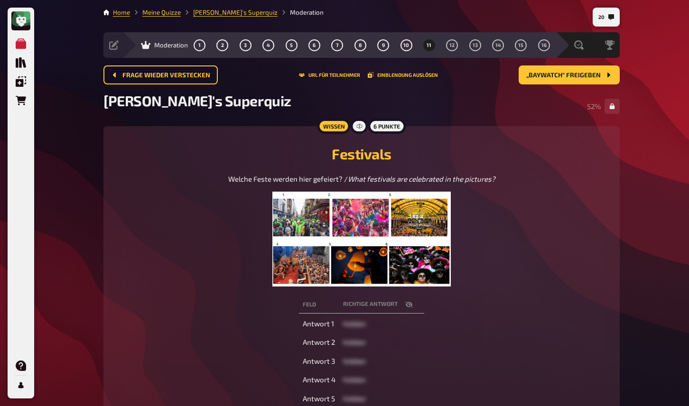
click at [62, 109] on div "Meine Quizze Quiz Sammlung Einblendungen Bestellungen Hilfe Profil 20 Home Mein…" at bounding box center [344, 298] width 689 height 597
click at [543, 77] on span "„Baywatch“ freigeben" at bounding box center [563, 75] width 75 height 7
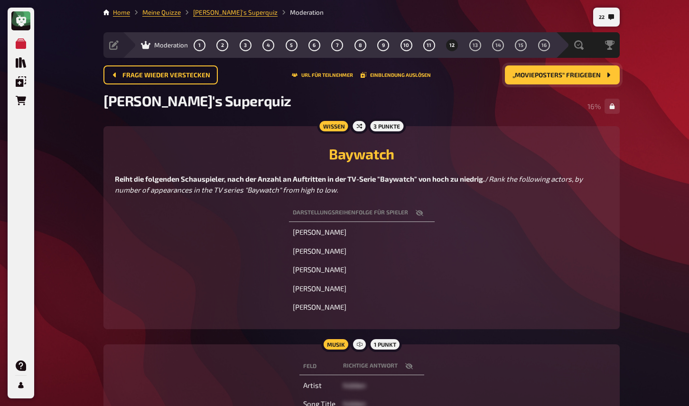
click at [76, 120] on div "Meine Quizze Quiz Sammlung Einblendungen Bestellungen Hilfe Profil 22 Home Mein…" at bounding box center [344, 243] width 689 height 487
click at [548, 49] on button "16" at bounding box center [543, 44] width 15 height 15
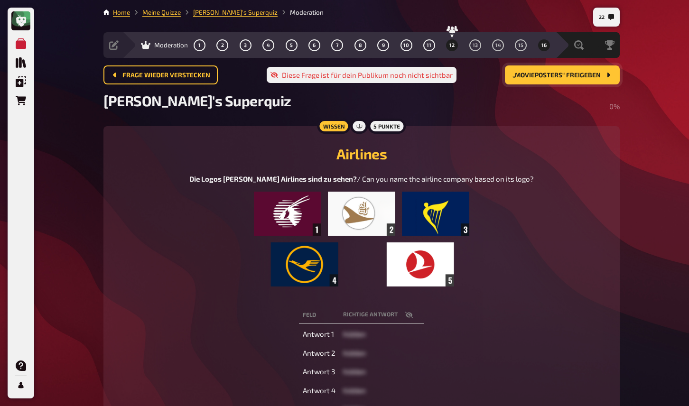
click at [449, 47] on button "12" at bounding box center [452, 44] width 15 height 15
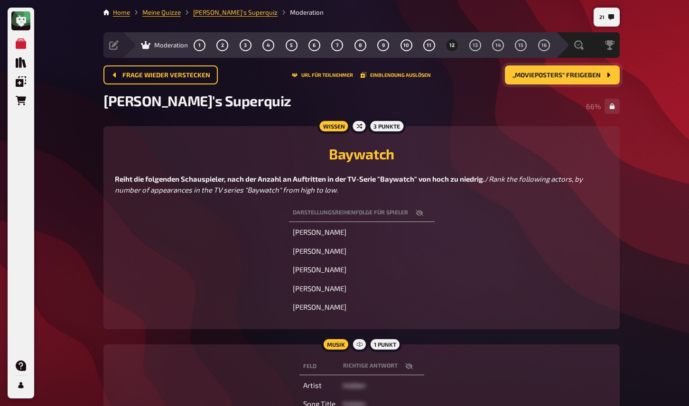
click at [518, 75] on span "„Movieposters“ freigeben" at bounding box center [557, 75] width 88 height 7
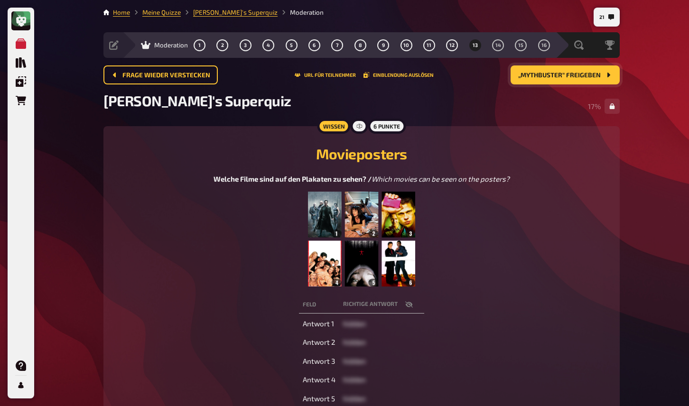
click at [94, 157] on div "Meine Quizze Quiz Sammlung Einblendungen Bestellungen Hilfe Profil 21 Home Mein…" at bounding box center [344, 298] width 689 height 597
click at [498, 50] on button "14" at bounding box center [498, 44] width 15 height 15
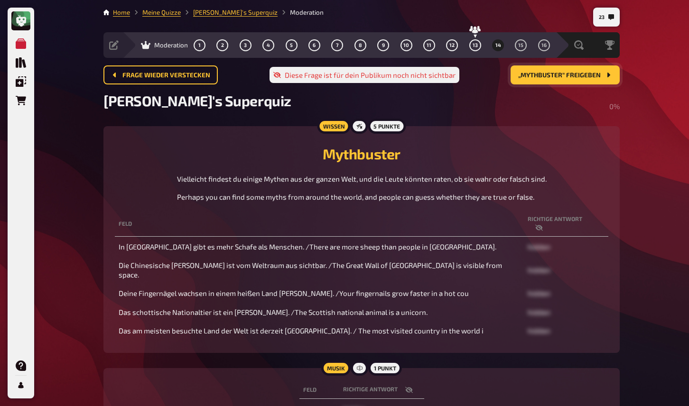
click at [122, 45] on div "Moderation 1 2 3 4 5 6 7 8 9 10 11 12 13 14 15 16" at bounding box center [338, 45] width 433 height 26
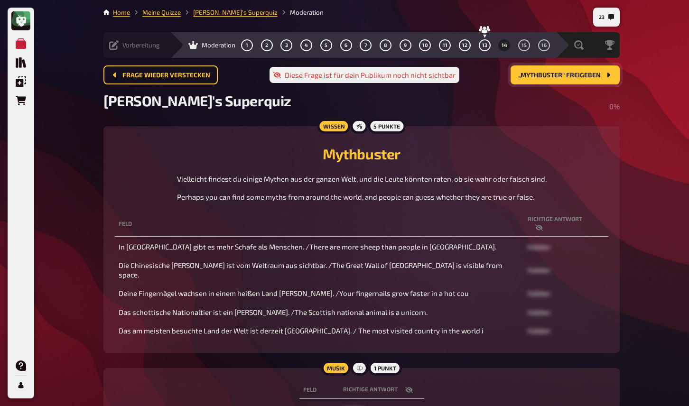
click at [112, 45] on icon at bounding box center [113, 44] width 9 height 9
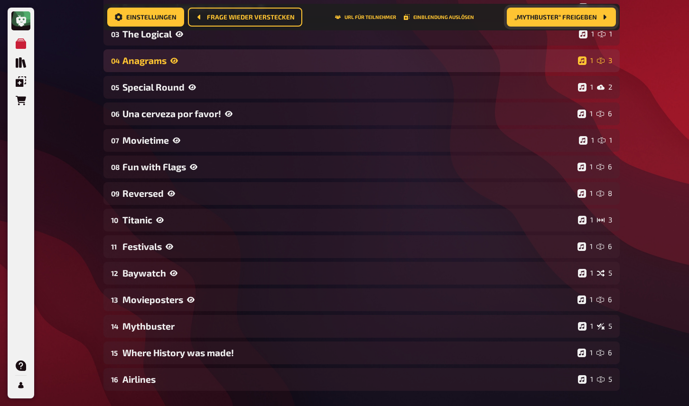
scroll to position [209, 0]
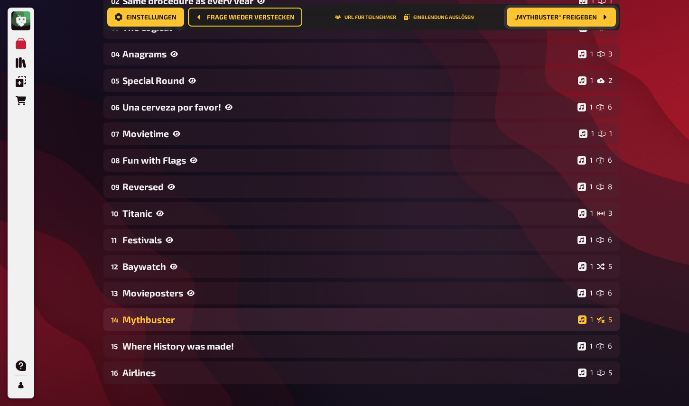
click at [154, 320] on div "Mythbuster" at bounding box center [348, 319] width 452 height 11
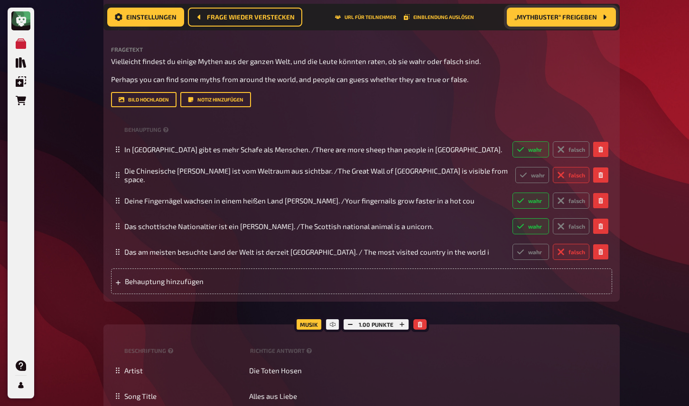
scroll to position [549, 0]
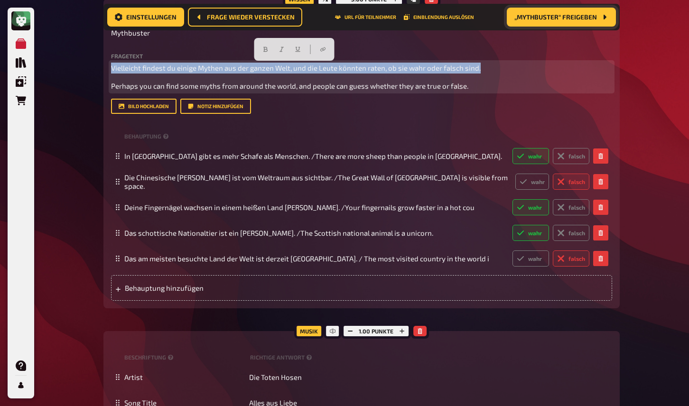
drag, startPoint x: 484, startPoint y: 67, endPoint x: 86, endPoint y: 69, distance: 397.7
click at [86, 69] on div "Meine Quizze Quiz Sammlung Einblendungen Bestellungen Hilfe Profil 24 Home Mein…" at bounding box center [344, 33] width 689 height 1165
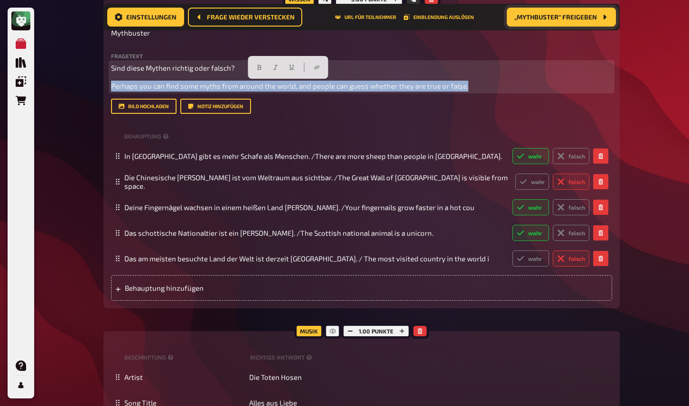
drag, startPoint x: 447, startPoint y: 86, endPoint x: 82, endPoint y: 87, distance: 364.5
click at [82, 87] on div "Meine Quizze Quiz Sammlung Einblendungen Bestellungen Hilfe Profil 23 Home Mein…" at bounding box center [344, 33] width 689 height 1165
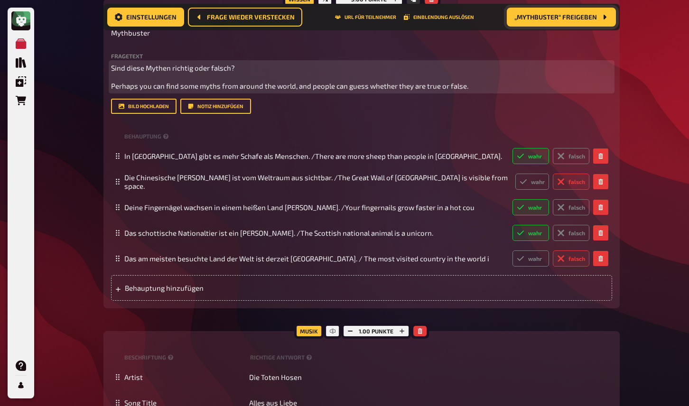
click at [143, 73] on p "Sind diese Mythen richtig oder falsch?" at bounding box center [361, 68] width 501 height 11
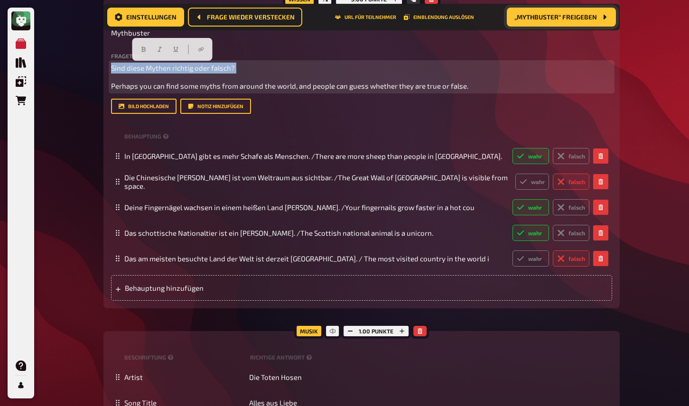
click at [143, 73] on p "Sind diese Mythen richtig oder falsch?" at bounding box center [361, 68] width 501 height 11
copy span "Sind diese Mythen richtig oder falsch?"
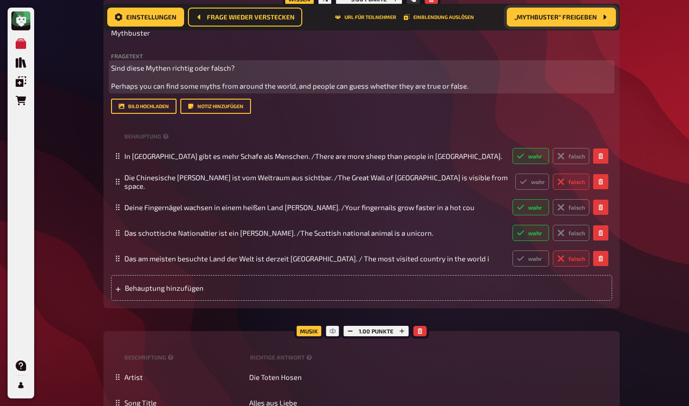
click at [231, 79] on div "Sind diese Mythen richtig oder falsch? Perhaps you can find some myths from aro…" at bounding box center [361, 77] width 501 height 28
click at [231, 87] on span "Perhaps you can find some myths from around the world, and people can guess whe…" at bounding box center [289, 86] width 357 height 9
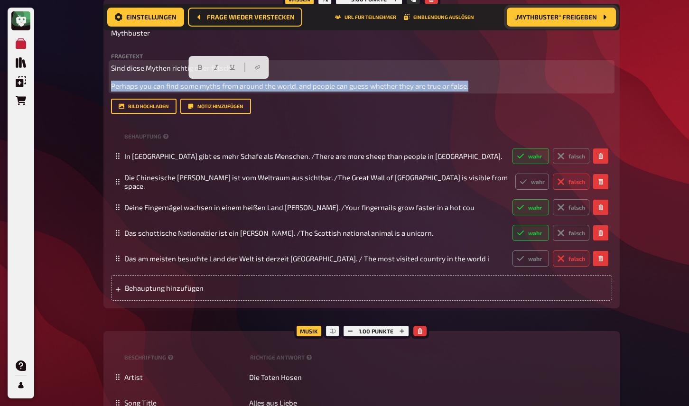
click at [231, 87] on span "Perhaps you can find some myths from around the world, and people can guess whe…" at bounding box center [289, 86] width 357 height 9
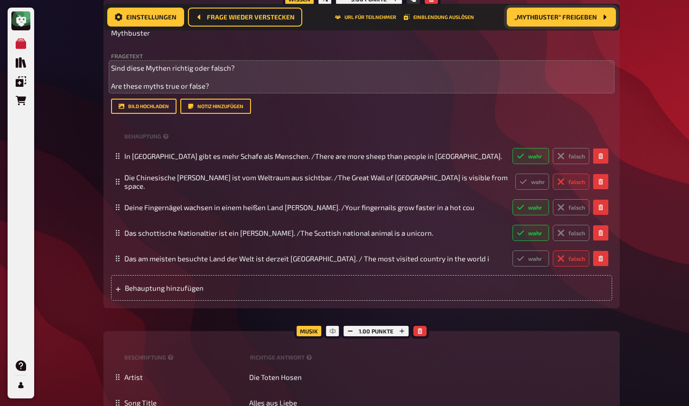
click at [65, 97] on div "Meine Quizze Quiz Sammlung Einblendungen Bestellungen Hilfe Profil 23 Home Mein…" at bounding box center [344, 33] width 689 height 1165
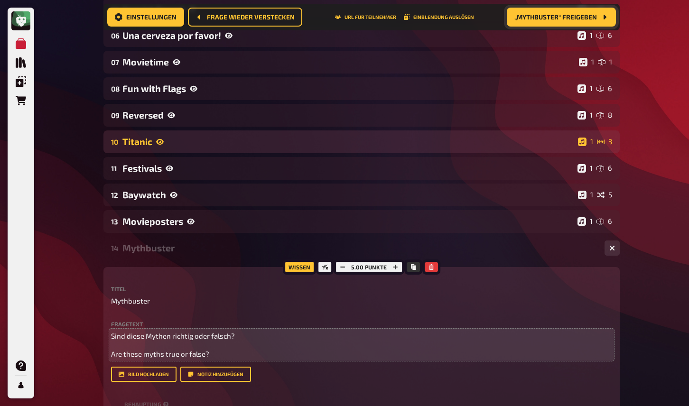
scroll to position [0, 0]
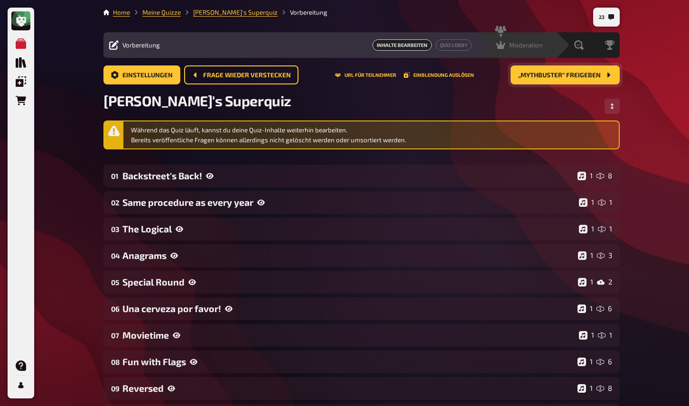
click at [533, 43] on span "Moderation" at bounding box center [526, 45] width 34 height 8
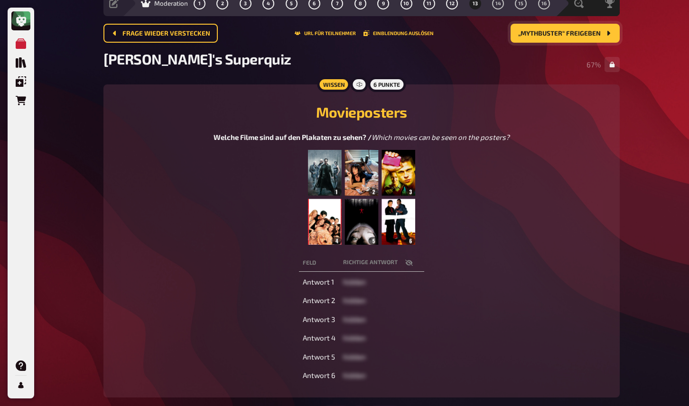
scroll to position [46, 0]
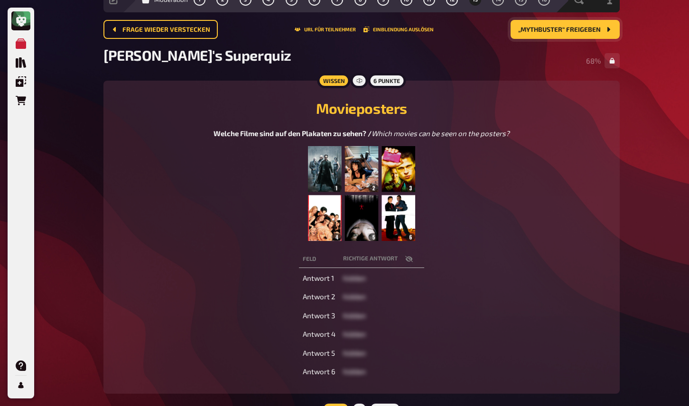
click at [408, 260] on icon "button" at bounding box center [409, 259] width 8 height 8
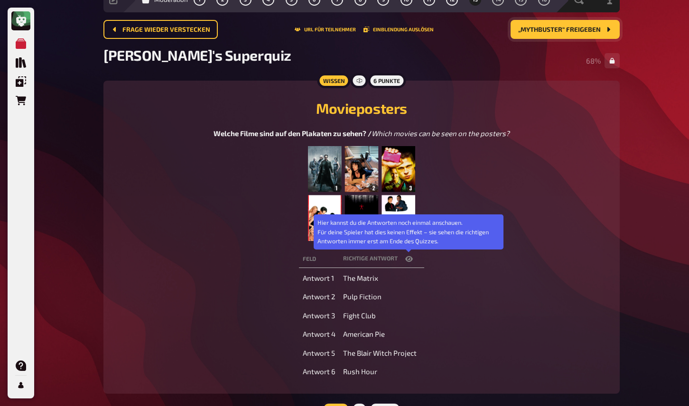
click at [408, 260] on icon "button" at bounding box center [409, 259] width 8 height 6
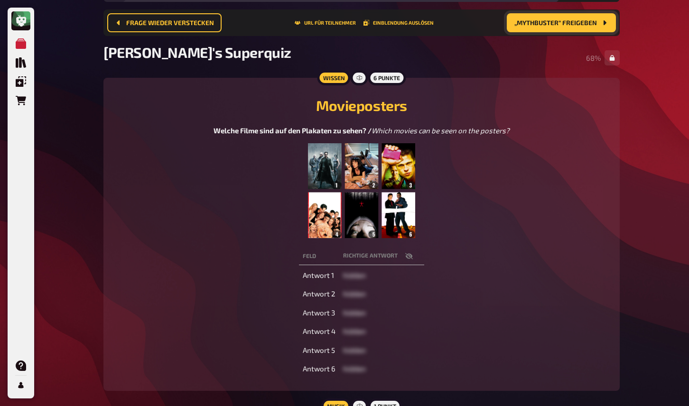
scroll to position [6, 0]
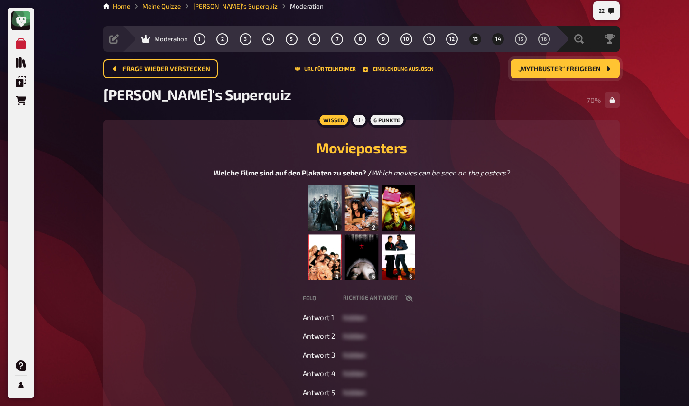
click at [498, 42] on button "14" at bounding box center [498, 38] width 15 height 15
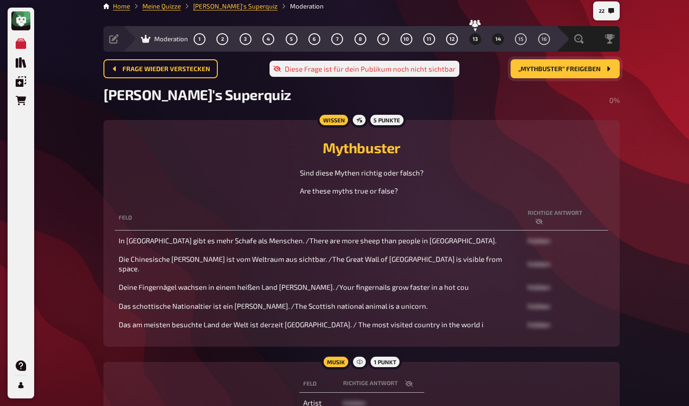
click at [475, 40] on span "13" at bounding box center [475, 39] width 5 height 5
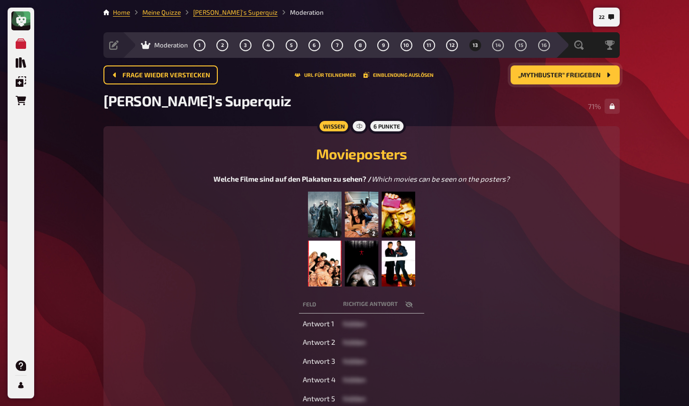
click at [79, 149] on div "Meine Quizze Quiz Sammlung Einblendungen Bestellungen Hilfe Profil 22 Home Mein…" at bounding box center [344, 298] width 689 height 597
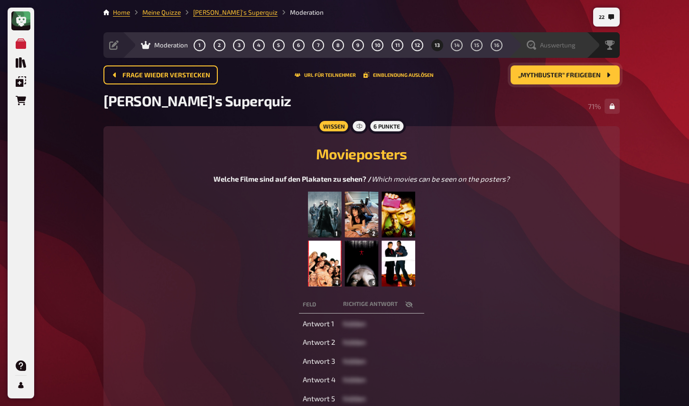
click at [536, 45] on icon at bounding box center [531, 44] width 9 height 9
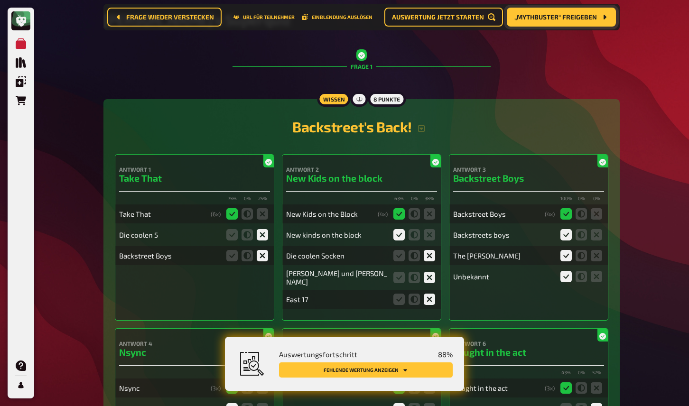
scroll to position [89, 0]
click at [422, 375] on button "Fehlende Wertung anzeigen" at bounding box center [366, 370] width 174 height 15
click at [421, 372] on button "Fehlende Wertung anzeigen" at bounding box center [366, 370] width 174 height 15
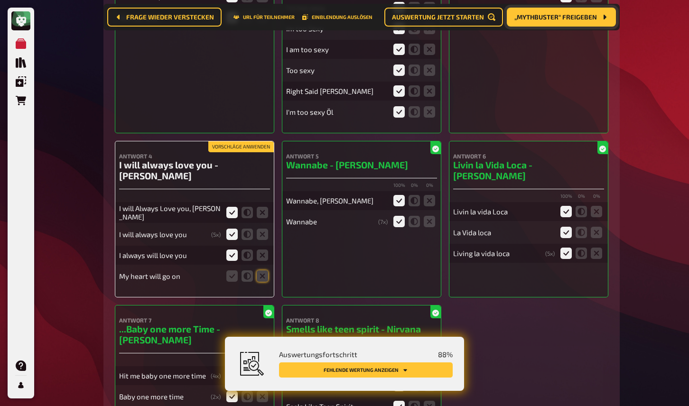
scroll to position [4618, 0]
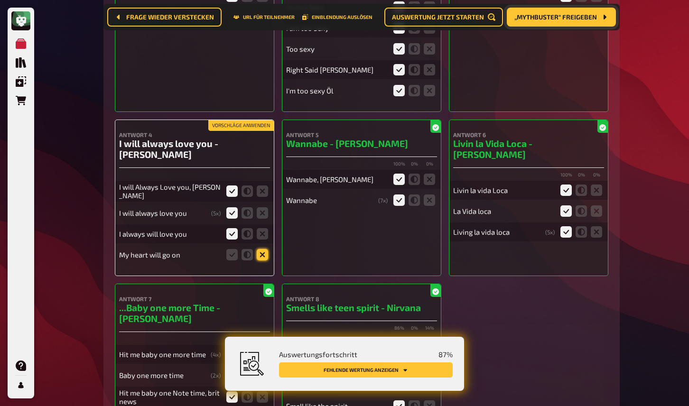
click at [261, 252] on icon at bounding box center [262, 254] width 11 height 11
click at [0, 0] on input "radio" at bounding box center [0, 0] width 0 height 0
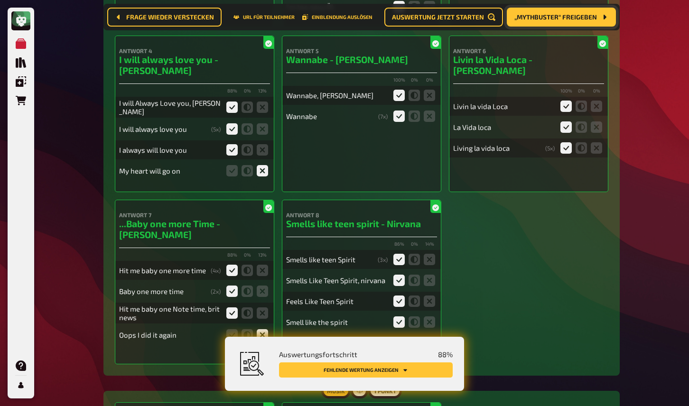
click at [369, 367] on button "Fehlende Wertung anzeigen" at bounding box center [366, 370] width 174 height 15
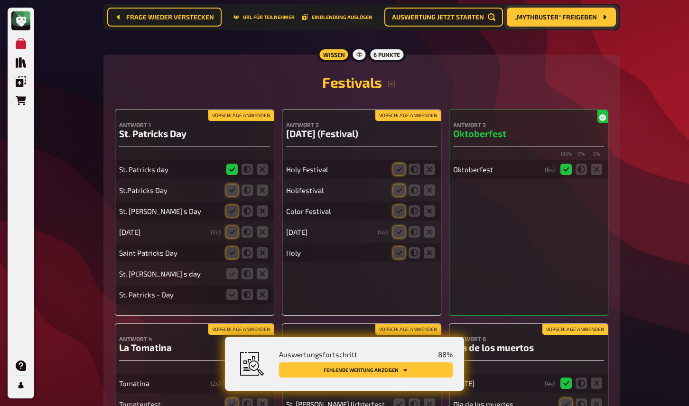
scroll to position [5905, 0]
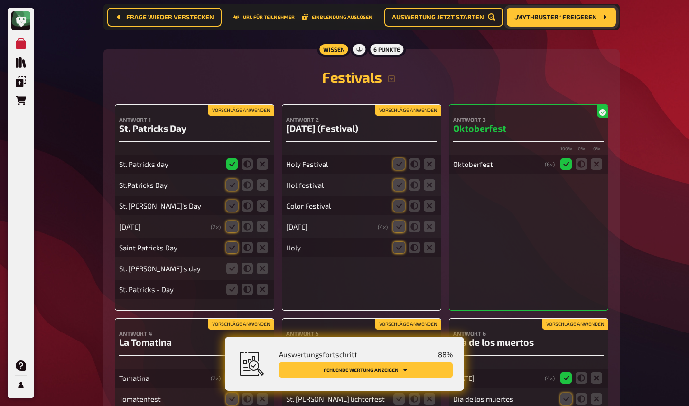
click at [405, 105] on button "Vorschläge anwenden" at bounding box center [407, 110] width 65 height 10
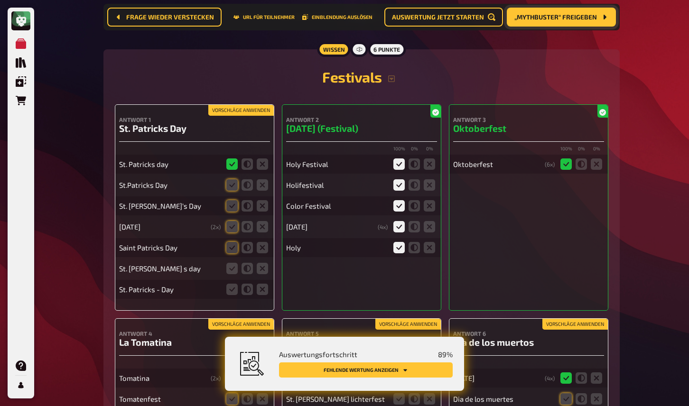
click at [248, 105] on button "Vorschläge anwenden" at bounding box center [240, 110] width 65 height 10
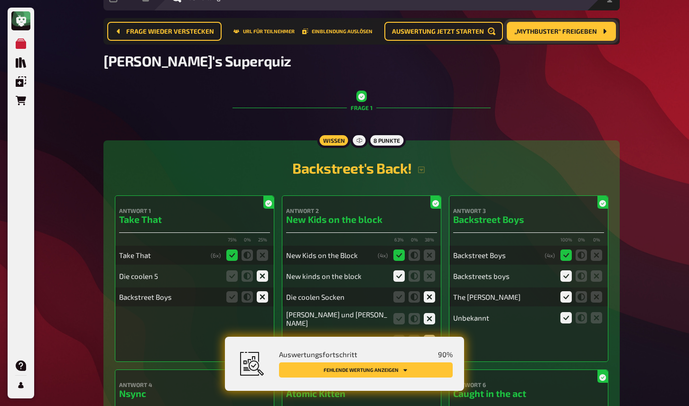
scroll to position [0, 0]
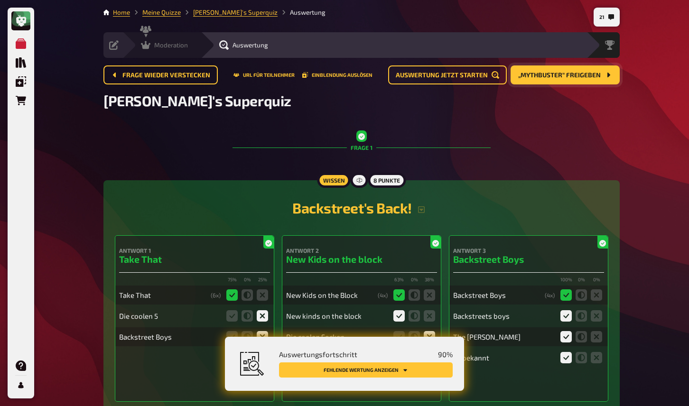
click at [136, 46] on div "Moderation undefined" at bounding box center [167, 44] width 65 height 9
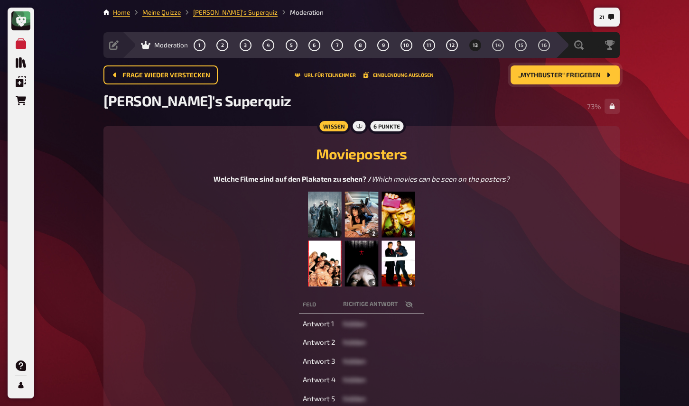
click at [549, 77] on span "„Mythbuster“ freigeben" at bounding box center [559, 75] width 83 height 7
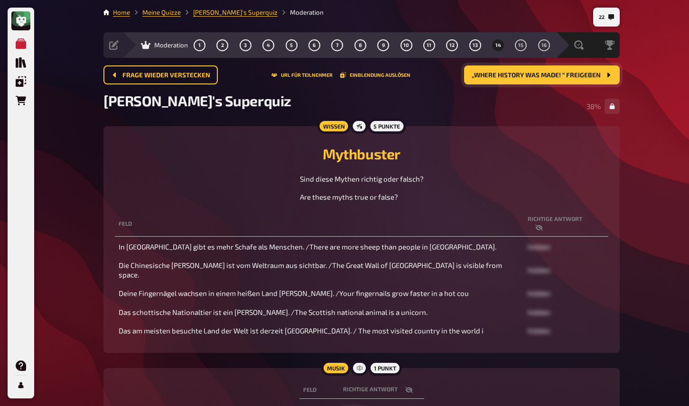
click at [101, 195] on div "22 Home Meine Quizze Irmi's Superquiz Moderation Vorbereitung Inhalte Bearbeite…" at bounding box center [362, 255] width 532 height 511
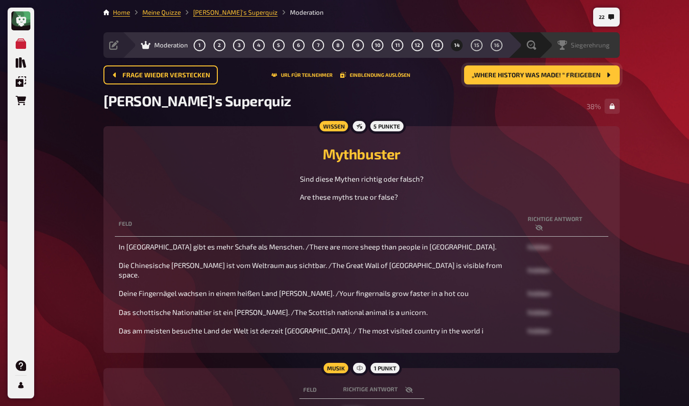
click at [591, 45] on span "Siegerehrung" at bounding box center [590, 45] width 39 height 8
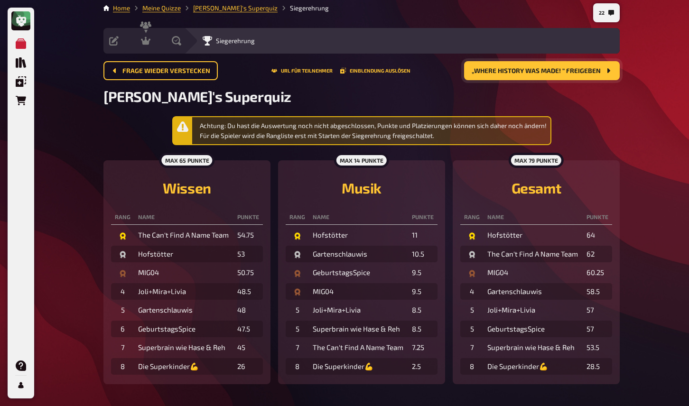
scroll to position [1, 0]
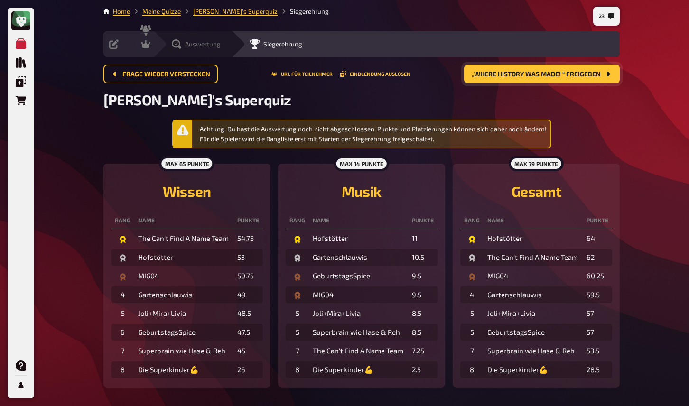
click at [196, 44] on span "Auswertung" at bounding box center [203, 44] width 36 height 8
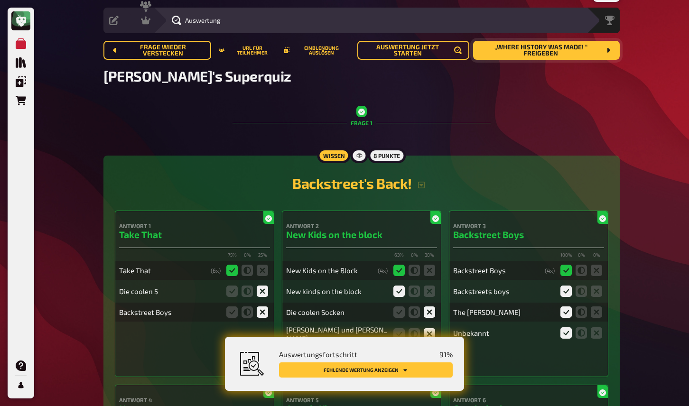
scroll to position [26, 0]
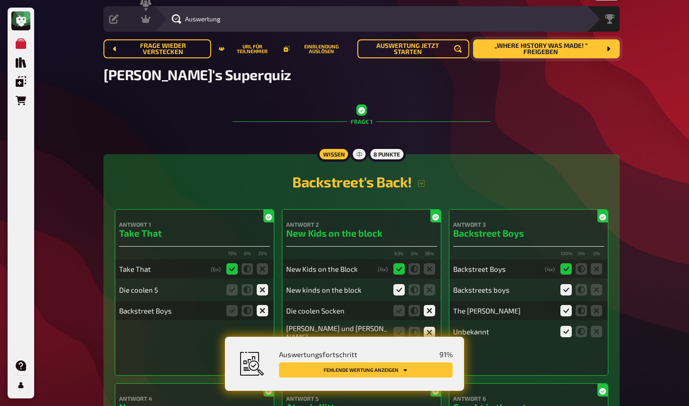
click at [430, 367] on button "Fehlende Wertung anzeigen" at bounding box center [366, 370] width 174 height 15
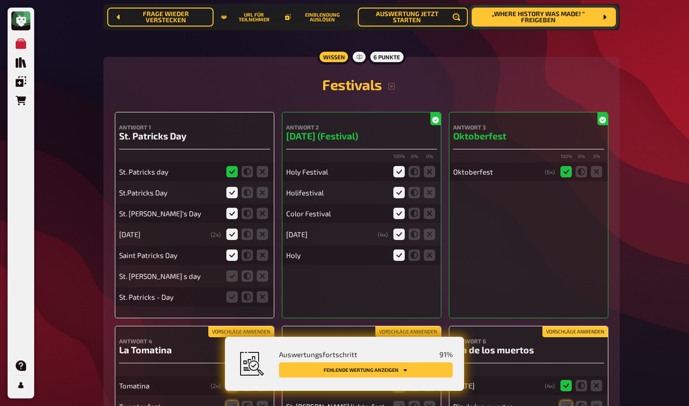
scroll to position [5916, 0]
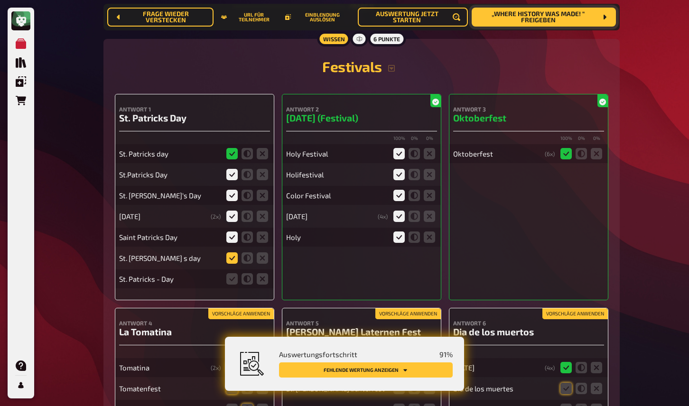
click at [233, 252] on icon at bounding box center [231, 257] width 11 height 11
click at [0, 0] on input "radio" at bounding box center [0, 0] width 0 height 0
click at [233, 273] on icon at bounding box center [231, 278] width 11 height 11
click at [0, 0] on input "radio" at bounding box center [0, 0] width 0 height 0
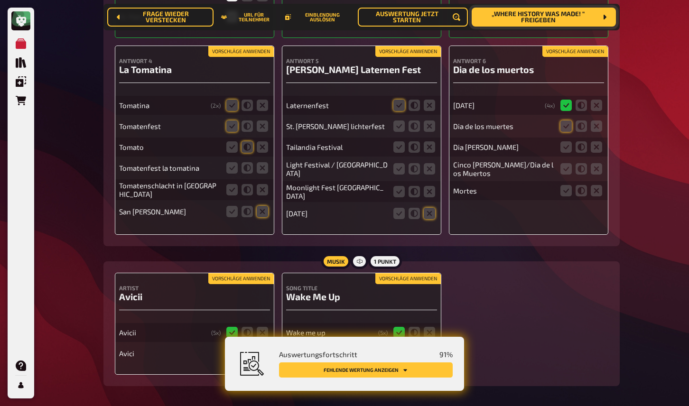
scroll to position [6172, 0]
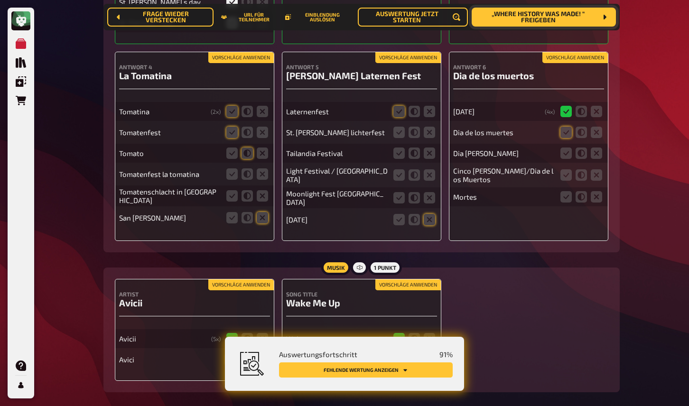
click at [573, 53] on button "Vorschläge anwenden" at bounding box center [574, 58] width 65 height 10
click at [563, 148] on icon at bounding box center [565, 153] width 11 height 11
click at [0, 0] on input "radio" at bounding box center [0, 0] width 0 height 0
click at [569, 169] on icon at bounding box center [565, 174] width 11 height 11
click at [0, 0] on input "radio" at bounding box center [0, 0] width 0 height 0
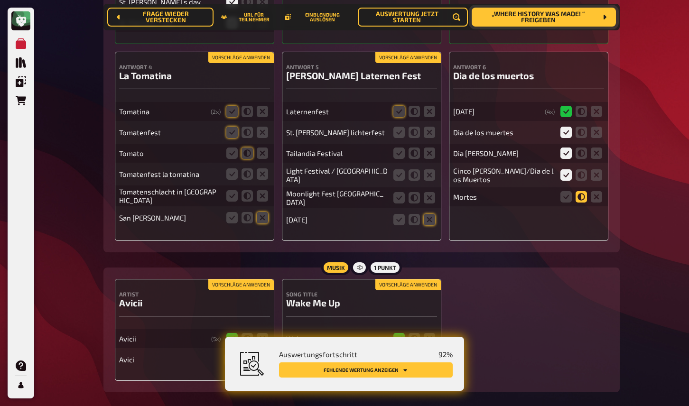
click at [579, 193] on icon at bounding box center [581, 196] width 11 height 11
click at [0, 0] on input "radio" at bounding box center [0, 0] width 0 height 0
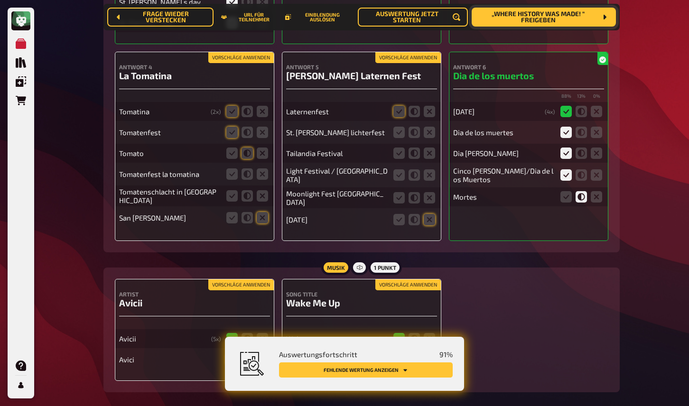
click at [417, 53] on button "Vorschläge anwenden" at bounding box center [407, 58] width 65 height 10
click at [401, 169] on icon at bounding box center [398, 174] width 11 height 11
click at [0, 0] on input "radio" at bounding box center [0, 0] width 0 height 0
click at [414, 127] on icon at bounding box center [414, 132] width 11 height 11
click at [0, 0] on input "radio" at bounding box center [0, 0] width 0 height 0
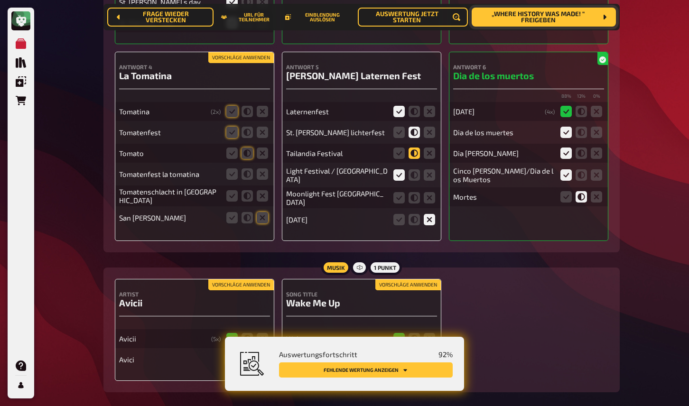
click at [412, 149] on icon at bounding box center [414, 153] width 11 height 11
click at [0, 0] on input "radio" at bounding box center [0, 0] width 0 height 0
click at [415, 106] on icon at bounding box center [414, 111] width 11 height 11
click at [0, 0] on input "radio" at bounding box center [0, 0] width 0 height 0
click at [415, 171] on icon at bounding box center [414, 174] width 11 height 11
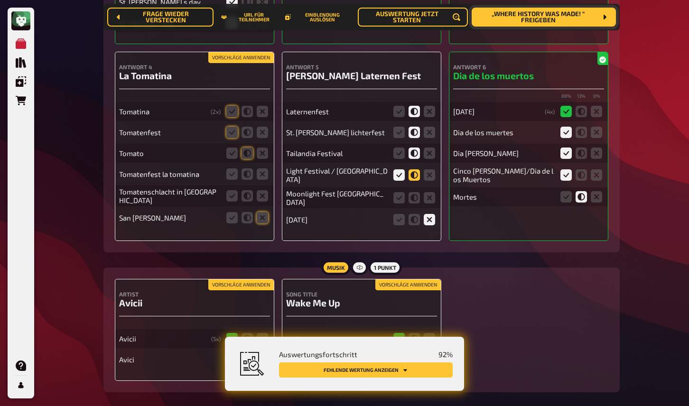
click at [0, 0] on input "radio" at bounding box center [0, 0] width 0 height 0
click at [416, 192] on icon at bounding box center [414, 197] width 11 height 11
click at [0, 0] on input "radio" at bounding box center [0, 0] width 0 height 0
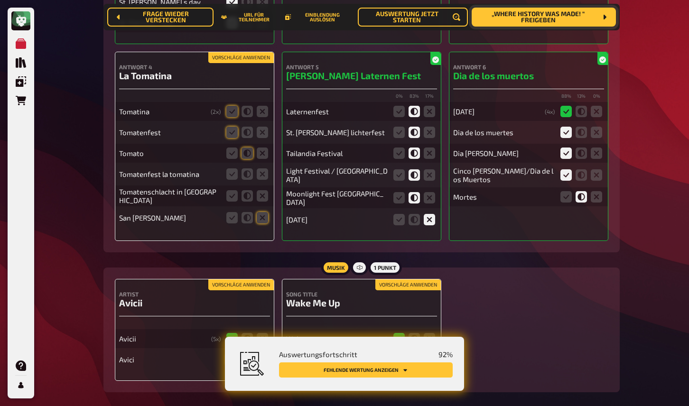
scroll to position [6180, 0]
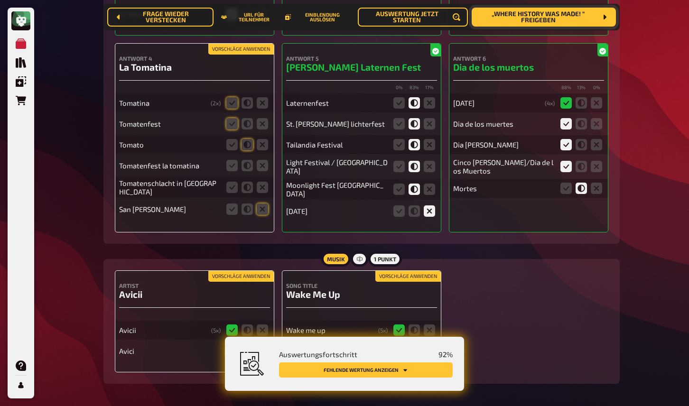
click at [241, 44] on button "Vorschläge anwenden" at bounding box center [240, 49] width 65 height 10
click at [231, 160] on icon at bounding box center [231, 165] width 11 height 11
click at [0, 0] on input "radio" at bounding box center [0, 0] width 0 height 0
click at [232, 182] on icon at bounding box center [231, 187] width 11 height 11
click at [0, 0] on input "radio" at bounding box center [0, 0] width 0 height 0
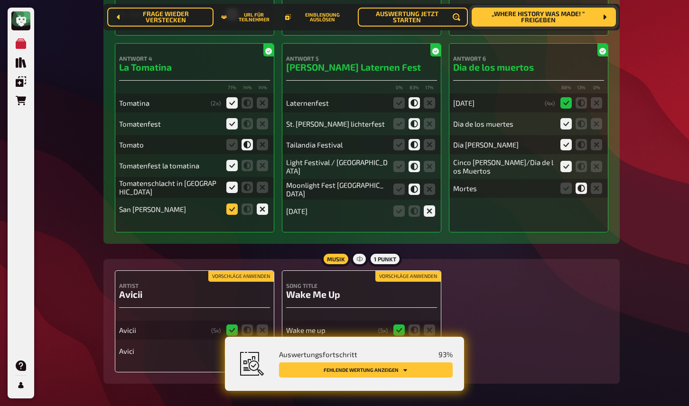
click at [235, 204] on icon at bounding box center [231, 209] width 11 height 11
click at [0, 0] on input "radio" at bounding box center [0, 0] width 0 height 0
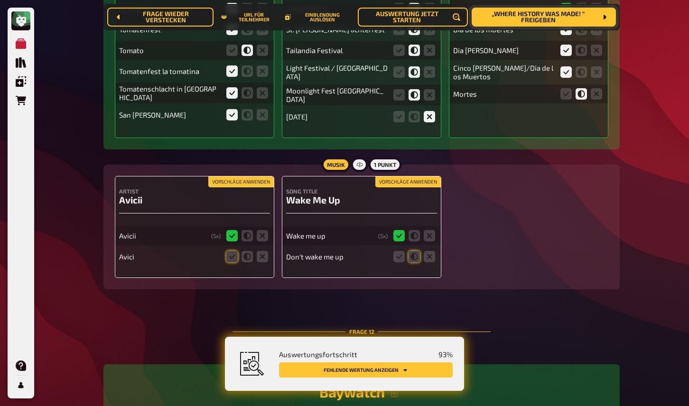
scroll to position [6276, 0]
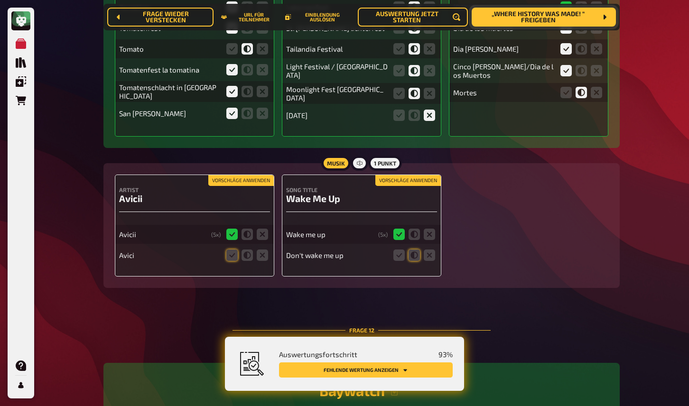
click at [252, 176] on button "Vorschläge anwenden" at bounding box center [240, 181] width 65 height 10
click at [393, 176] on button "Vorschläge anwenden" at bounding box center [407, 181] width 65 height 10
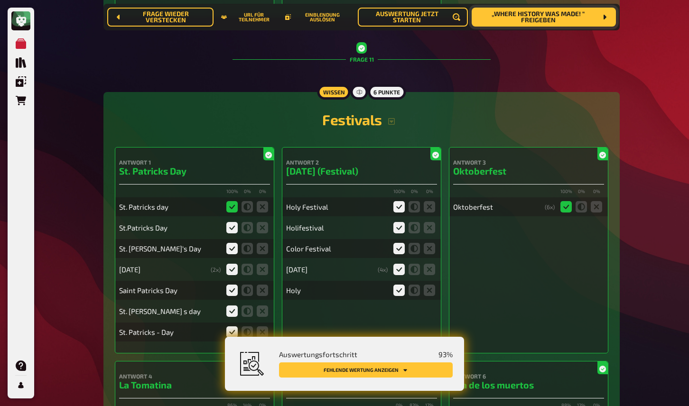
scroll to position [5854, 0]
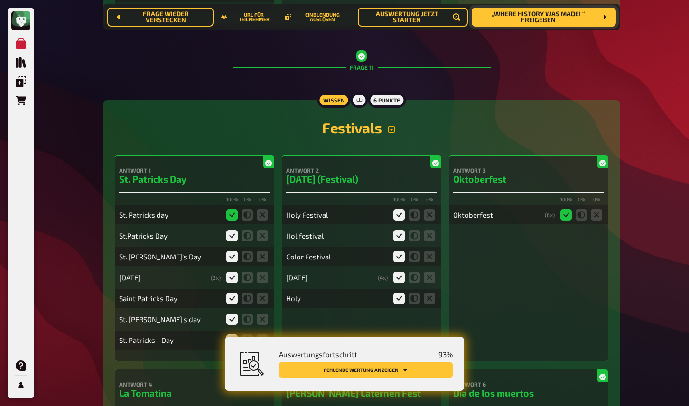
click at [394, 126] on icon "button" at bounding box center [391, 129] width 7 height 7
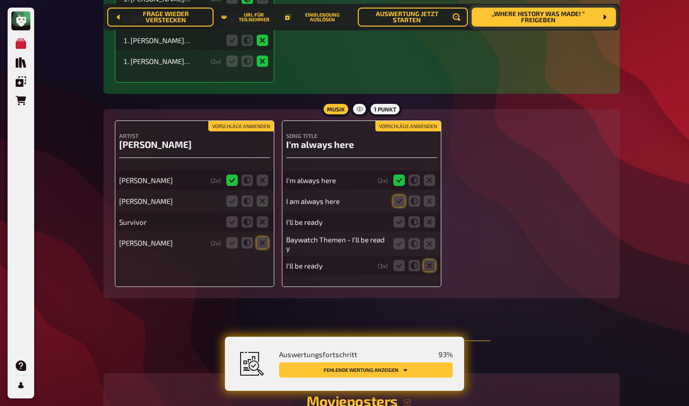
scroll to position [6983, 0]
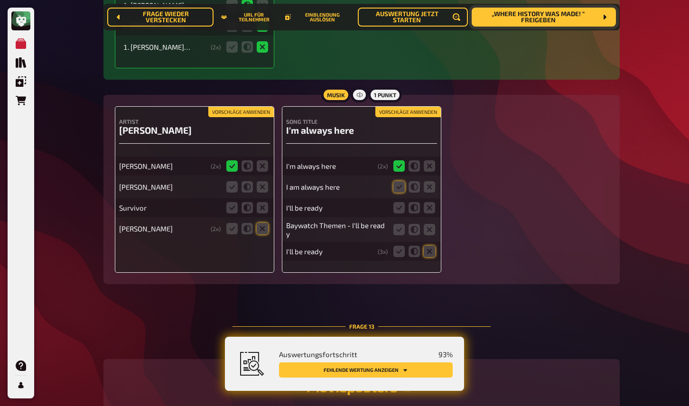
click at [247, 107] on button "Vorschläge anwenden" at bounding box center [240, 112] width 65 height 10
click at [232, 181] on icon at bounding box center [231, 186] width 11 height 11
click at [0, 0] on input "radio" at bounding box center [0, 0] width 0 height 0
click at [263, 202] on icon at bounding box center [262, 207] width 11 height 11
click at [0, 0] on input "radio" at bounding box center [0, 0] width 0 height 0
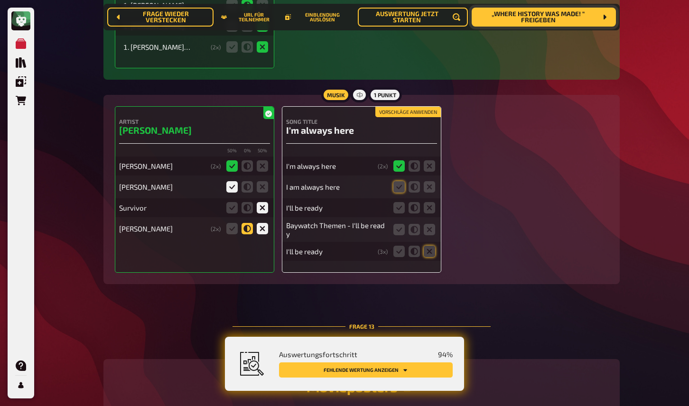
click at [252, 223] on icon at bounding box center [247, 228] width 11 height 11
click at [0, 0] on input "radio" at bounding box center [0, 0] width 0 height 0
click at [392, 107] on button "Vorschläge anwenden" at bounding box center [407, 112] width 65 height 10
click at [429, 202] on icon at bounding box center [429, 207] width 11 height 11
click at [0, 0] on input "radio" at bounding box center [0, 0] width 0 height 0
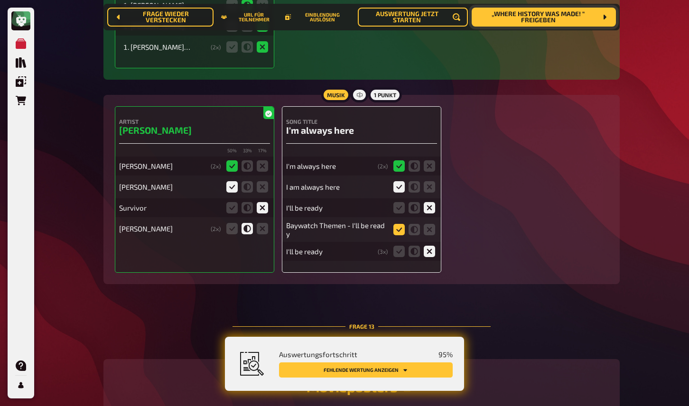
click at [396, 224] on icon at bounding box center [398, 229] width 11 height 11
click at [0, 0] on input "radio" at bounding box center [0, 0] width 0 height 0
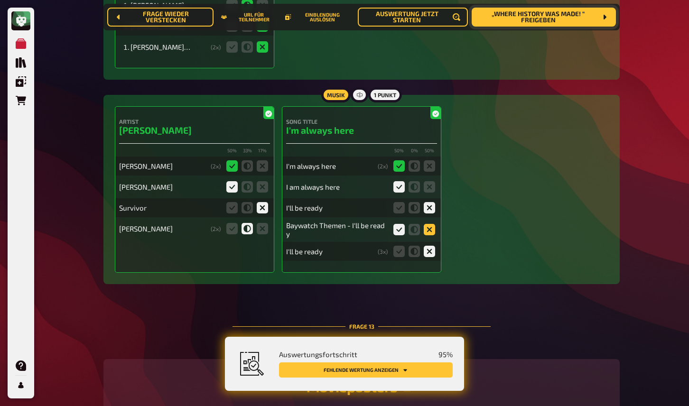
click at [428, 224] on icon at bounding box center [429, 229] width 11 height 11
click at [0, 0] on input "radio" at bounding box center [0, 0] width 0 height 0
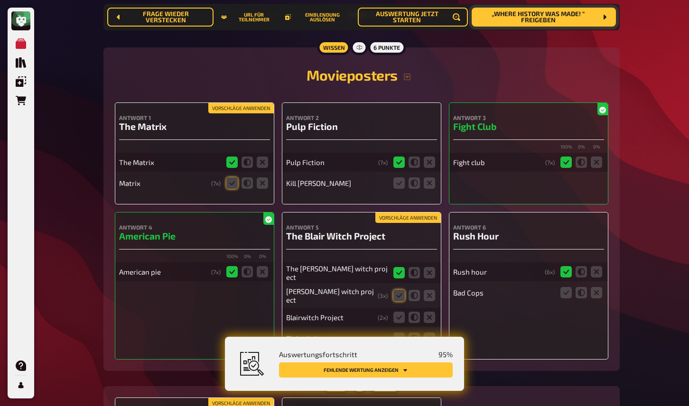
scroll to position [7306, 0]
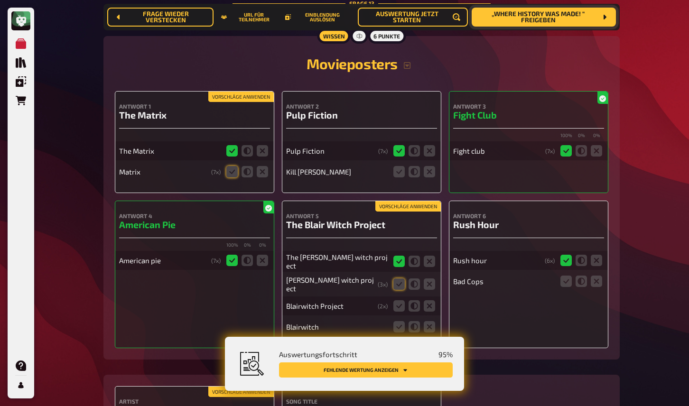
click at [249, 92] on button "Vorschläge anwenden" at bounding box center [240, 97] width 65 height 10
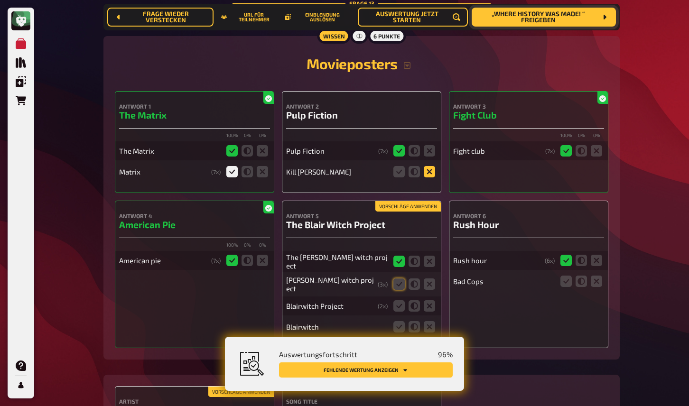
click at [429, 166] on icon at bounding box center [429, 171] width 11 height 11
click at [0, 0] on input "radio" at bounding box center [0, 0] width 0 height 0
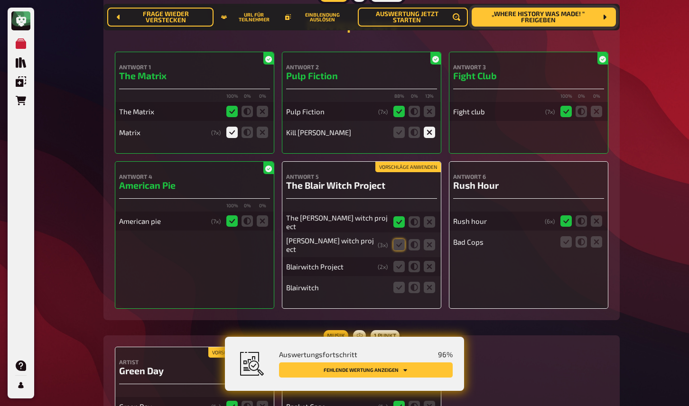
scroll to position [7367, 0]
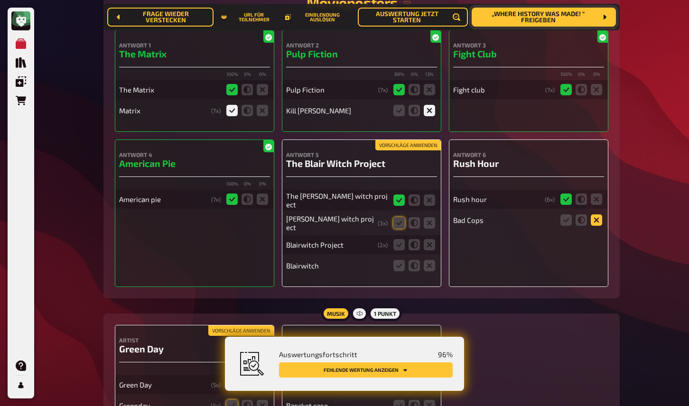
click at [599, 215] on icon at bounding box center [596, 220] width 11 height 11
click at [0, 0] on input "radio" at bounding box center [0, 0] width 0 height 0
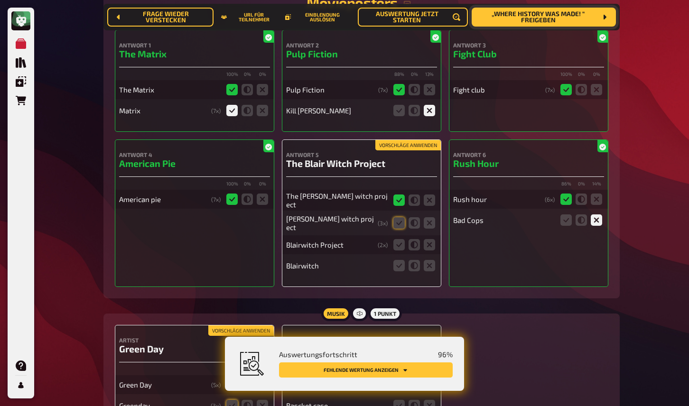
click at [384, 140] on button "Vorschläge anwenden" at bounding box center [407, 145] width 65 height 10
click at [399, 239] on icon at bounding box center [398, 244] width 11 height 11
click at [0, 0] on input "radio" at bounding box center [0, 0] width 0 height 0
click at [401, 260] on icon at bounding box center [398, 265] width 11 height 11
click at [0, 0] on input "radio" at bounding box center [0, 0] width 0 height 0
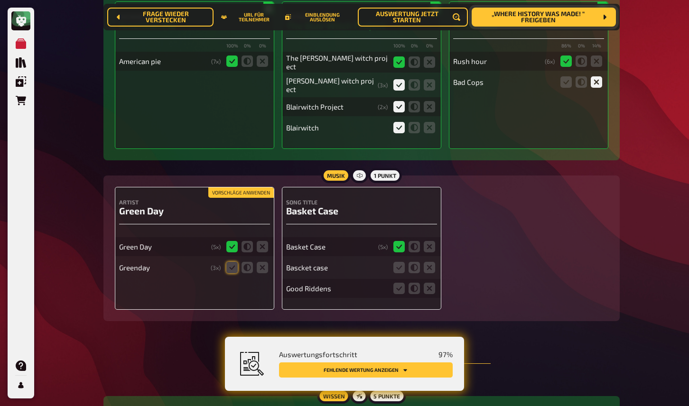
scroll to position [7510, 0]
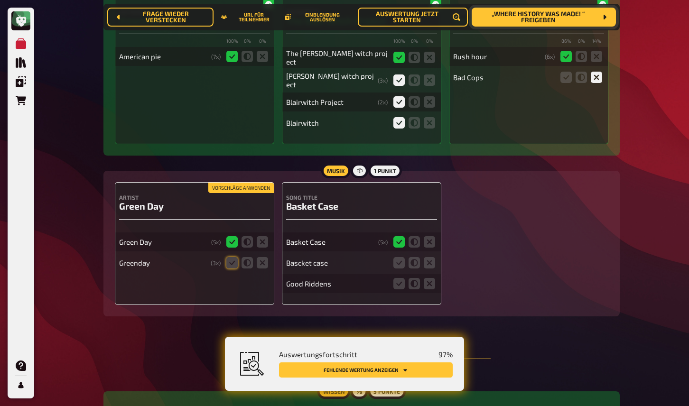
click at [246, 183] on button "Vorschläge anwenden" at bounding box center [240, 188] width 65 height 10
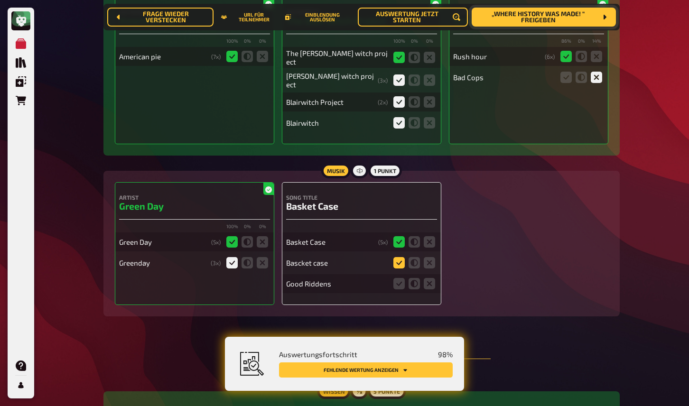
click at [401, 257] on icon at bounding box center [398, 262] width 11 height 11
click at [0, 0] on input "radio" at bounding box center [0, 0] width 0 height 0
click at [434, 278] on icon at bounding box center [429, 283] width 11 height 11
click at [0, 0] on input "radio" at bounding box center [0, 0] width 0 height 0
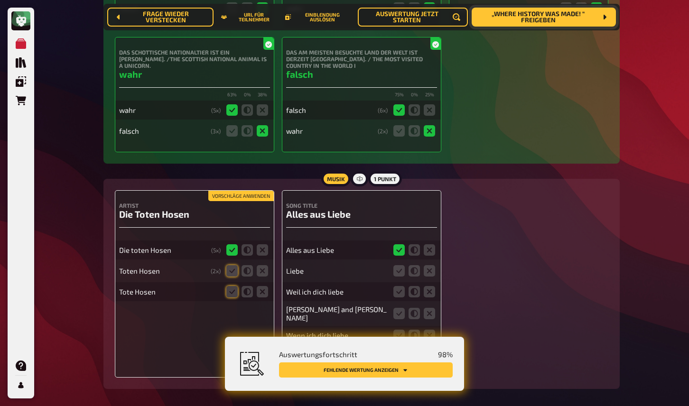
scroll to position [8055, 0]
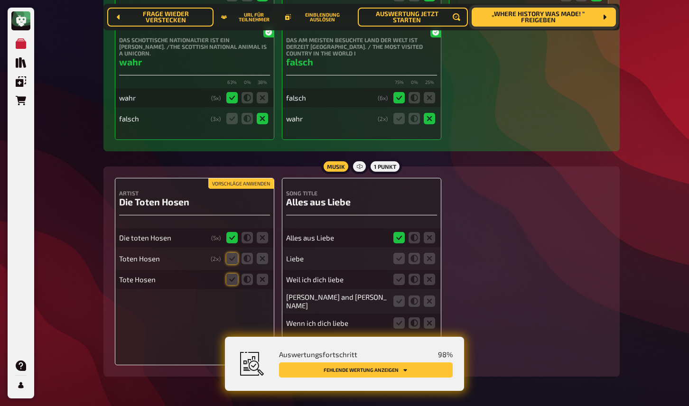
click at [249, 178] on button "Vorschläge anwenden" at bounding box center [240, 183] width 65 height 10
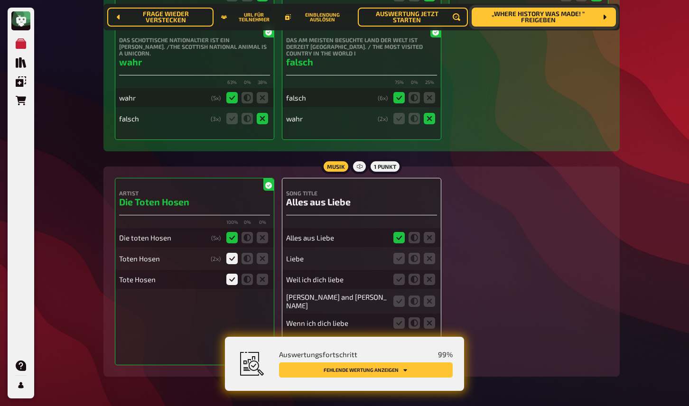
scroll to position [8077, 0]
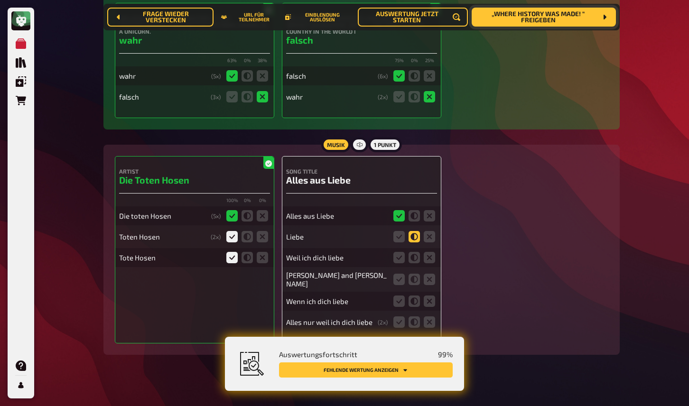
click at [416, 231] on icon at bounding box center [414, 236] width 11 height 11
click at [0, 0] on input "radio" at bounding box center [0, 0] width 0 height 0
click at [413, 252] on icon at bounding box center [414, 257] width 11 height 11
click at [0, 0] on input "radio" at bounding box center [0, 0] width 0 height 0
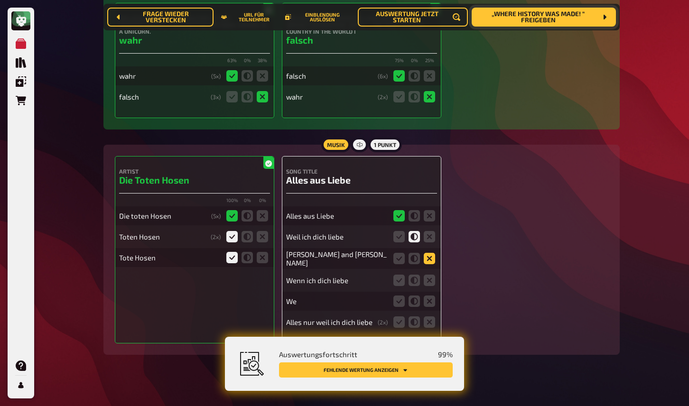
click at [432, 253] on icon at bounding box center [429, 258] width 11 height 11
click at [0, 0] on input "radio" at bounding box center [0, 0] width 0 height 0
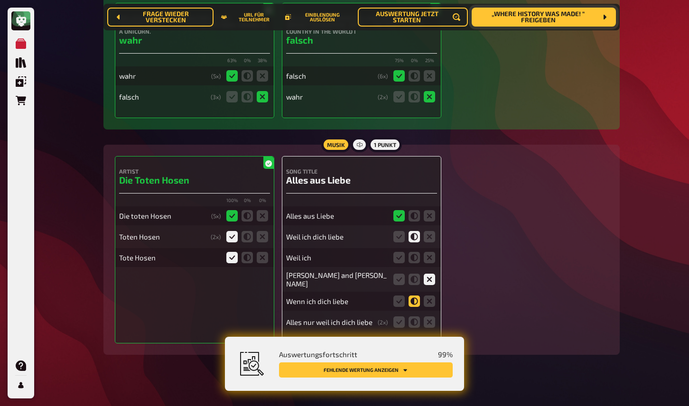
click at [412, 296] on icon at bounding box center [414, 301] width 11 height 11
click at [0, 0] on input "radio" at bounding box center [0, 0] width 0 height 0
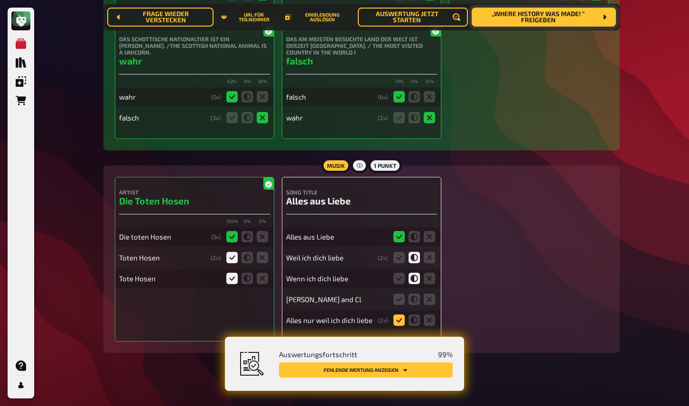
click at [400, 315] on icon at bounding box center [398, 320] width 11 height 11
click at [0, 0] on input "radio" at bounding box center [0, 0] width 0 height 0
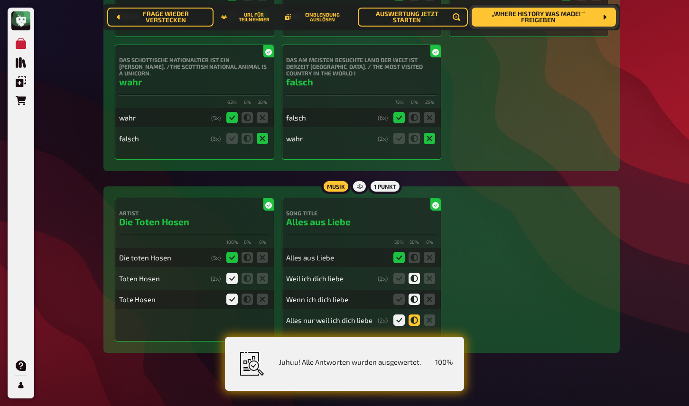
click at [416, 315] on icon at bounding box center [414, 320] width 11 height 11
click at [0, 0] on input "radio" at bounding box center [0, 0] width 0 height 0
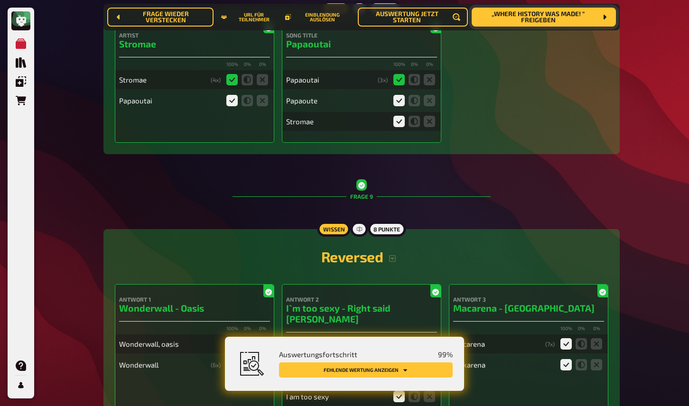
scroll to position [3700, 0]
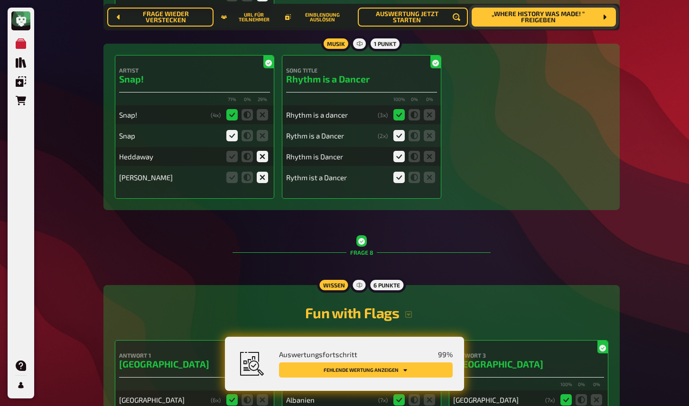
click at [371, 367] on div "Auswertungsfortschritt 99 % Fehlende Wertung anzeigen" at bounding box center [360, 363] width 185 height 31
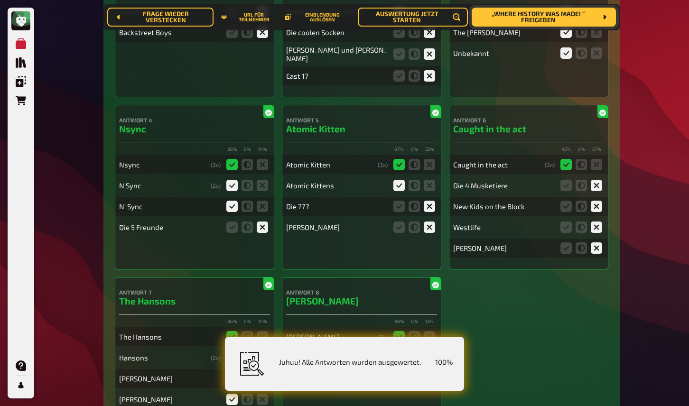
scroll to position [0, 0]
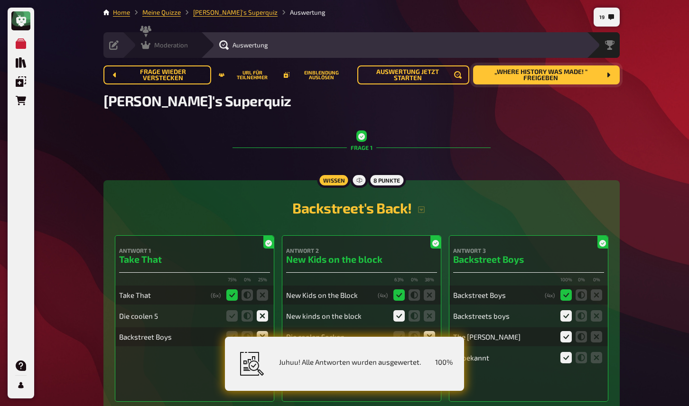
click at [144, 45] on icon at bounding box center [145, 45] width 9 height 8
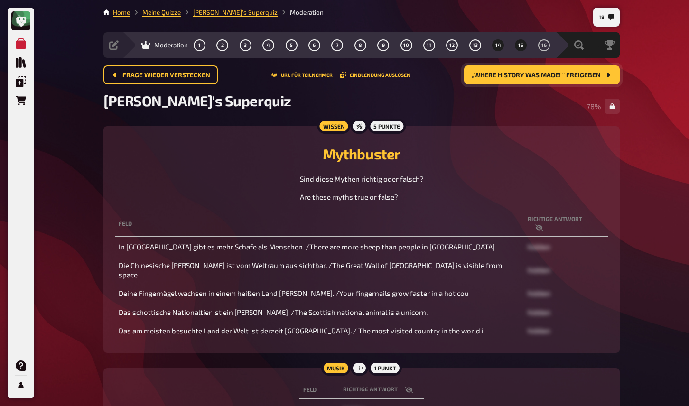
click at [517, 47] on button "15" at bounding box center [520, 44] width 15 height 15
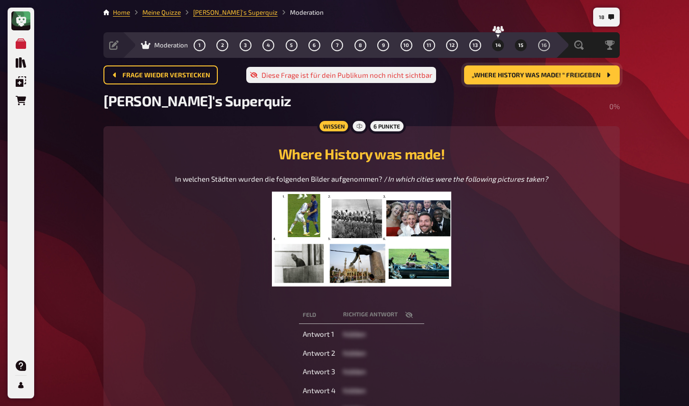
click at [496, 46] on span "14" at bounding box center [498, 45] width 6 height 5
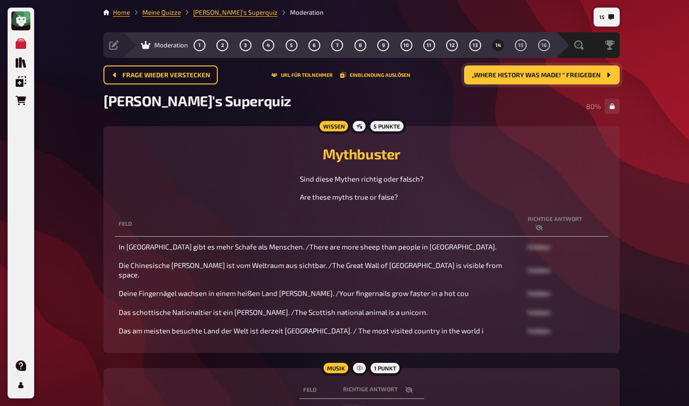
click at [108, 246] on div "Wissen 5 Punkte Mythbuster Sind diese Mythen richtig oder falsch? Are these myt…" at bounding box center [361, 239] width 516 height 227
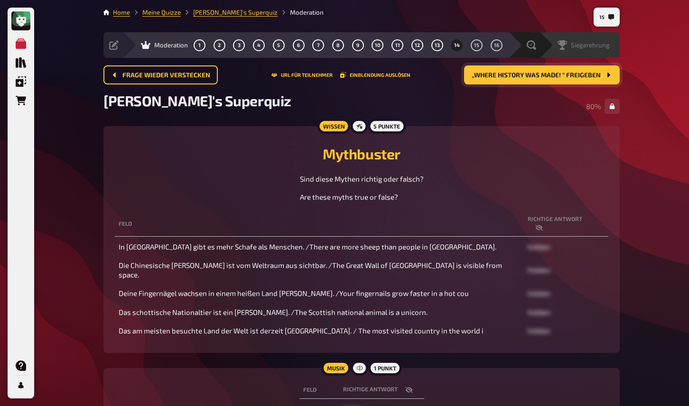
click at [589, 48] on span "Siegerehrung" at bounding box center [590, 45] width 39 height 8
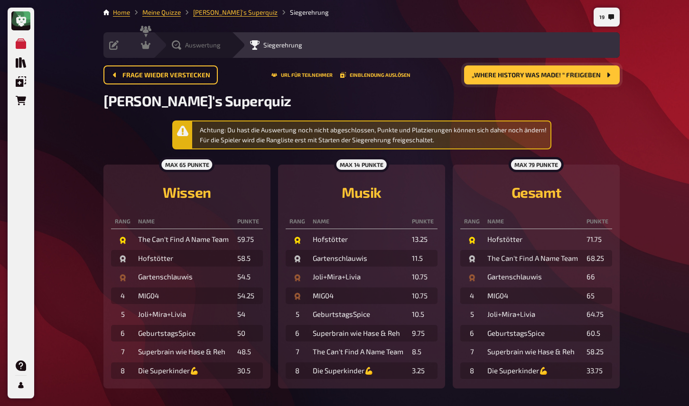
click at [184, 48] on div "Auswertung" at bounding box center [196, 44] width 49 height 9
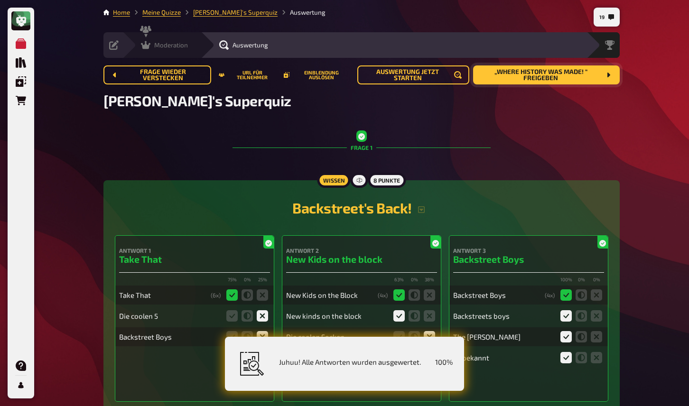
click at [150, 44] on icon at bounding box center [145, 45] width 9 height 8
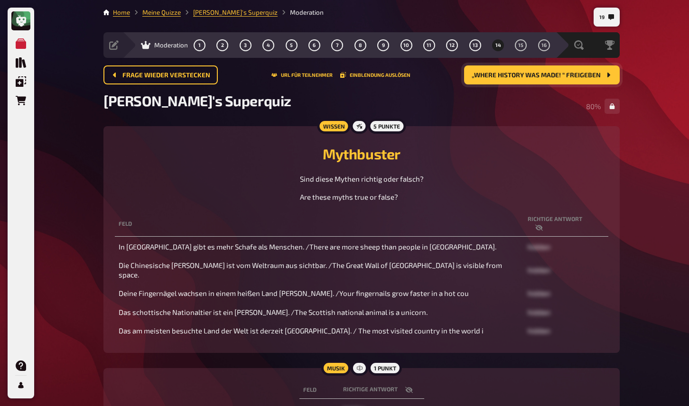
click at [494, 72] on span "„Where History was made! “ freigeben" at bounding box center [536, 75] width 129 height 7
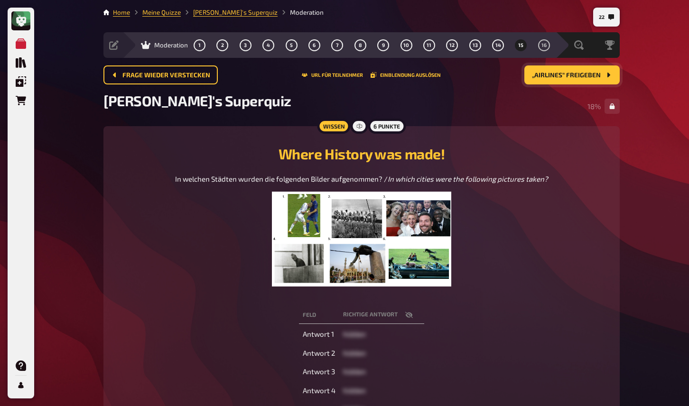
click at [119, 233] on div "In welchen Städten wurden die folgenden Bilder aufgenommen? / In which cities w…" at bounding box center [362, 235] width 494 height 123
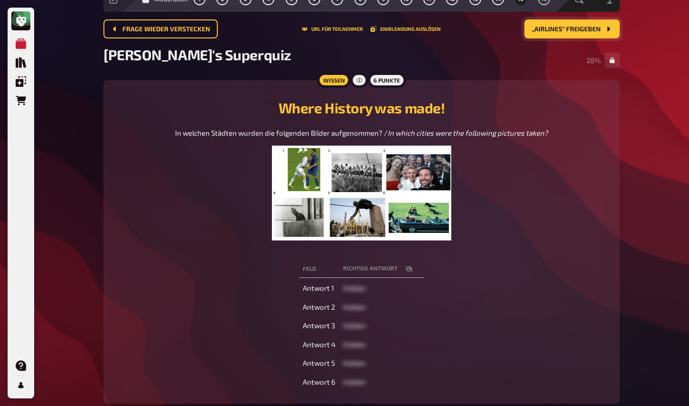
scroll to position [47, 0]
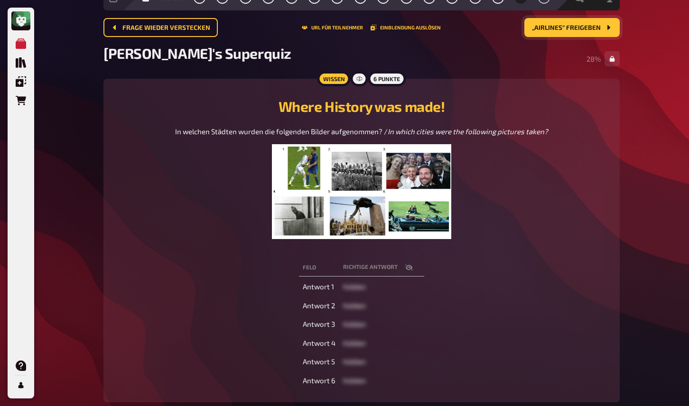
click at [410, 268] on icon "button" at bounding box center [409, 268] width 8 height 6
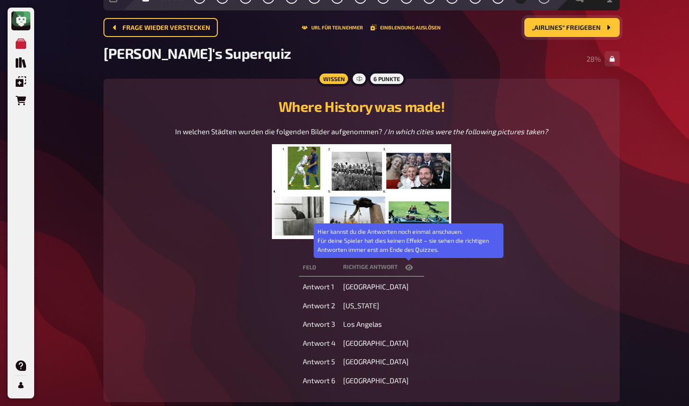
click at [410, 268] on icon "button" at bounding box center [409, 268] width 8 height 8
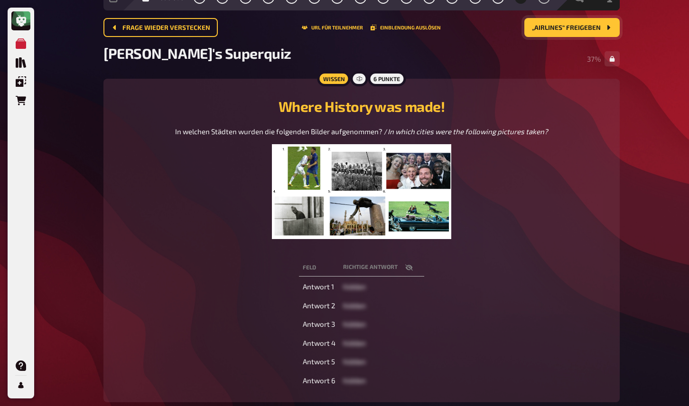
click at [416, 274] on th "Richtige Antwort" at bounding box center [381, 268] width 85 height 18
click at [408, 272] on button "button" at bounding box center [409, 267] width 23 height 9
click at [409, 267] on icon "button" at bounding box center [409, 268] width 8 height 6
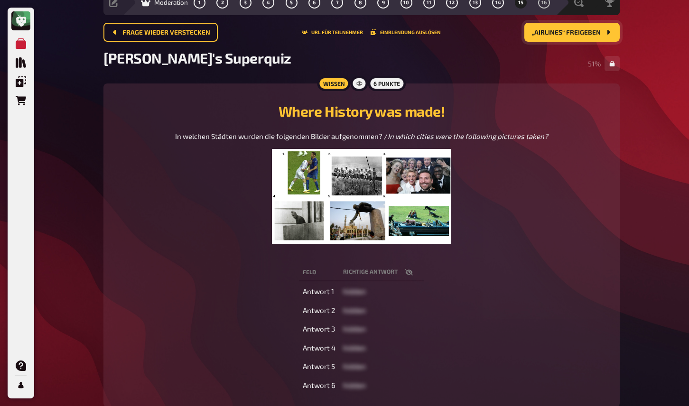
scroll to position [0, 0]
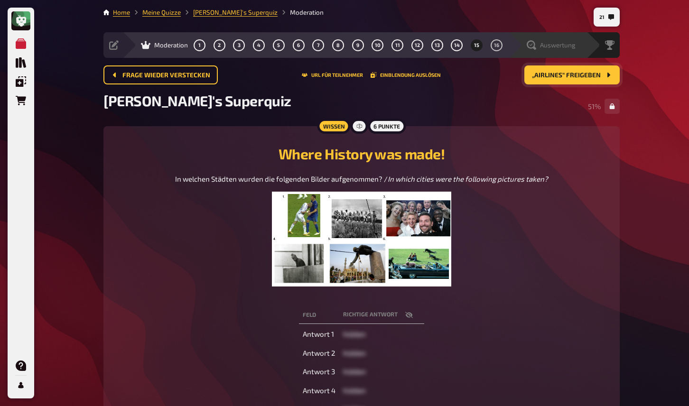
click at [557, 49] on div "Auswertung" at bounding box center [551, 44] width 49 height 9
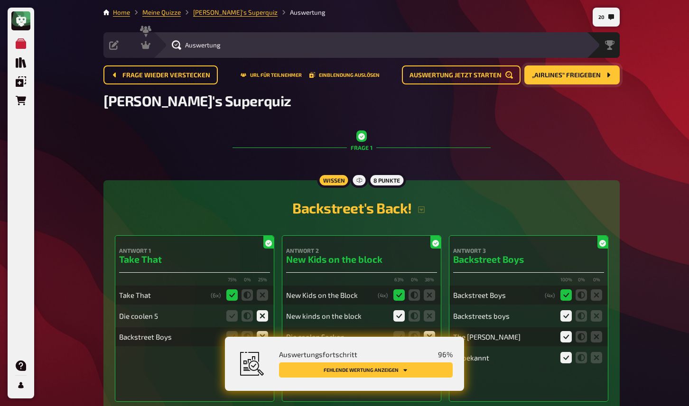
click at [392, 373] on button "Fehlende Wertung anzeigen" at bounding box center [366, 370] width 174 height 15
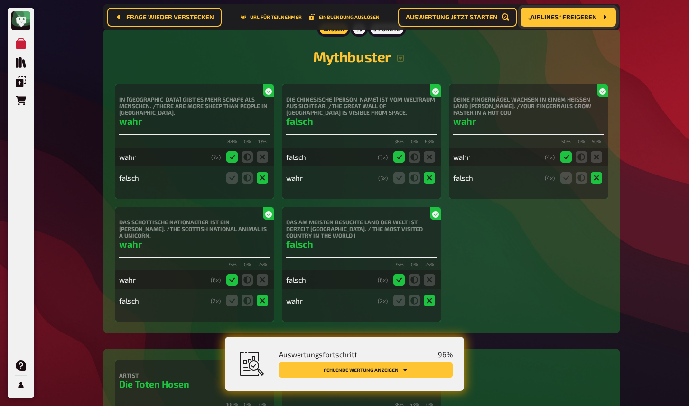
scroll to position [8293, 0]
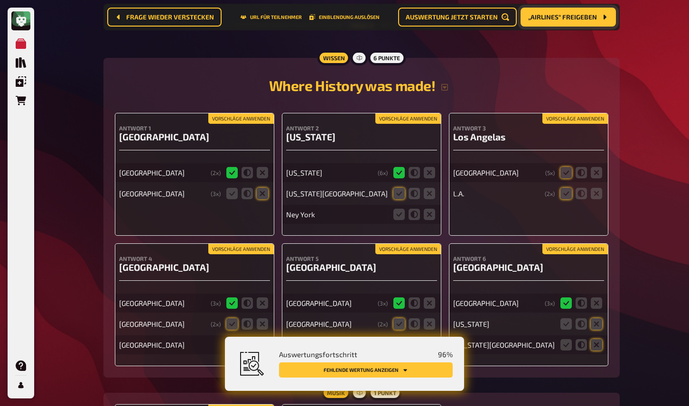
click at [410, 113] on button "Vorschläge anwenden" at bounding box center [407, 118] width 65 height 10
click at [584, 113] on button "Vorschläge anwenden" at bounding box center [574, 118] width 65 height 10
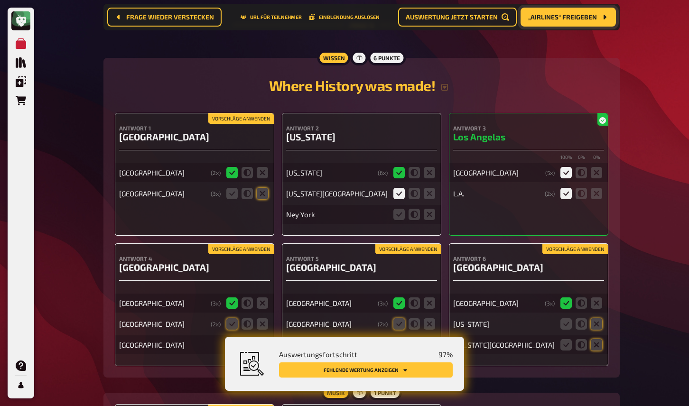
click at [247, 113] on button "Vorschläge anwenden" at bounding box center [240, 118] width 65 height 10
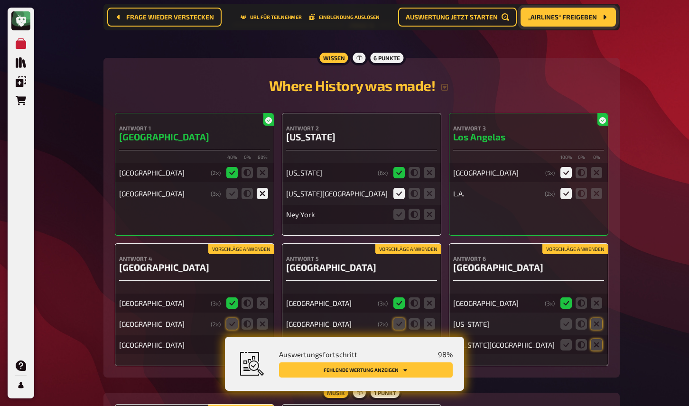
scroll to position [8304, 0]
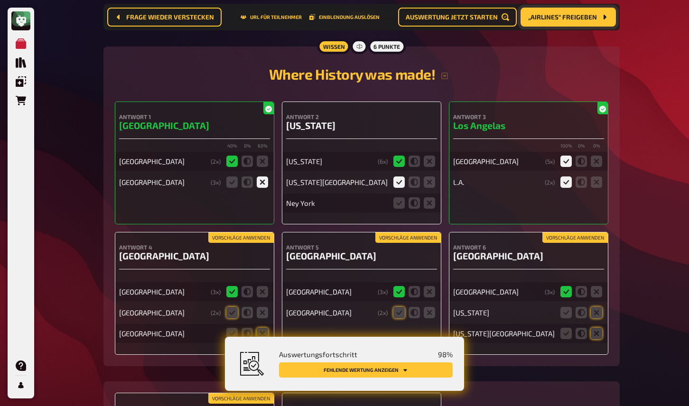
click at [251, 233] on button "Vorschläge anwenden" at bounding box center [240, 238] width 65 height 10
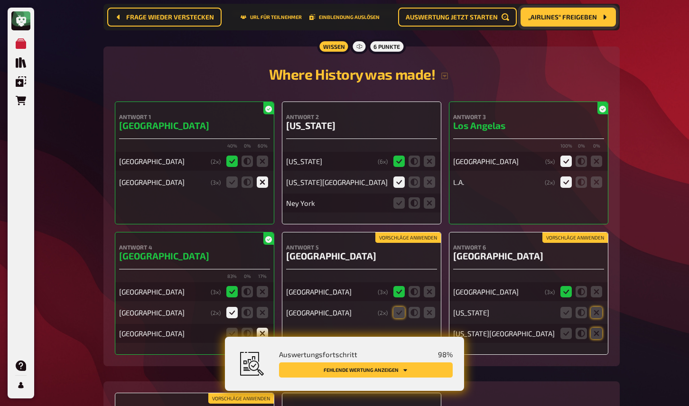
click at [414, 233] on button "Vorschläge anwenden" at bounding box center [407, 238] width 65 height 10
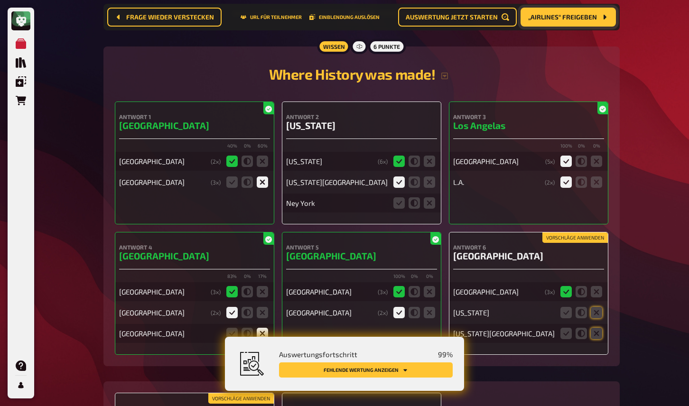
click at [576, 233] on button "Vorschläge anwenden" at bounding box center [574, 238] width 65 height 10
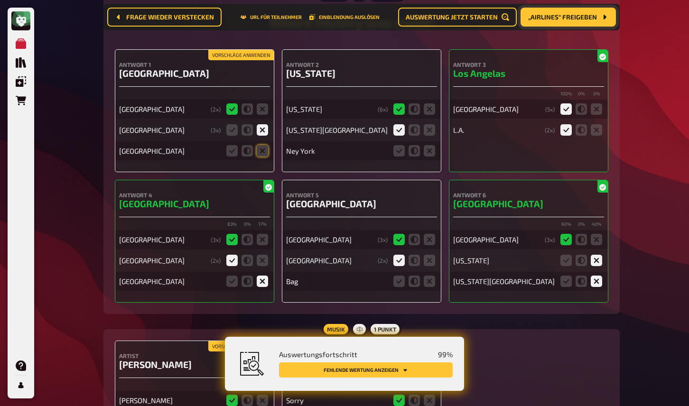
scroll to position [8356, 0]
click at [261, 146] on icon at bounding box center [262, 151] width 11 height 11
click at [0, 0] on input "radio" at bounding box center [0, 0] width 0 height 0
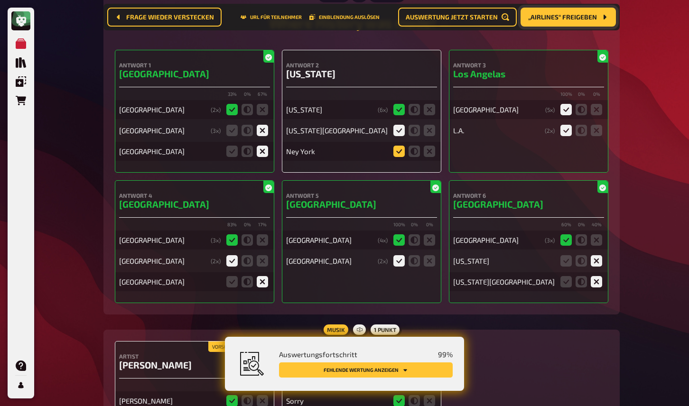
click at [401, 146] on icon at bounding box center [398, 151] width 11 height 11
click at [0, 0] on input "radio" at bounding box center [0, 0] width 0 height 0
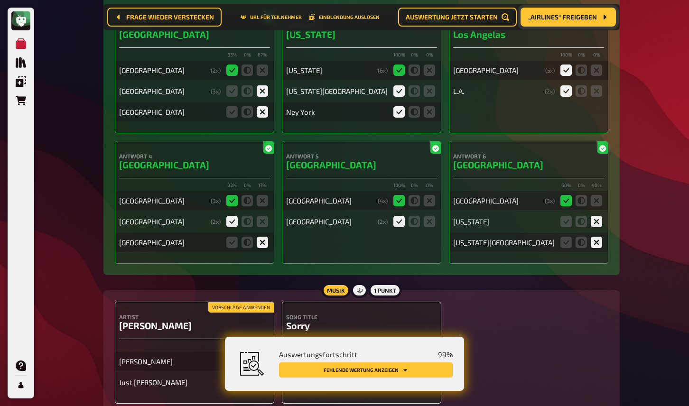
scroll to position [8459, 0]
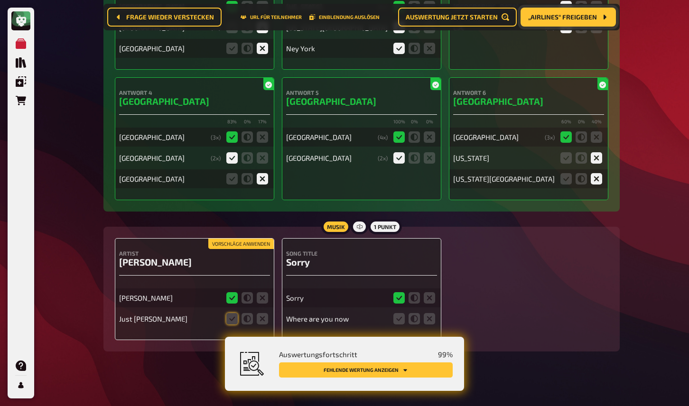
click at [249, 241] on button "Vorschläge anwenden" at bounding box center [240, 244] width 65 height 10
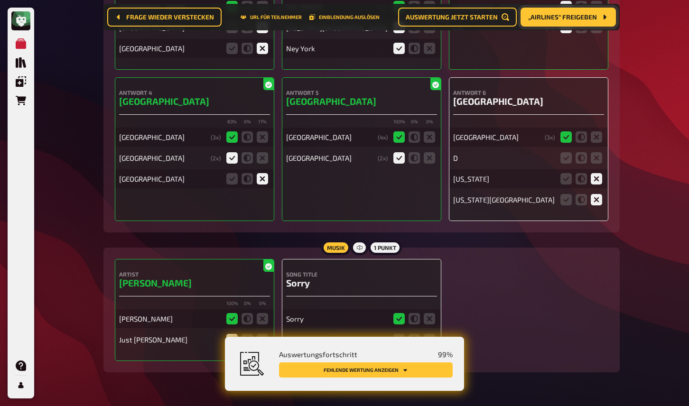
scroll to position [8480, 0]
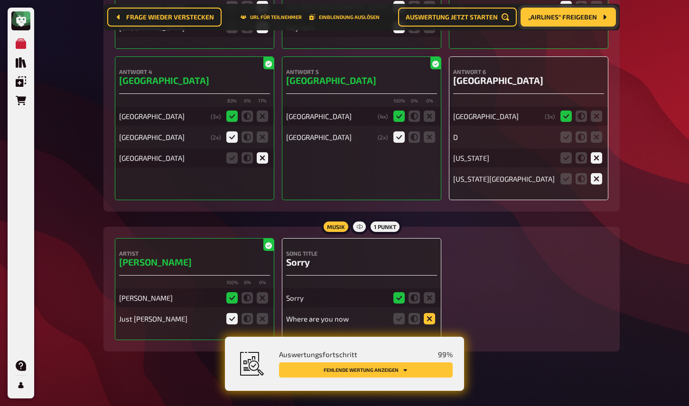
click at [430, 313] on icon at bounding box center [429, 318] width 11 height 11
click at [0, 0] on input "radio" at bounding box center [0, 0] width 0 height 0
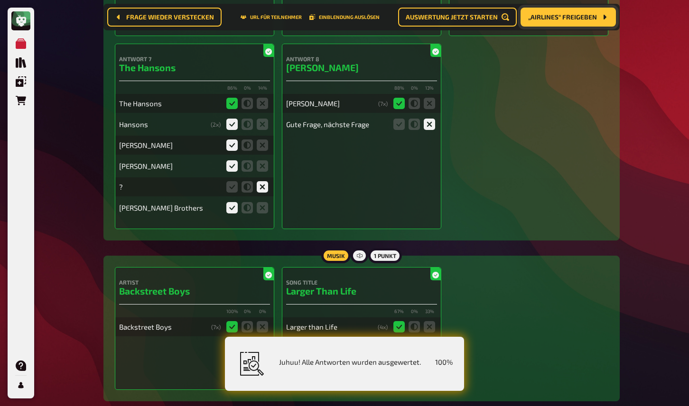
scroll to position [0, 0]
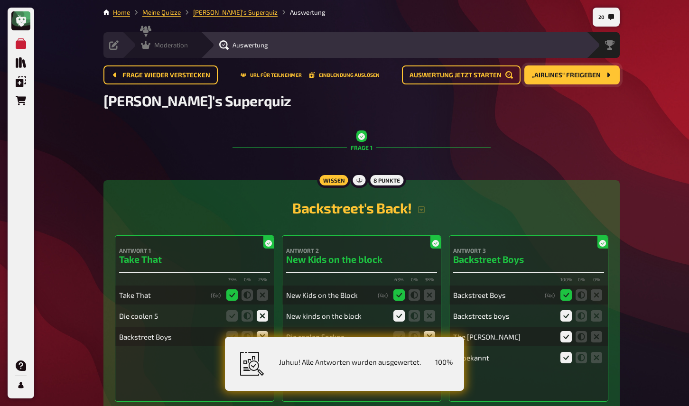
click at [159, 50] on div "Moderation undefined" at bounding box center [161, 45] width 78 height 26
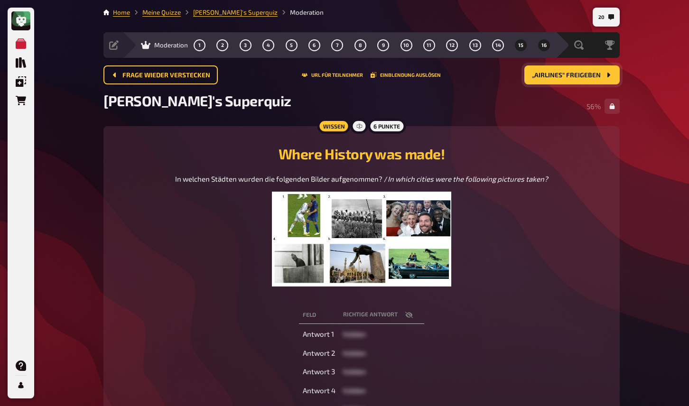
click at [540, 47] on button "16" at bounding box center [543, 44] width 15 height 15
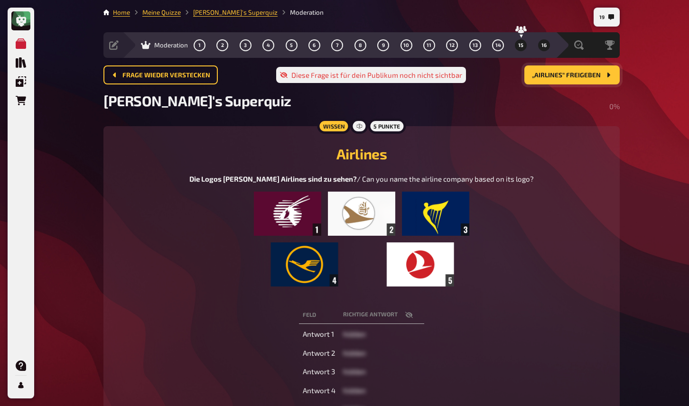
click at [523, 48] on button "15" at bounding box center [520, 44] width 15 height 15
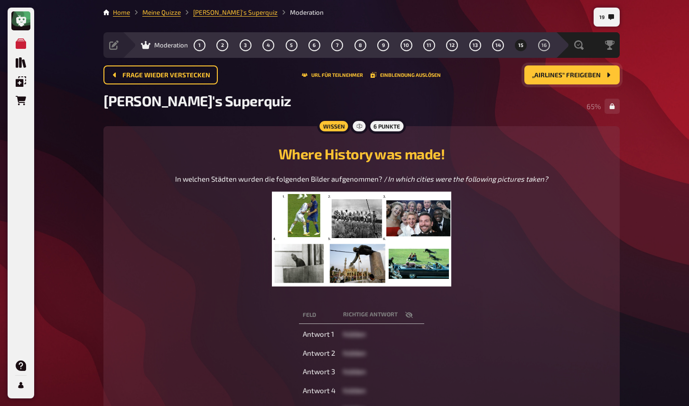
click at [551, 75] on span "„Airlines“ freigeben" at bounding box center [566, 75] width 69 height 7
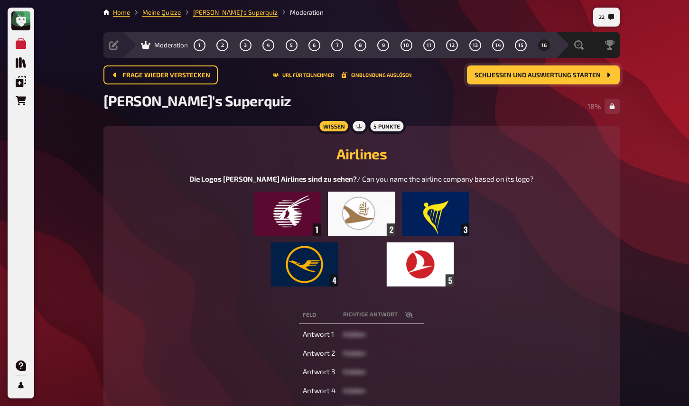
click at [75, 193] on div "Meine Quizze Quiz Sammlung Einblendungen Bestellungen Hilfe Profil 22 Home Mein…" at bounding box center [344, 294] width 689 height 589
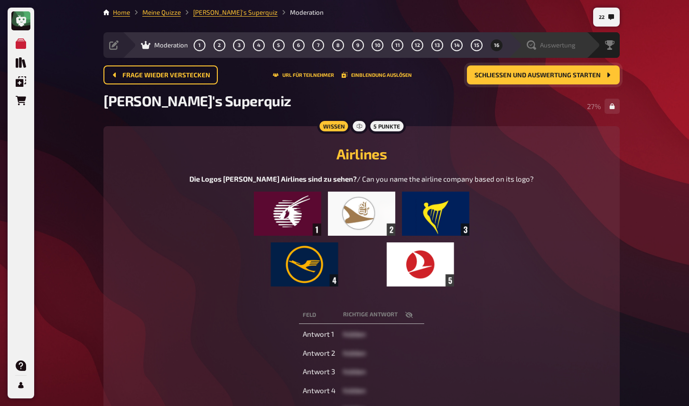
click at [553, 47] on span "Auswertung" at bounding box center [558, 45] width 36 height 8
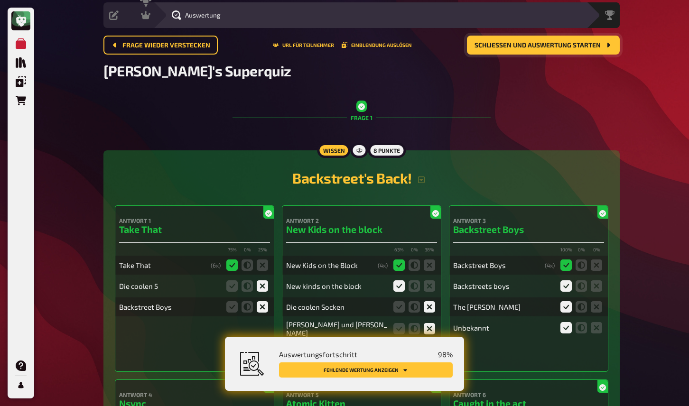
scroll to position [56, 0]
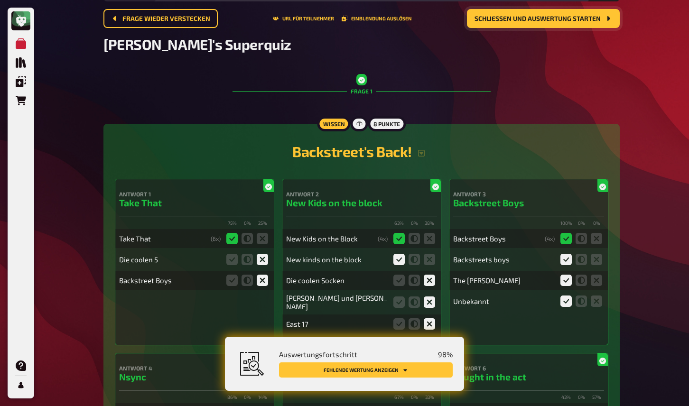
click at [413, 371] on button "Fehlende Wertung anzeigen" at bounding box center [366, 370] width 174 height 15
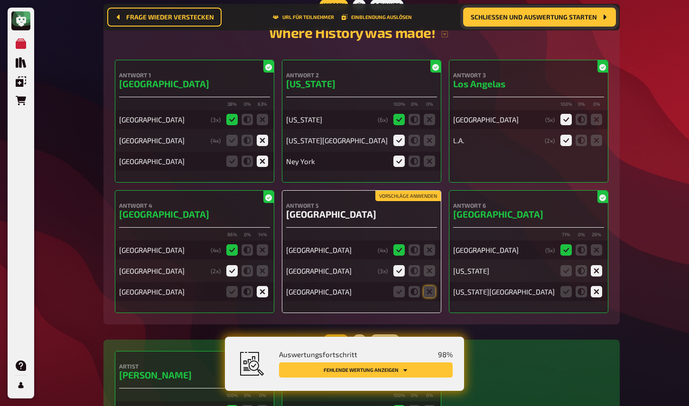
scroll to position [8347, 0]
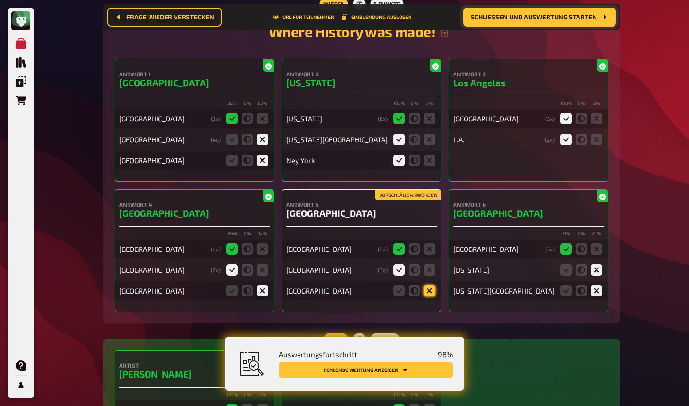
click at [429, 285] on icon at bounding box center [429, 290] width 11 height 11
click at [0, 0] on input "radio" at bounding box center [0, 0] width 0 height 0
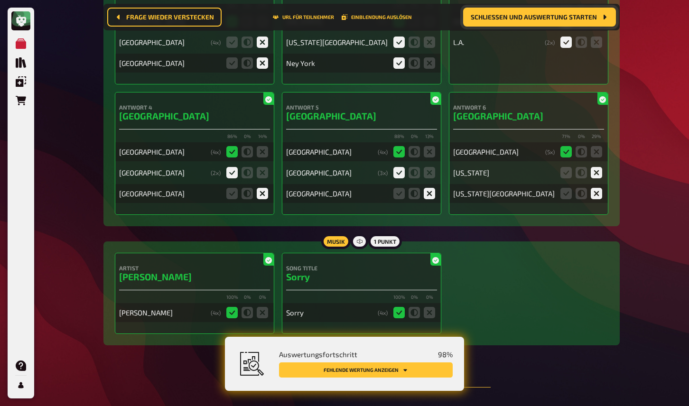
scroll to position [8450, 0]
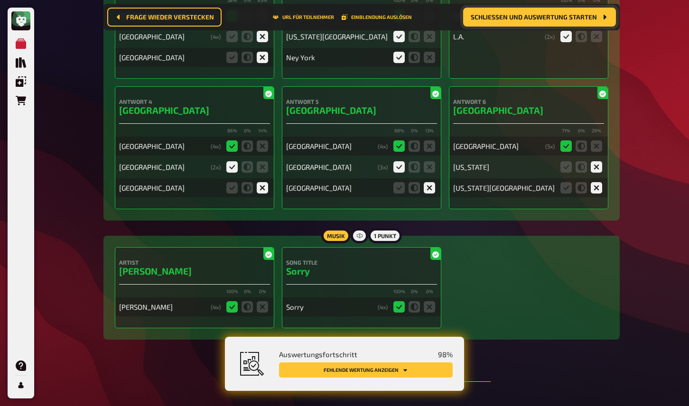
click at [418, 373] on button "Fehlende Wertung anzeigen" at bounding box center [366, 370] width 174 height 15
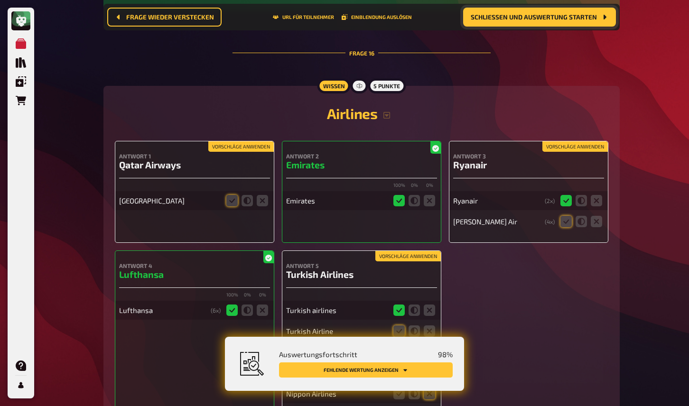
scroll to position [8816, 0]
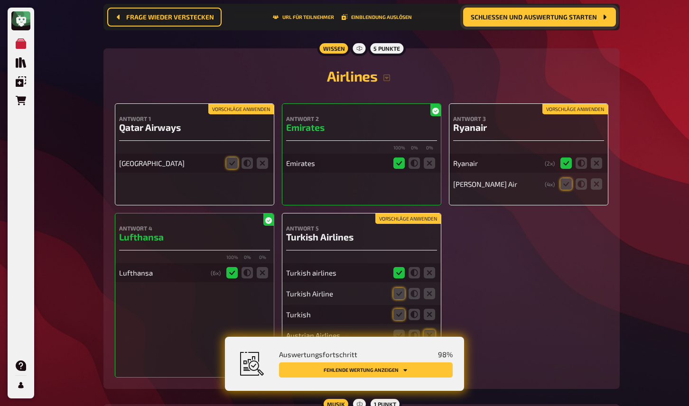
click at [240, 105] on button "Vorschläge anwenden" at bounding box center [240, 109] width 65 height 10
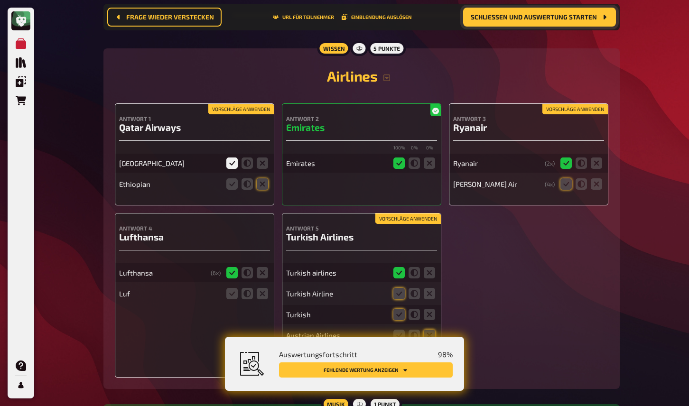
click at [568, 106] on button "Vorschläge anwenden" at bounding box center [574, 109] width 65 height 10
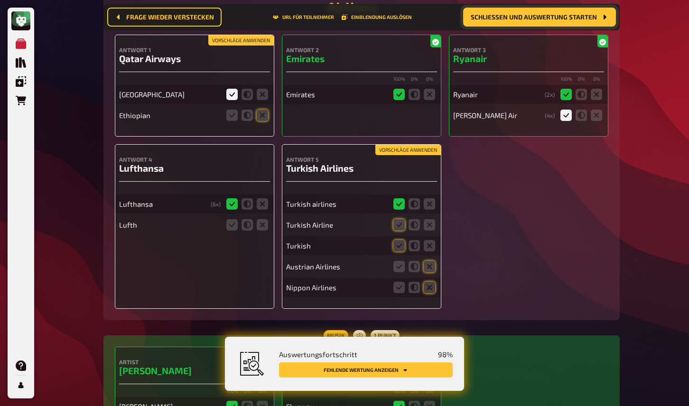
scroll to position [8923, 0]
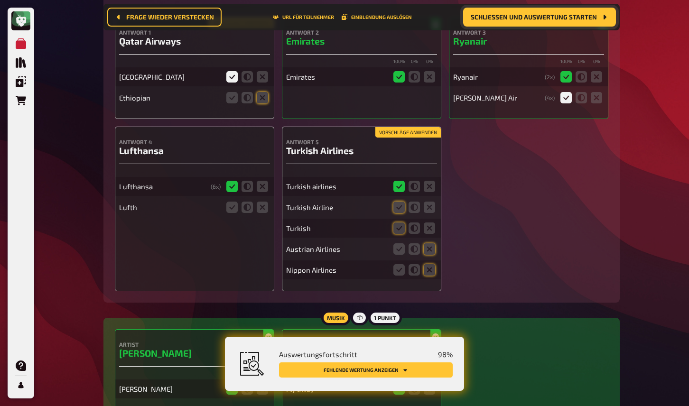
click at [394, 128] on button "Vorschläge anwenden" at bounding box center [407, 132] width 65 height 10
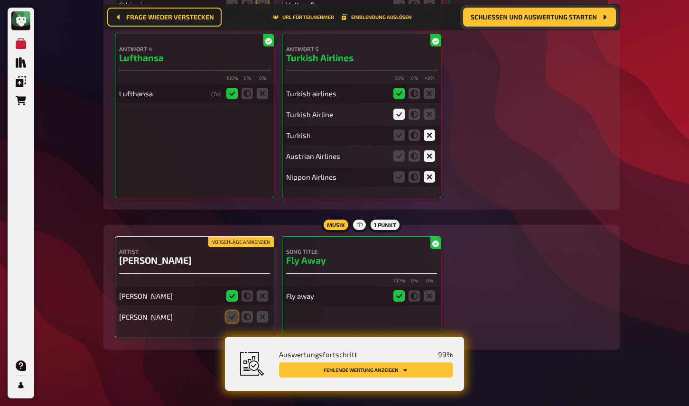
scroll to position [9016, 0]
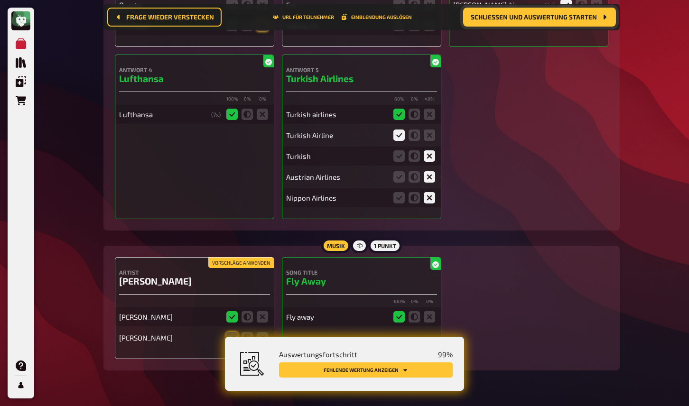
click at [237, 257] on div "Vorschläge anwenden Artist Lenny Kravitz Lenny Kravitz Lenny" at bounding box center [194, 308] width 159 height 102
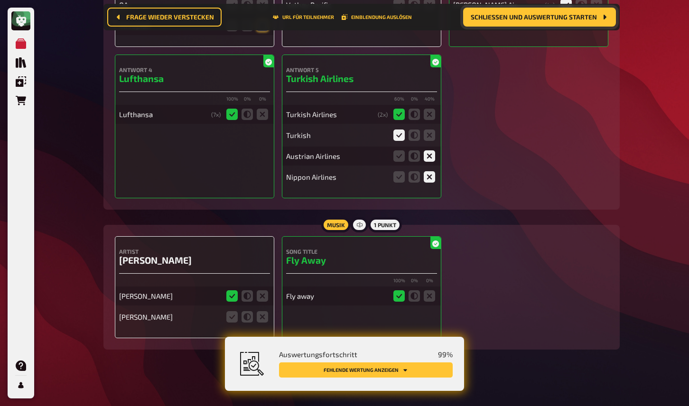
click at [417, 371] on button "Fehlende Wertung anzeigen" at bounding box center [366, 370] width 174 height 15
click at [387, 368] on button "Fehlende Wertung anzeigen" at bounding box center [366, 370] width 174 height 15
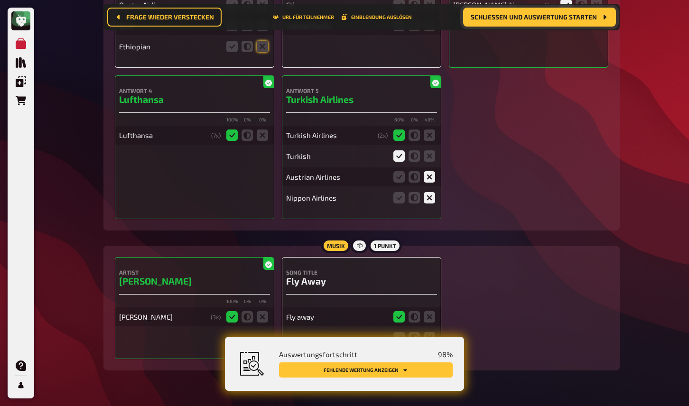
scroll to position [9037, 0]
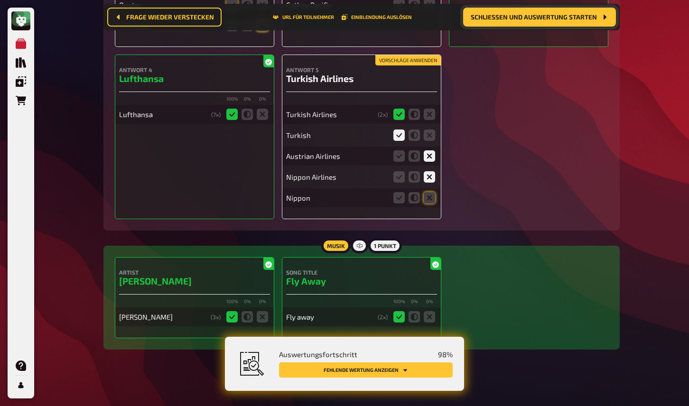
click at [414, 314] on icon at bounding box center [414, 316] width 11 height 11
click at [410, 369] on button "Fehlende Wertung anzeigen" at bounding box center [366, 370] width 174 height 15
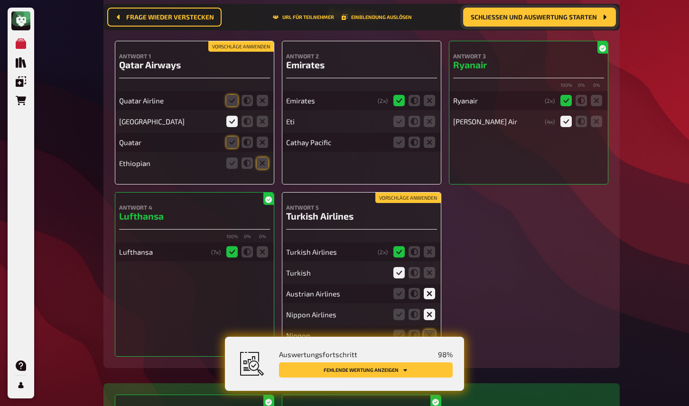
scroll to position [8906, 0]
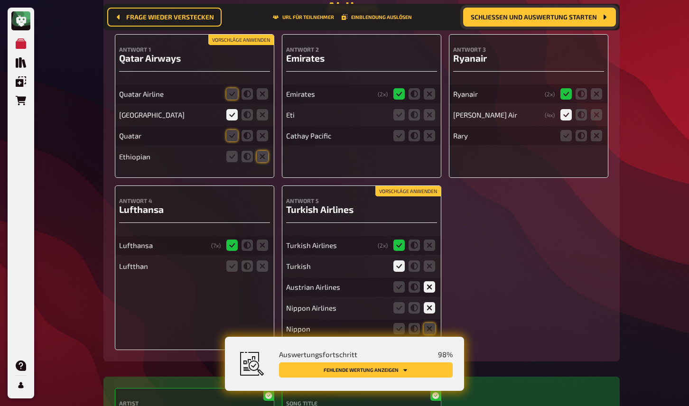
click at [239, 37] on button "Vorschläge anwenden" at bounding box center [240, 40] width 65 height 10
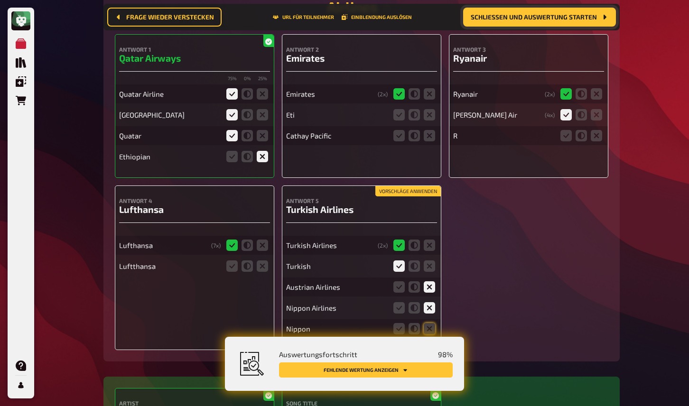
click at [404, 186] on button "Vorschläge anwenden" at bounding box center [407, 191] width 65 height 10
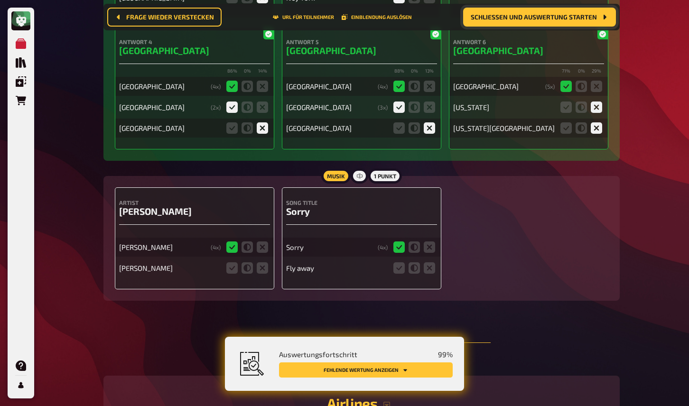
scroll to position [8508, 0]
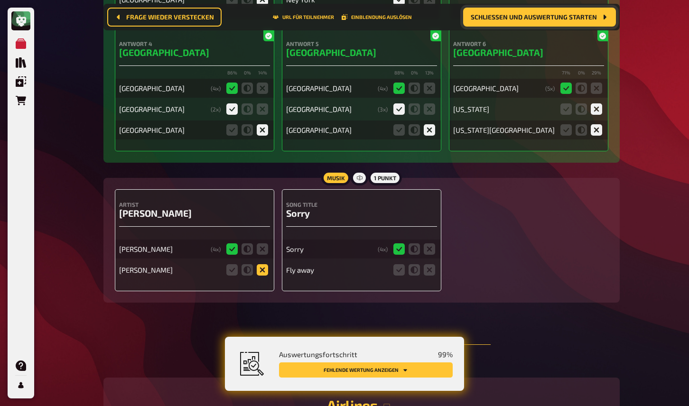
click at [260, 266] on icon at bounding box center [262, 269] width 11 height 11
click at [0, 0] on input "radio" at bounding box center [0, 0] width 0 height 0
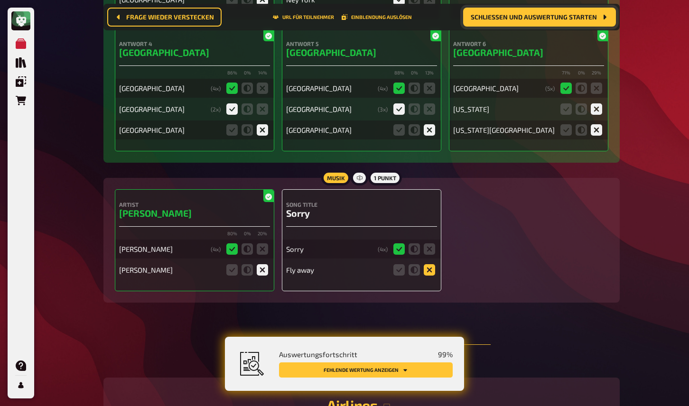
click at [427, 268] on icon at bounding box center [429, 269] width 11 height 11
click at [0, 0] on input "radio" at bounding box center [0, 0] width 0 height 0
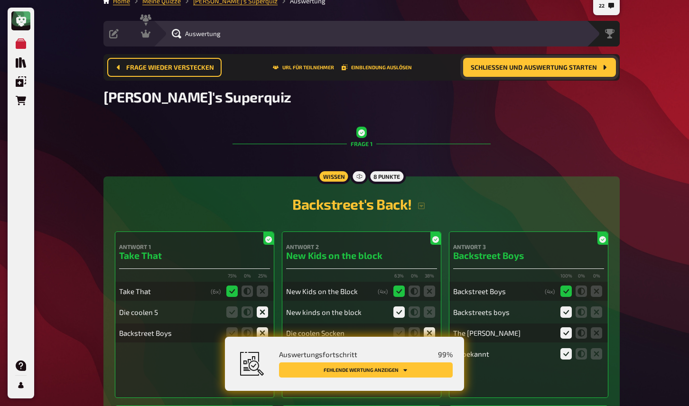
scroll to position [0, 0]
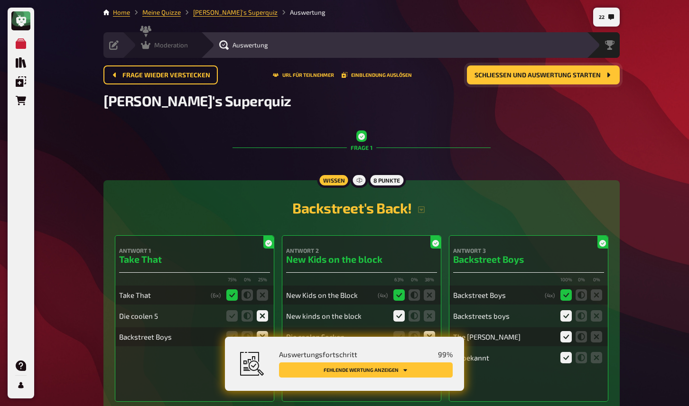
click at [149, 45] on icon at bounding box center [145, 44] width 9 height 9
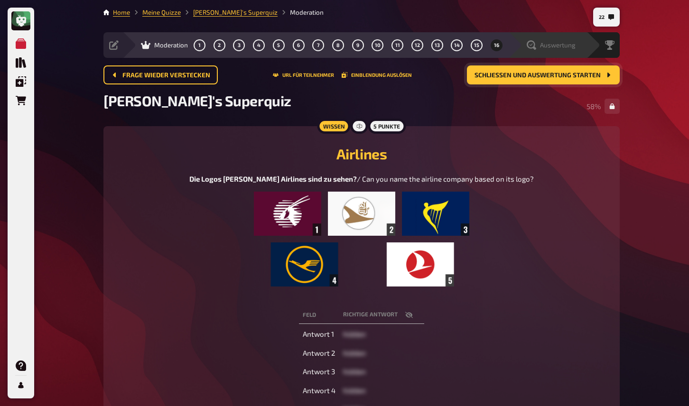
click at [539, 45] on div "Auswertung" at bounding box center [551, 44] width 49 height 9
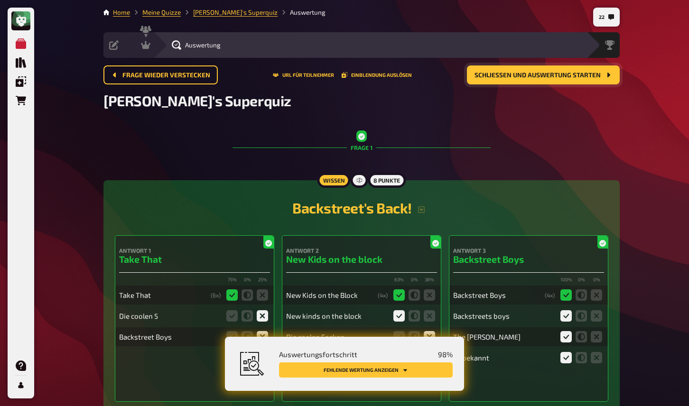
click at [431, 368] on button "Fehlende Wertung anzeigen" at bounding box center [366, 370] width 174 height 15
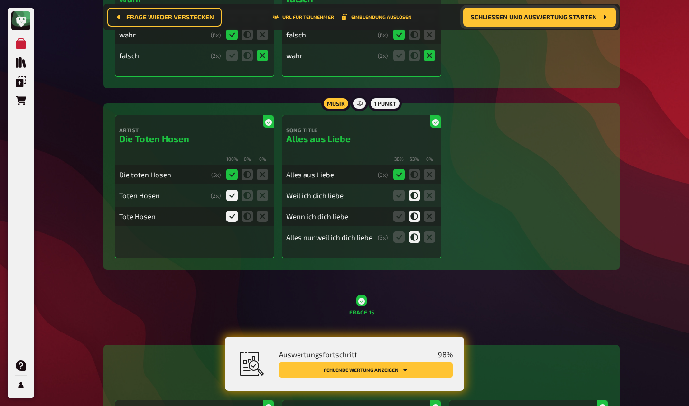
scroll to position [8829, 0]
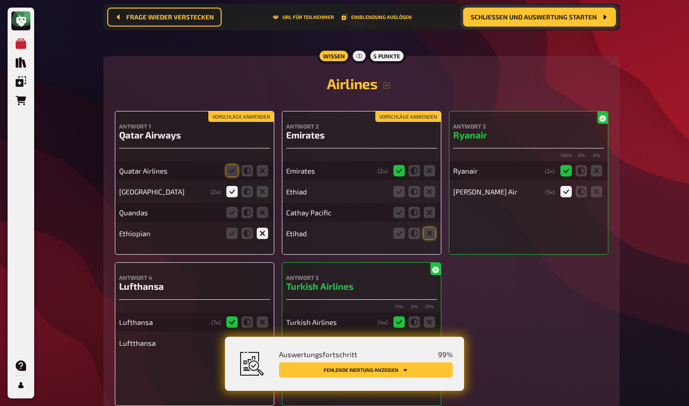
click at [409, 112] on button "Vorschläge anwenden" at bounding box center [407, 117] width 65 height 10
click at [264, 112] on button "Vorschläge anwenden" at bounding box center [240, 117] width 65 height 10
click at [261, 207] on icon at bounding box center [262, 212] width 11 height 11
click at [0, 0] on input "radio" at bounding box center [0, 0] width 0 height 0
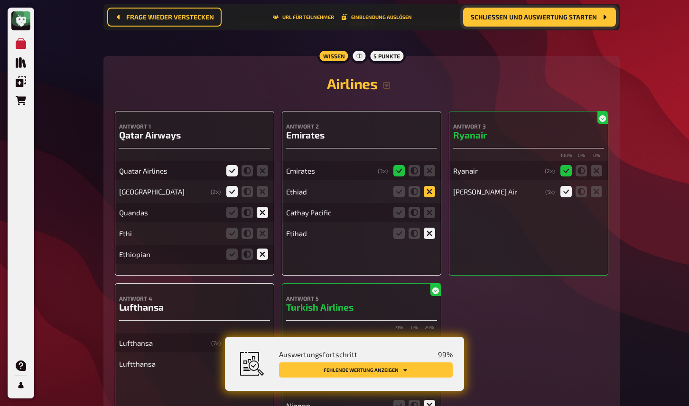
click at [432, 186] on icon at bounding box center [429, 191] width 11 height 11
click at [0, 0] on input "radio" at bounding box center [0, 0] width 0 height 0
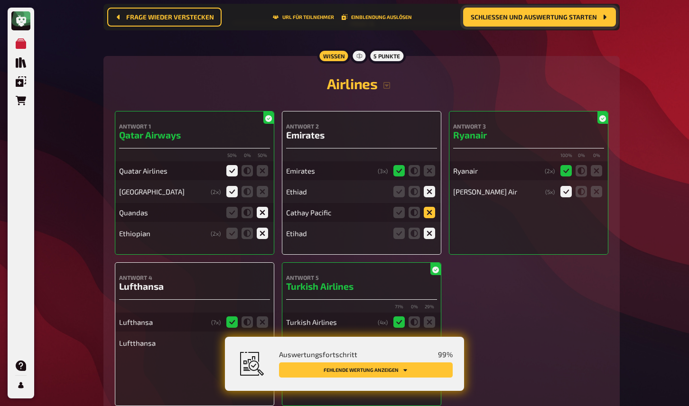
click at [428, 207] on icon at bounding box center [429, 212] width 11 height 11
click at [0, 0] on input "radio" at bounding box center [0, 0] width 0 height 0
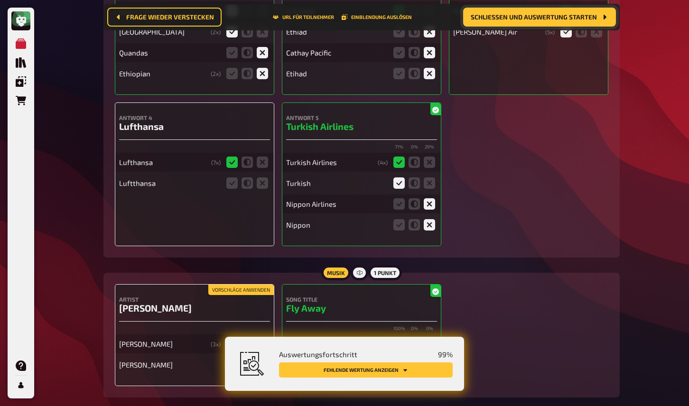
scroll to position [8990, 0]
click at [227, 180] on icon at bounding box center [231, 182] width 11 height 11
click at [0, 0] on input "radio" at bounding box center [0, 0] width 0 height 0
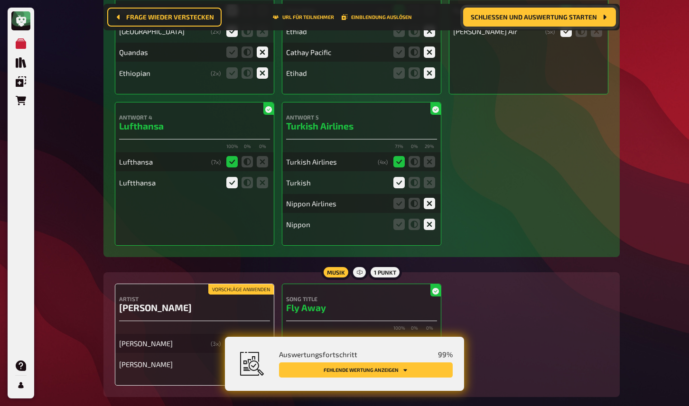
scroll to position [9037, 0]
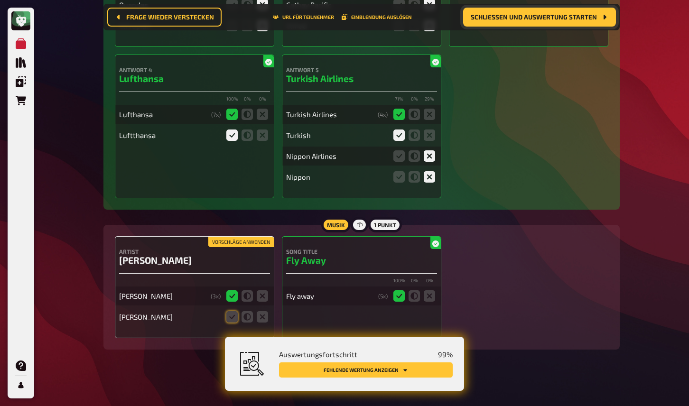
click at [241, 237] on button "Vorschläge anwenden" at bounding box center [240, 242] width 65 height 10
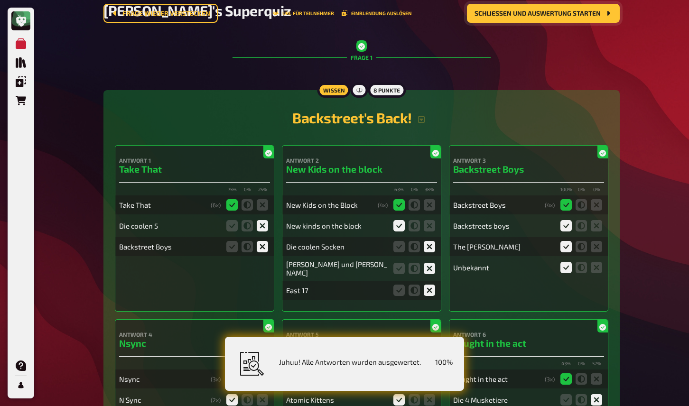
scroll to position [0, 0]
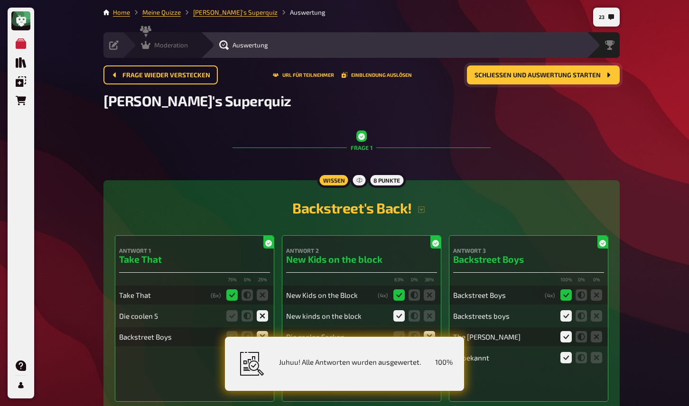
click at [184, 45] on span "Moderation" at bounding box center [171, 45] width 34 height 8
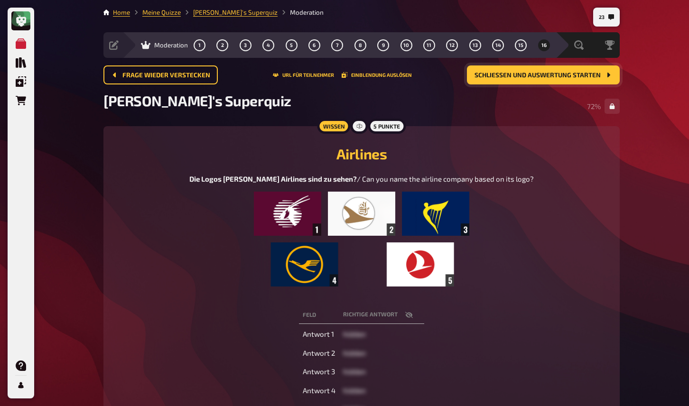
click at [510, 78] on span "Schließen und Auswertung starten" at bounding box center [538, 75] width 126 height 7
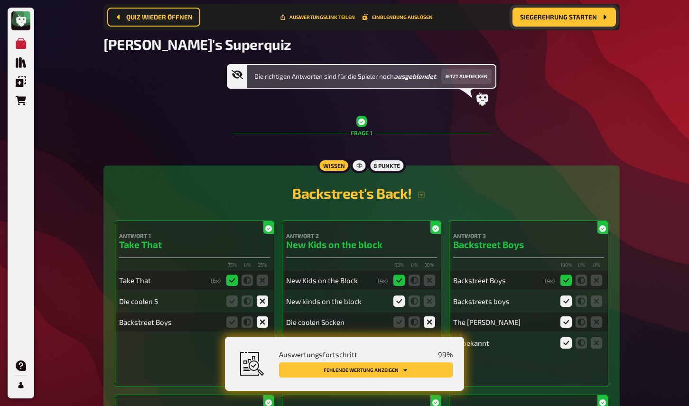
scroll to position [89, 0]
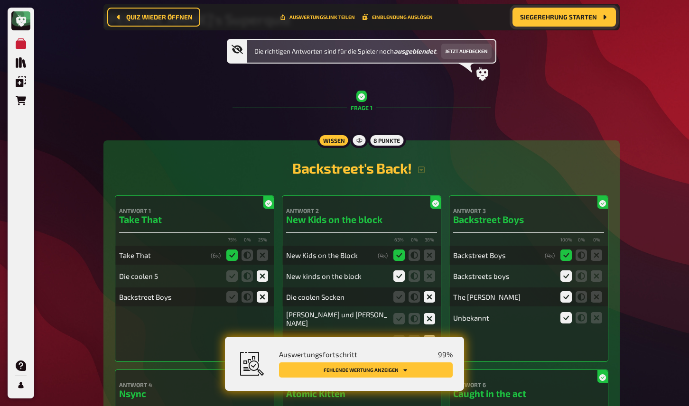
click at [374, 368] on button "Fehlende Wertung anzeigen" at bounding box center [366, 370] width 174 height 15
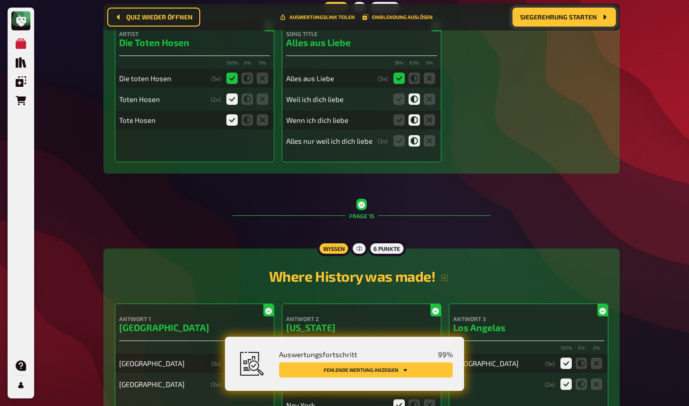
scroll to position [8879, 0]
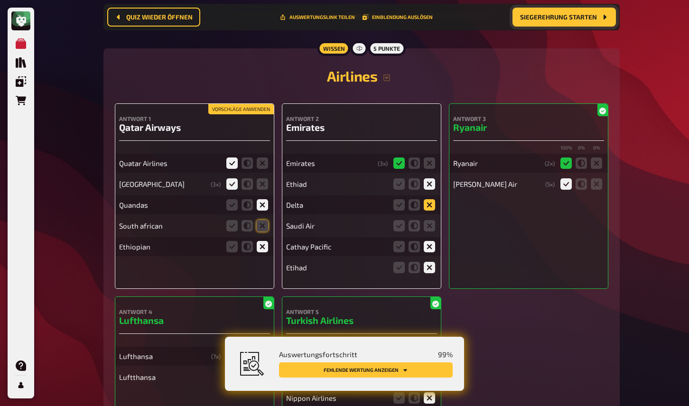
click at [429, 202] on icon at bounding box center [429, 204] width 11 height 11
click at [0, 0] on input "radio" at bounding box center [0, 0] width 0 height 0
click at [429, 220] on icon at bounding box center [429, 225] width 11 height 11
click at [0, 0] on input "radio" at bounding box center [0, 0] width 0 height 0
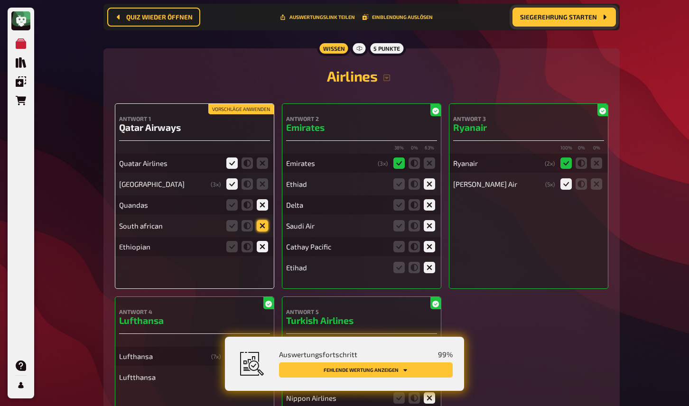
click at [261, 220] on icon at bounding box center [262, 225] width 11 height 11
click at [0, 0] on input "radio" at bounding box center [0, 0] width 0 height 0
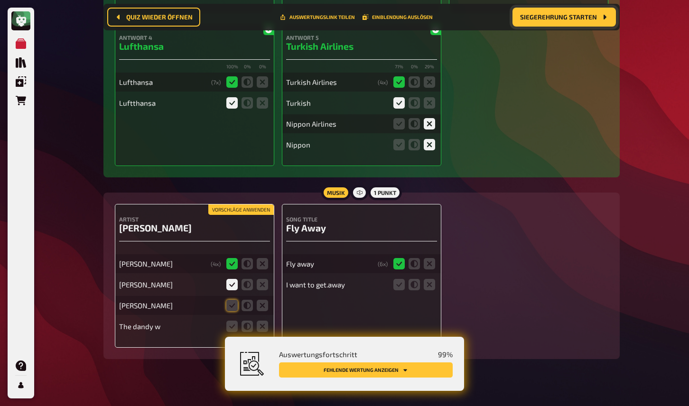
scroll to position [9163, 0]
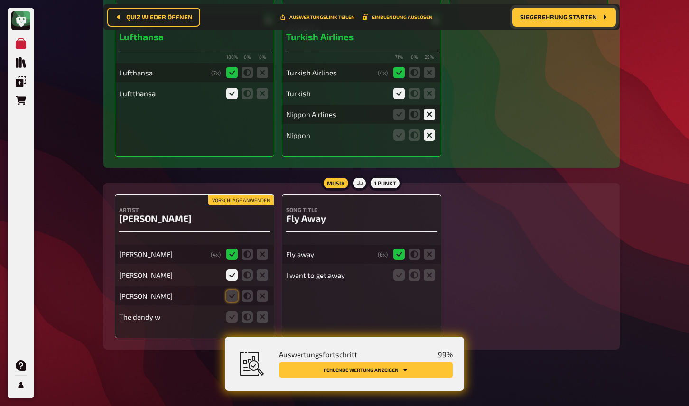
click at [254, 195] on button "Vorschläge anwenden" at bounding box center [240, 200] width 65 height 10
click at [264, 313] on icon at bounding box center [262, 316] width 11 height 11
click at [0, 0] on input "radio" at bounding box center [0, 0] width 0 height 0
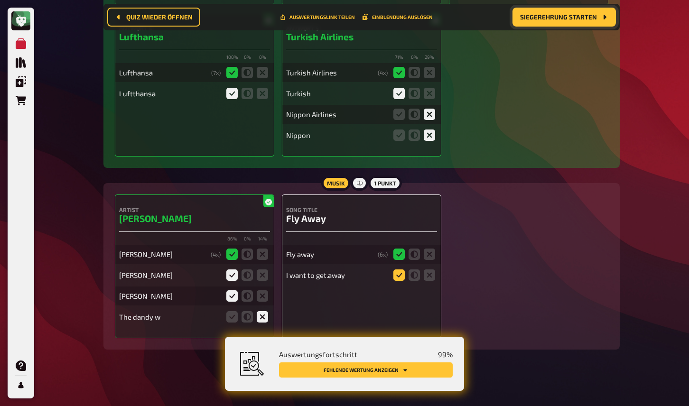
click at [401, 273] on icon at bounding box center [398, 275] width 11 height 11
click at [0, 0] on input "radio" at bounding box center [0, 0] width 0 height 0
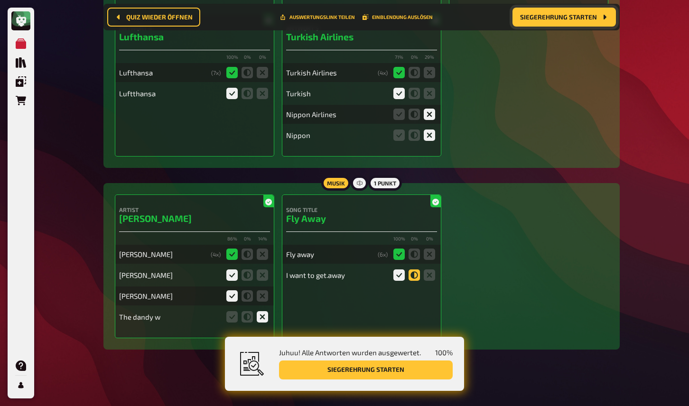
click at [416, 271] on icon at bounding box center [414, 275] width 11 height 11
click at [0, 0] on input "radio" at bounding box center [0, 0] width 0 height 0
click at [427, 274] on icon at bounding box center [429, 275] width 11 height 11
click at [0, 0] on input "radio" at bounding box center [0, 0] width 0 height 0
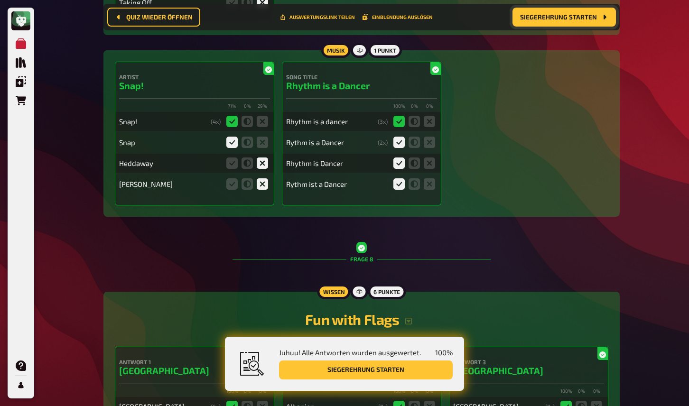
scroll to position [4015, 0]
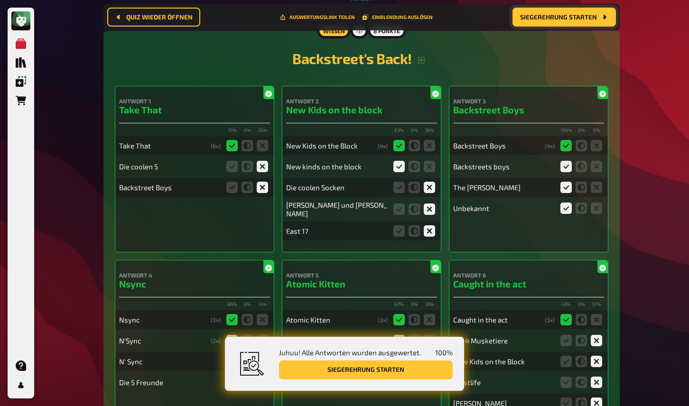
scroll to position [0, 0]
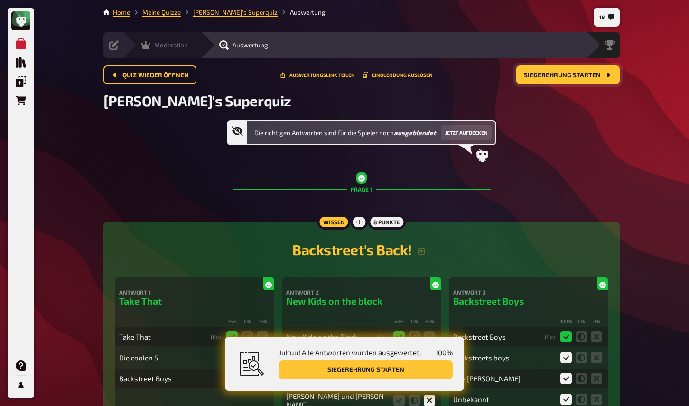
click at [170, 43] on span "Moderation" at bounding box center [171, 45] width 34 height 8
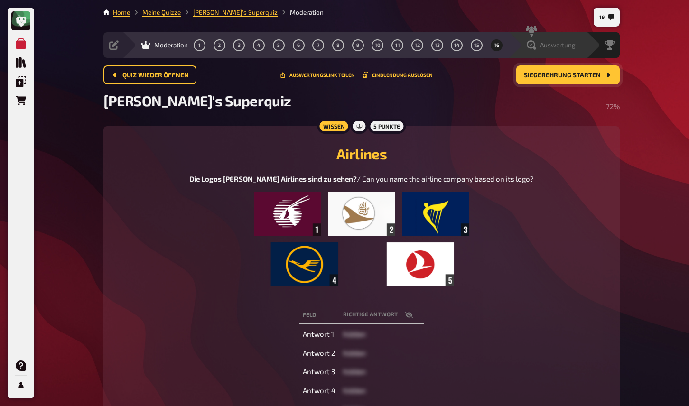
click at [556, 48] on span "Auswertung" at bounding box center [558, 45] width 36 height 8
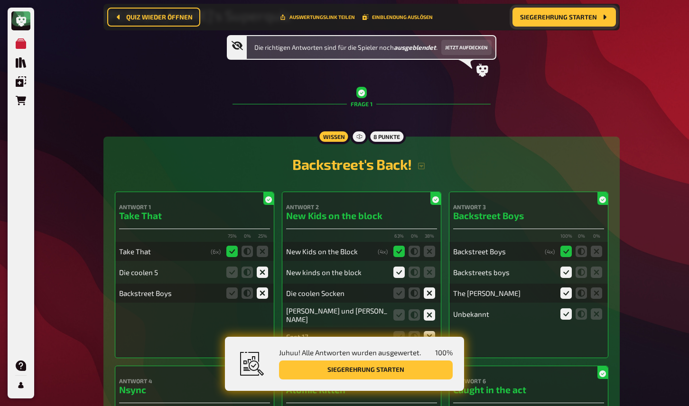
scroll to position [93, 0]
click at [427, 166] on button "button" at bounding box center [421, 166] width 19 height 8
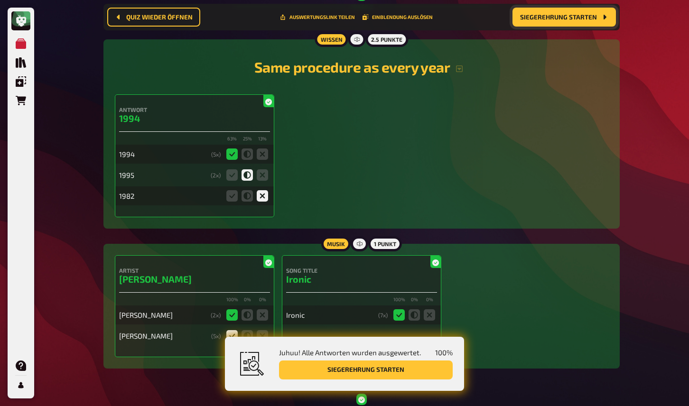
scroll to position [1118, 0]
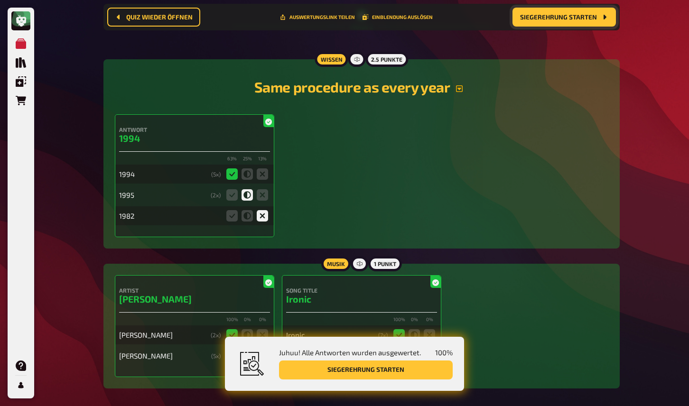
click at [457, 89] on icon "button" at bounding box center [459, 88] width 7 height 7
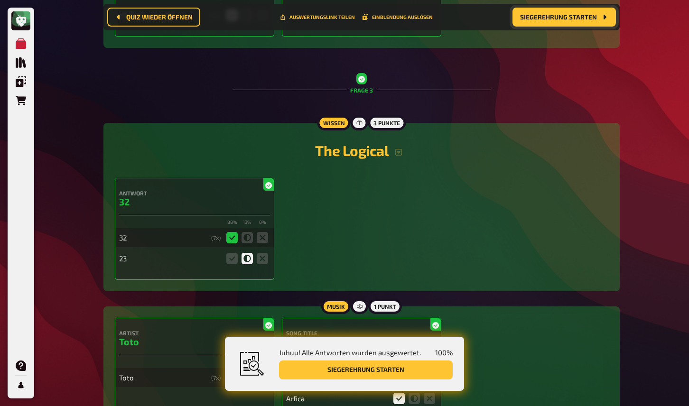
scroll to position [1619, 0]
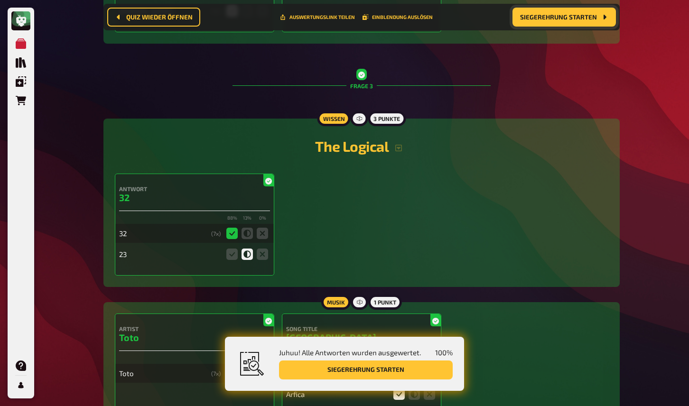
click at [395, 153] on h2 "The Logical" at bounding box center [362, 146] width 494 height 17
click at [397, 151] on icon "button" at bounding box center [398, 148] width 7 height 7
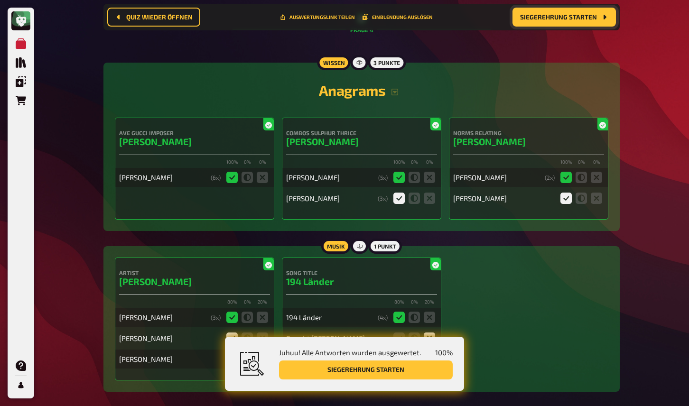
scroll to position [2168, 0]
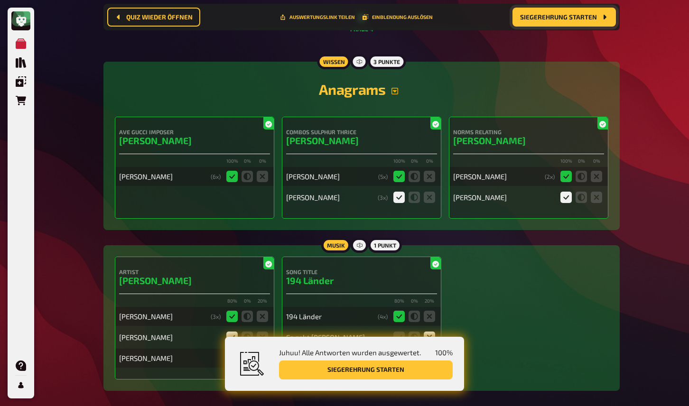
click at [395, 88] on icon "button" at bounding box center [395, 91] width 7 height 7
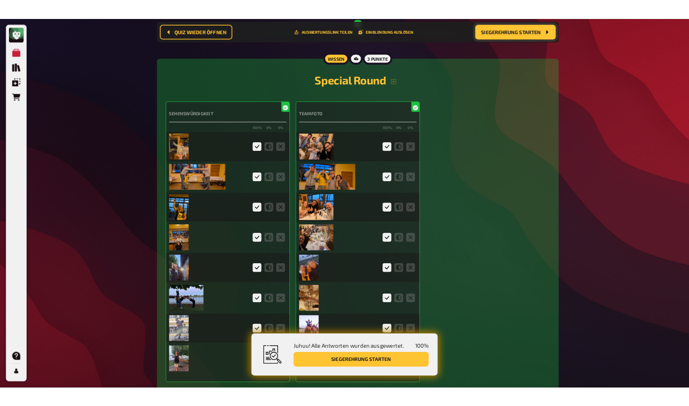
scroll to position [2591, 0]
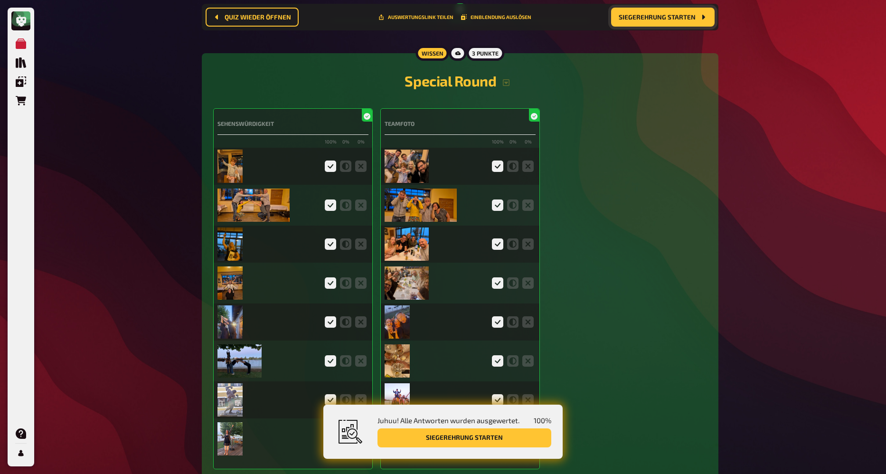
click at [227, 151] on img at bounding box center [229, 165] width 25 height 33
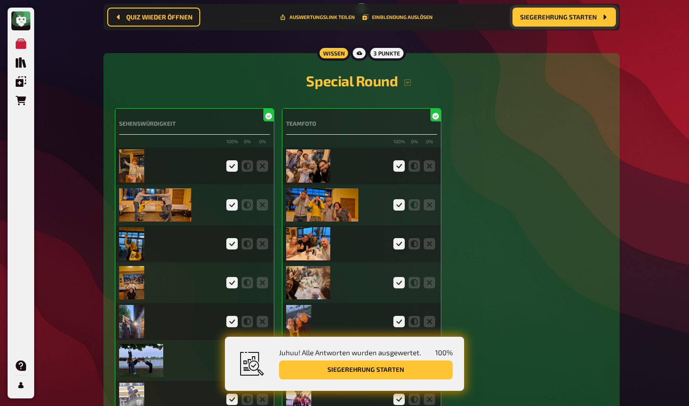
click at [318, 157] on img at bounding box center [308, 165] width 44 height 33
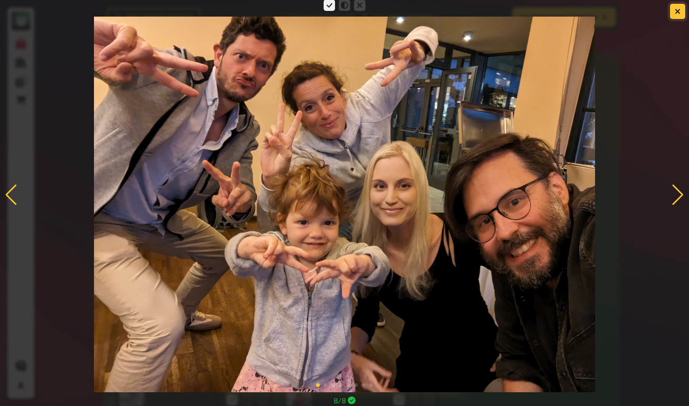
click at [674, 12] on button "button" at bounding box center [677, 11] width 15 height 15
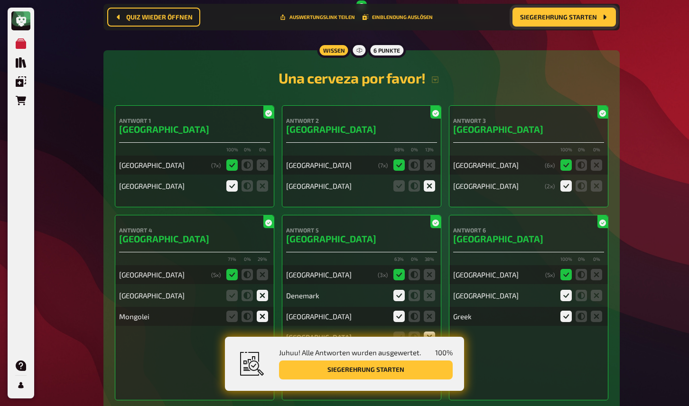
scroll to position [3238, 0]
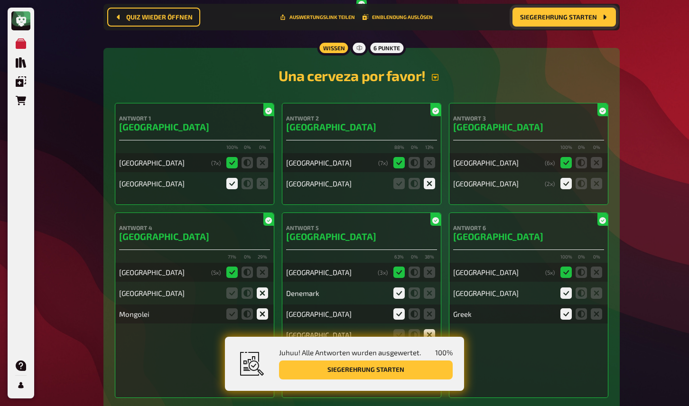
click at [439, 74] on button "button" at bounding box center [435, 78] width 19 height 8
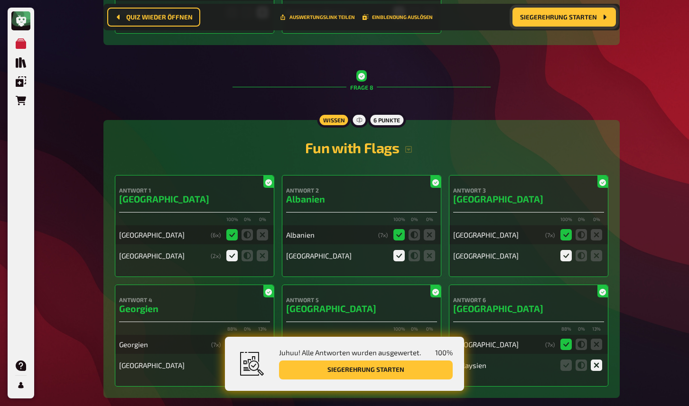
scroll to position [4400, 0]
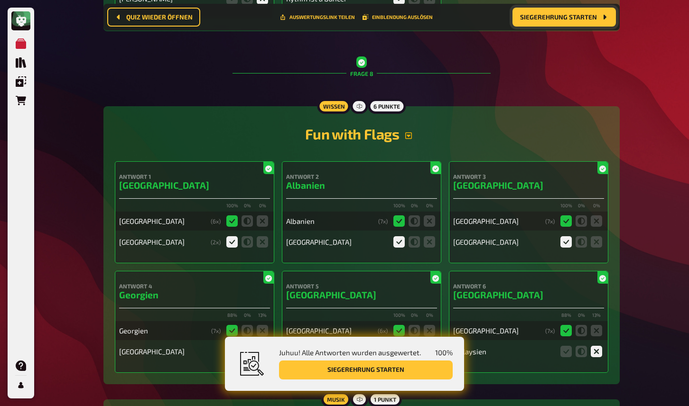
click at [408, 132] on icon "button" at bounding box center [409, 136] width 8 height 8
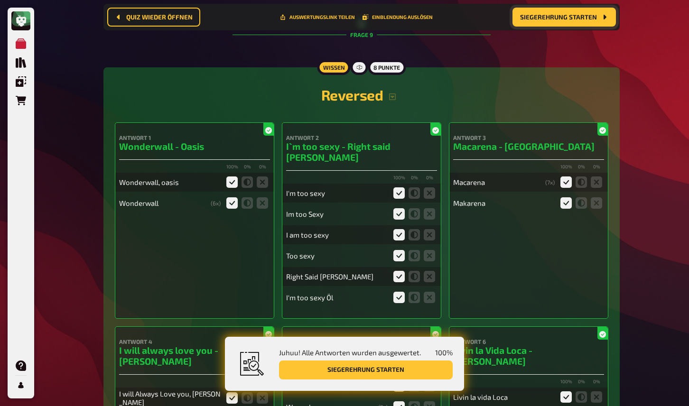
scroll to position [5054, 0]
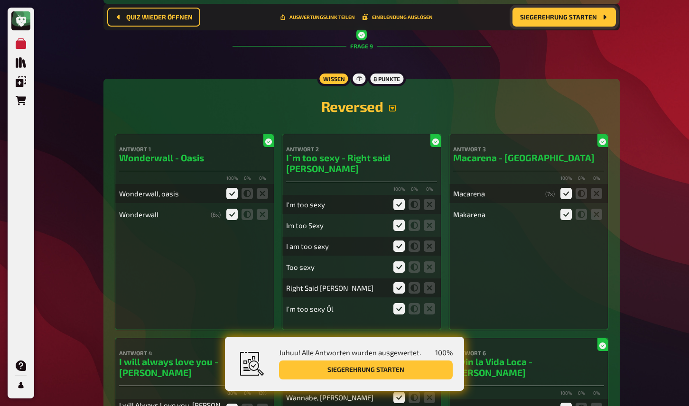
click at [393, 105] on icon "button" at bounding box center [392, 108] width 7 height 7
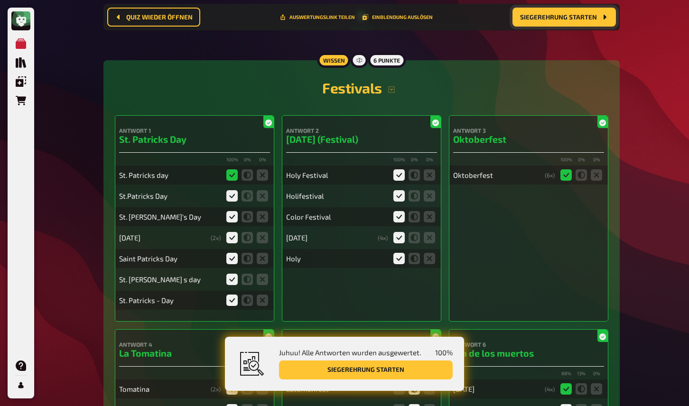
scroll to position [6562, 0]
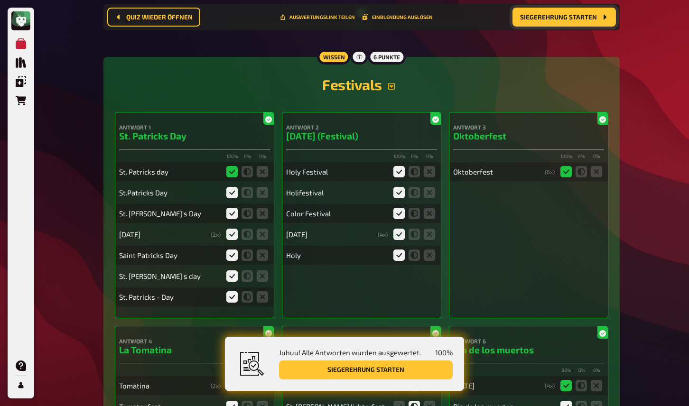
click at [389, 83] on icon "button" at bounding box center [391, 86] width 7 height 7
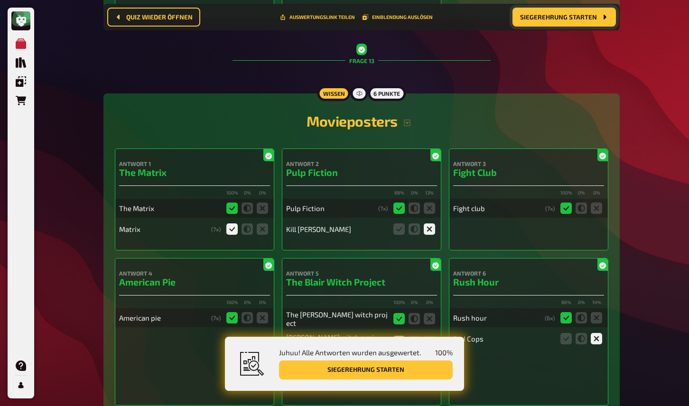
scroll to position [7931, 0]
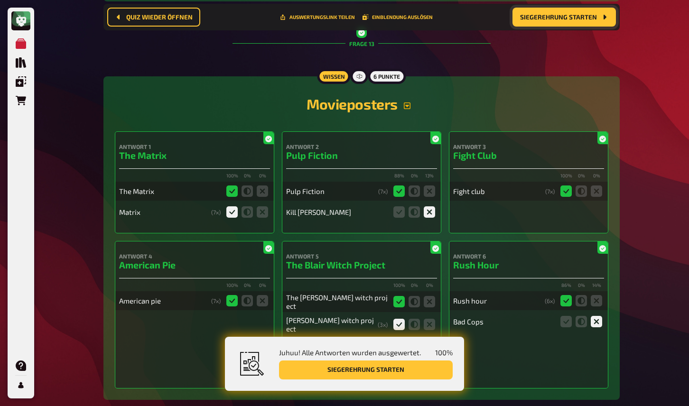
click at [407, 102] on icon "button" at bounding box center [407, 106] width 8 height 8
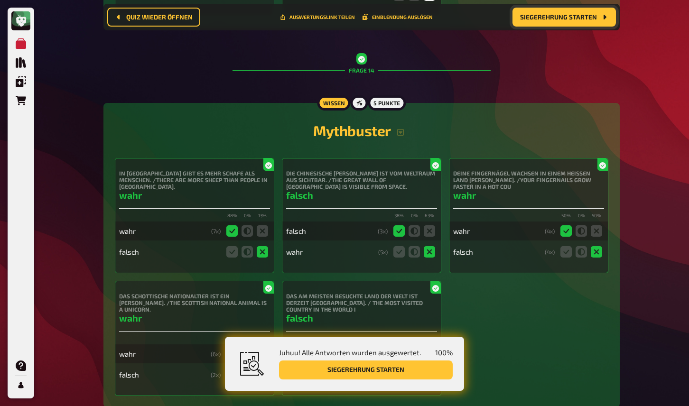
scroll to position [8578, 0]
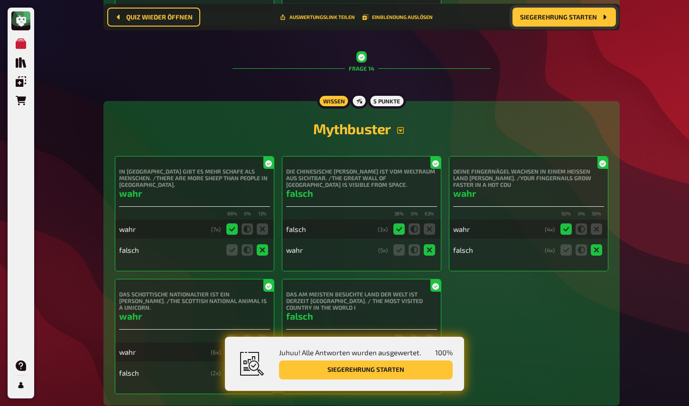
click at [404, 127] on button "button" at bounding box center [400, 131] width 19 height 8
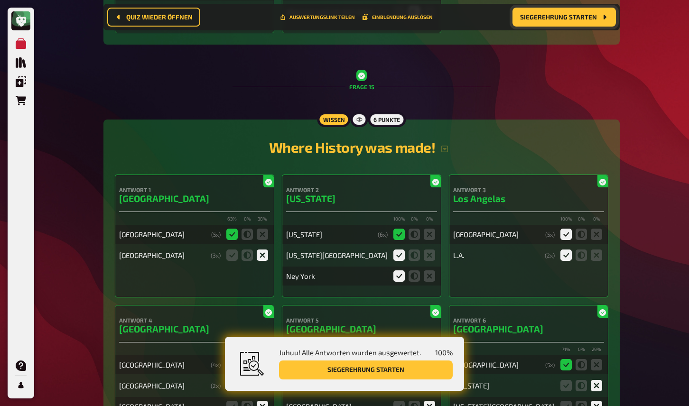
scroll to position [9160, 0]
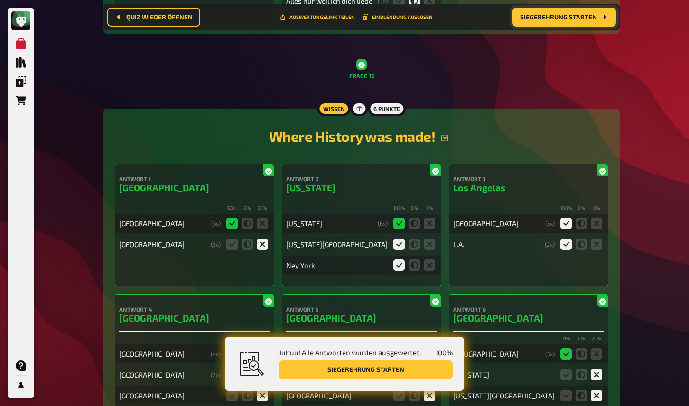
click at [443, 135] on icon "button" at bounding box center [444, 138] width 7 height 7
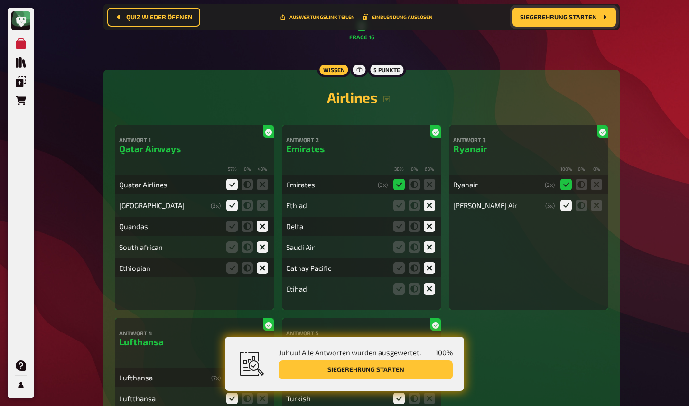
scroll to position [9863, 0]
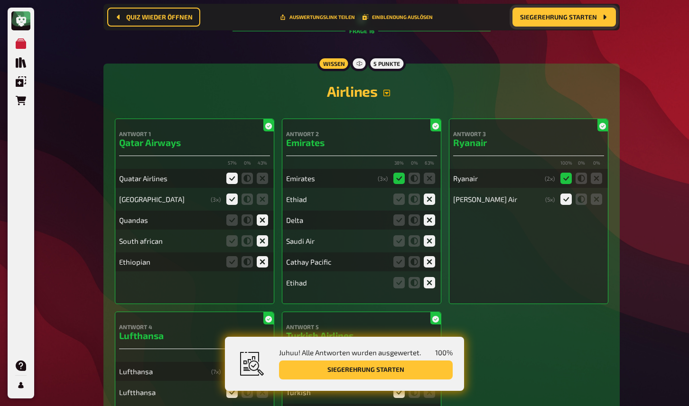
click at [390, 90] on icon "button" at bounding box center [386, 93] width 7 height 7
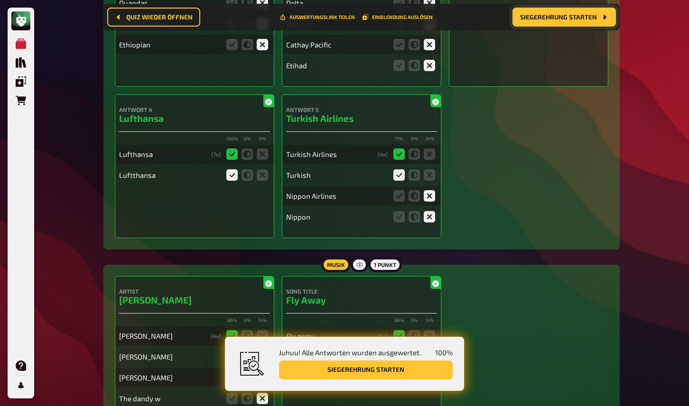
scroll to position [10207, 0]
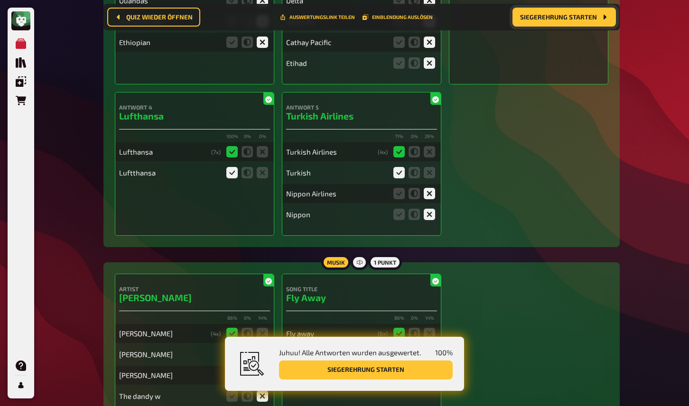
click at [429, 368] on button "Siegerehrung starten" at bounding box center [366, 370] width 174 height 19
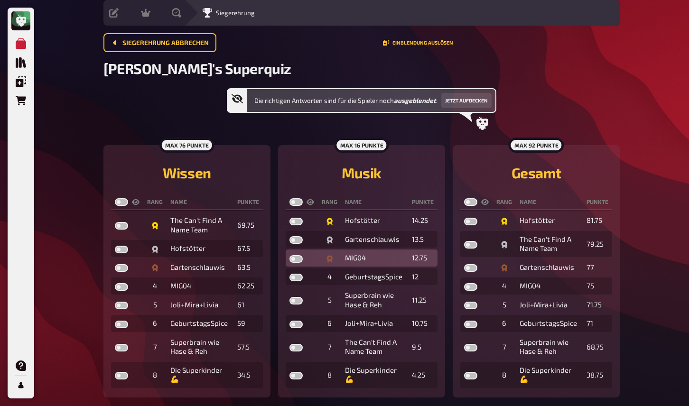
scroll to position [34, 0]
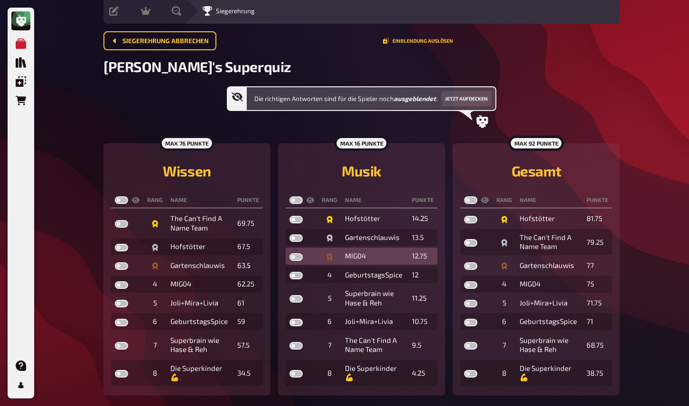
click at [297, 258] on label at bounding box center [295, 257] width 13 height 8
click at [289, 253] on input "checkbox" at bounding box center [289, 253] width 0 height 0
checkbox input "true"
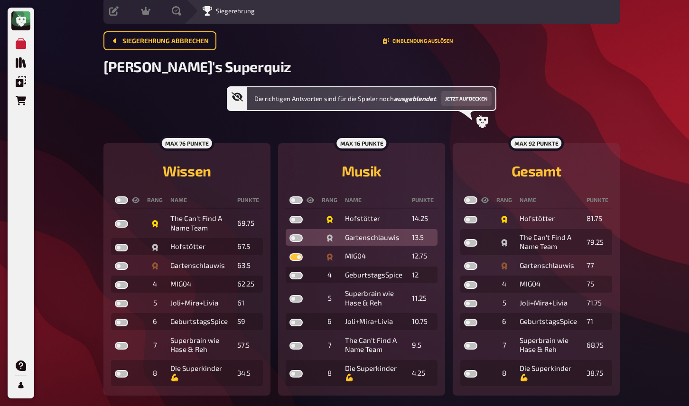
click at [295, 239] on label at bounding box center [295, 238] width 13 height 8
click at [289, 234] on input "checkbox" at bounding box center [289, 234] width 0 height 0
checkbox input "true"
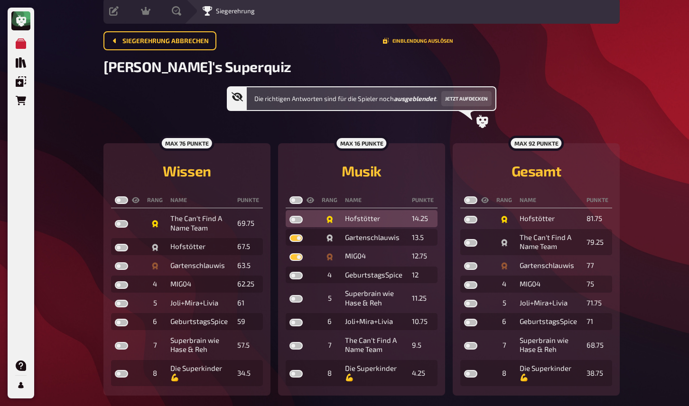
click at [294, 219] on label at bounding box center [295, 220] width 13 height 8
click at [289, 216] on input "checkbox" at bounding box center [289, 215] width 0 height 0
checkbox input "true"
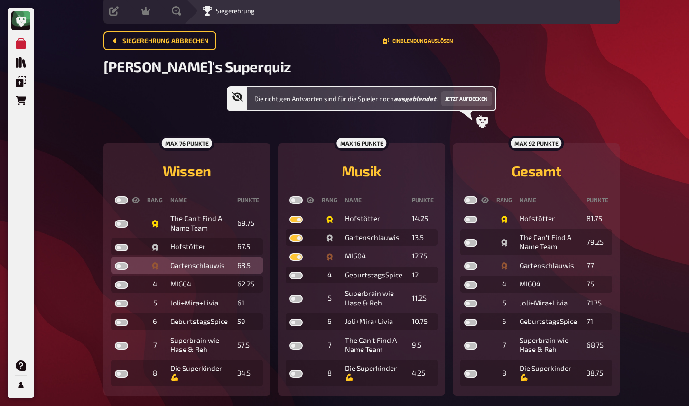
click at [124, 268] on label at bounding box center [121, 266] width 13 height 8
click at [115, 262] on input "checkbox" at bounding box center [114, 262] width 0 height 0
checkbox input "true"
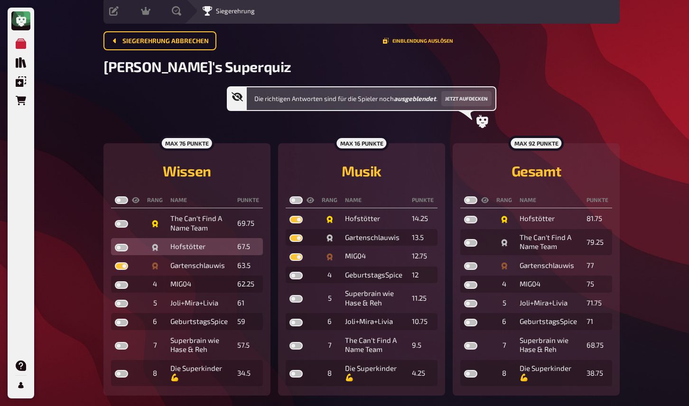
click at [125, 247] on label at bounding box center [121, 248] width 13 height 8
click at [115, 244] on input "checkbox" at bounding box center [114, 243] width 0 height 0
checkbox input "true"
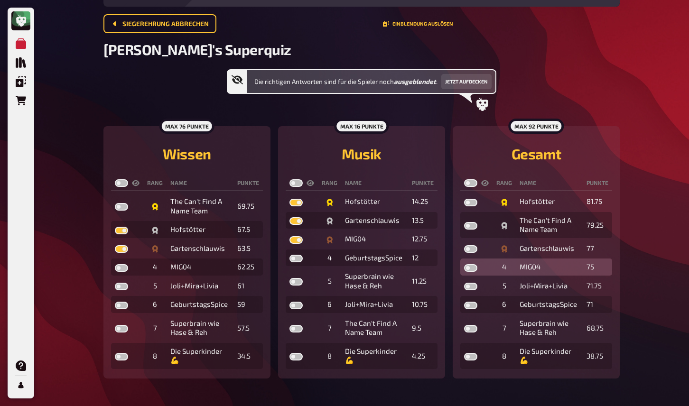
scroll to position [61, 0]
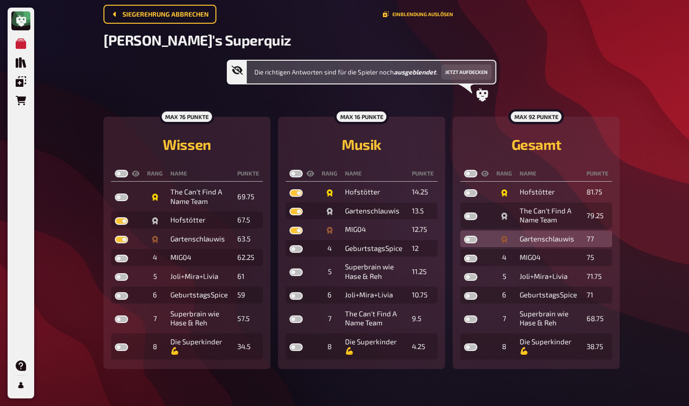
click at [471, 240] on label at bounding box center [470, 240] width 13 height 8
click at [464, 236] on input "checkbox" at bounding box center [464, 235] width 0 height 0
checkbox input "true"
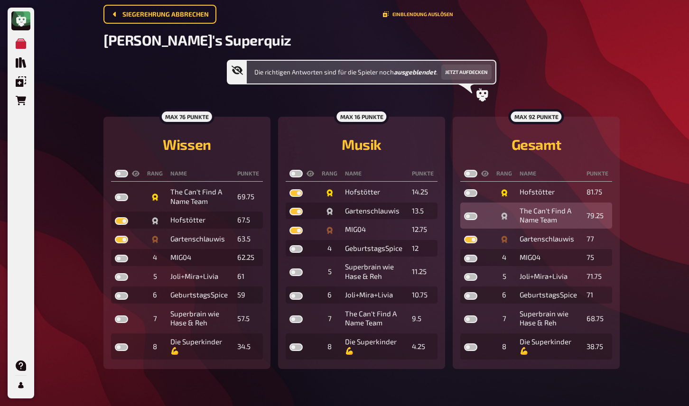
click at [472, 218] on label at bounding box center [470, 217] width 13 height 8
click at [464, 213] on input "checkbox" at bounding box center [464, 212] width 0 height 0
checkbox input "true"
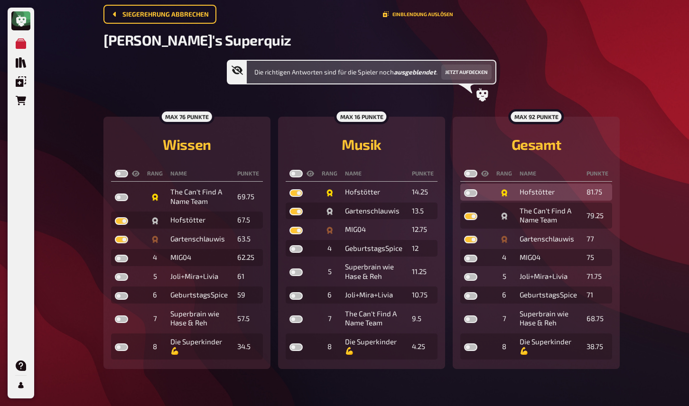
click at [473, 193] on label at bounding box center [470, 193] width 13 height 8
click at [464, 189] on input "checkbox" at bounding box center [464, 189] width 0 height 0
checkbox input "true"
click at [470, 173] on label at bounding box center [470, 174] width 13 height 8
click at [464, 170] on input "checkbox" at bounding box center [464, 169] width 0 height 0
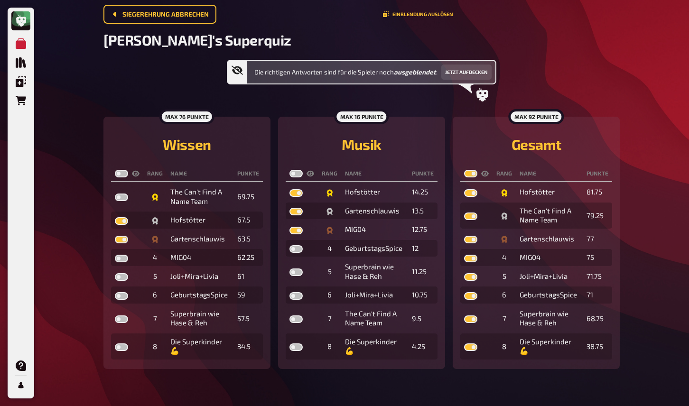
checkbox input "true"
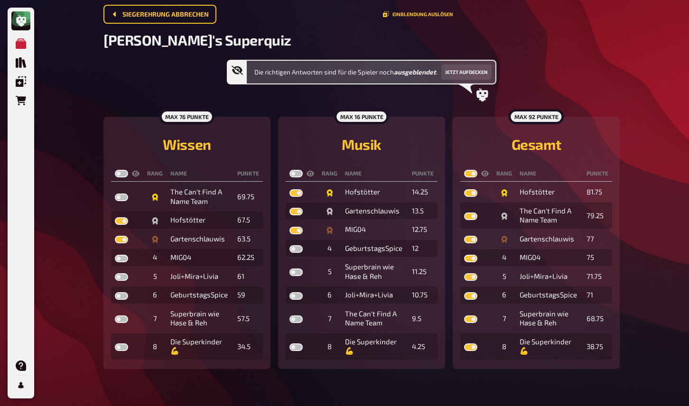
checkbox input "true"
click at [296, 172] on label at bounding box center [295, 174] width 13 height 8
click at [289, 170] on input "checkbox" at bounding box center [289, 169] width 0 height 0
checkbox input "true"
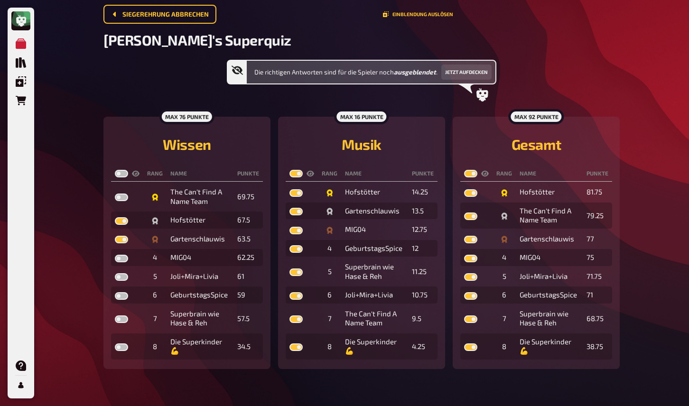
checkbox input "true"
click at [121, 172] on label at bounding box center [121, 174] width 13 height 8
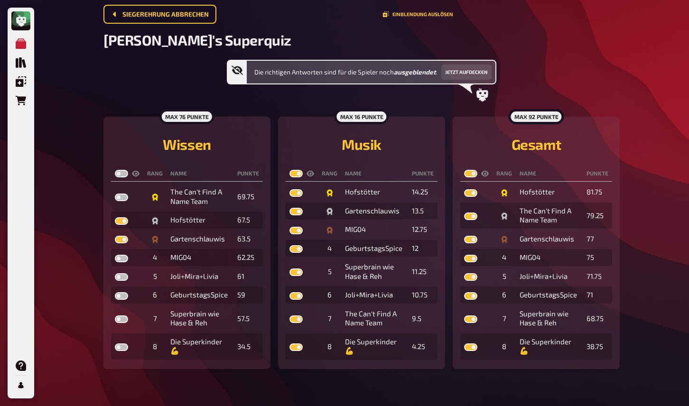
click at [115, 170] on input "checkbox" at bounding box center [114, 169] width 0 height 0
checkbox input "true"
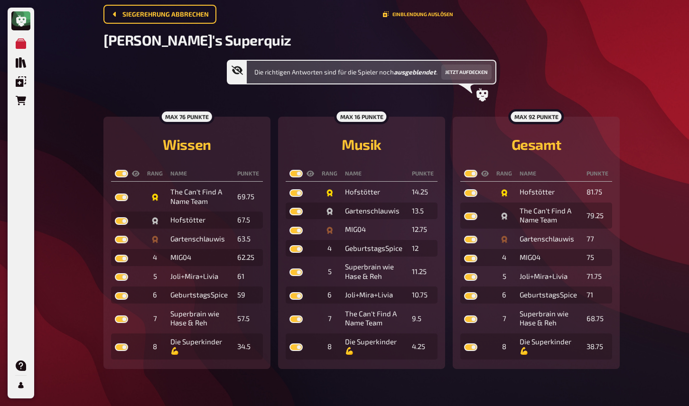
checkbox input "true"
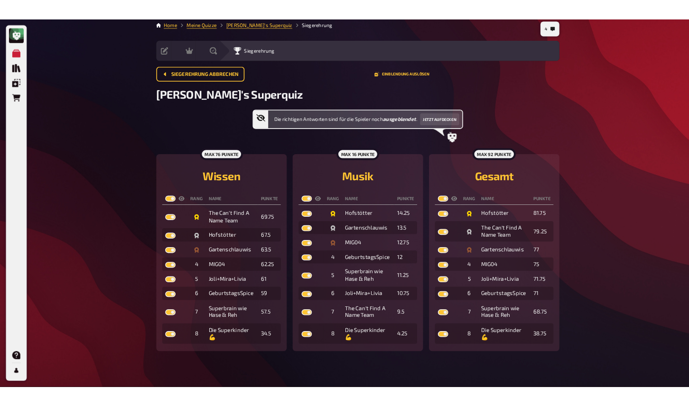
scroll to position [0, 0]
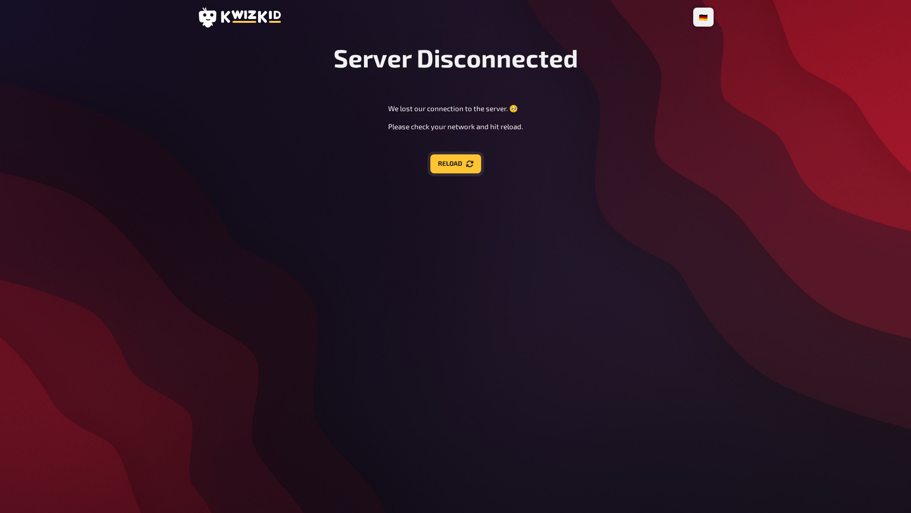
click at [468, 166] on icon "Reload" at bounding box center [469, 163] width 7 height 7
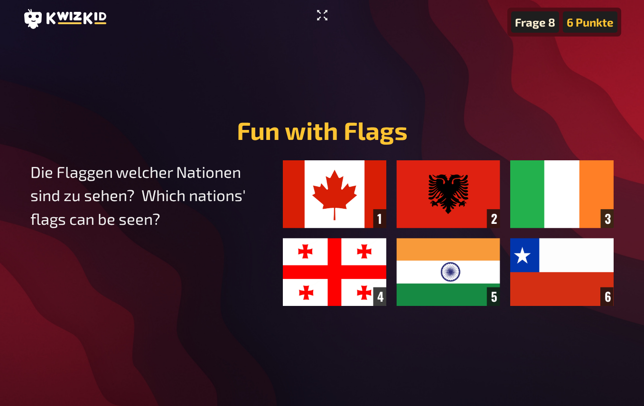
click at [322, 17] on icon "Vollbildmodus aktivieren" at bounding box center [322, 15] width 15 height 15
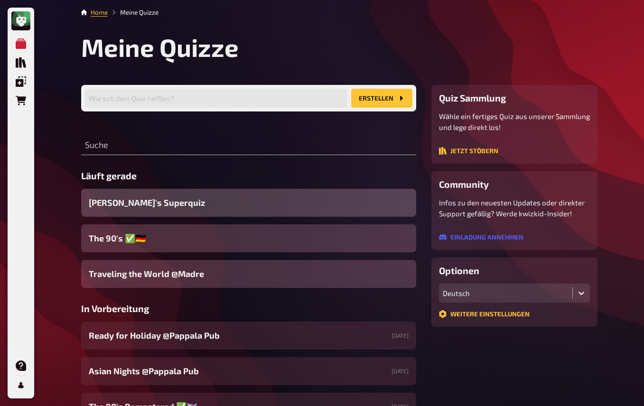
click at [160, 207] on div "[PERSON_NAME]'s Superquiz" at bounding box center [248, 203] width 335 height 28
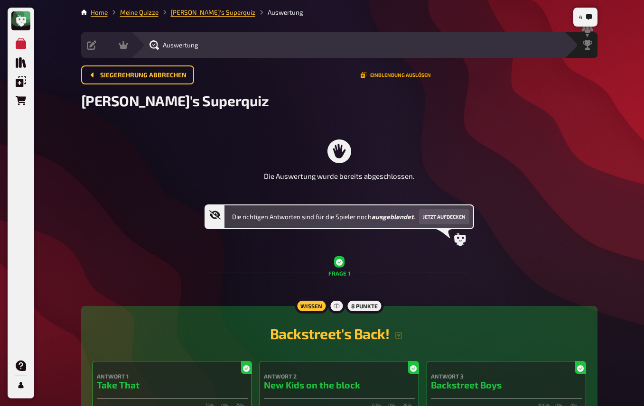
click at [374, 73] on button "Einblendung auslösen" at bounding box center [396, 75] width 70 height 6
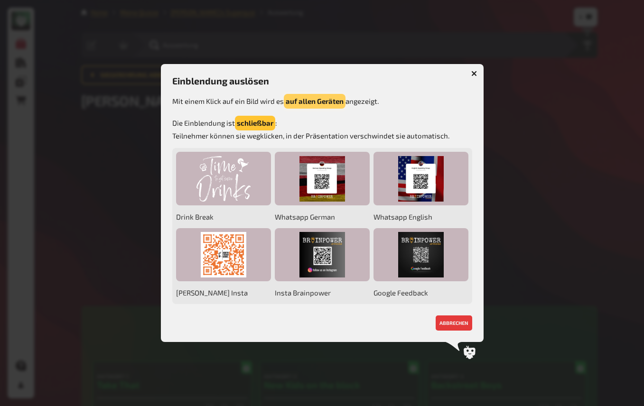
click at [308, 96] on button "auf allen Geräten" at bounding box center [315, 101] width 62 height 15
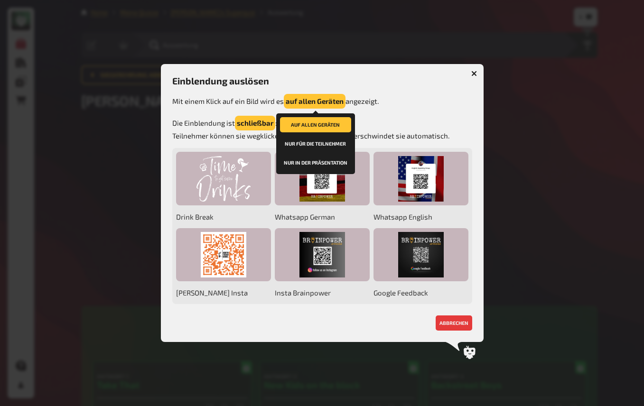
click at [306, 160] on button "nur in der Präsentation" at bounding box center [315, 162] width 71 height 15
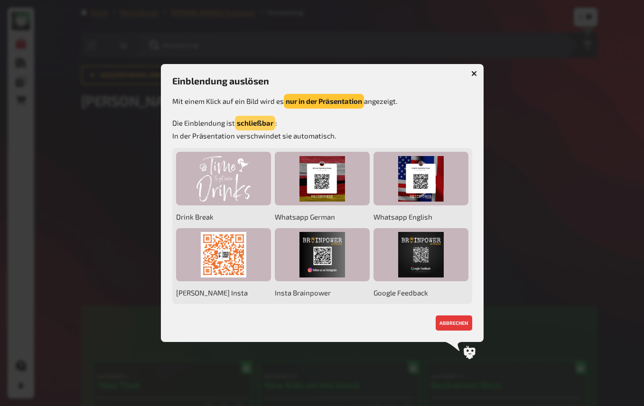
click at [255, 122] on button "schließbar" at bounding box center [255, 123] width 40 height 15
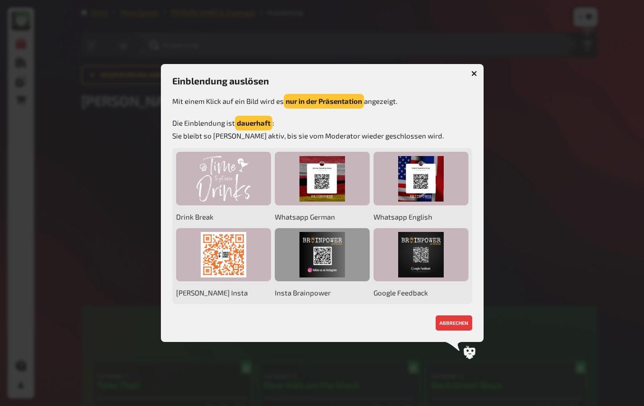
click at [315, 259] on div at bounding box center [322, 255] width 95 height 54
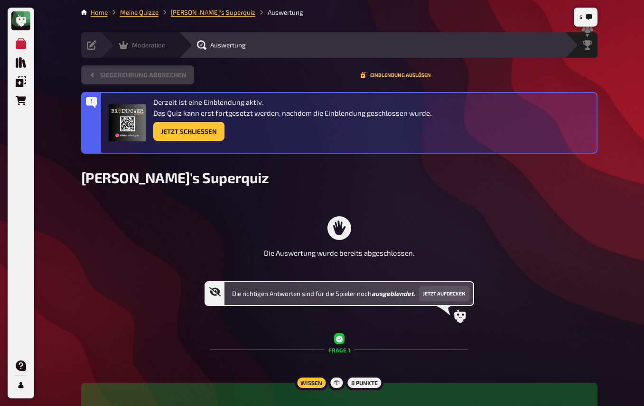
click at [102, 39] on div "Moderation undefined" at bounding box center [139, 45] width 78 height 26
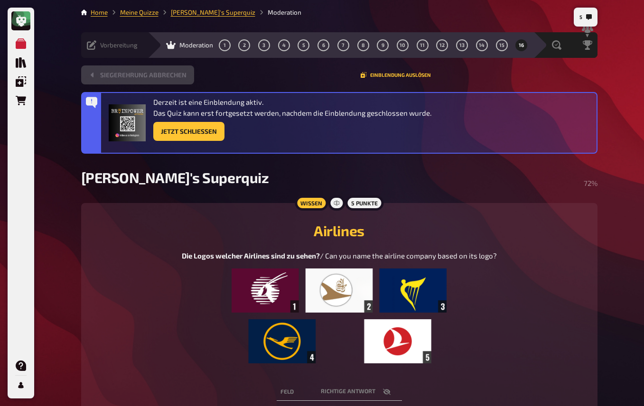
click at [91, 48] on icon at bounding box center [91, 44] width 9 height 9
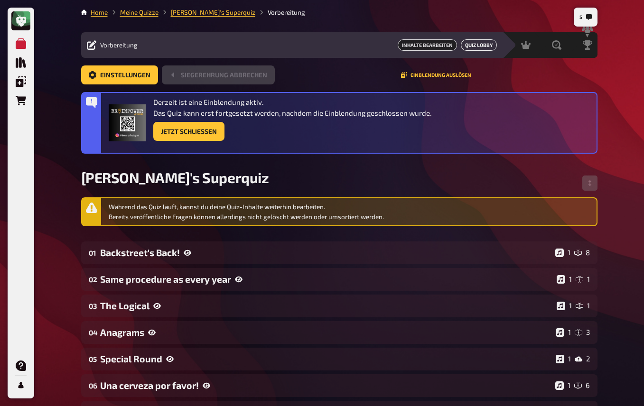
click at [468, 44] on button "Quiz Lobby" at bounding box center [479, 44] width 36 height 11
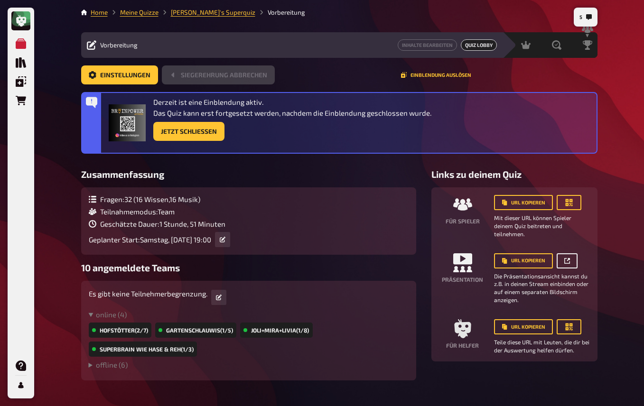
click at [570, 261] on button "button" at bounding box center [567, 260] width 21 height 15
